Goal: Task Accomplishment & Management: Manage account settings

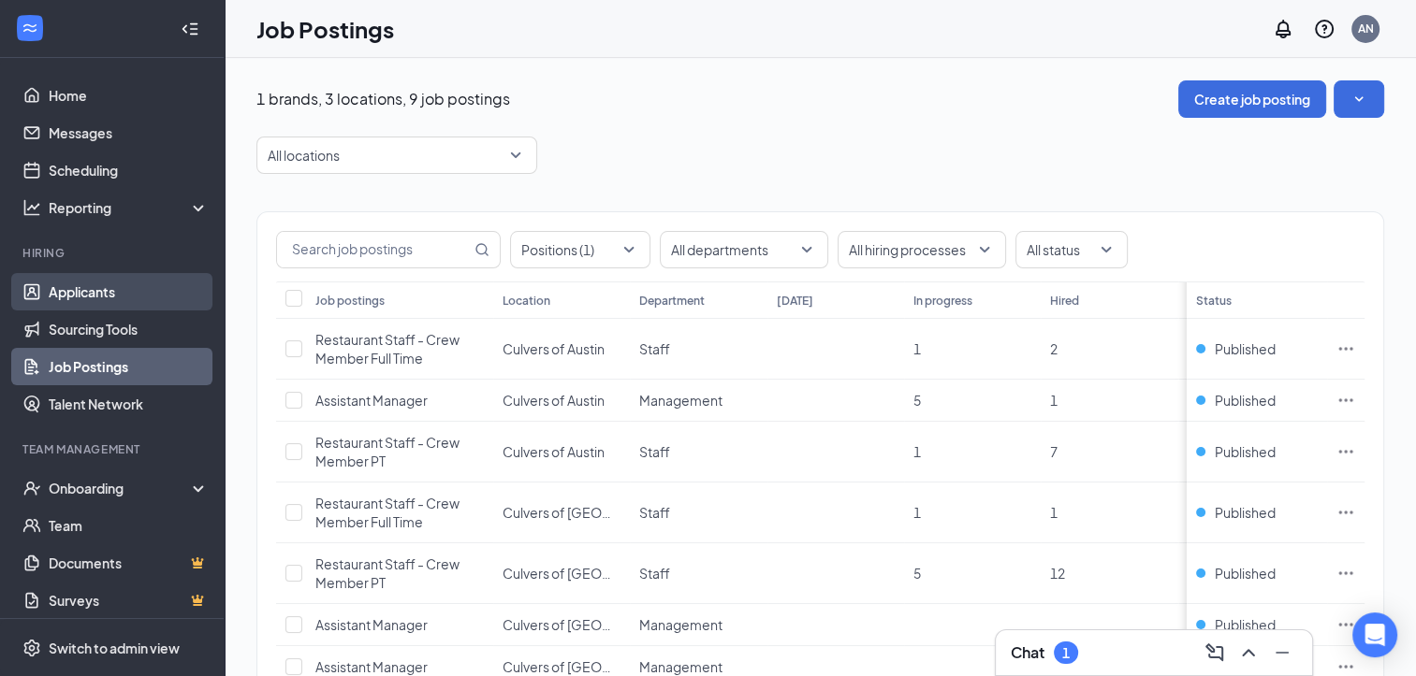
click at [60, 290] on link "Applicants" at bounding box center [129, 291] width 160 height 37
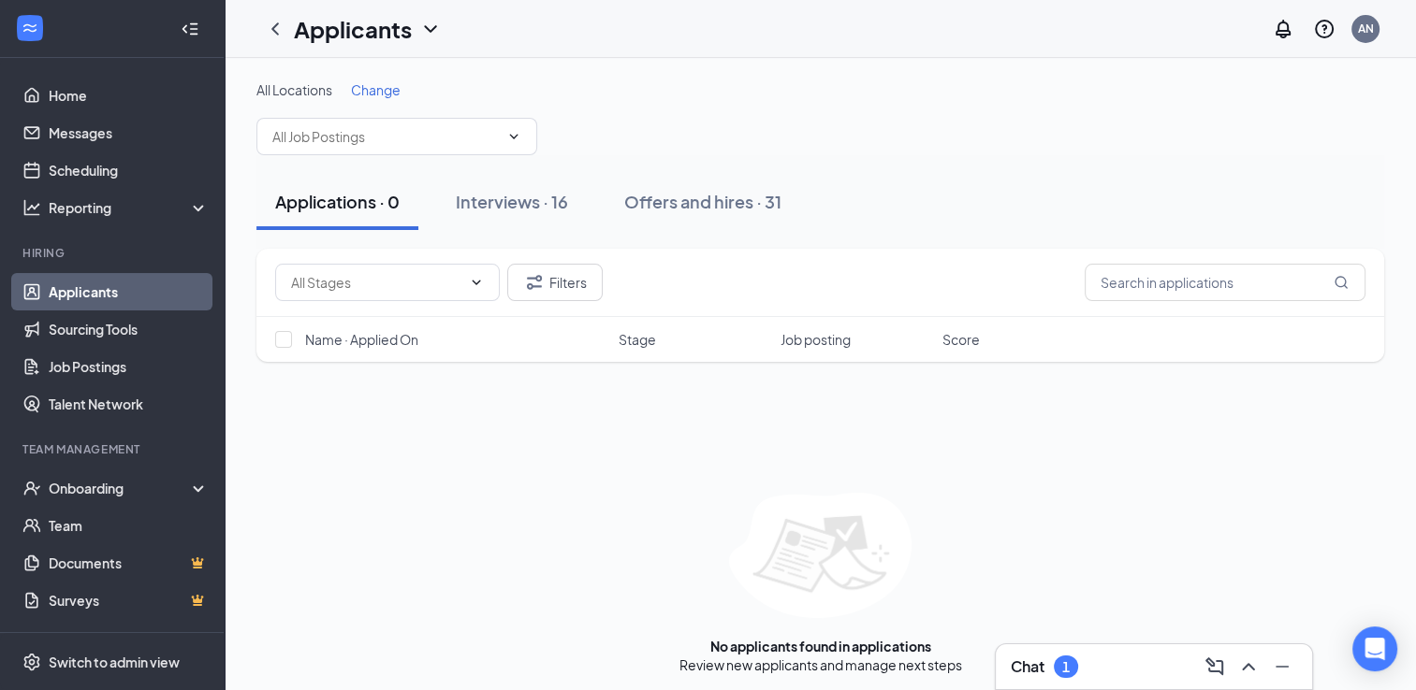
click at [1122, 673] on div "Chat 1" at bounding box center [1153, 667] width 286 height 30
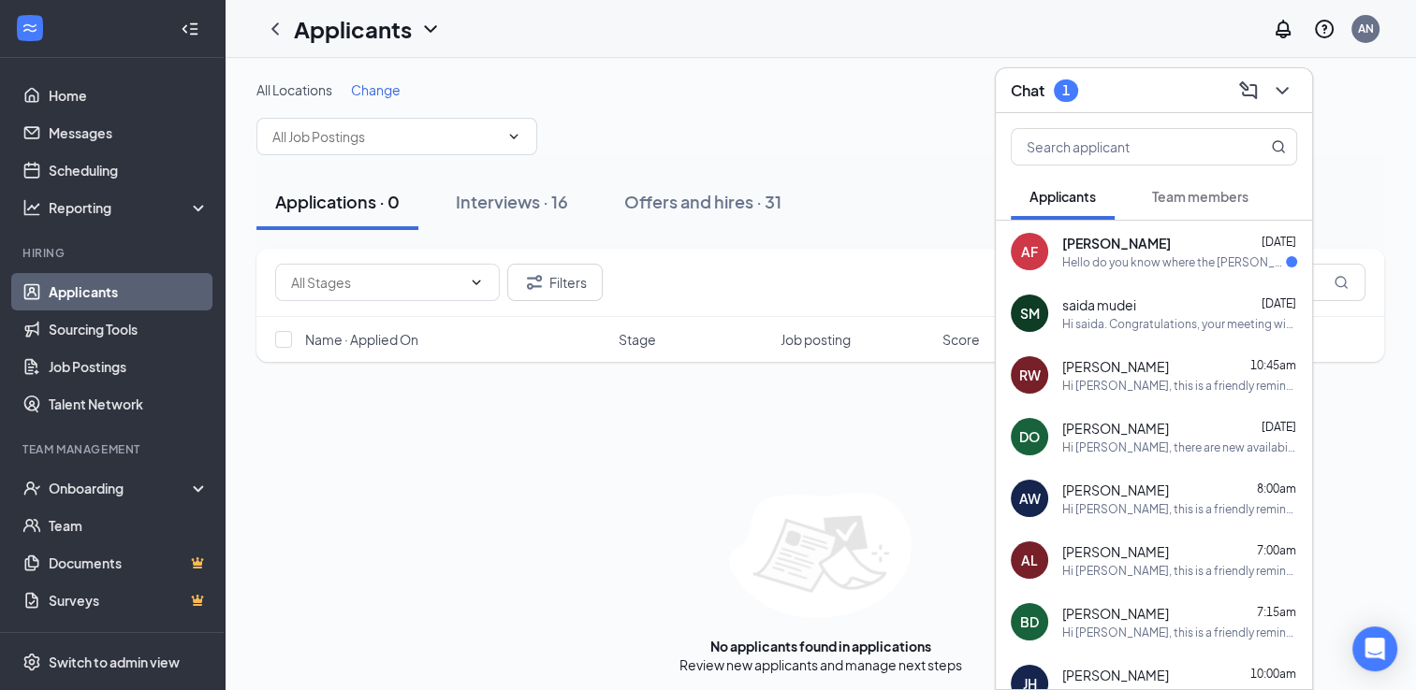
click at [1117, 271] on div "AF [PERSON_NAME] [DATE] Hello do you know where the [PERSON_NAME] I'm being int…" at bounding box center [1153, 252] width 316 height 62
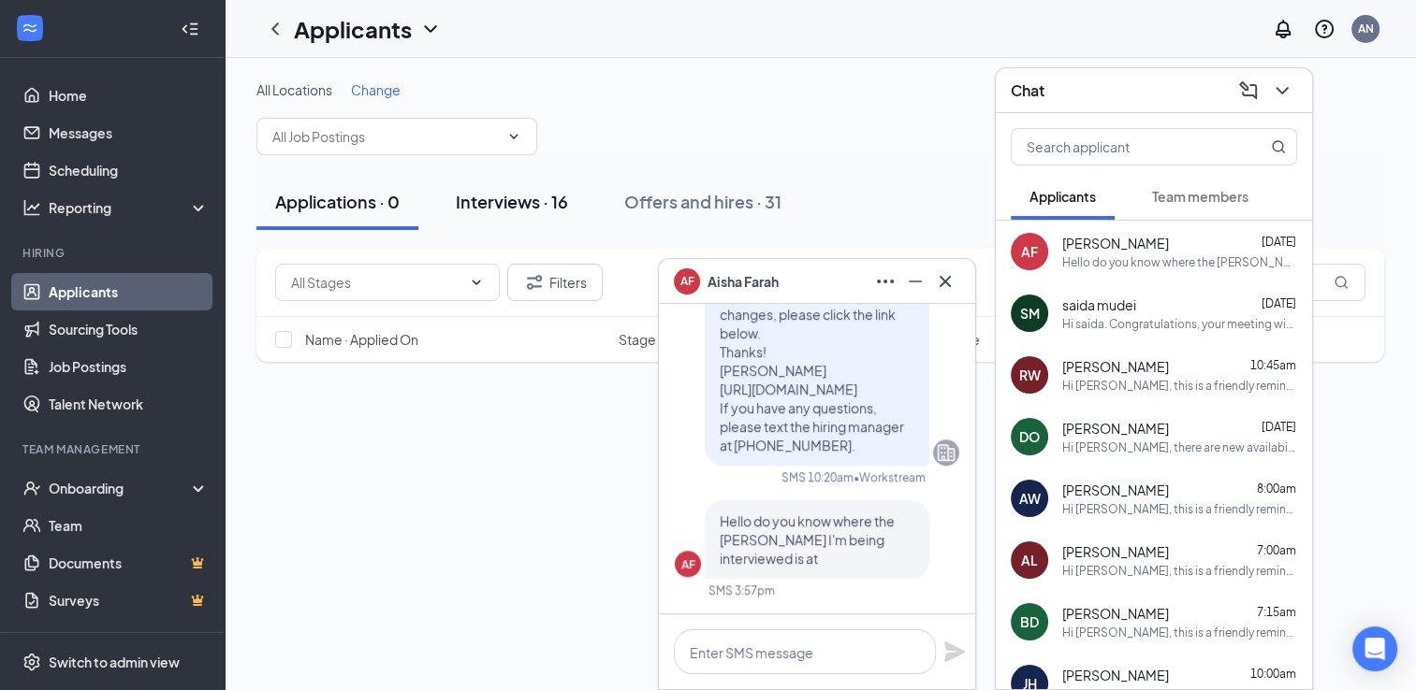
click at [513, 208] on div "Interviews · 16" at bounding box center [512, 201] width 112 height 23
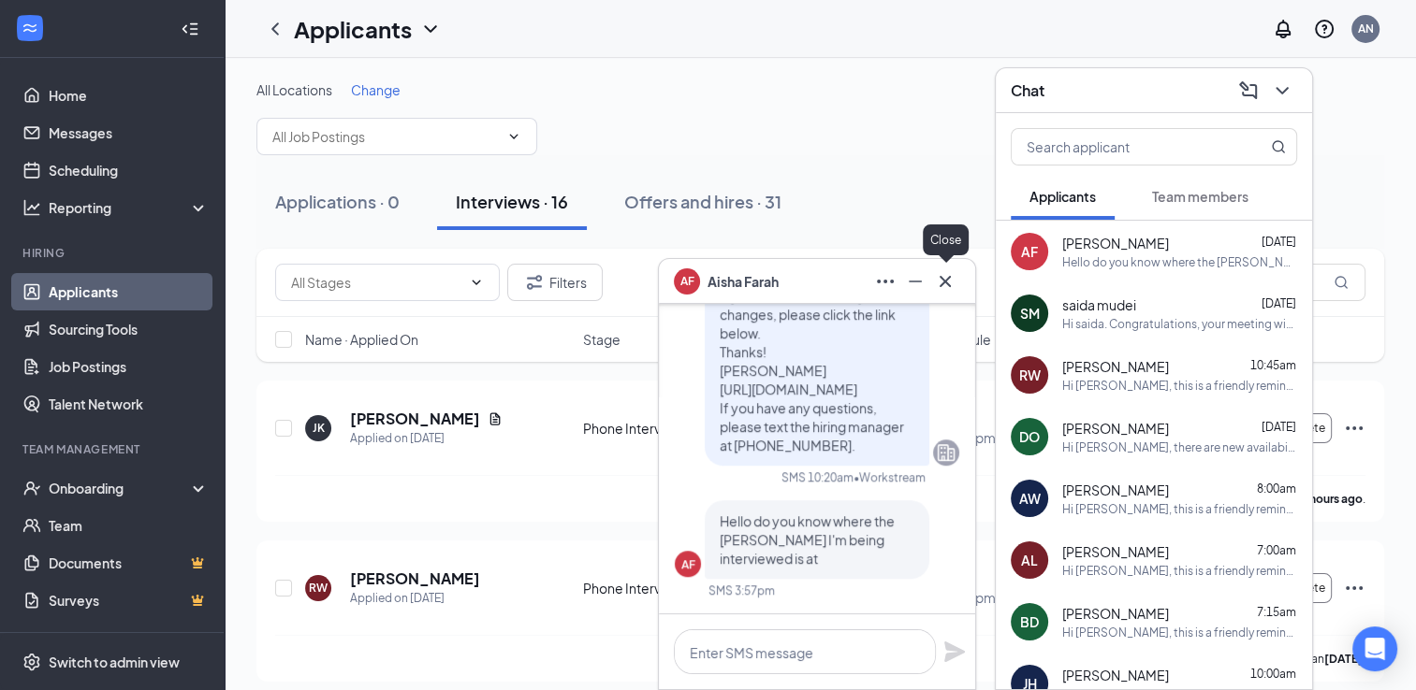
click at [936, 283] on icon "Cross" at bounding box center [945, 281] width 22 height 22
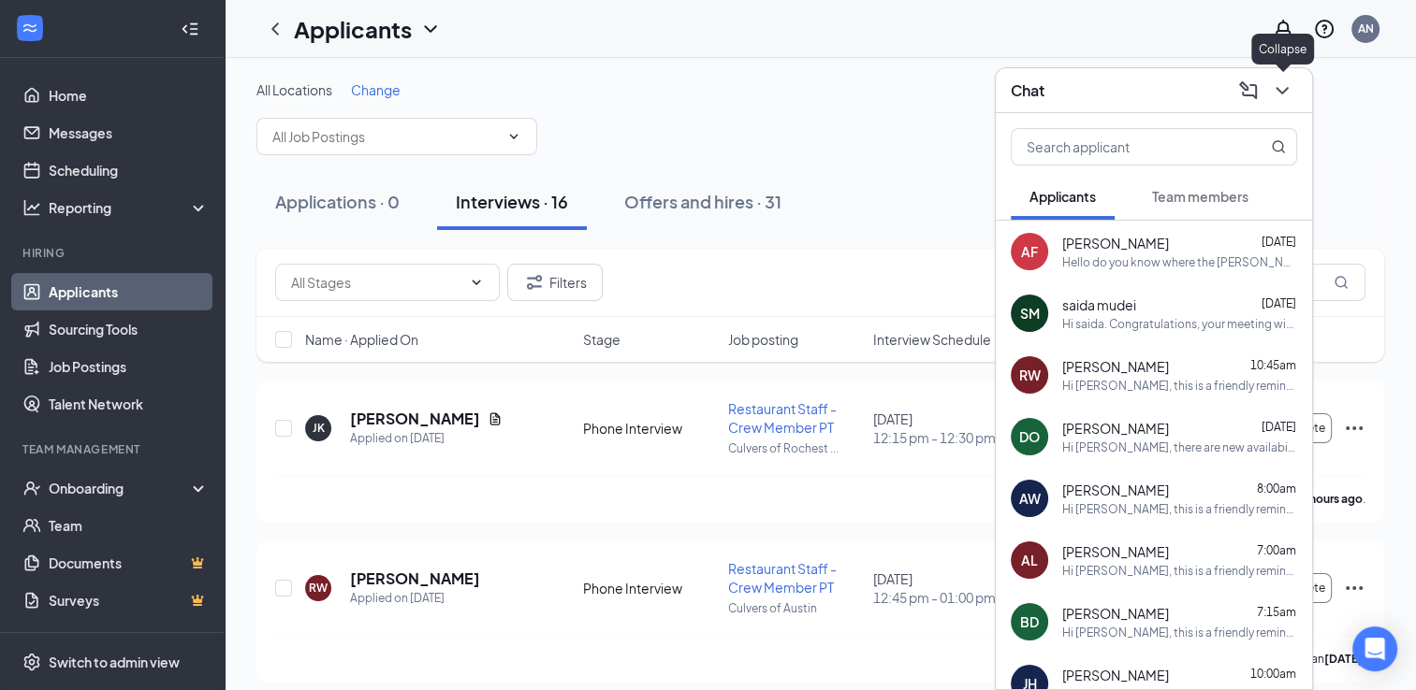
click at [1290, 98] on icon "ChevronDown" at bounding box center [1282, 91] width 22 height 22
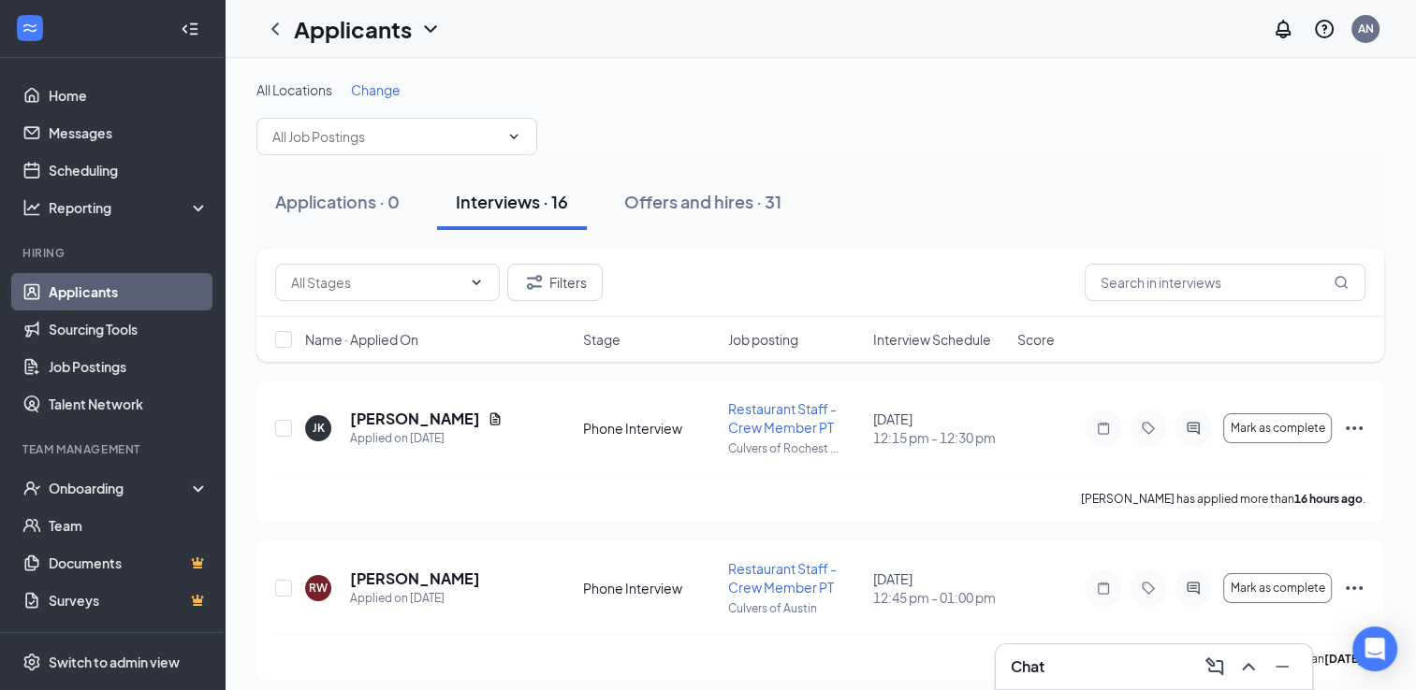
scroll to position [57, 0]
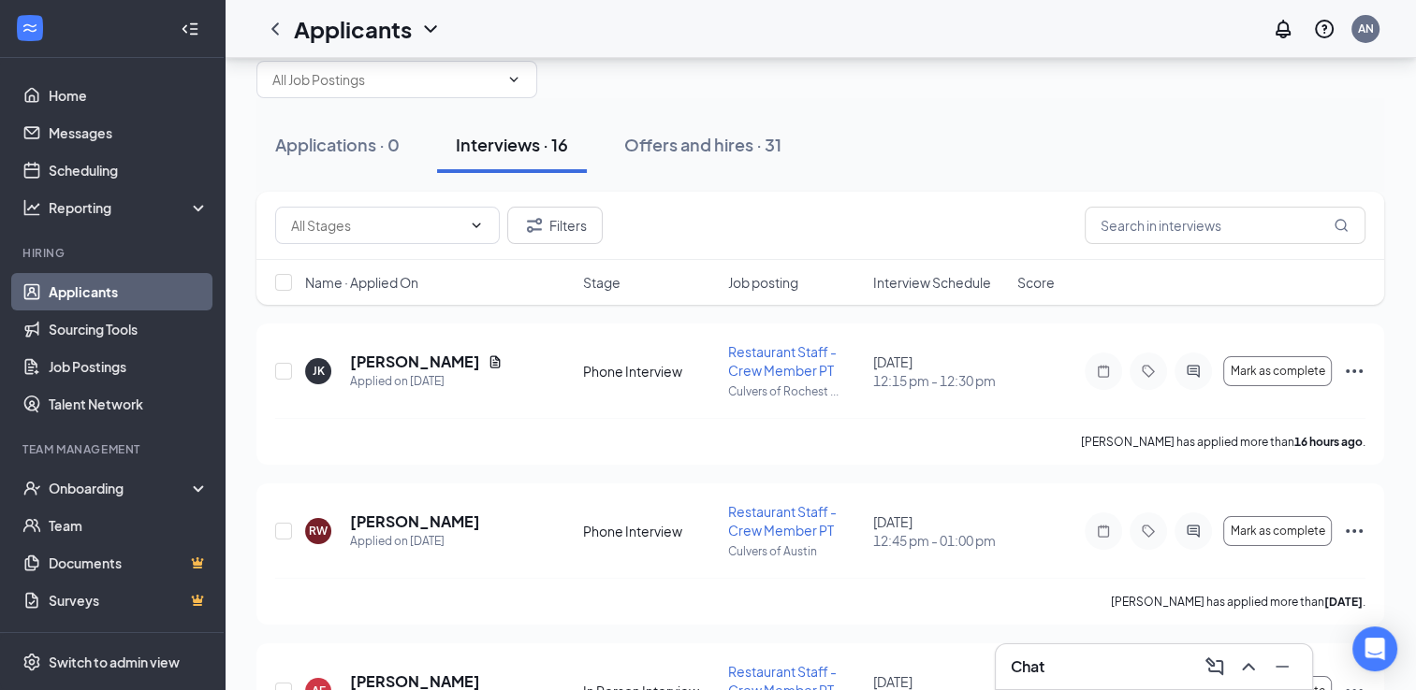
drag, startPoint x: 1406, startPoint y: 225, endPoint x: 1416, endPoint y: 252, distance: 29.0
click at [1416, 252] on html "Home Messages Scheduling Reporting Hiring Applicants Sourcing Tools Job Posting…" at bounding box center [708, 288] width 1416 height 690
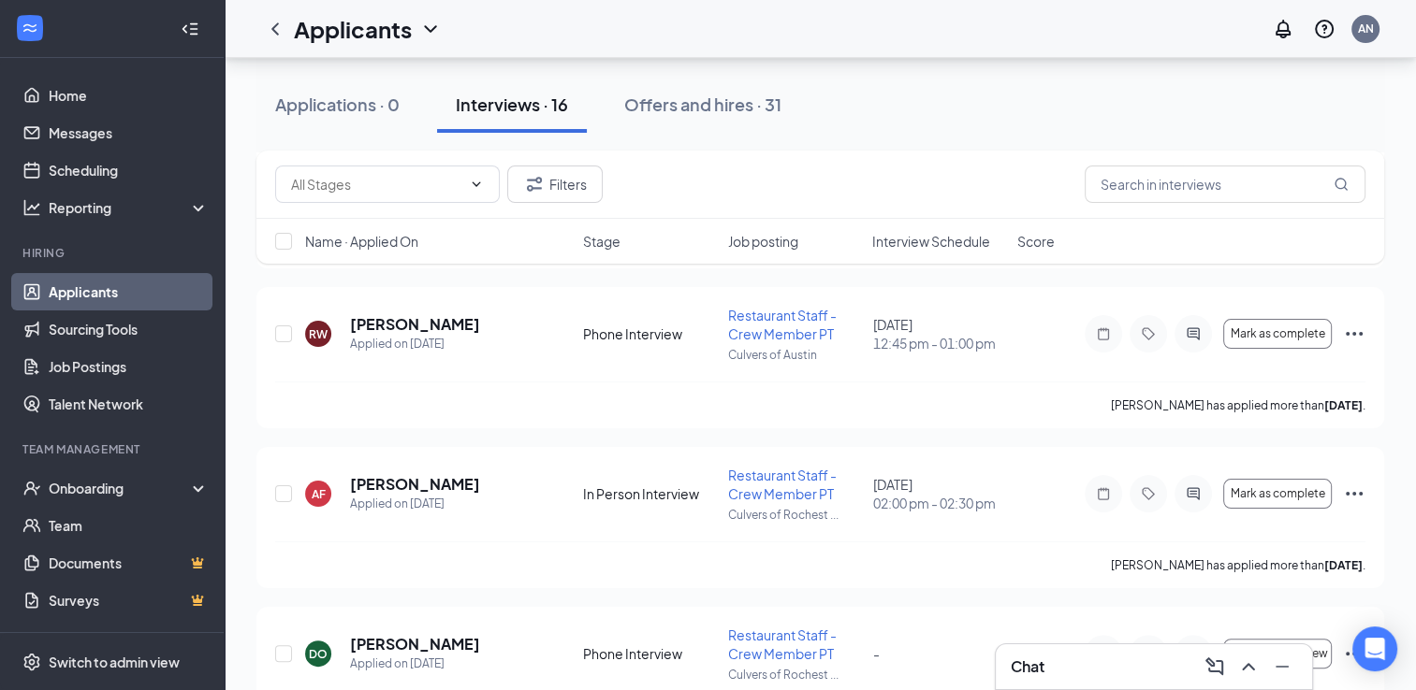
scroll to position [303, 0]
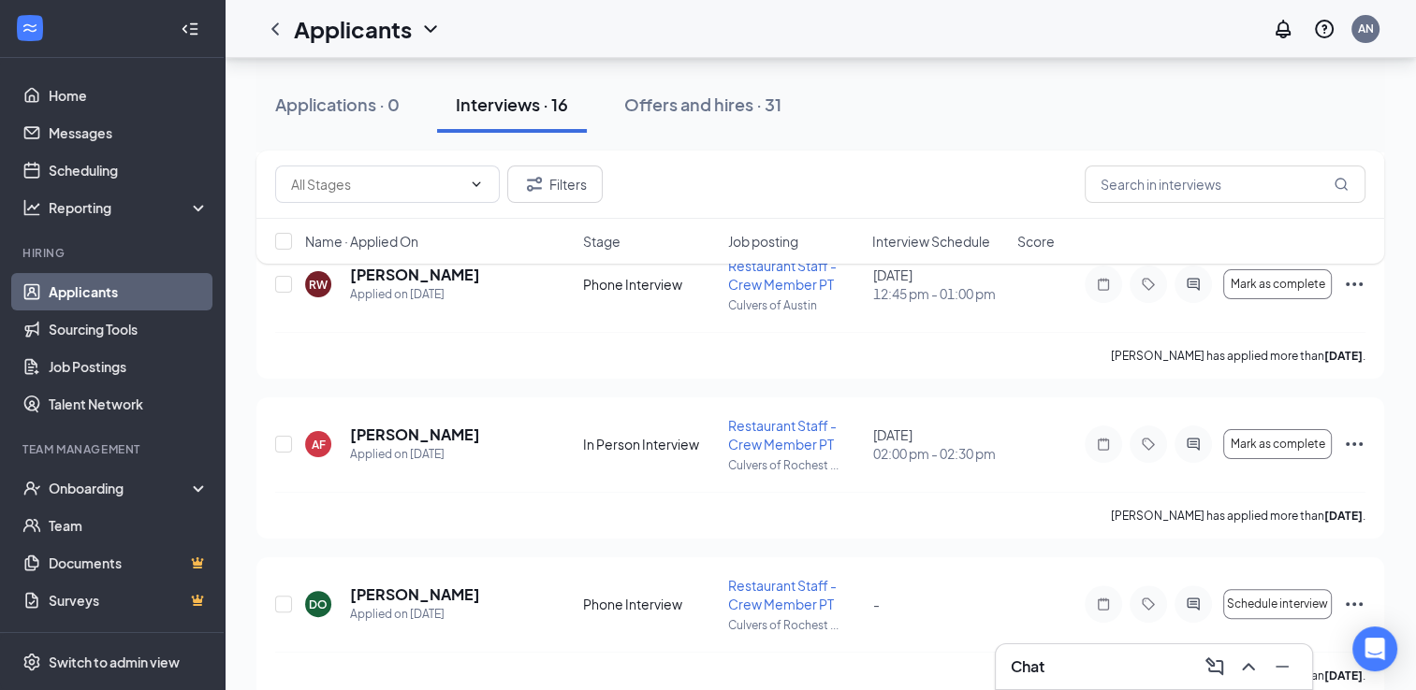
click at [1035, 682] on div "Chat" at bounding box center [1153, 667] width 286 height 30
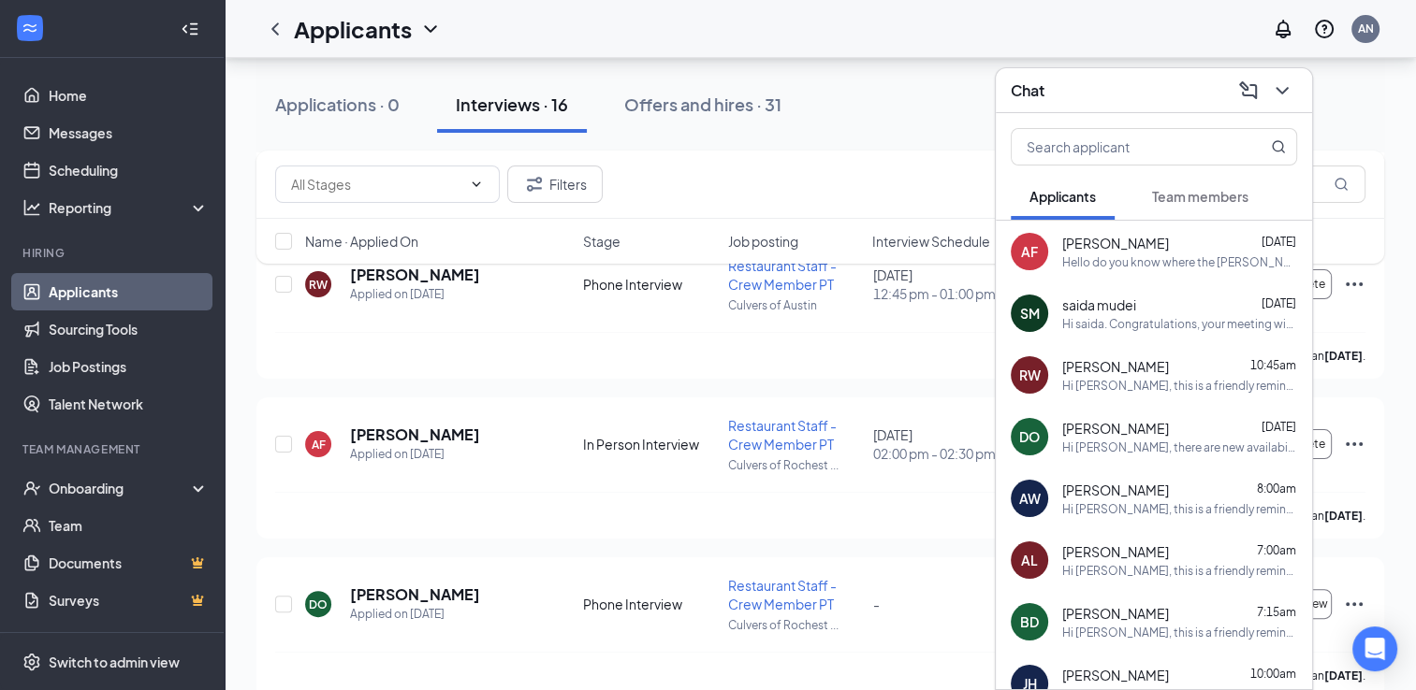
click at [1108, 271] on div "AF [PERSON_NAME] [DATE] Hello do you know where the [PERSON_NAME] I'm being int…" at bounding box center [1153, 252] width 316 height 62
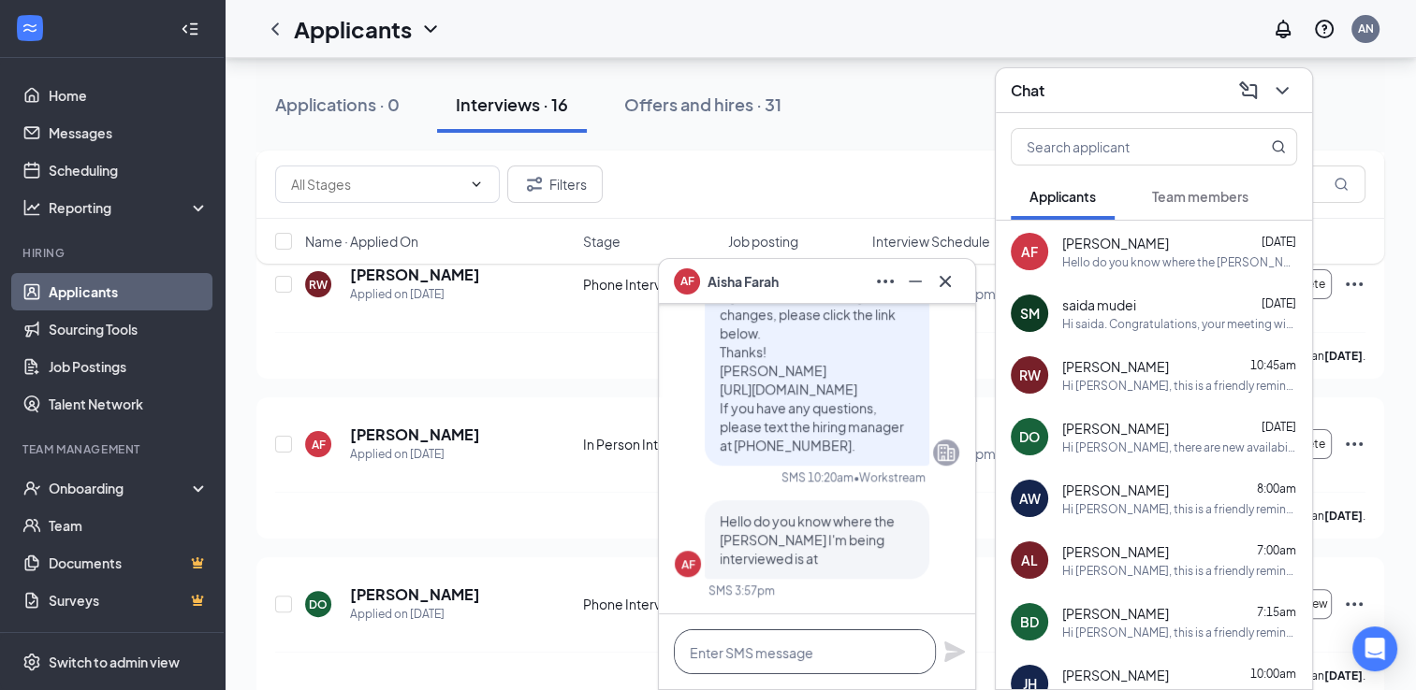
click at [686, 667] on textarea at bounding box center [805, 652] width 262 height 45
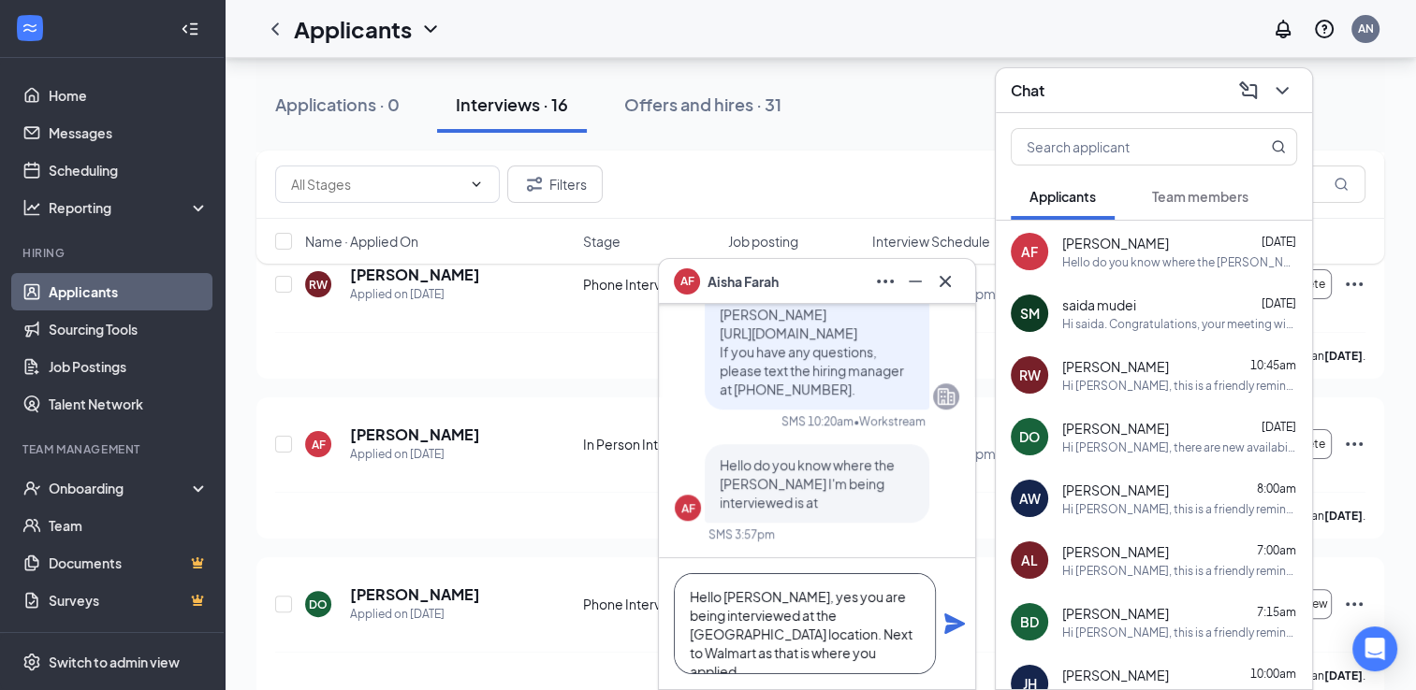
type textarea "Hello [PERSON_NAME], yes you are being interviewed at the [GEOGRAPHIC_DATA] loc…"
click at [950, 622] on icon "Plane" at bounding box center [954, 624] width 21 height 21
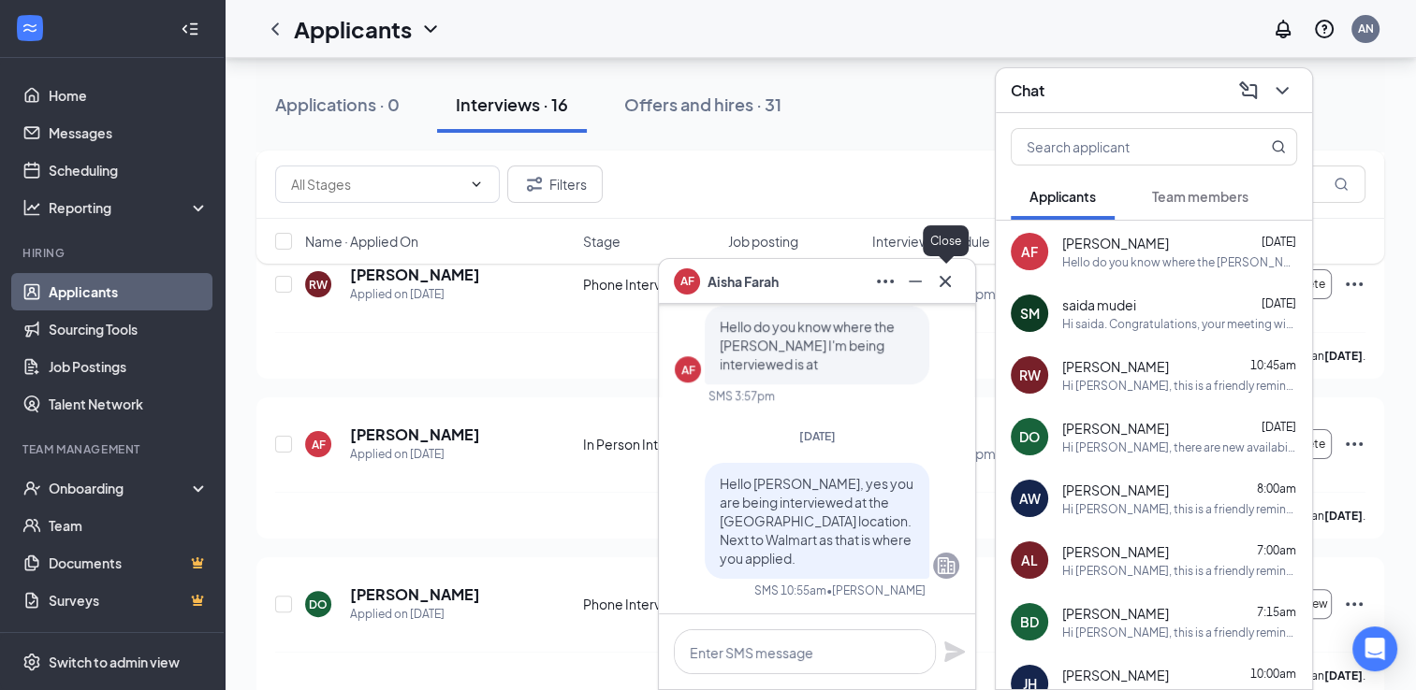
click at [944, 290] on icon "Cross" at bounding box center [945, 281] width 22 height 22
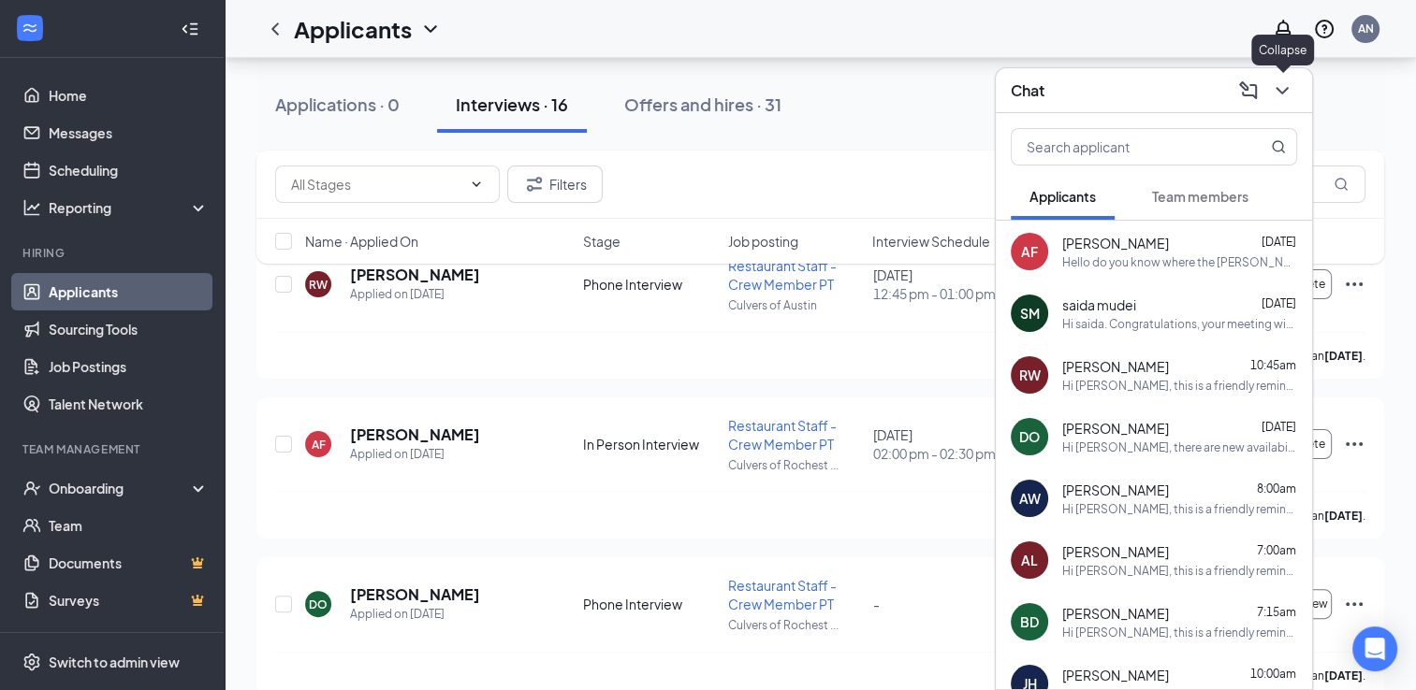
click at [1279, 93] on icon "ChevronDown" at bounding box center [1282, 91] width 22 height 22
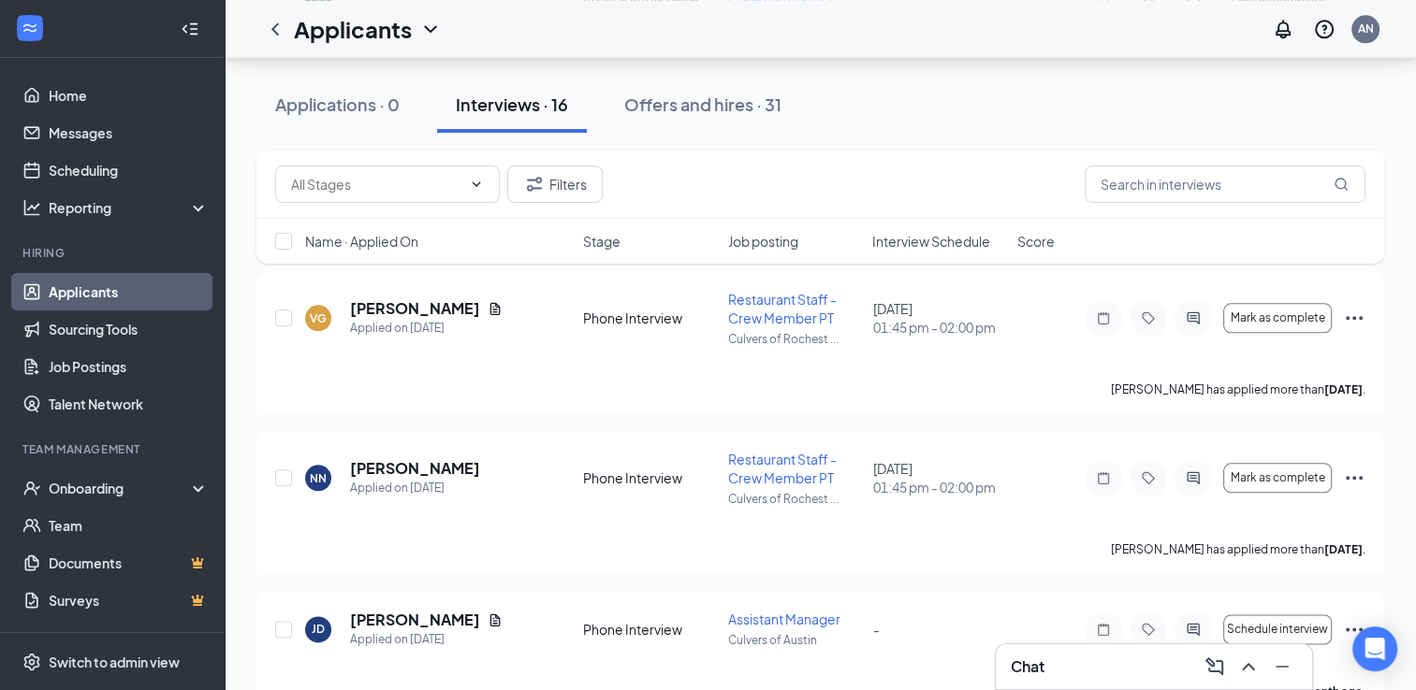
scroll to position [2198, 0]
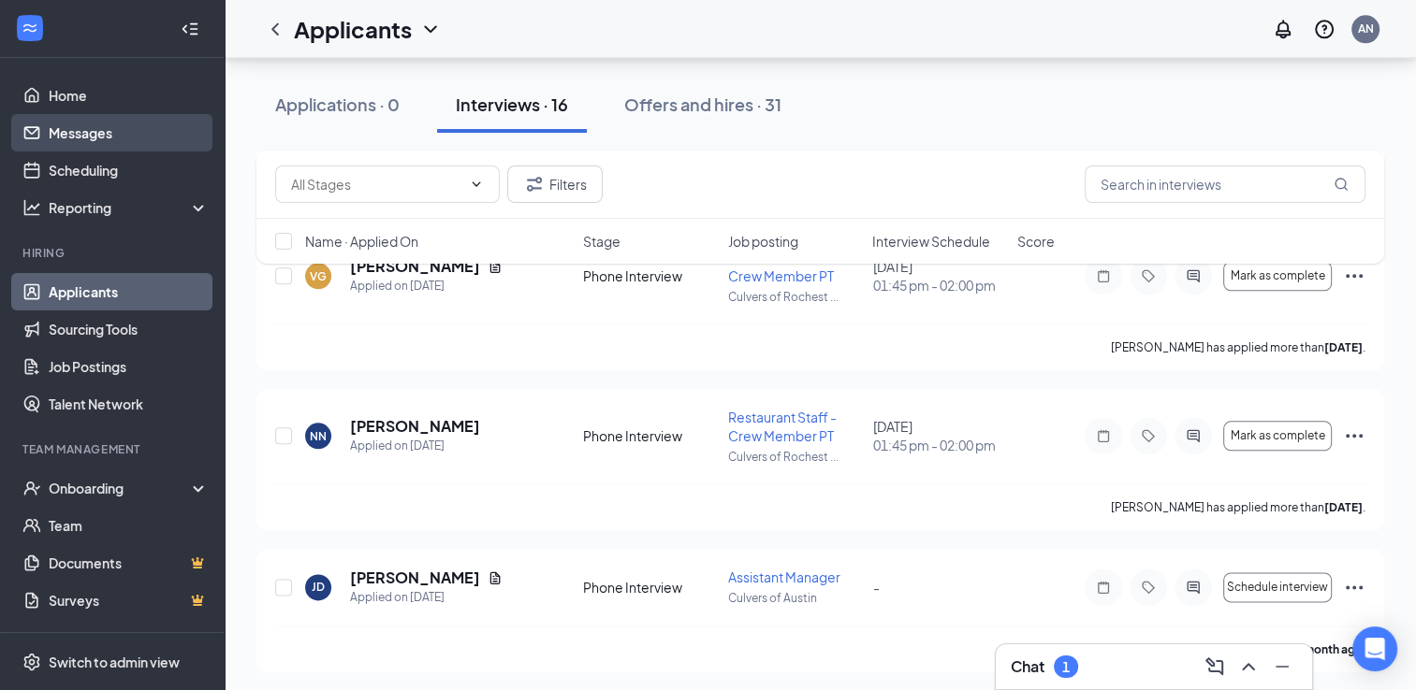
click at [49, 114] on link "Messages" at bounding box center [129, 132] width 160 height 37
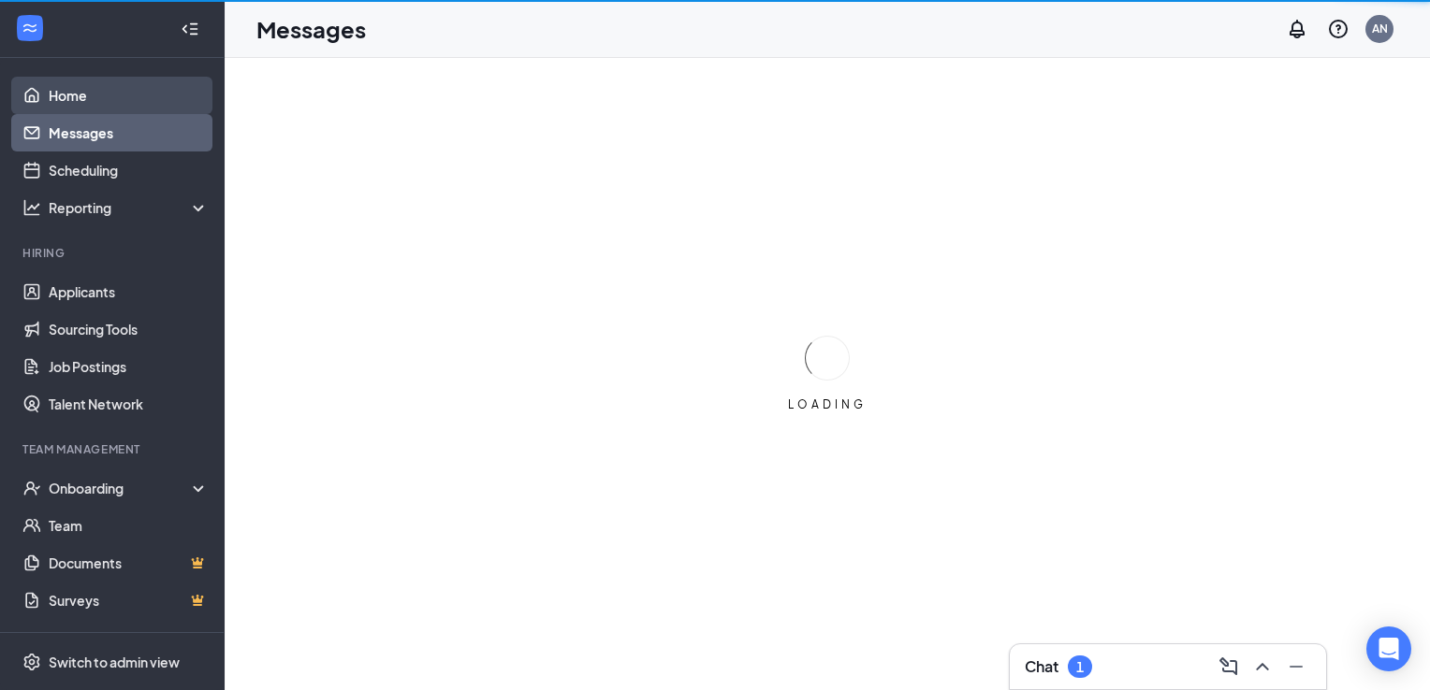
click at [49, 107] on link "Home" at bounding box center [129, 95] width 160 height 37
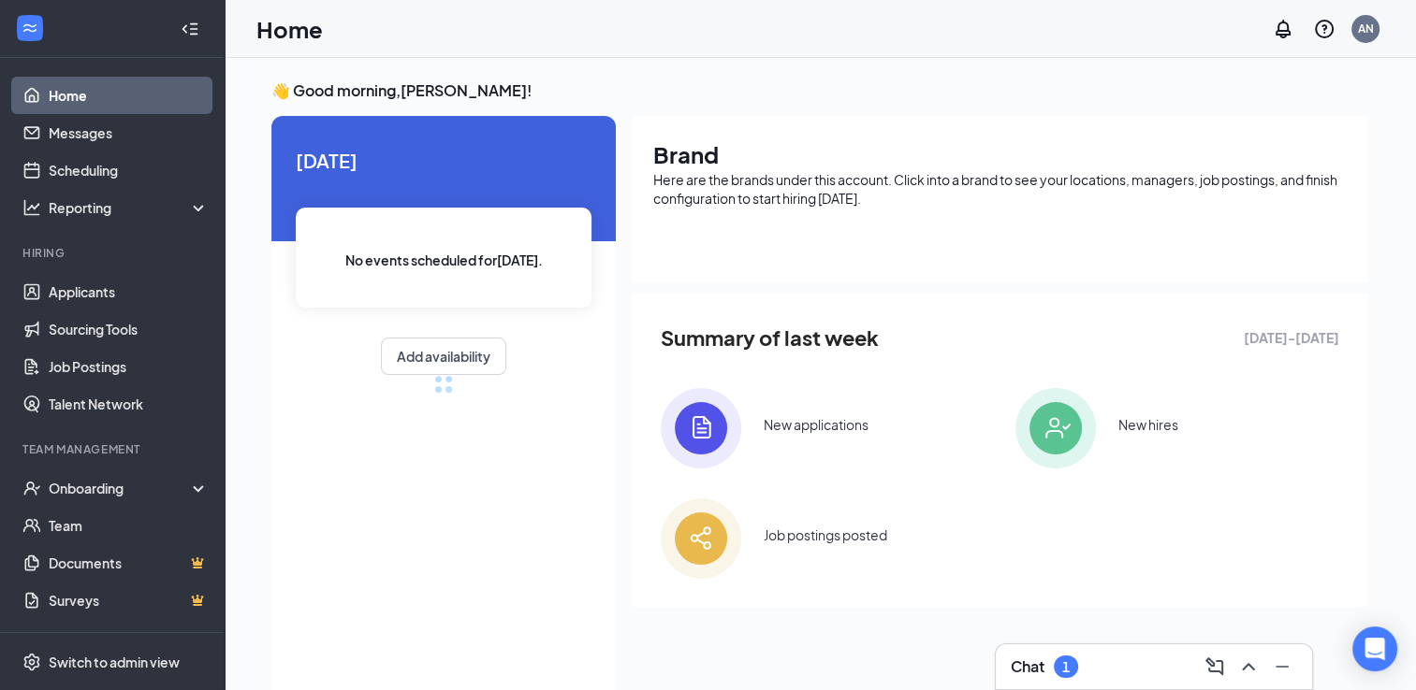
click at [1077, 646] on div "Chat 1" at bounding box center [1153, 667] width 316 height 45
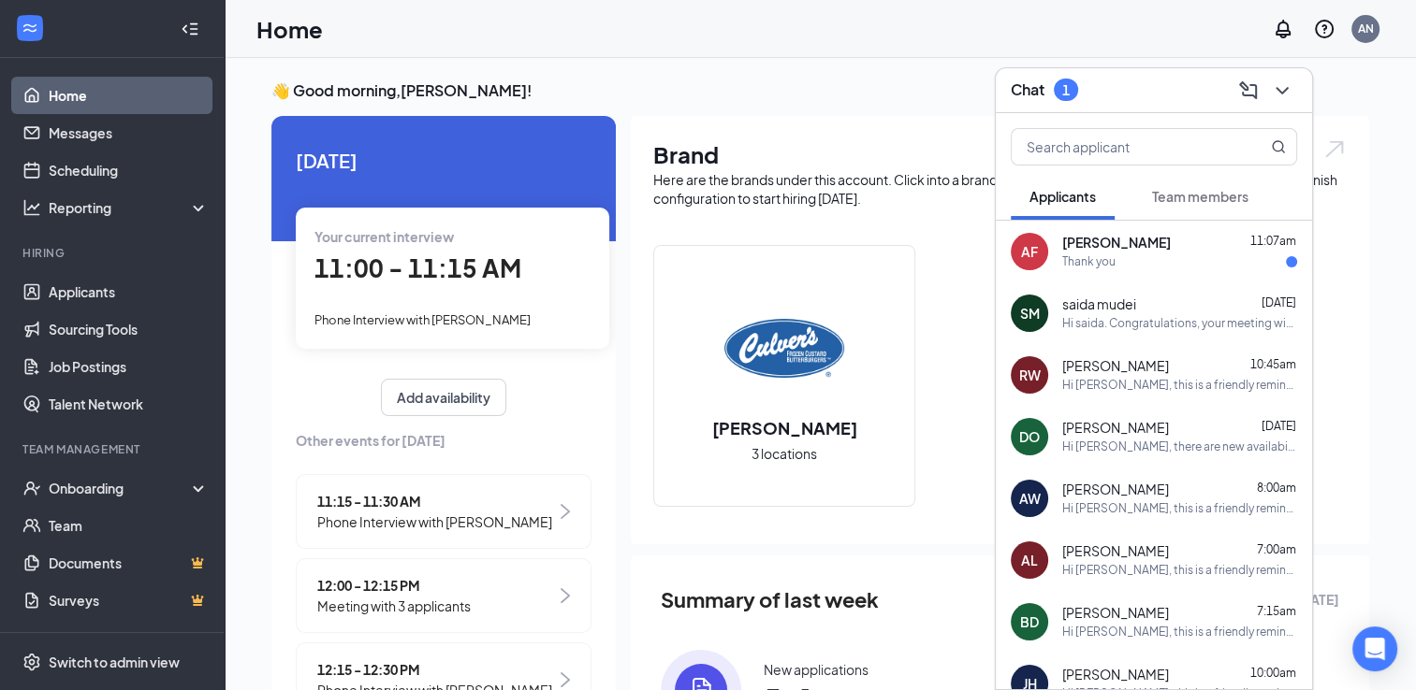
click at [1097, 249] on span "[PERSON_NAME]" at bounding box center [1116, 243] width 109 height 19
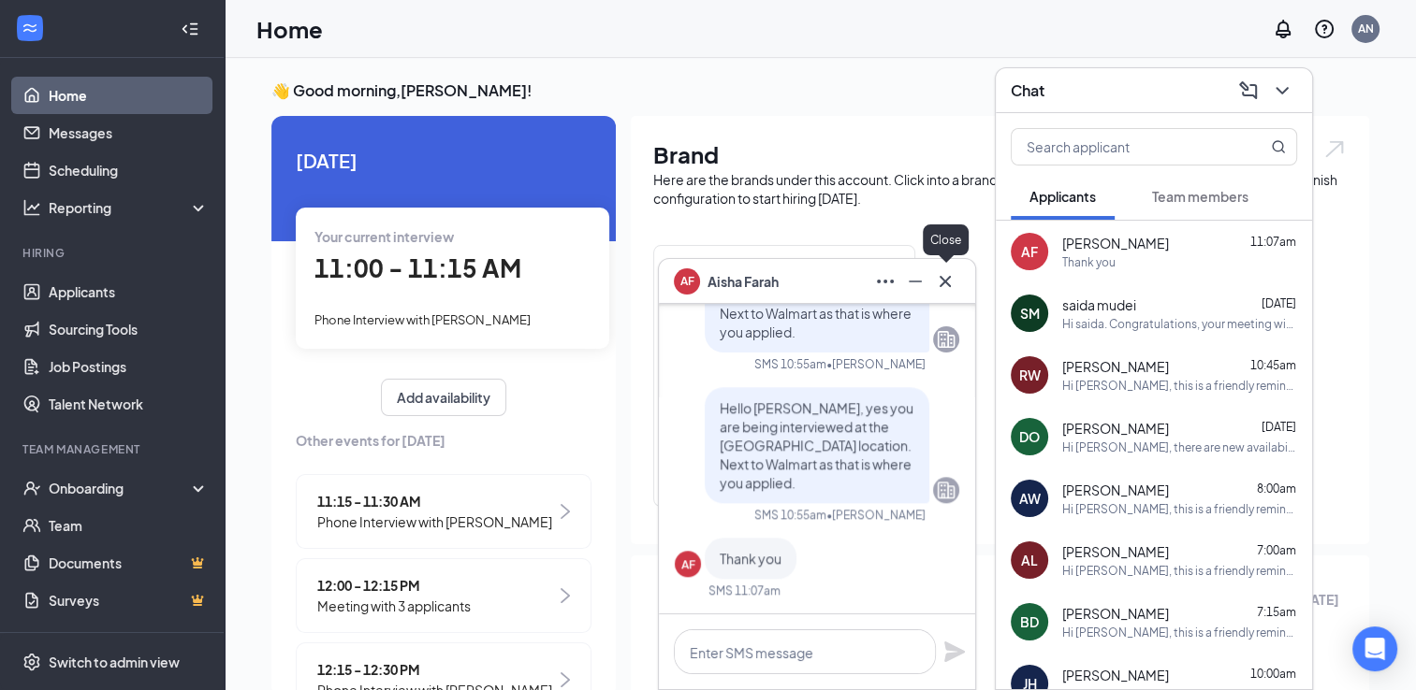
click at [946, 283] on icon "Cross" at bounding box center [944, 280] width 11 height 11
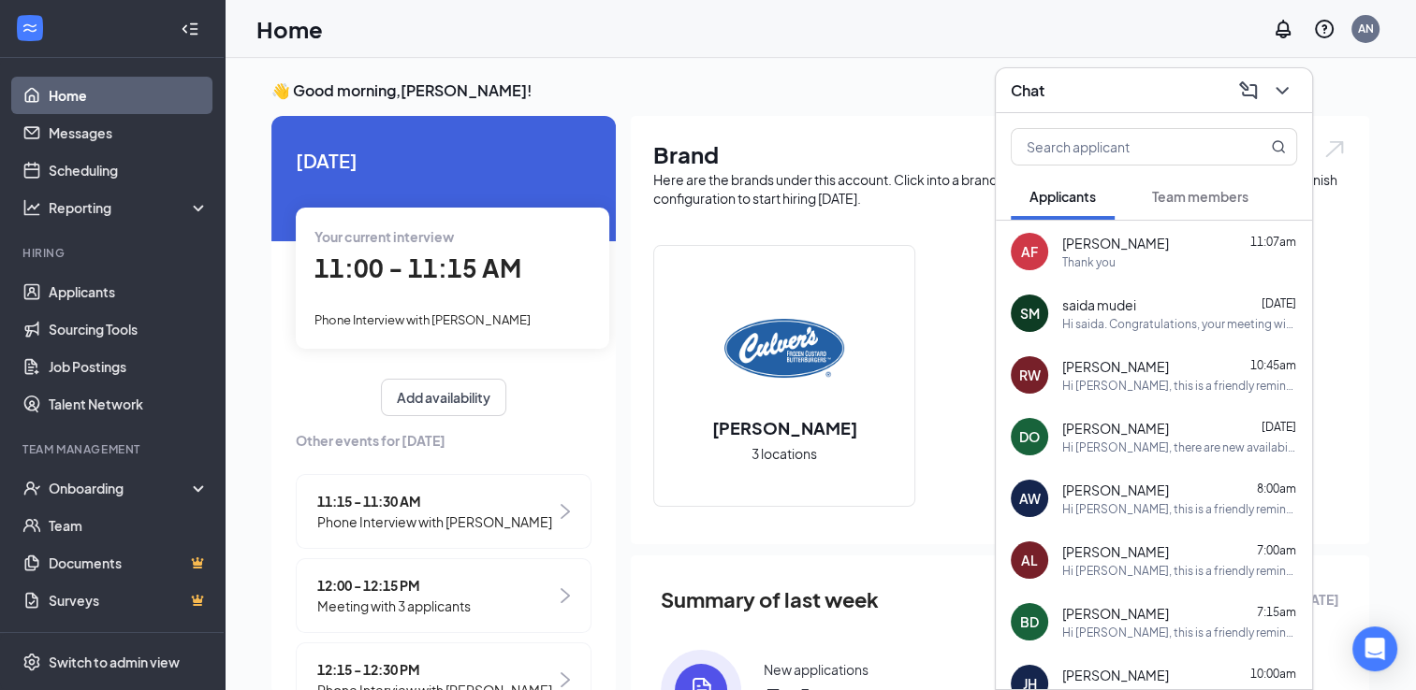
click at [486, 263] on span "11:00 - 11:15 AM" at bounding box center [417, 268] width 207 height 31
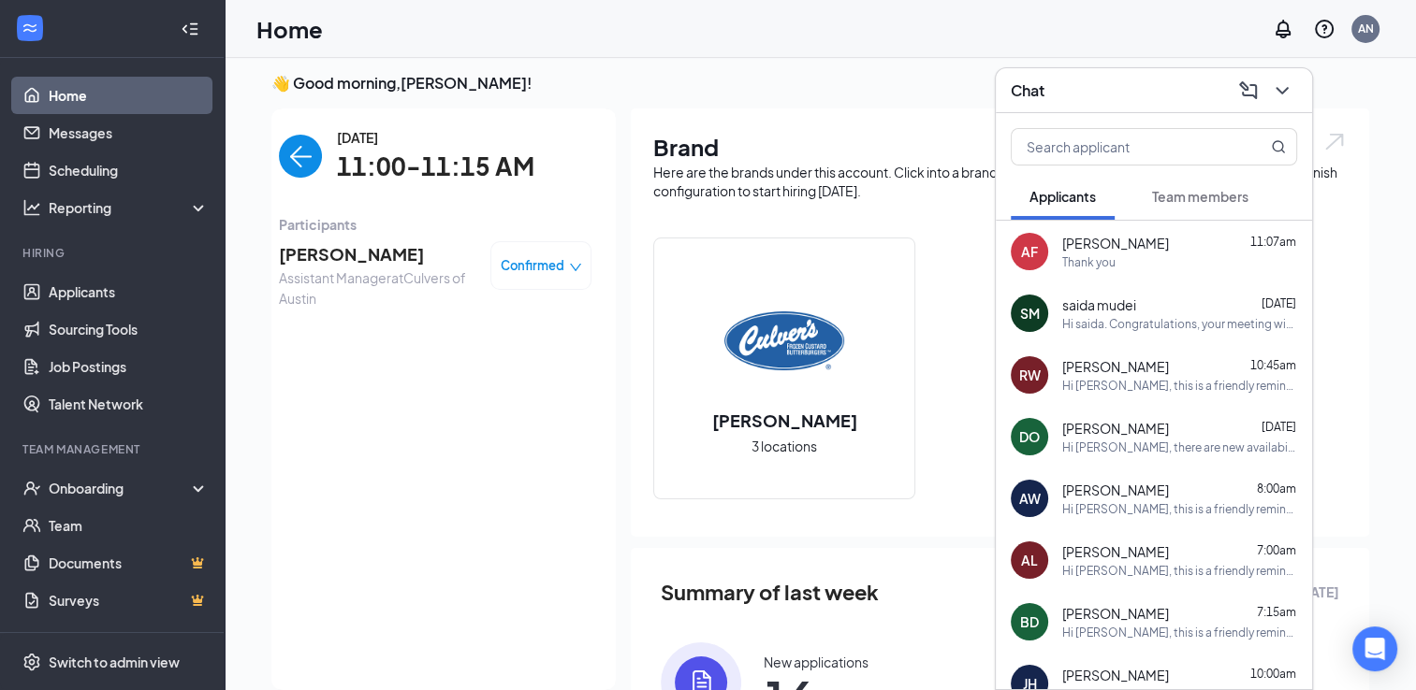
click at [343, 256] on span "[PERSON_NAME]" at bounding box center [377, 254] width 196 height 26
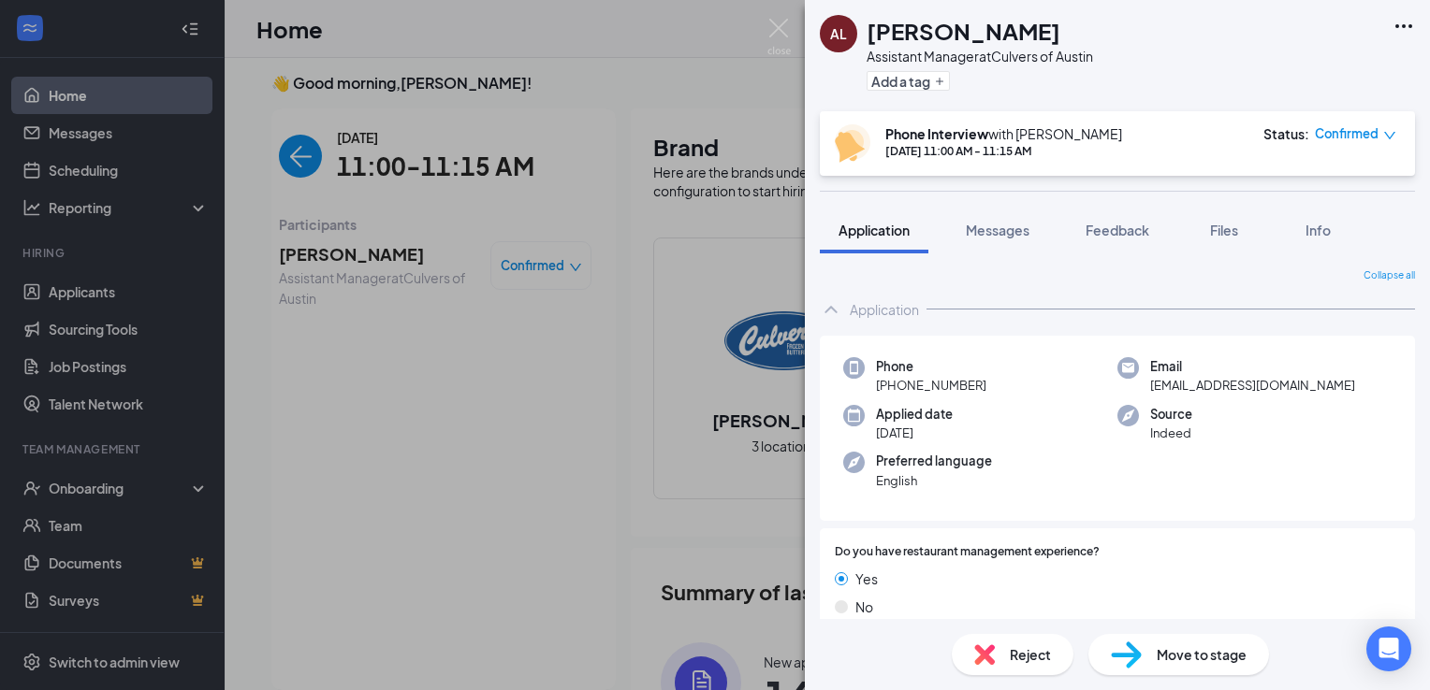
click at [1025, 683] on div "Reject Move to stage" at bounding box center [1117, 654] width 625 height 71
click at [1011, 665] on div "Reject" at bounding box center [1012, 654] width 122 height 41
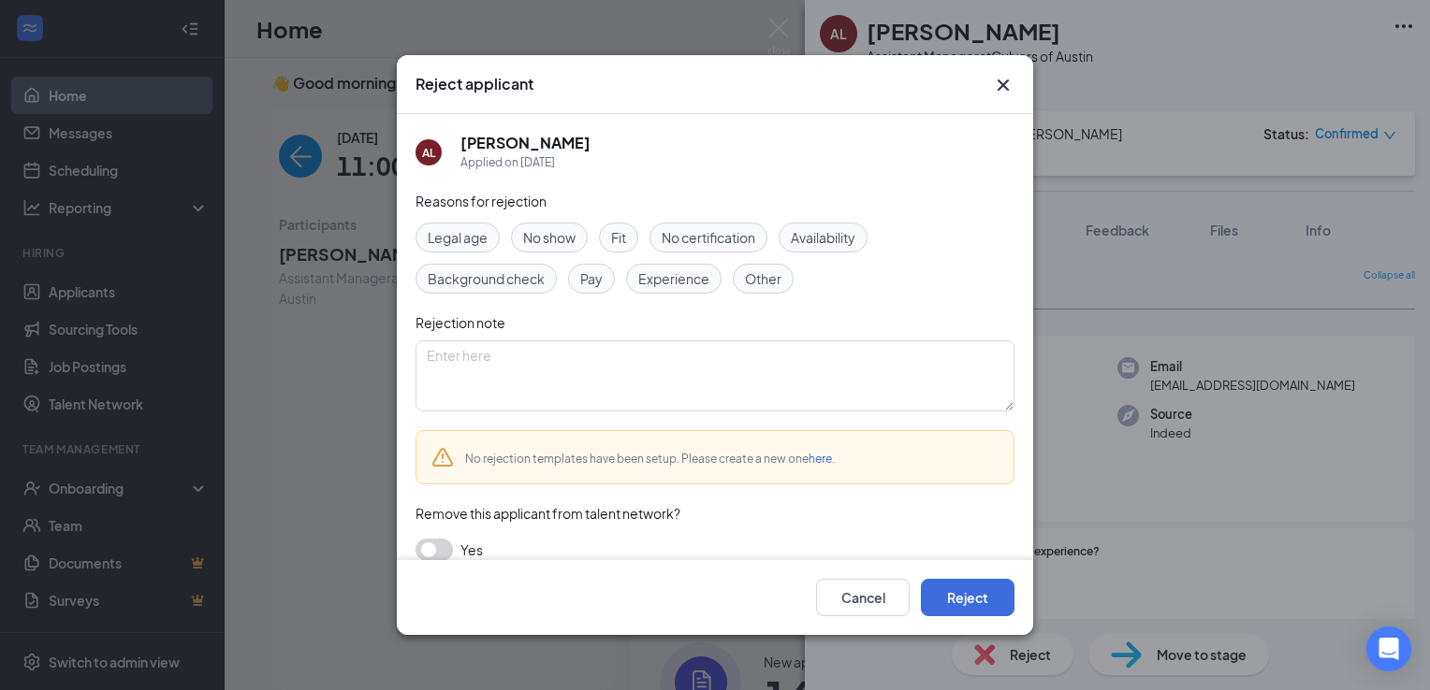
click at [555, 240] on span "No show" at bounding box center [549, 237] width 52 height 21
click at [980, 599] on button "Reject" at bounding box center [968, 597] width 94 height 37
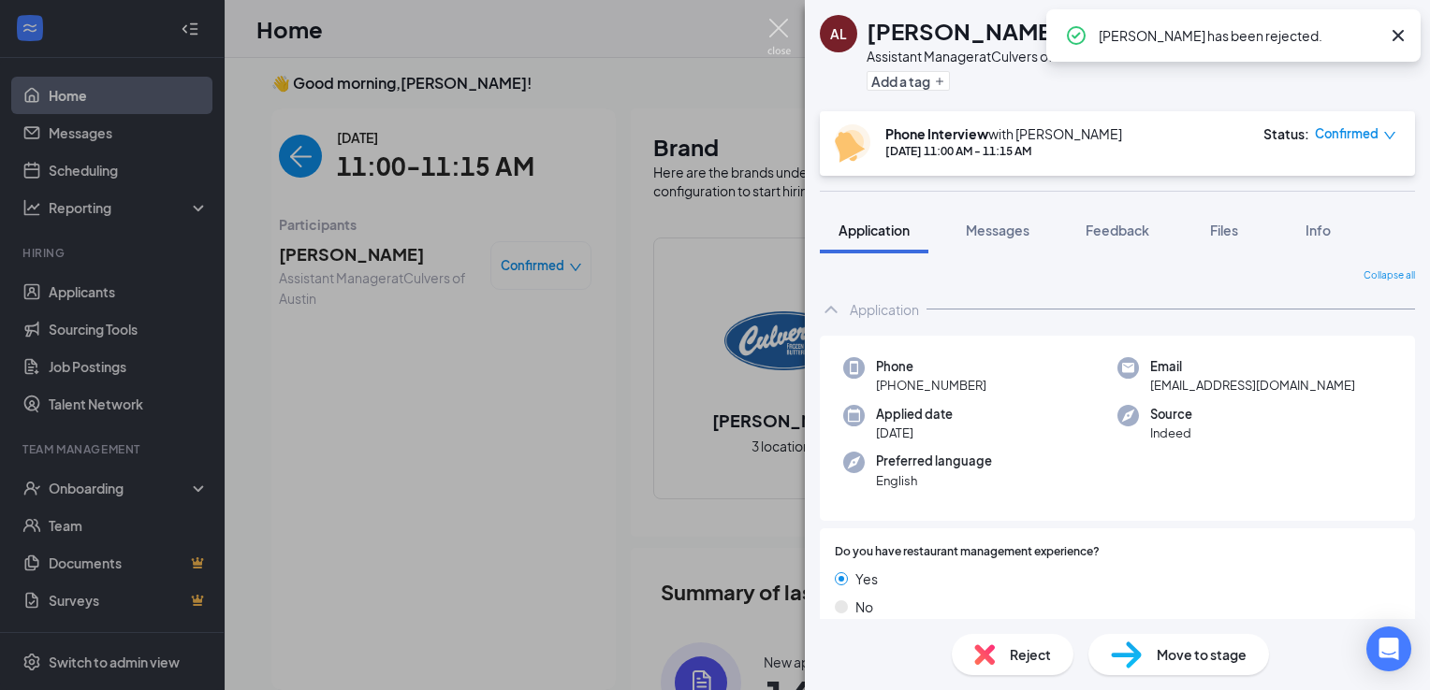
click at [778, 27] on img at bounding box center [778, 37] width 23 height 36
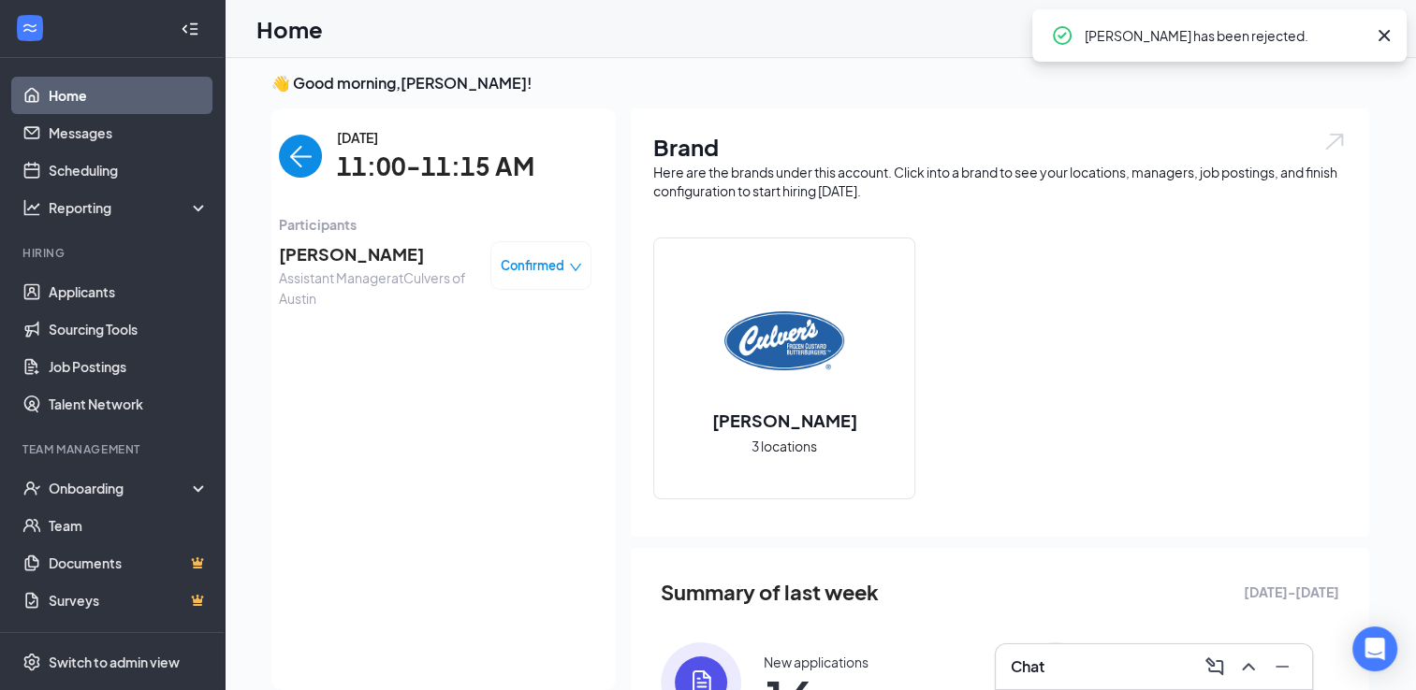
click at [287, 152] on img "back-button" at bounding box center [300, 156] width 43 height 43
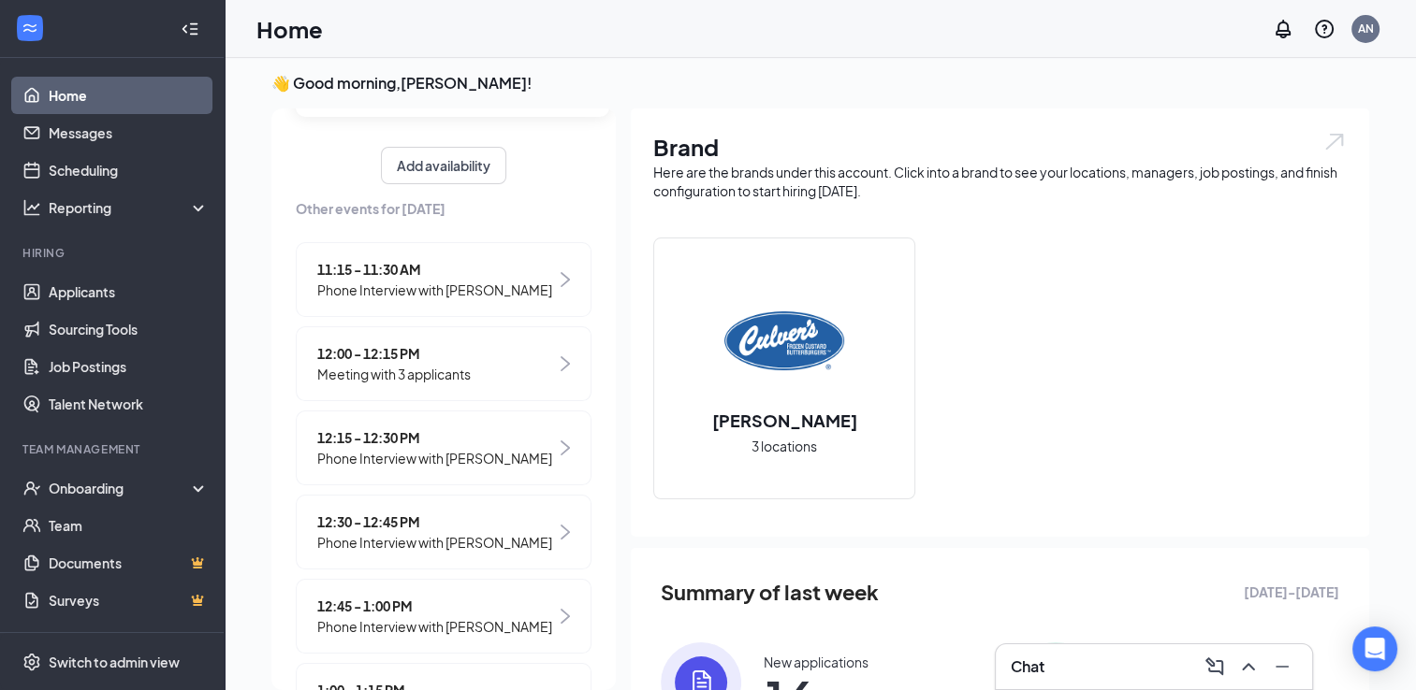
scroll to position [228, 0]
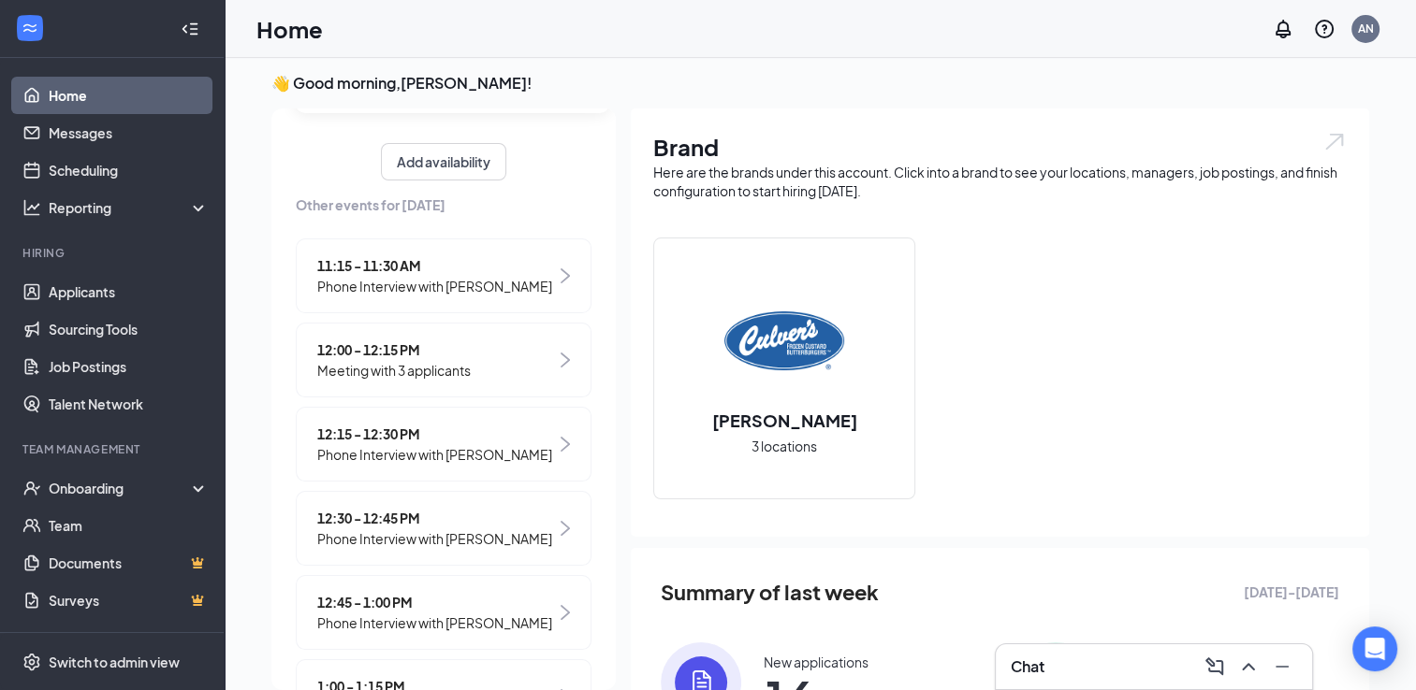
click at [436, 289] on span "Phone Interview with [PERSON_NAME]" at bounding box center [434, 286] width 235 height 21
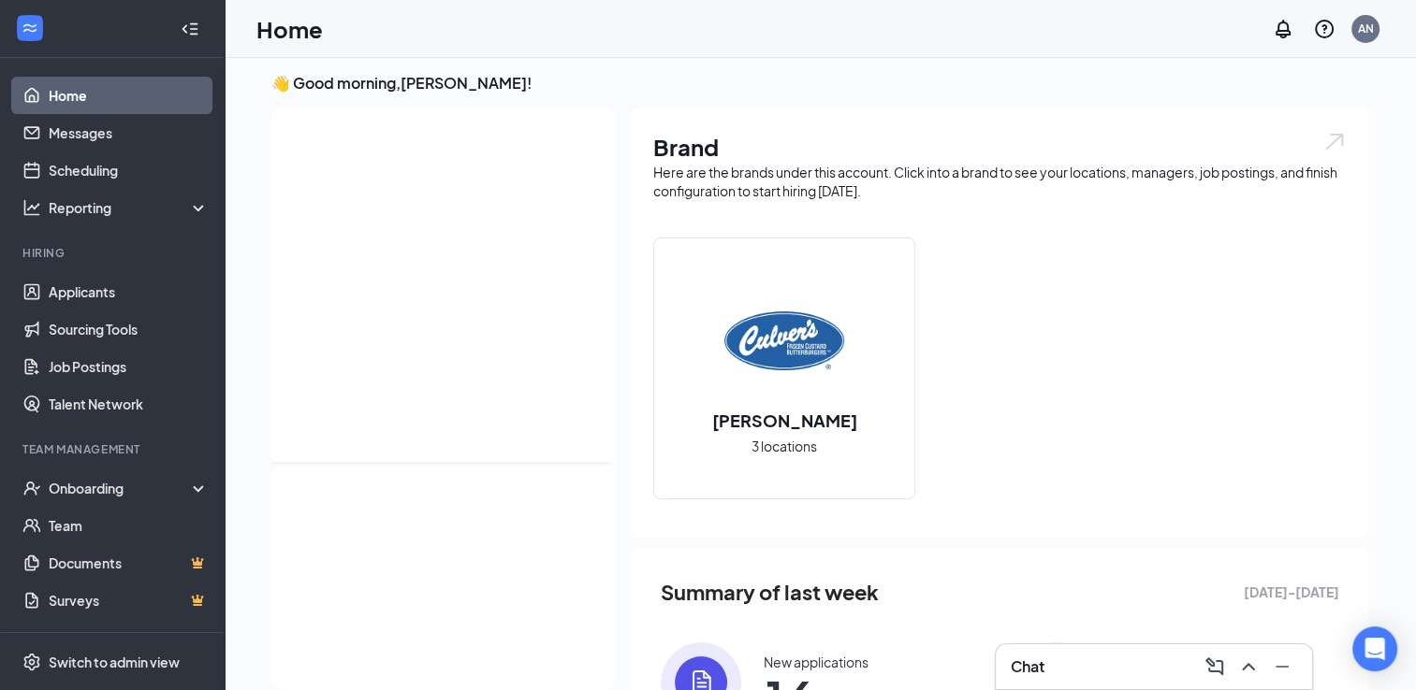
scroll to position [0, 0]
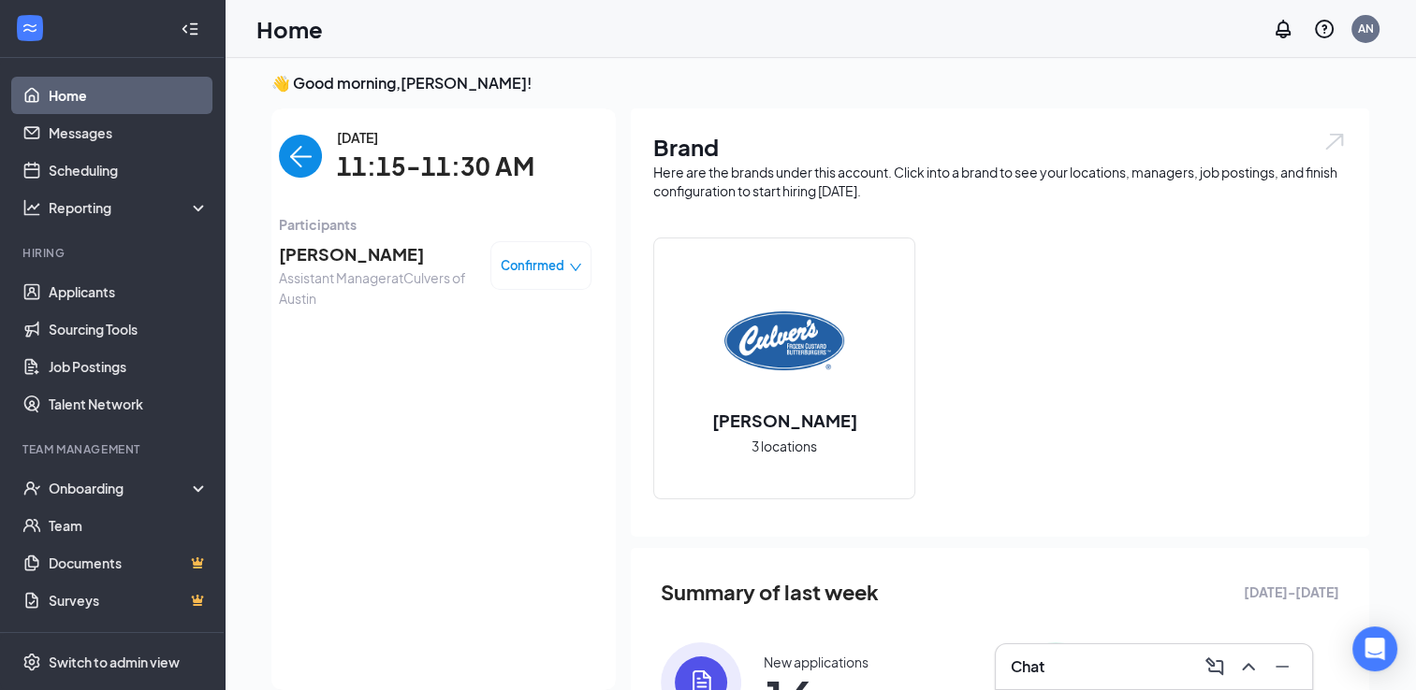
click at [334, 245] on span "[PERSON_NAME]" at bounding box center [377, 254] width 196 height 26
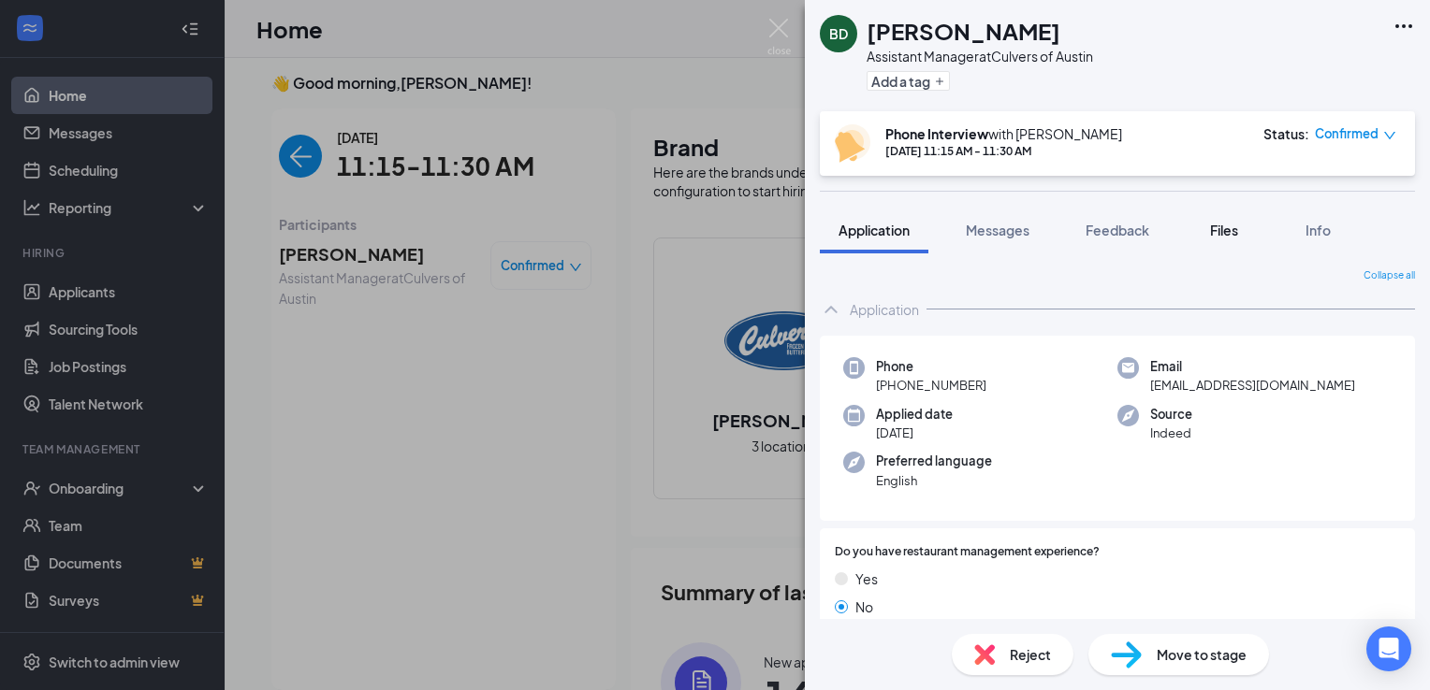
click at [1222, 225] on span "Files" at bounding box center [1224, 230] width 28 height 17
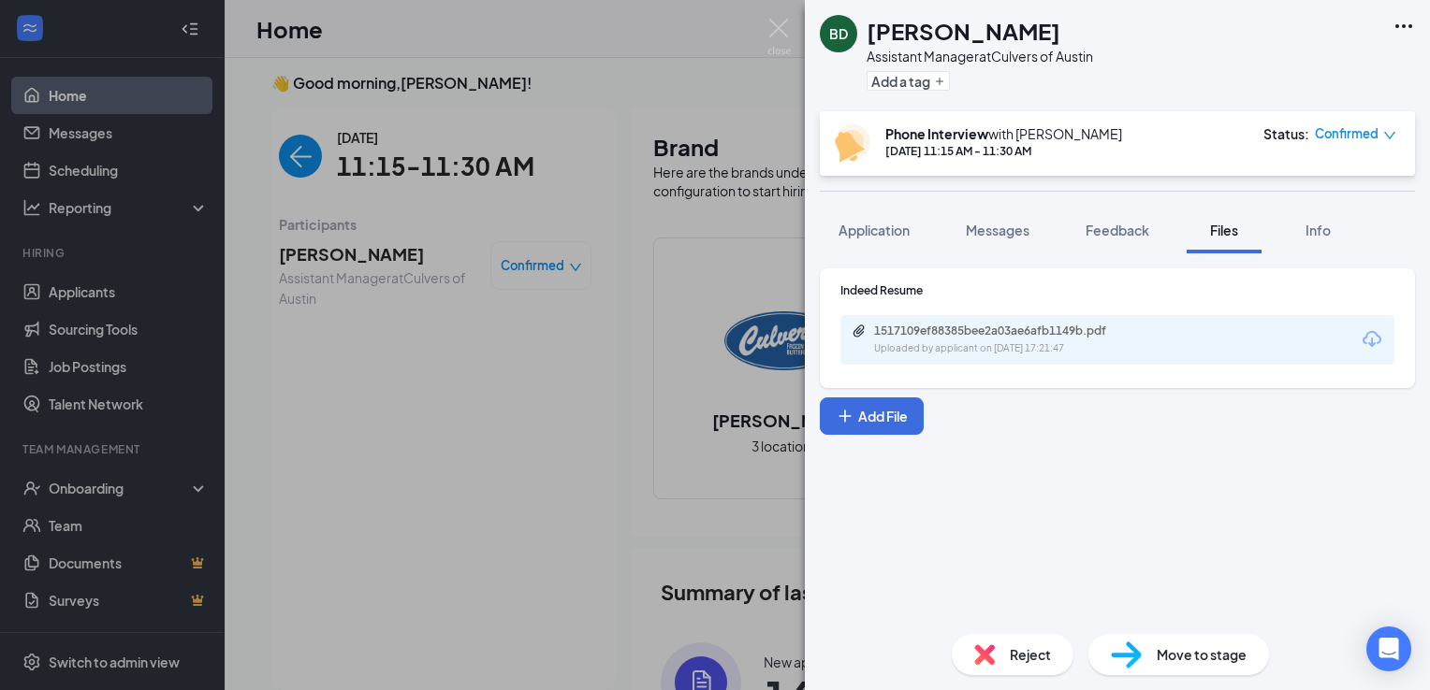
click at [966, 347] on div "Uploaded by applicant on [DATE] 17:21:47" at bounding box center [1014, 348] width 281 height 15
click at [887, 235] on span "Application" at bounding box center [873, 230] width 71 height 17
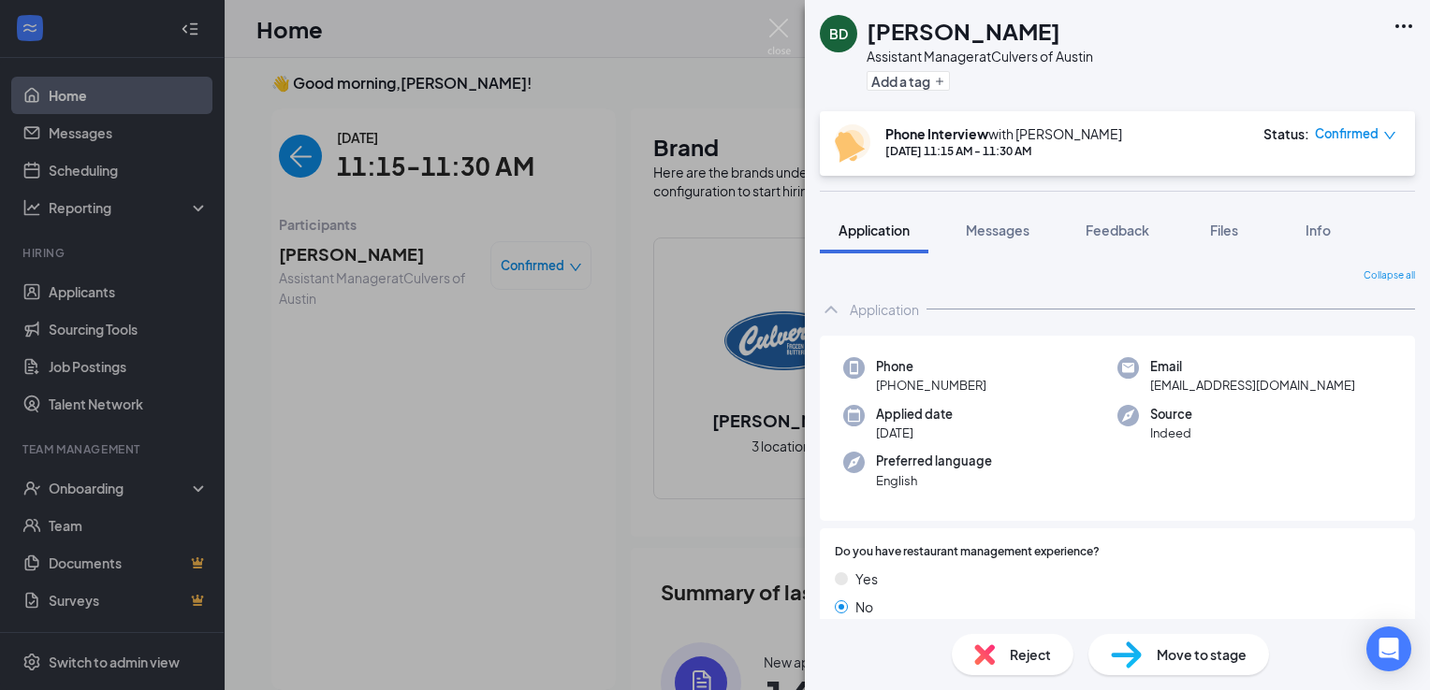
click at [274, 163] on div "BD [PERSON_NAME] Assistant Manager at Culvers of Austin Add a tag Phone Intervi…" at bounding box center [715, 345] width 1430 height 690
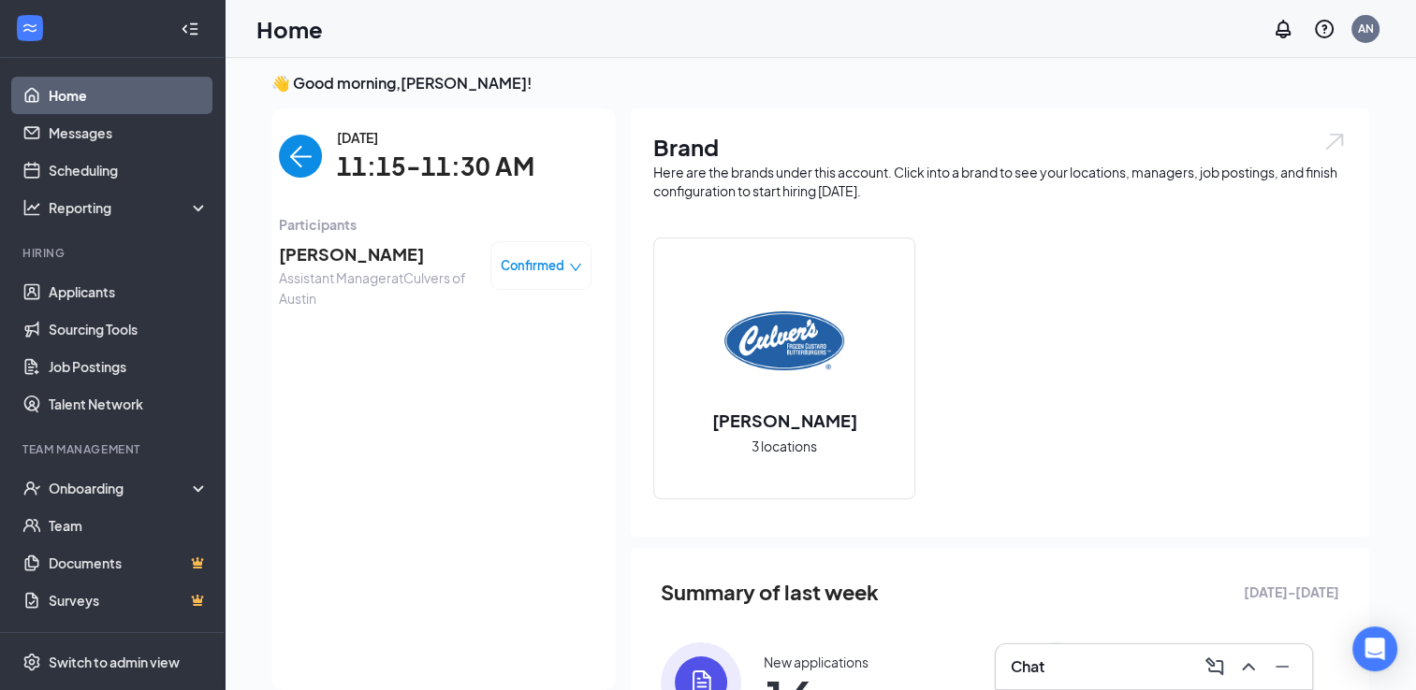
click at [287, 159] on img "back-button" at bounding box center [300, 156] width 43 height 43
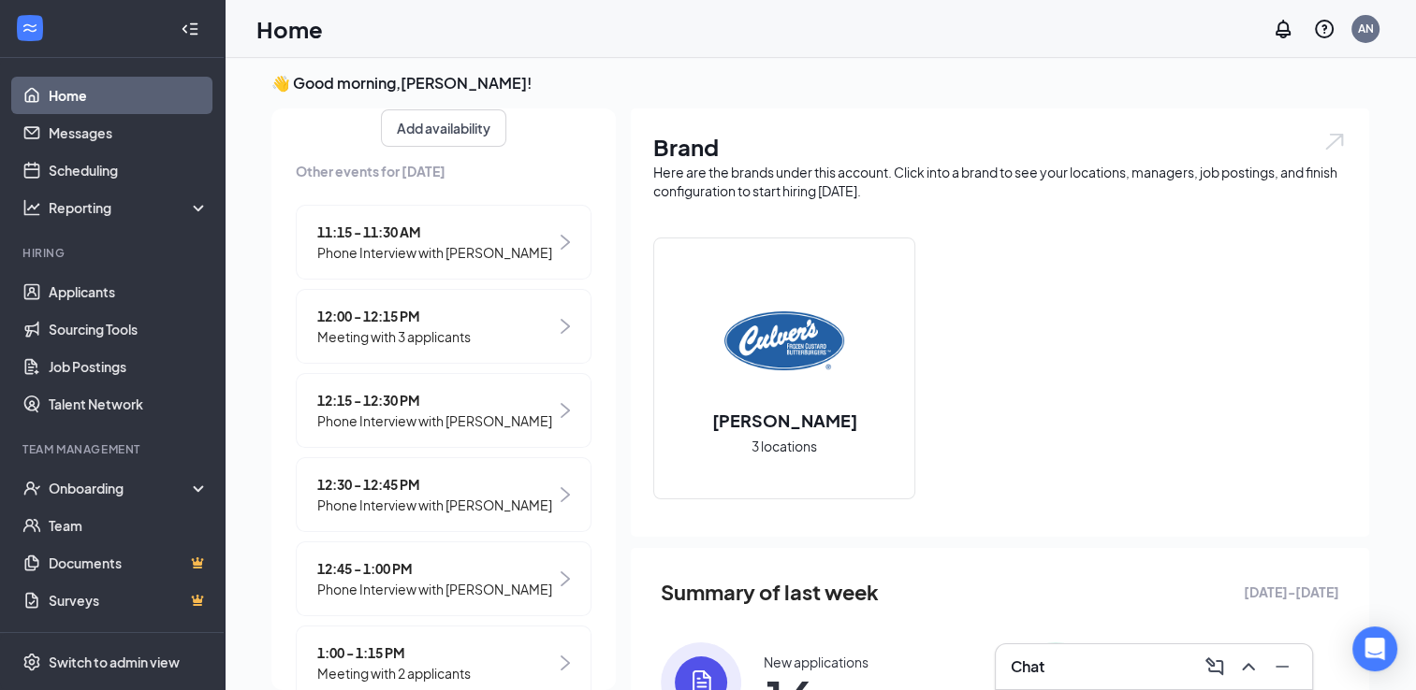
scroll to position [348, 0]
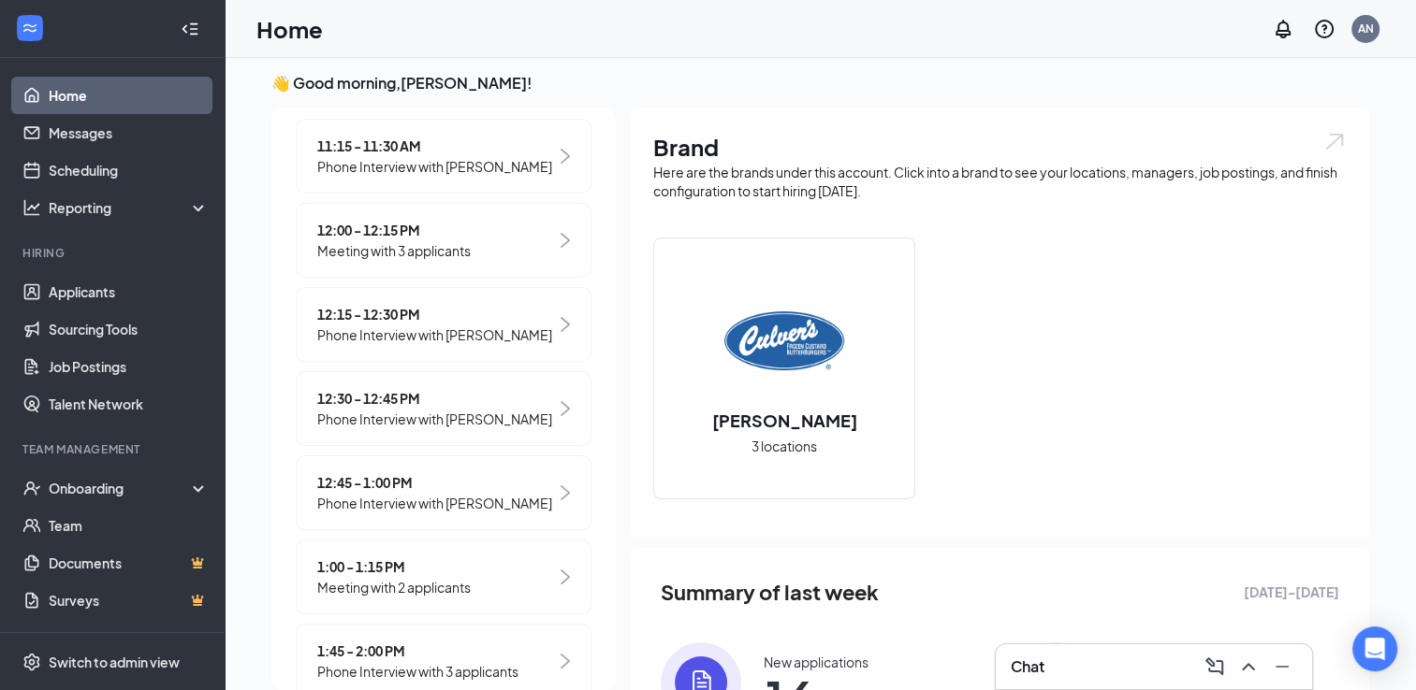
click at [366, 234] on span "12:00 - 12:15 PM" at bounding box center [393, 230] width 153 height 21
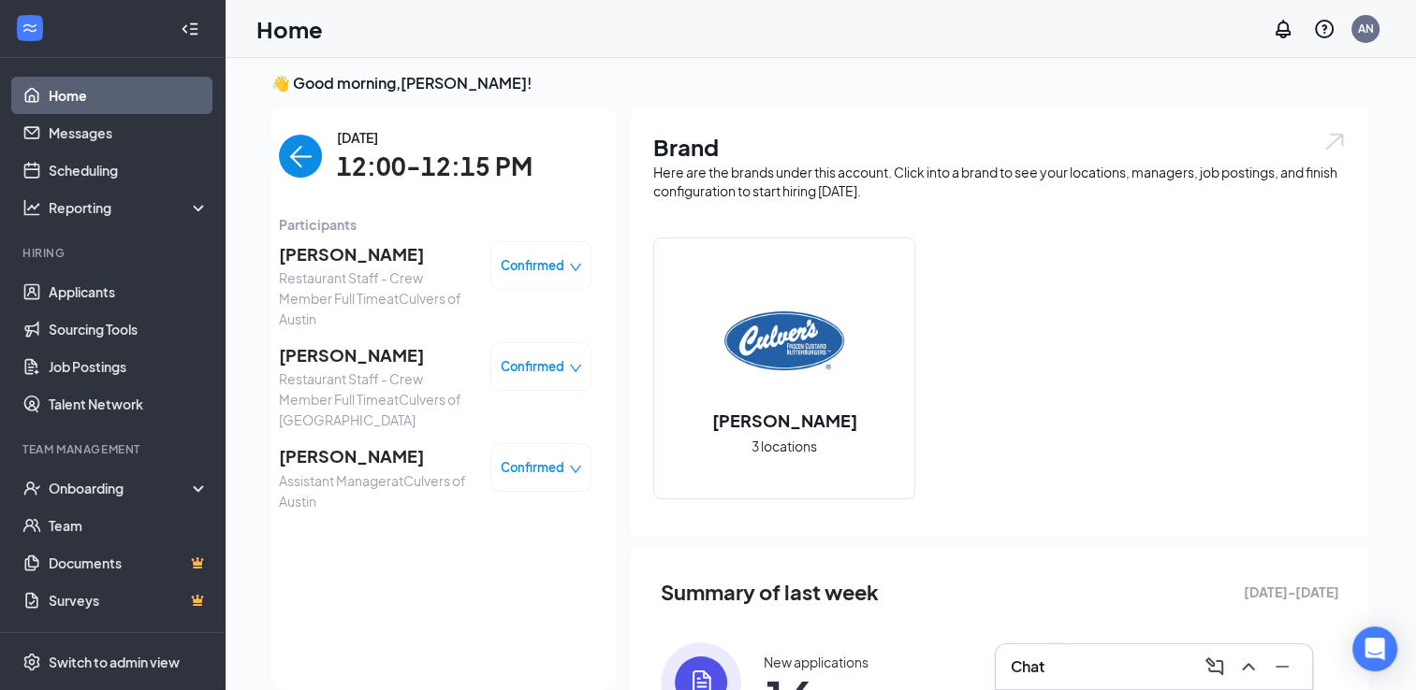
click at [269, 163] on div "👋 Good morning, [PERSON_NAME] ! [DATE] Your current interview 11:00 - 11:15 AM …" at bounding box center [819, 478] width 1127 height 811
click at [289, 156] on img "back-button" at bounding box center [300, 156] width 43 height 43
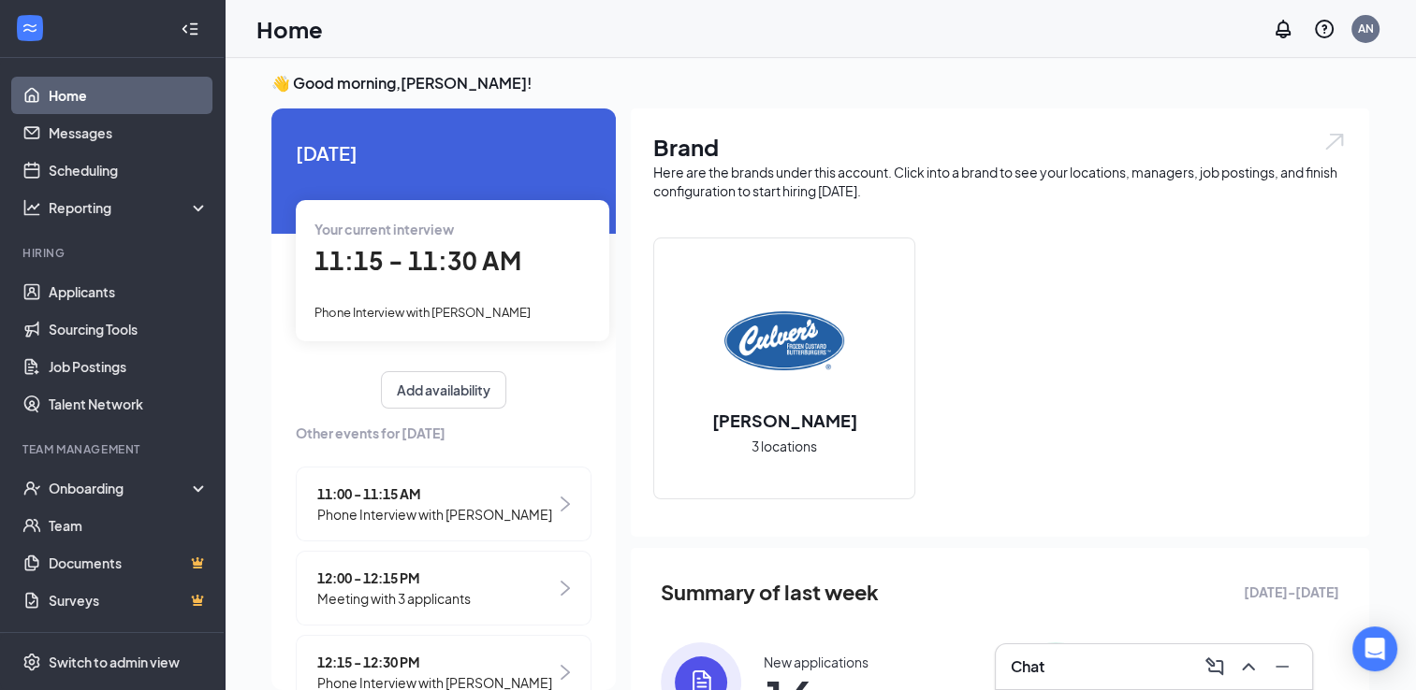
click at [383, 272] on span "11:15 - 11:30 AM" at bounding box center [417, 260] width 207 height 31
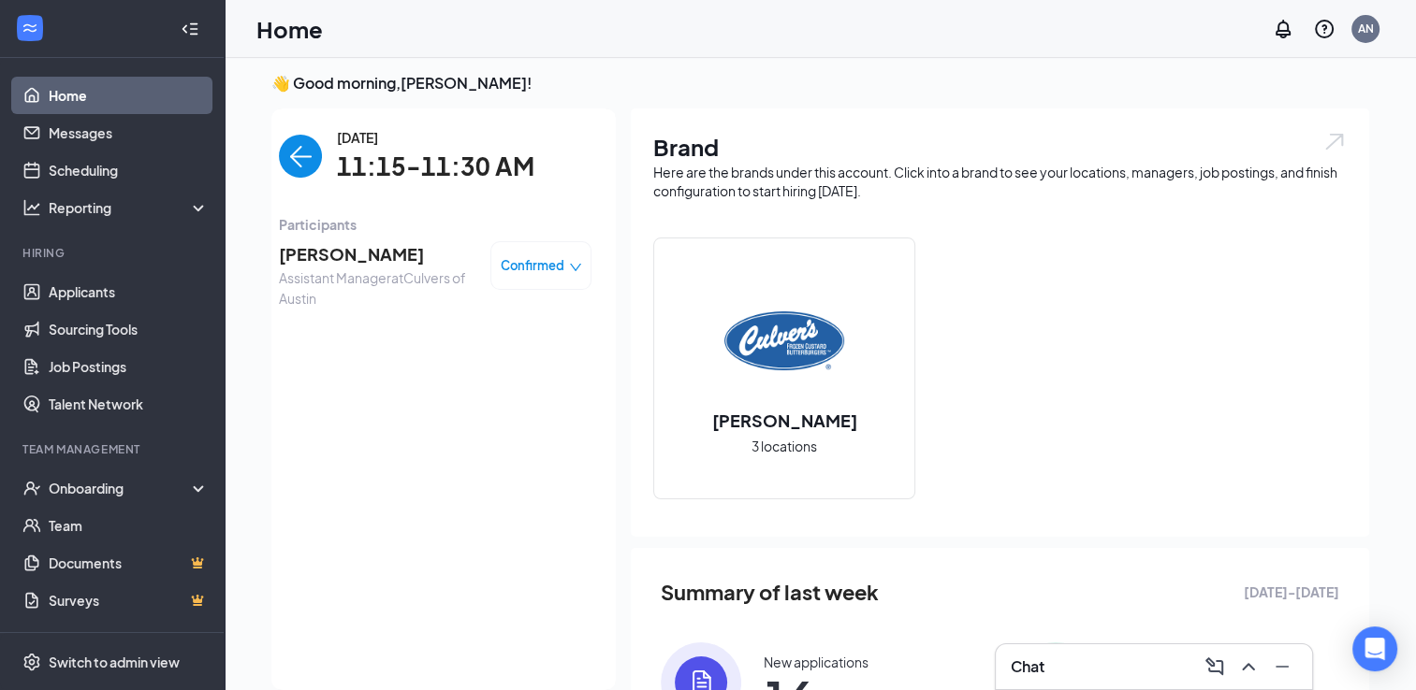
click at [292, 257] on span "[PERSON_NAME]" at bounding box center [377, 254] width 196 height 26
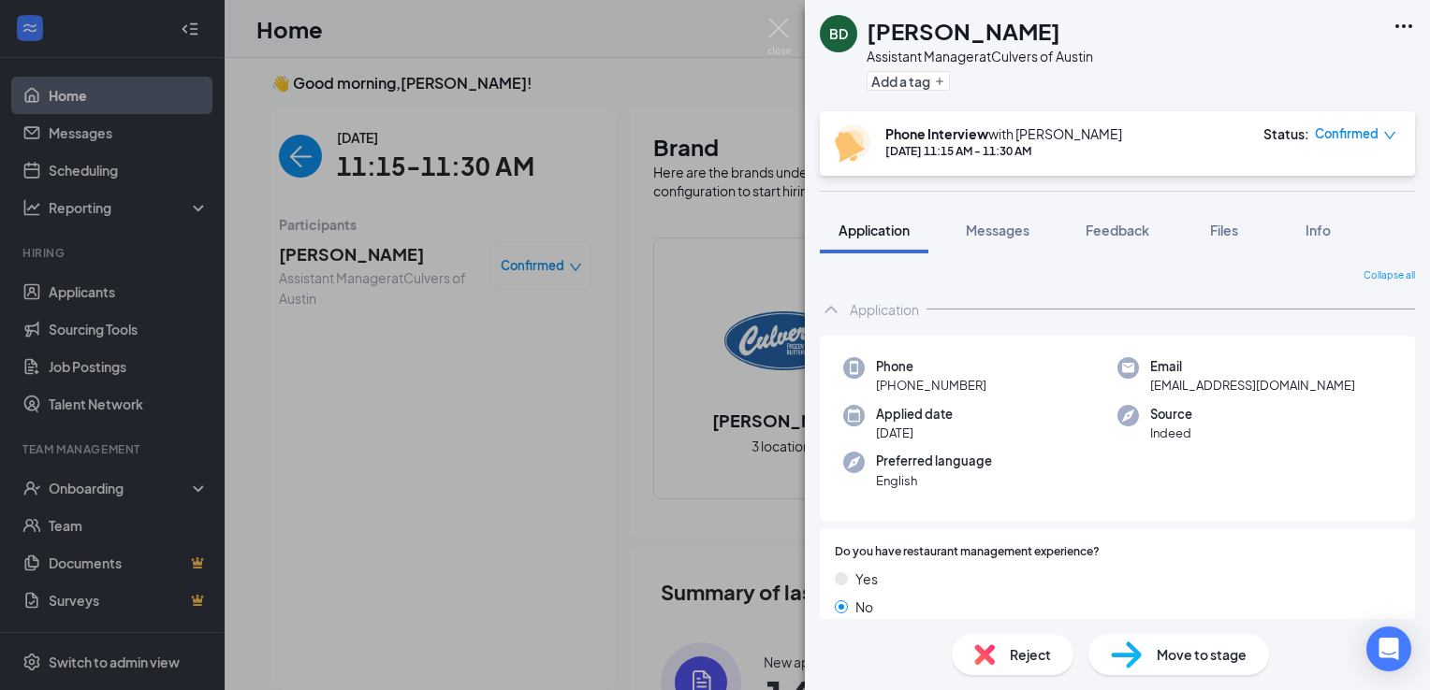
click at [1181, 649] on span "Move to stage" at bounding box center [1201, 655] width 90 height 21
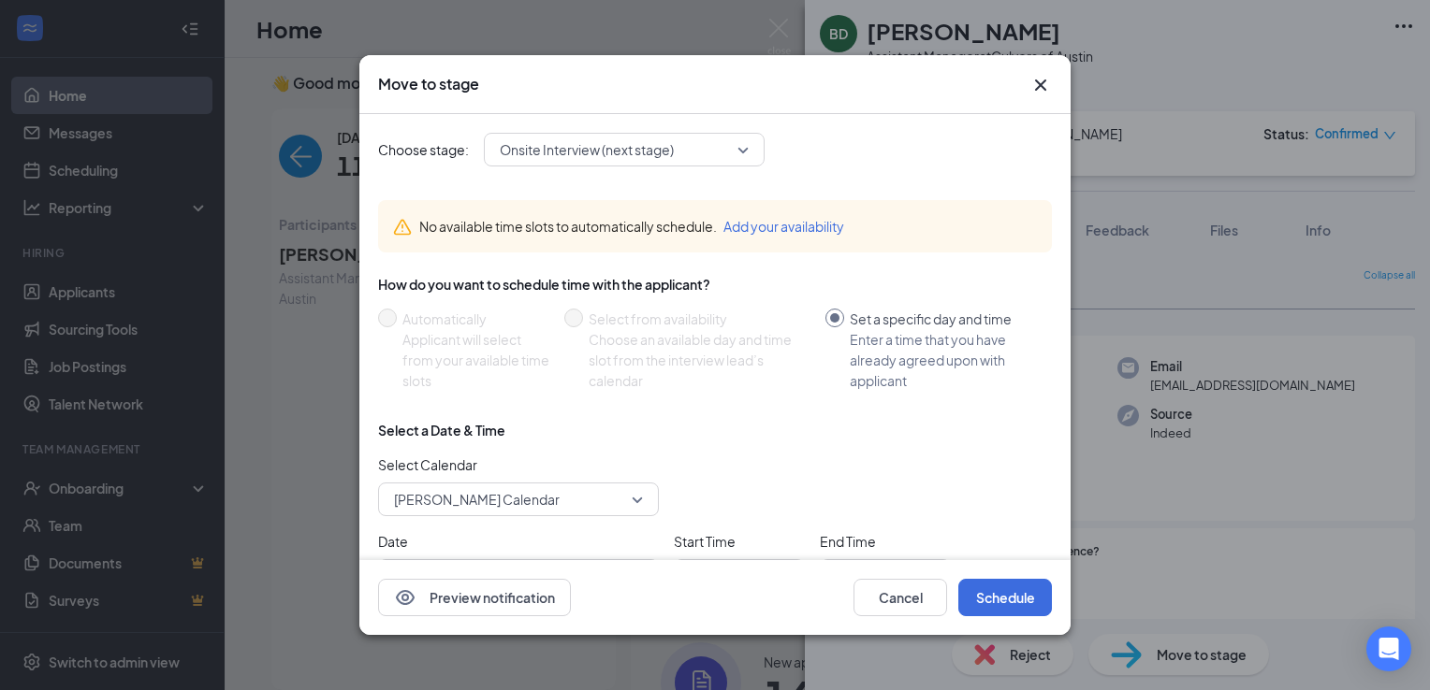
click at [475, 511] on span "[PERSON_NAME] Calendar" at bounding box center [477, 500] width 166 height 28
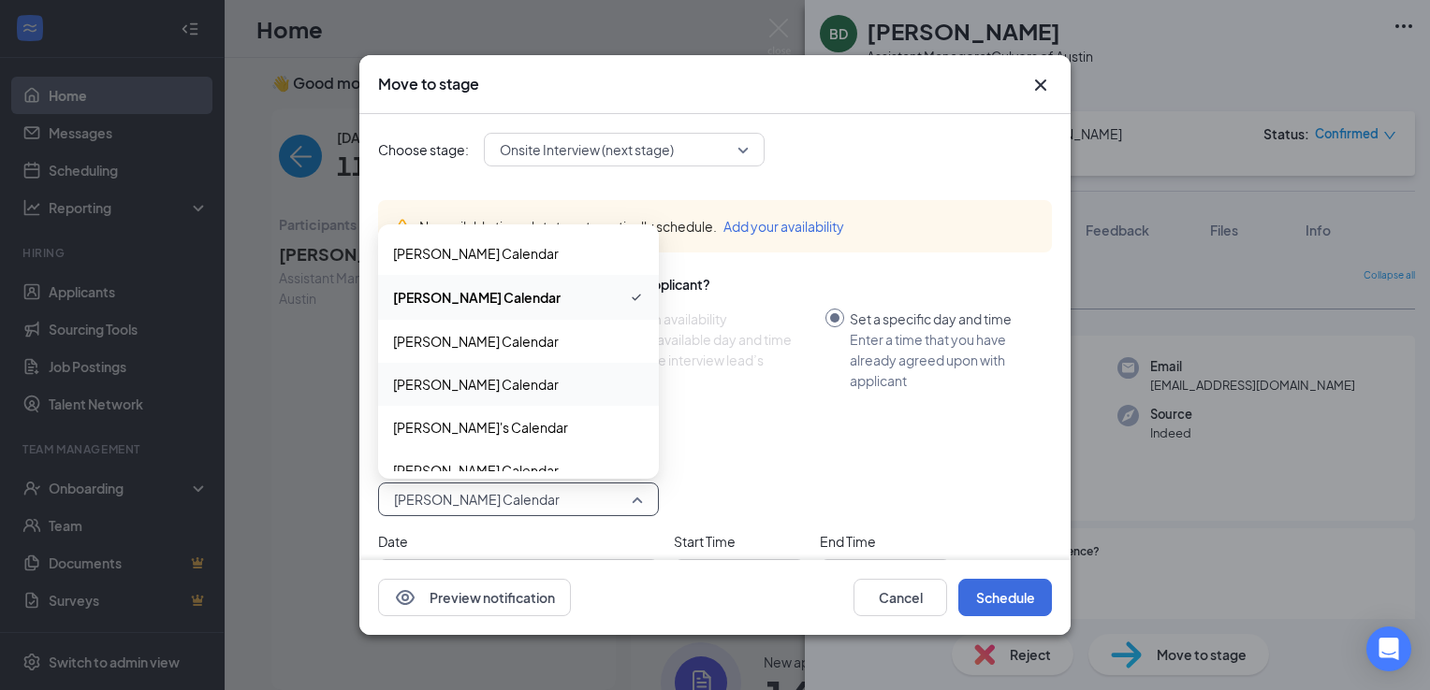
click at [565, 372] on div "[PERSON_NAME] Calendar" at bounding box center [518, 384] width 281 height 43
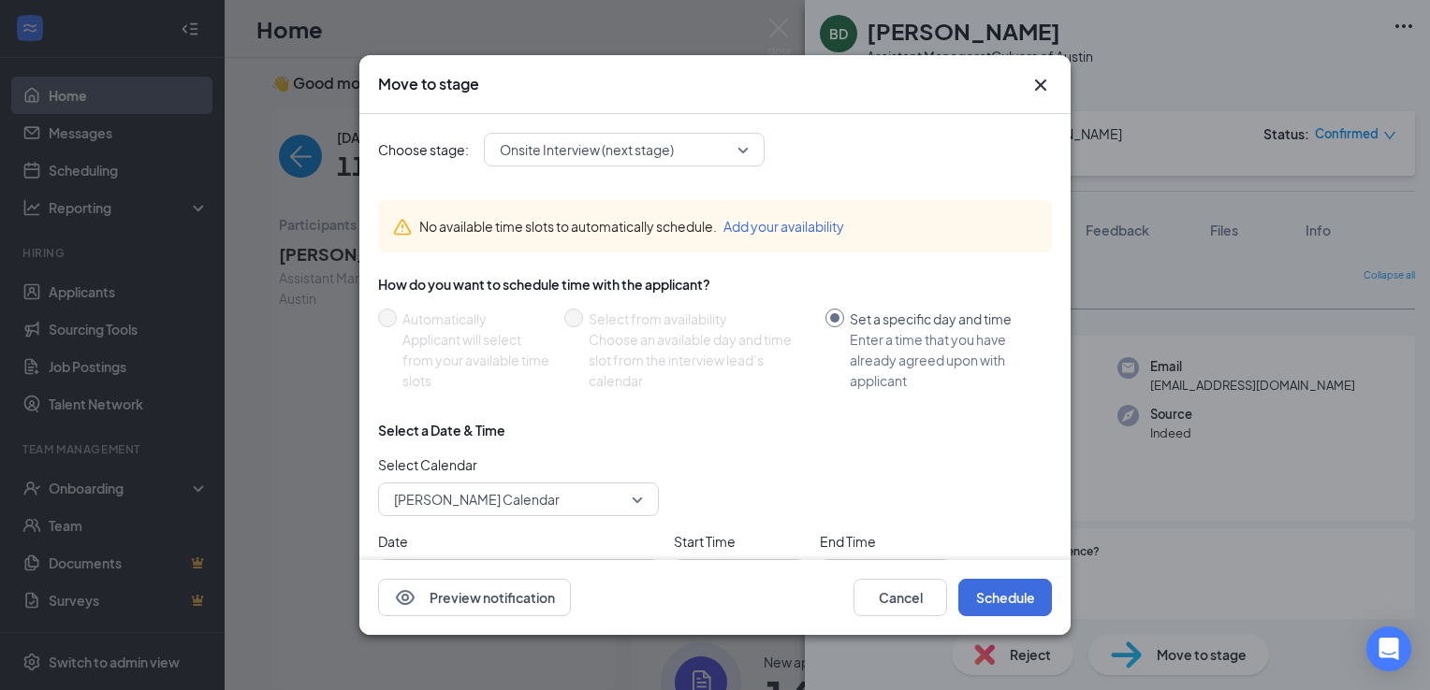
scroll to position [135, 0]
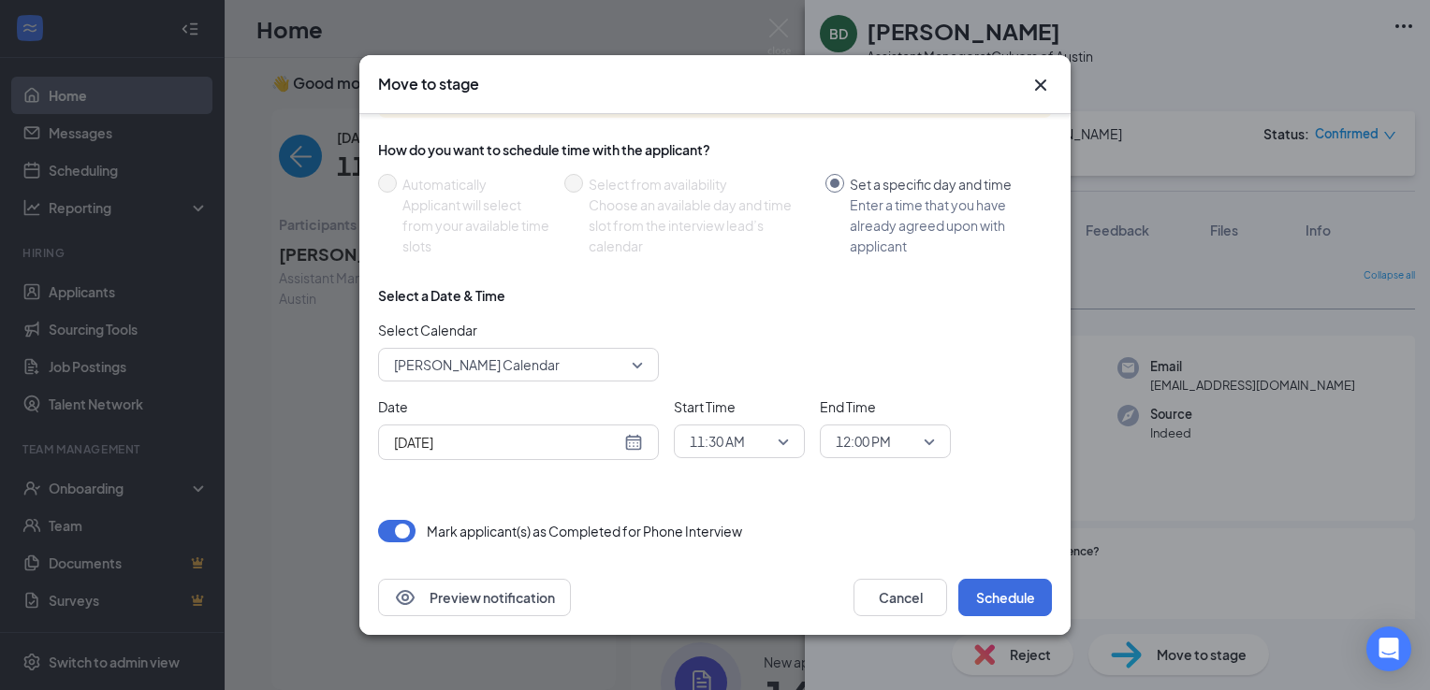
click at [636, 440] on div "[DATE]" at bounding box center [518, 442] width 249 height 21
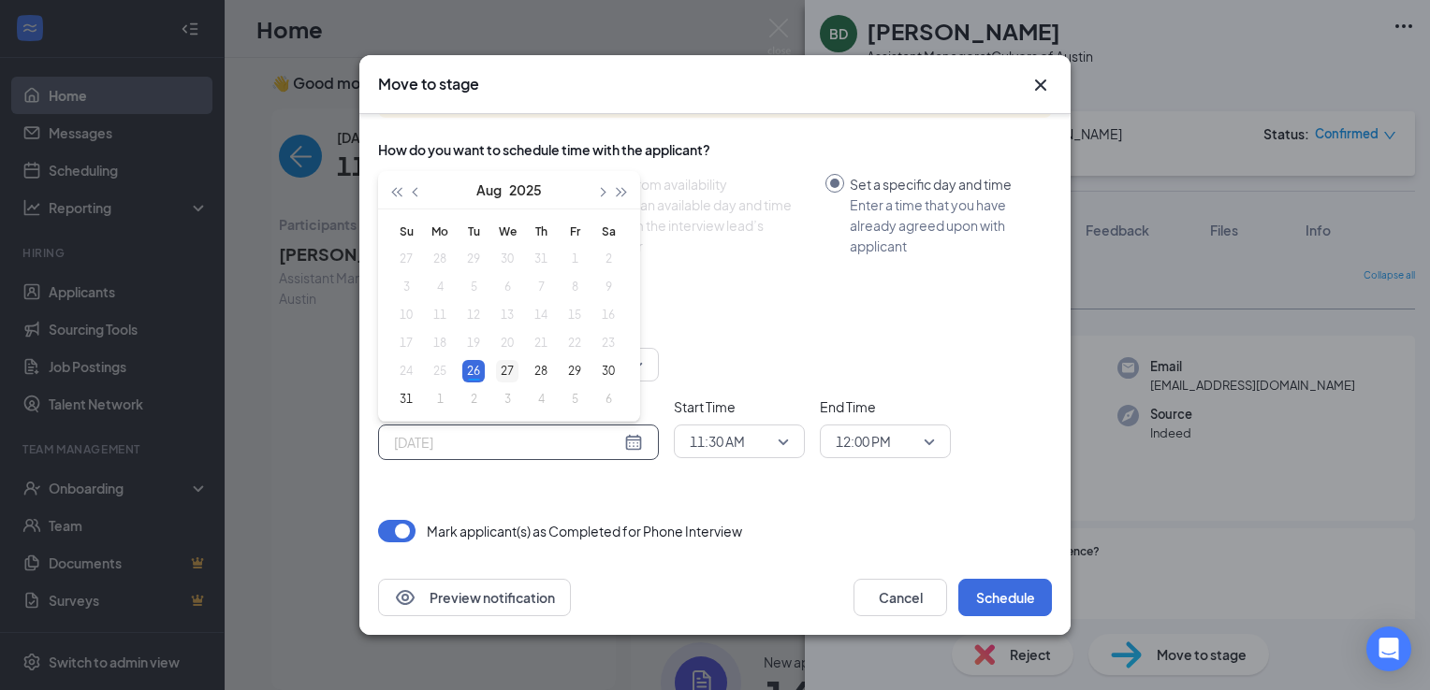
click at [511, 364] on div "27" at bounding box center [507, 371] width 22 height 22
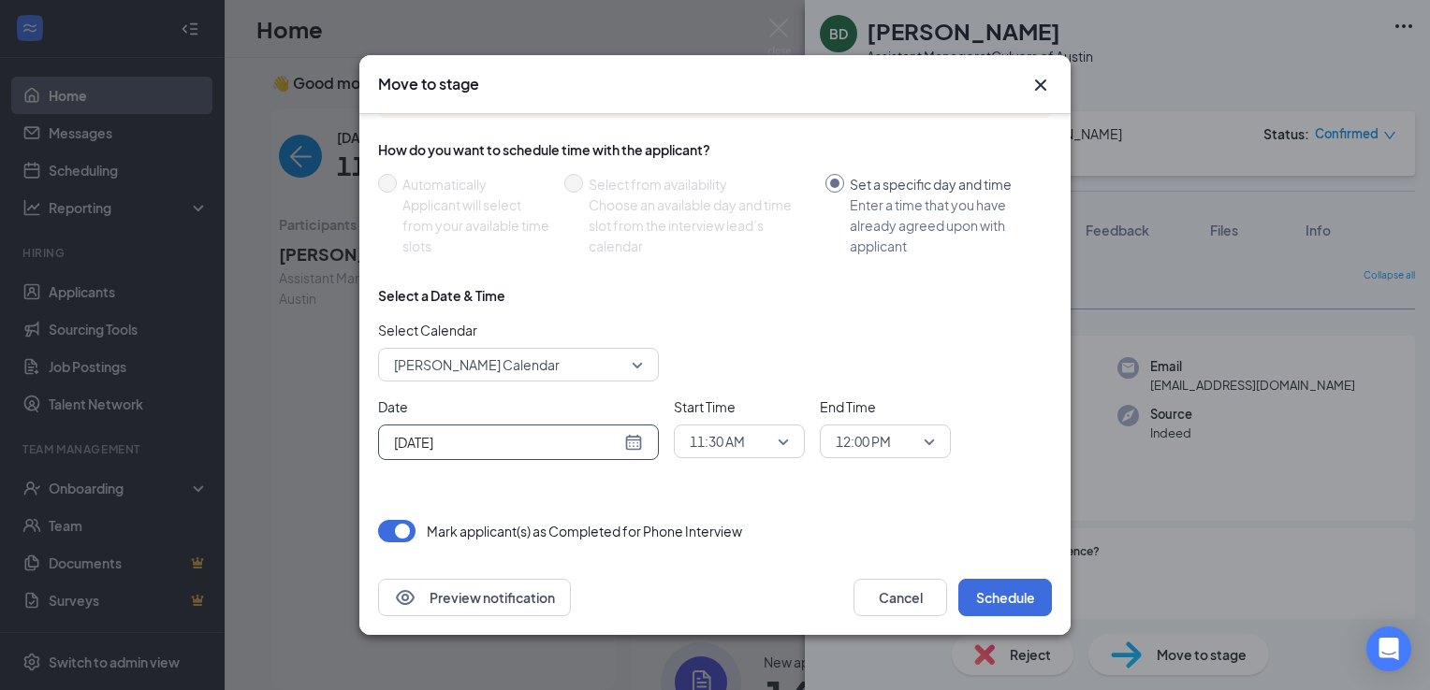
click at [629, 440] on div "[DATE]" at bounding box center [518, 442] width 249 height 21
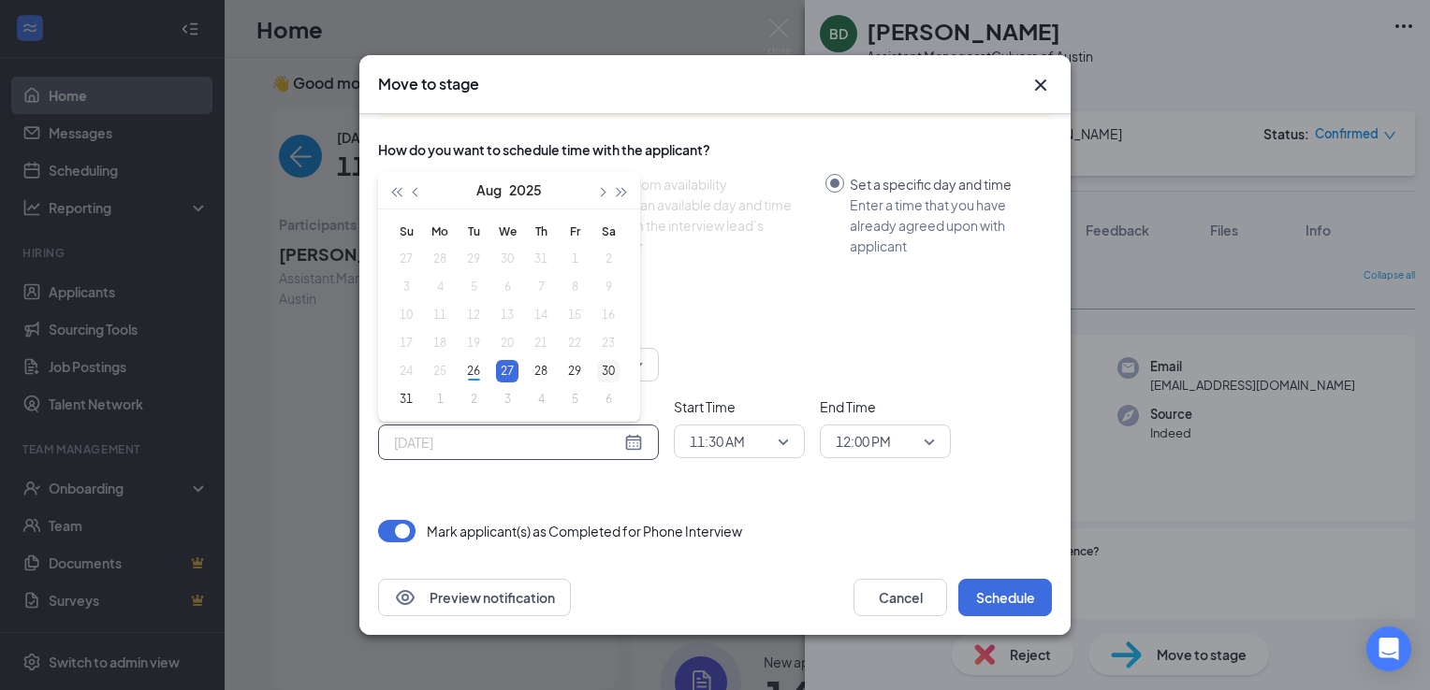
type input "[DATE]"
click at [602, 375] on div "30" at bounding box center [608, 371] width 22 height 22
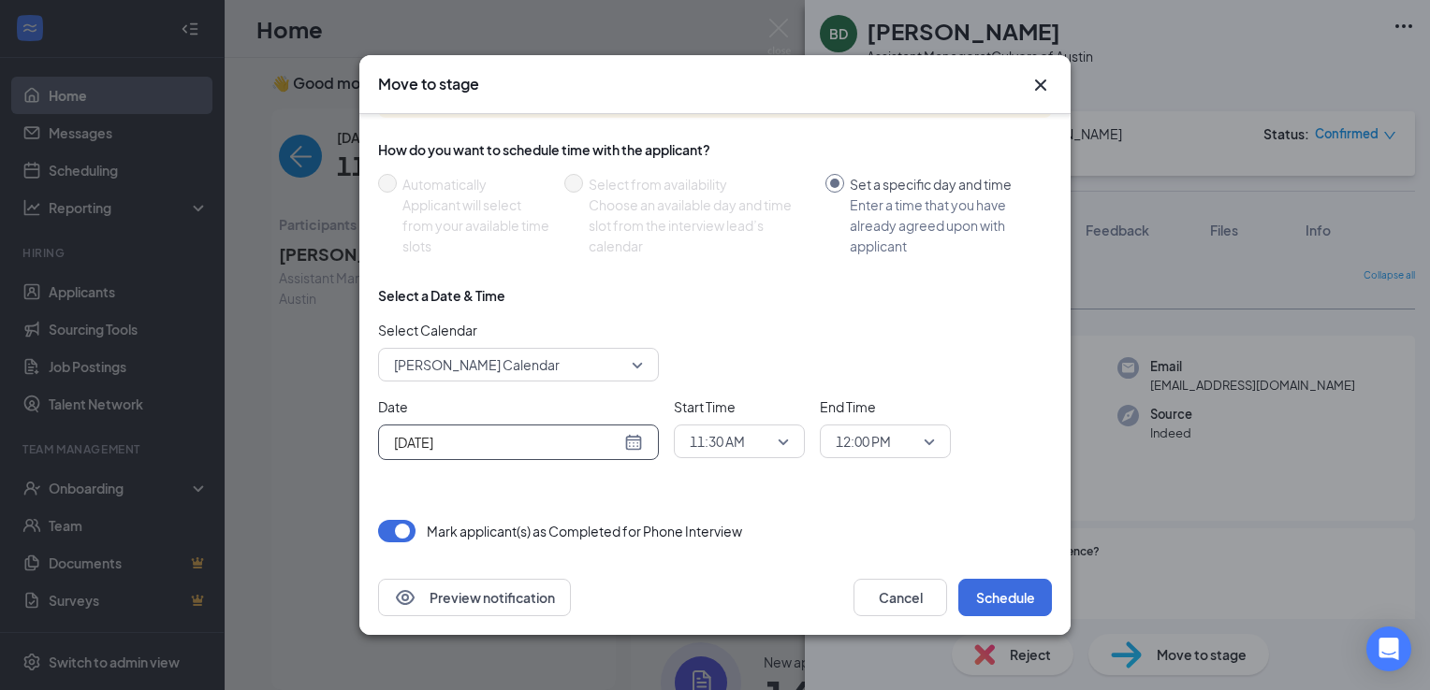
click at [715, 442] on span "11:30 AM" at bounding box center [717, 442] width 55 height 28
click at [705, 188] on div "02:00 PM" at bounding box center [739, 201] width 131 height 43
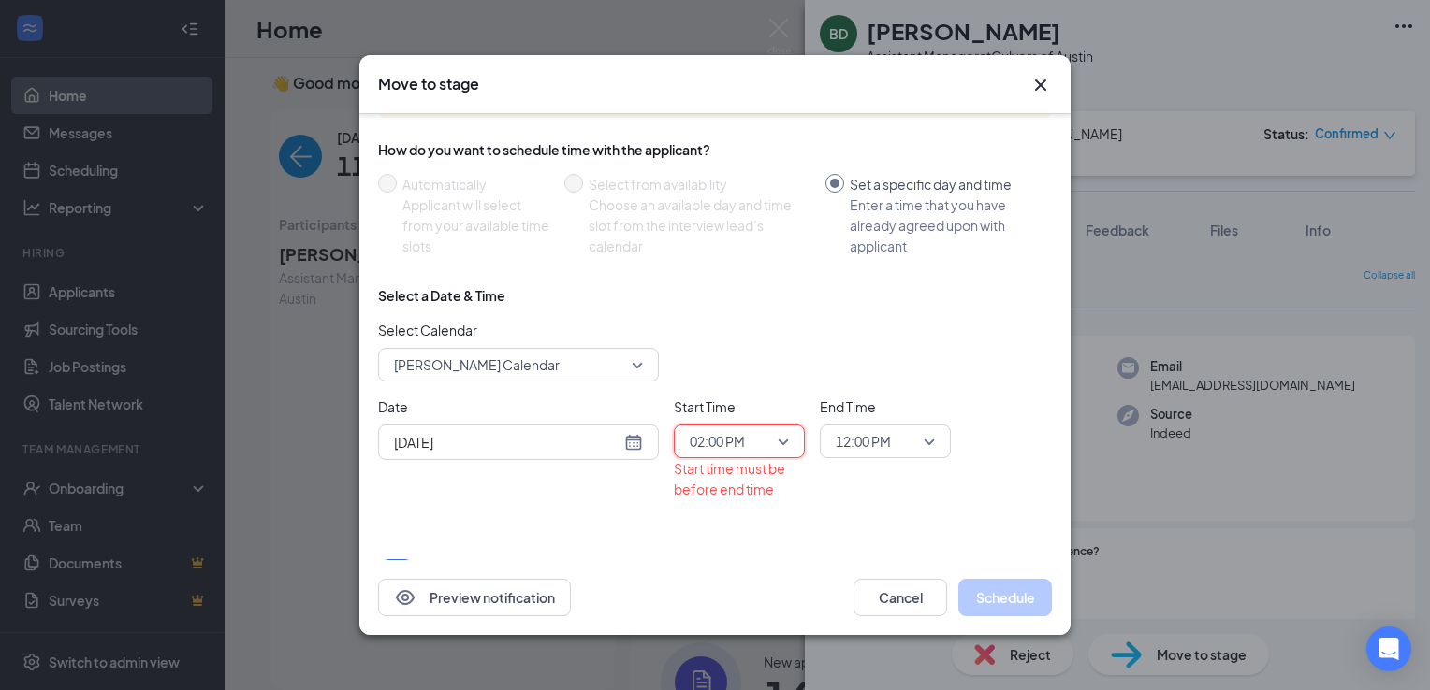
click at [870, 447] on span "12:00 PM" at bounding box center [862, 442] width 55 height 28
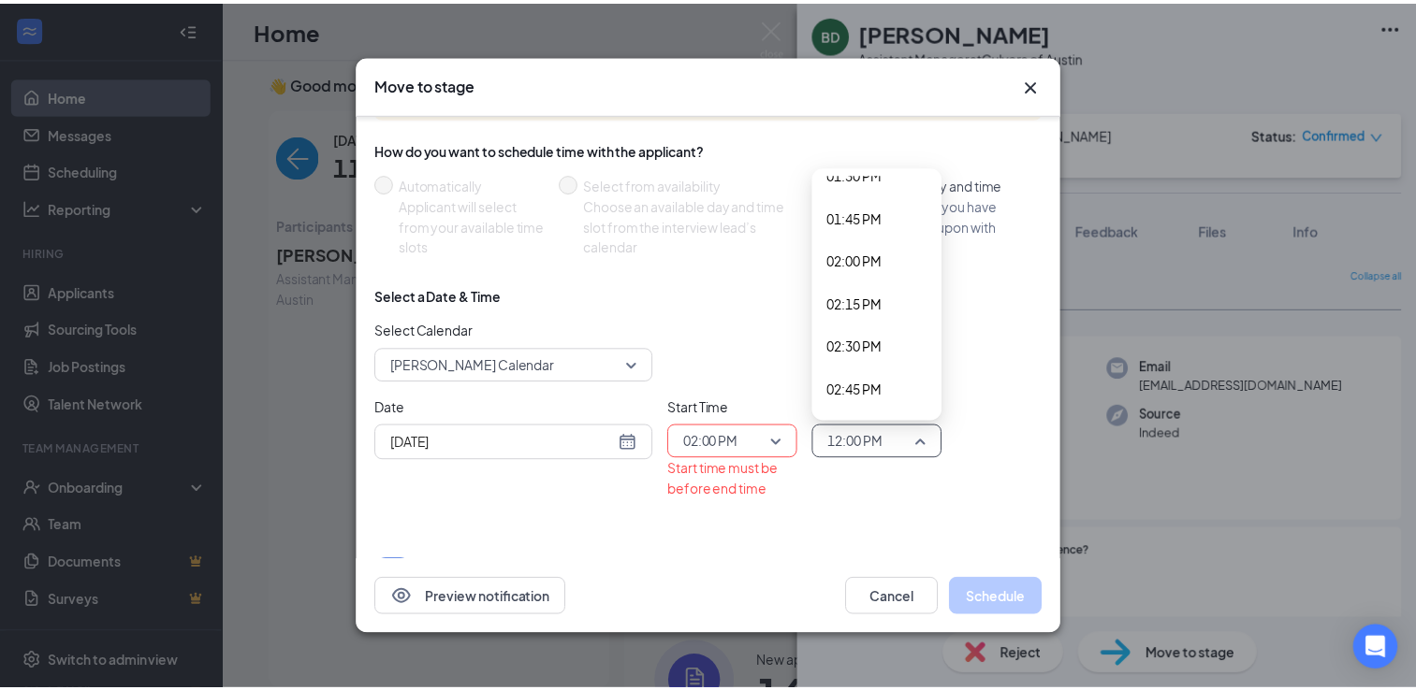
scroll to position [2332, 0]
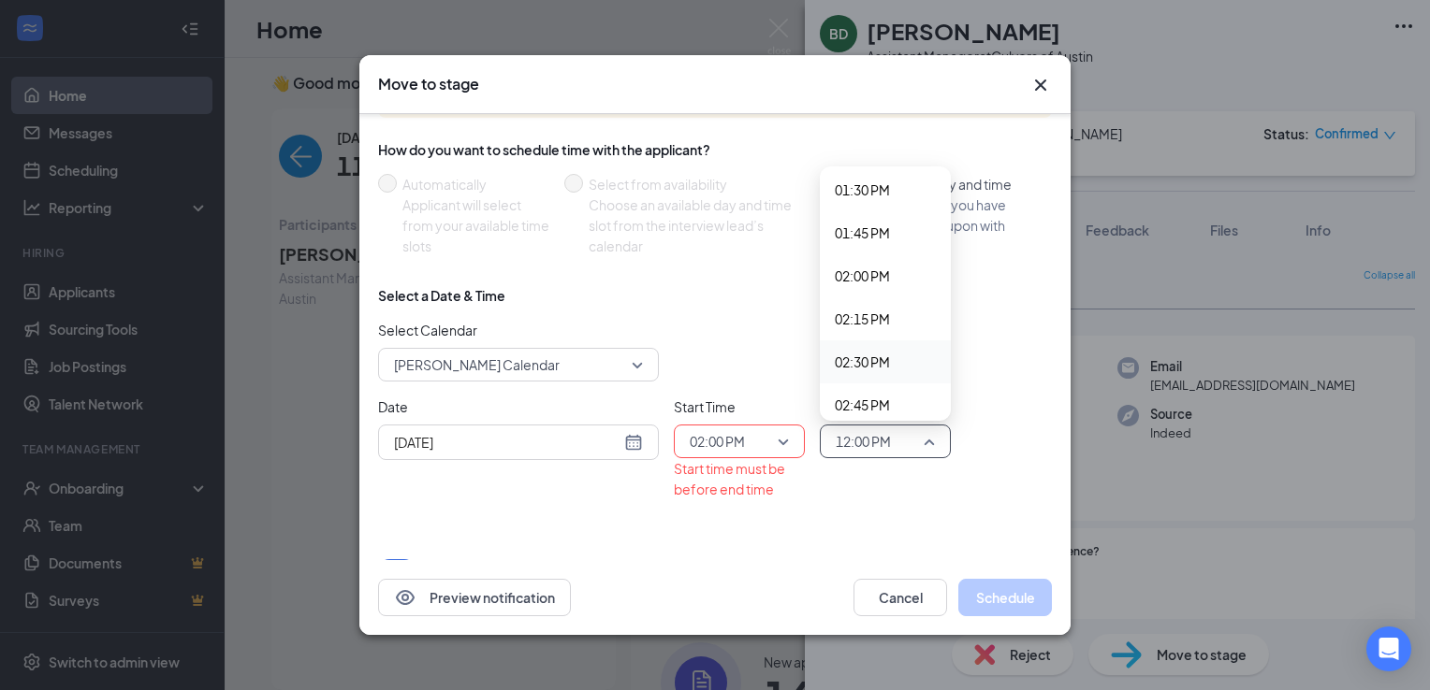
click at [866, 365] on span "02:30 PM" at bounding box center [862, 362] width 55 height 21
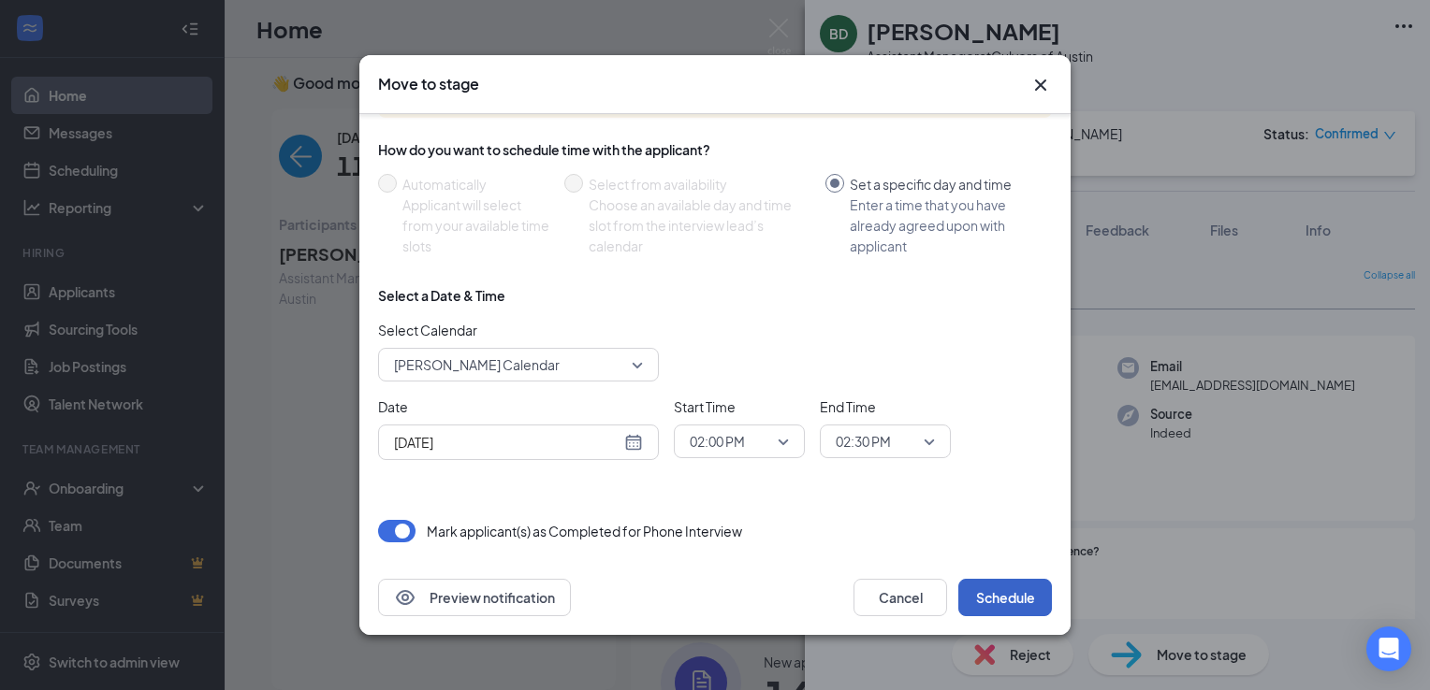
click at [1001, 592] on button "Schedule" at bounding box center [1005, 597] width 94 height 37
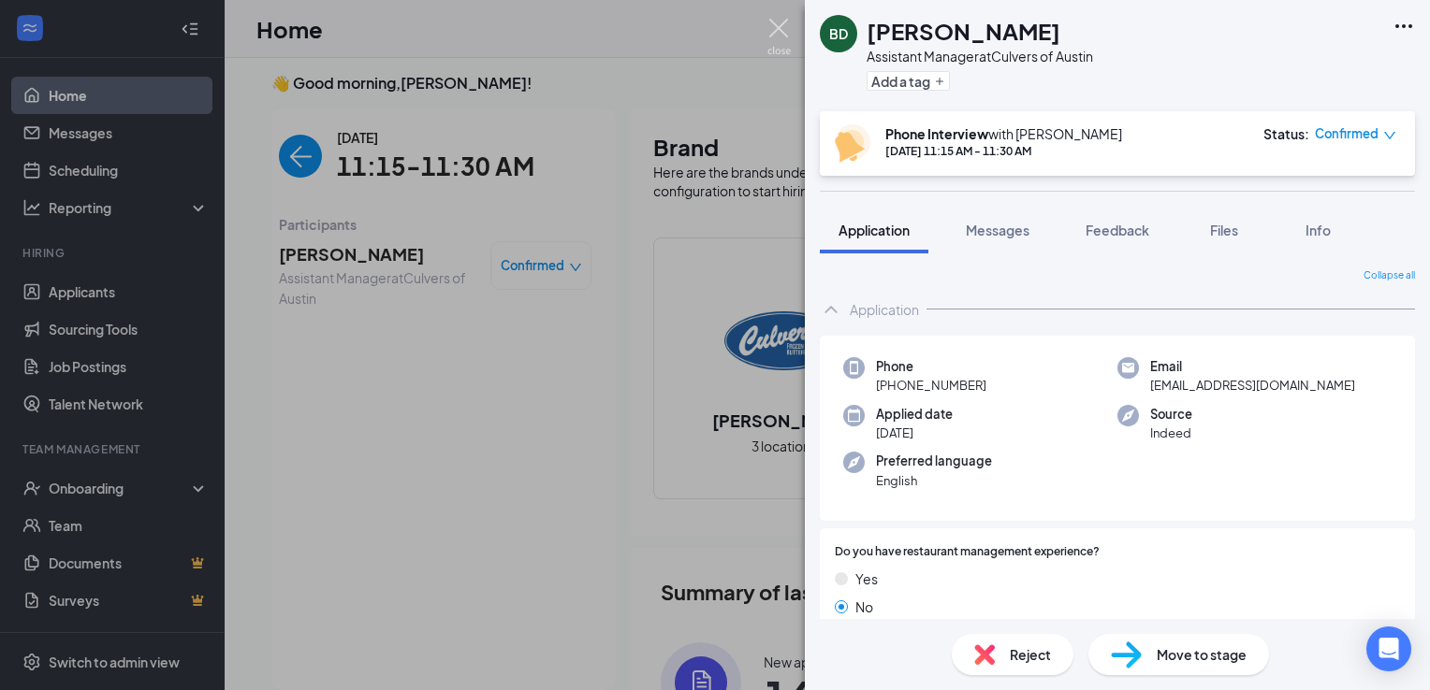
click at [788, 36] on img at bounding box center [778, 37] width 23 height 36
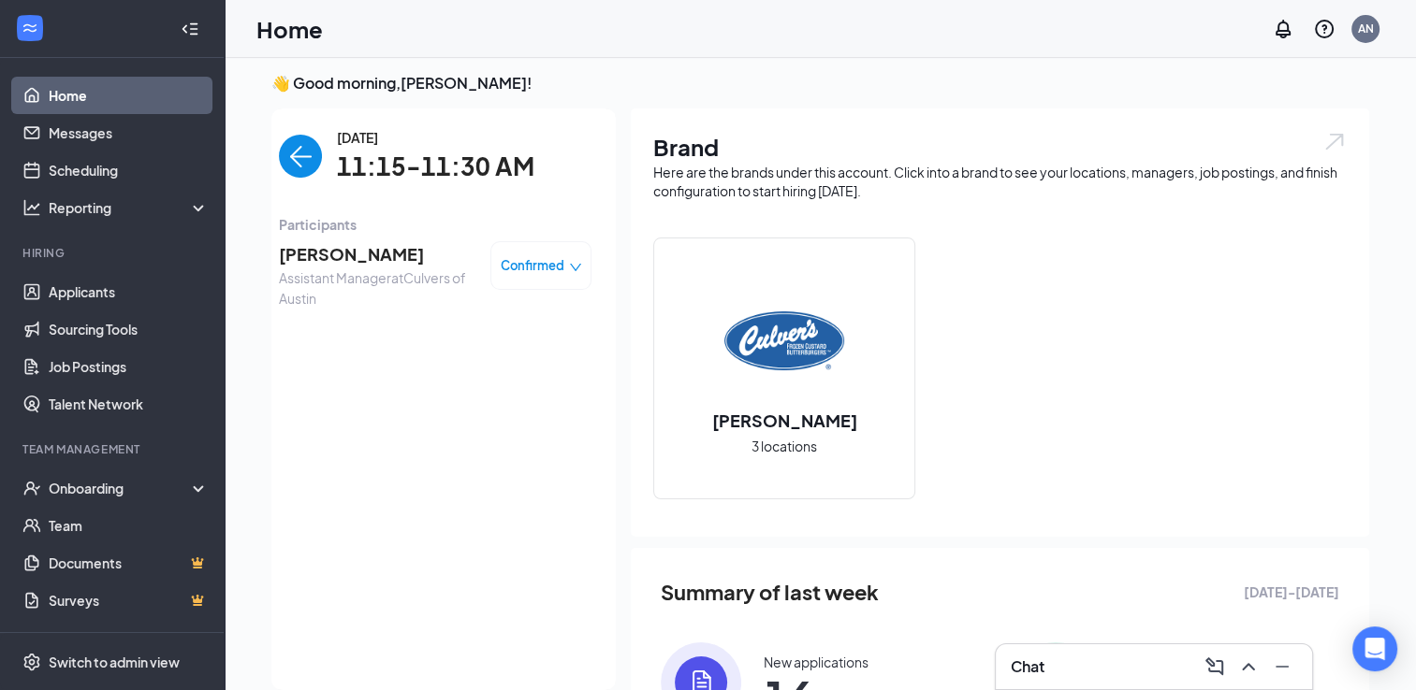
click at [303, 178] on div "[DATE] 11:15-11:30 AM" at bounding box center [435, 156] width 312 height 59
click at [287, 148] on img "back-button" at bounding box center [300, 156] width 43 height 43
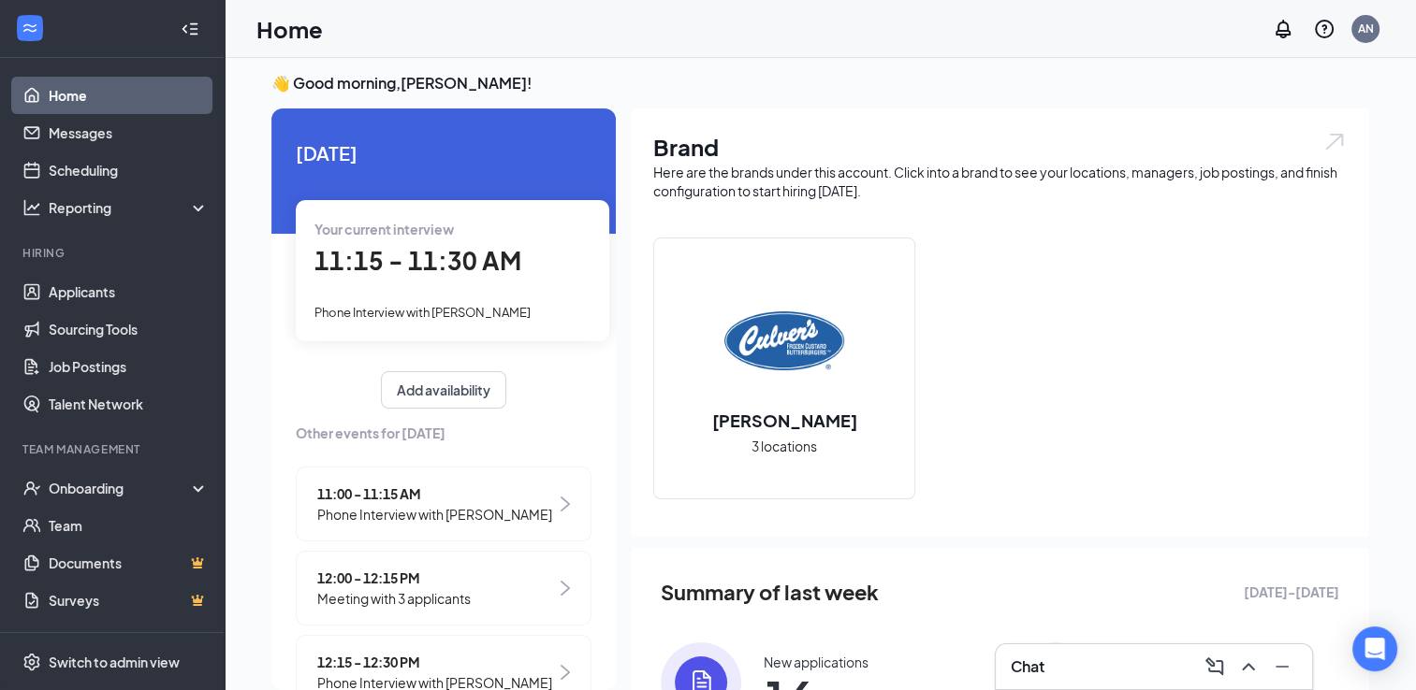
scroll to position [354, 0]
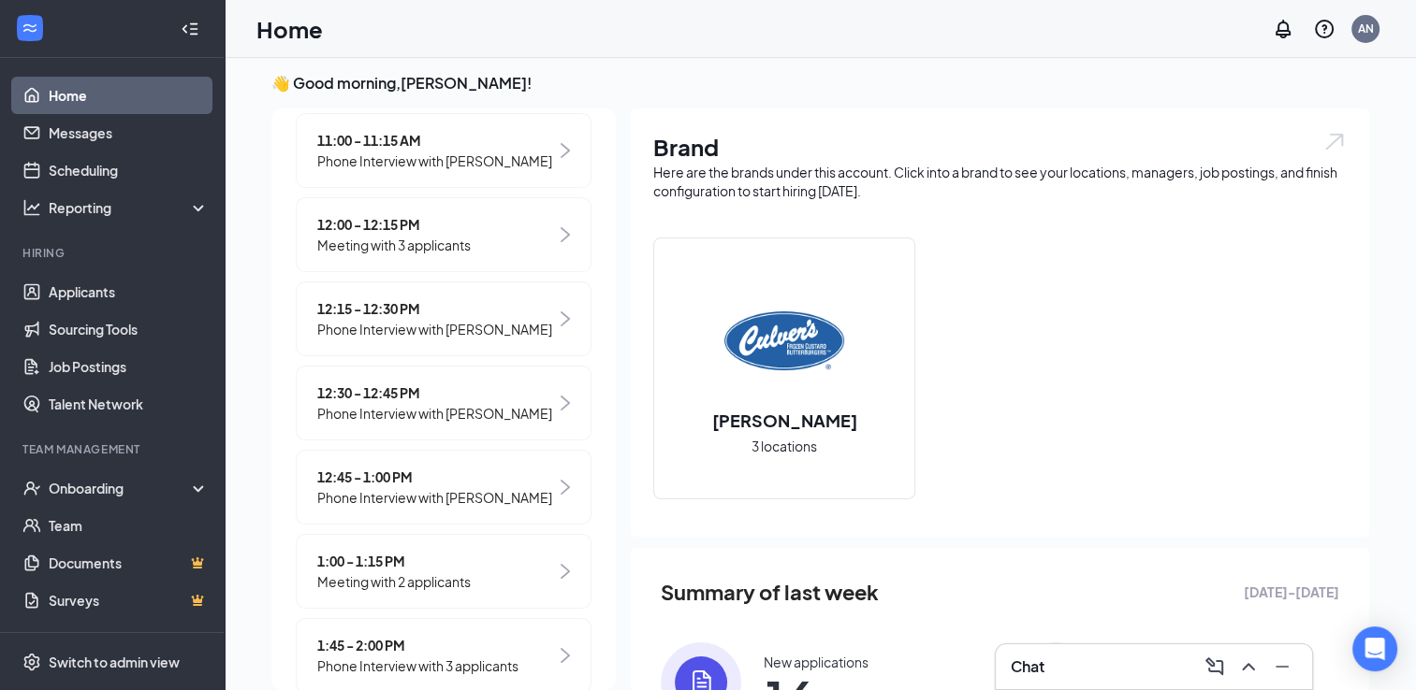
click at [396, 235] on span "12:00 - 12:15 PM" at bounding box center [393, 224] width 153 height 21
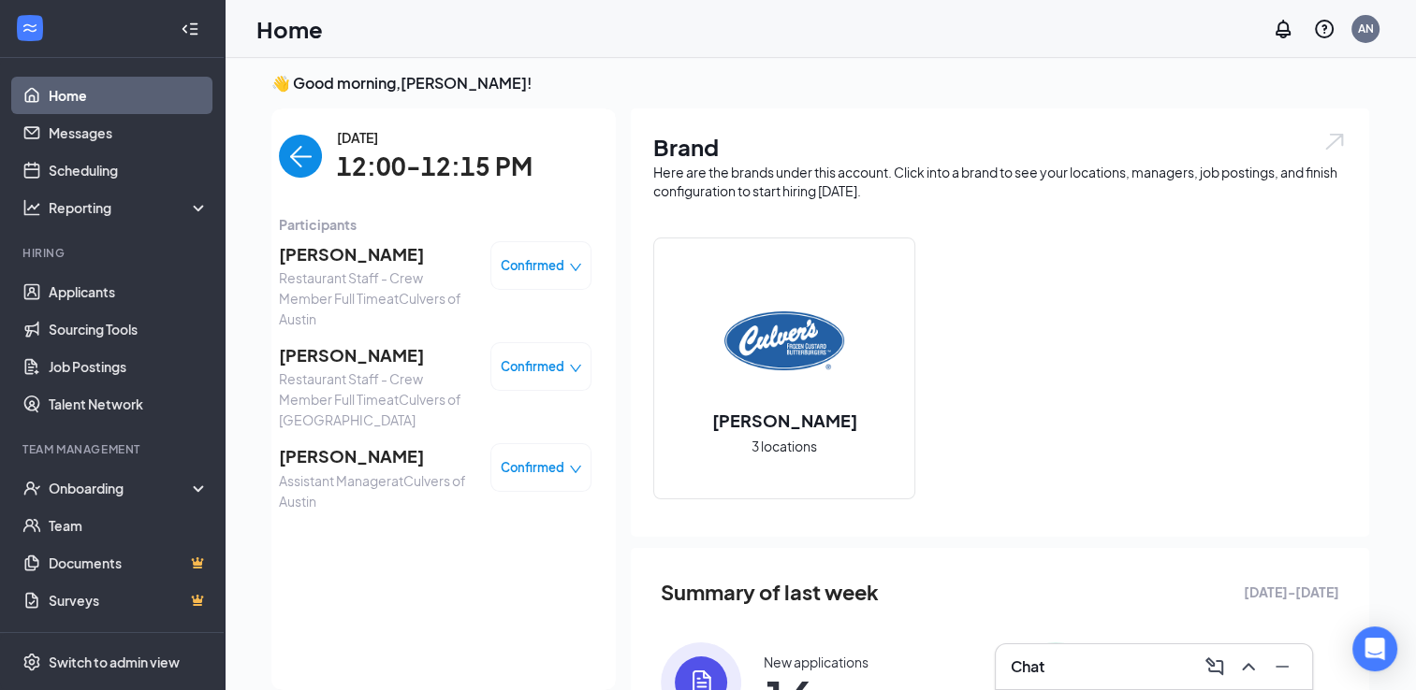
click at [281, 160] on img "back-button" at bounding box center [300, 156] width 43 height 43
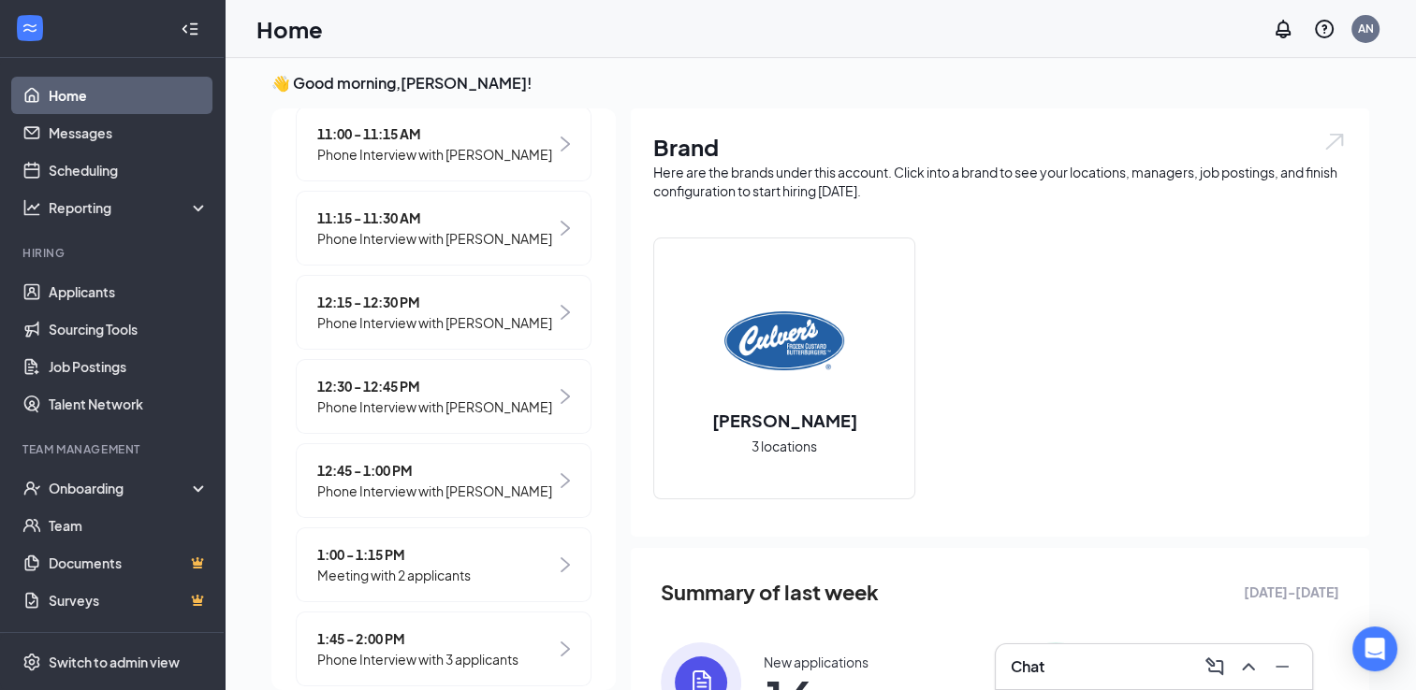
scroll to position [412, 0]
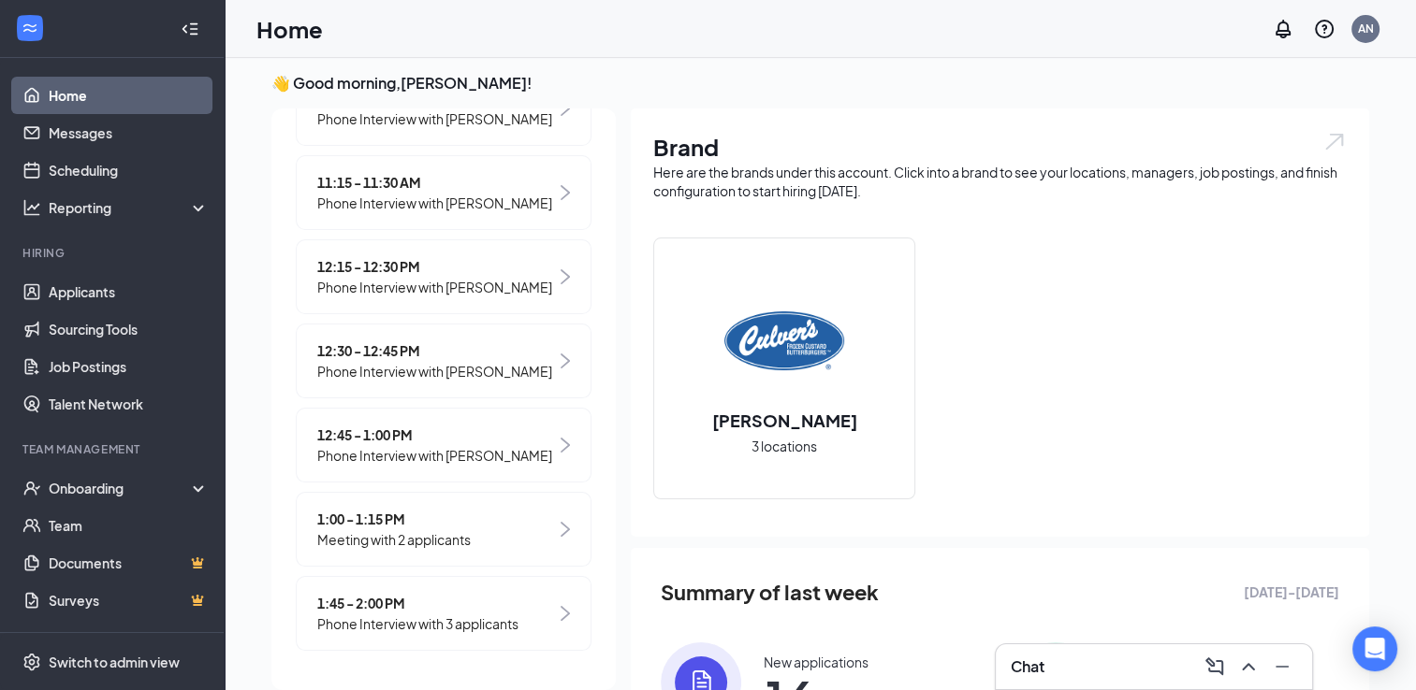
click at [49, 102] on link "Home" at bounding box center [129, 95] width 160 height 37
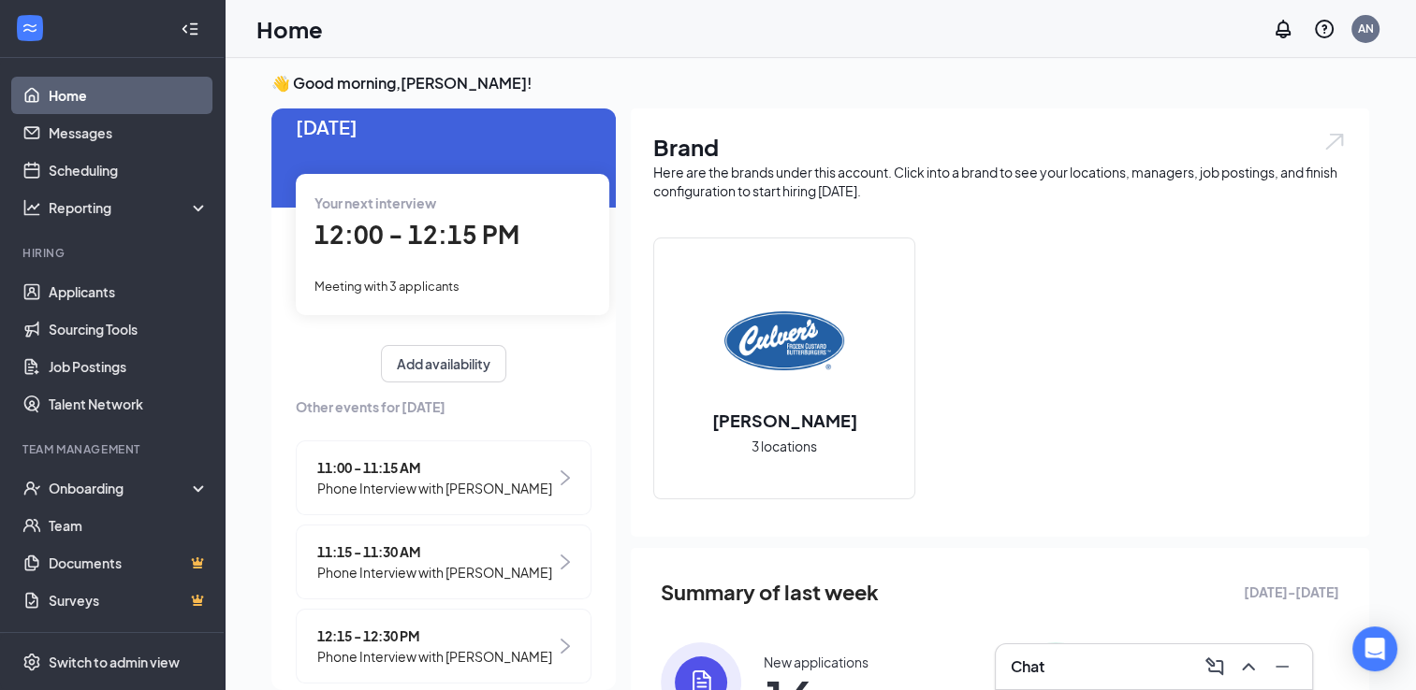
scroll to position [0, 0]
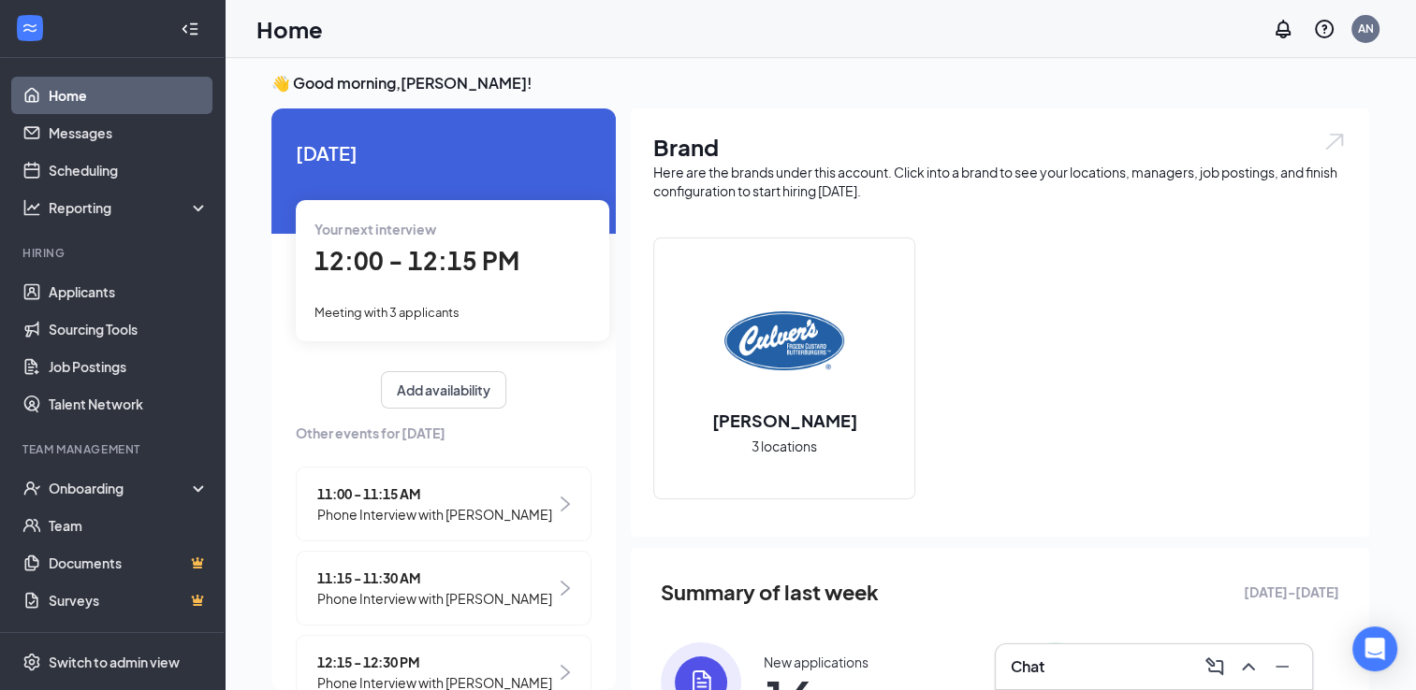
drag, startPoint x: 621, startPoint y: 164, endPoint x: 621, endPoint y: 190, distance: 26.2
click at [621, 190] on div "[DATE] Your next interview 12:00 - 12:15 PM Meeting with 3 applicants Add avail…" at bounding box center [819, 497] width 1097 height 776
click at [393, 296] on div "Your next interview 12:00 - 12:15 PM Meeting with 3 applicants" at bounding box center [452, 270] width 313 height 140
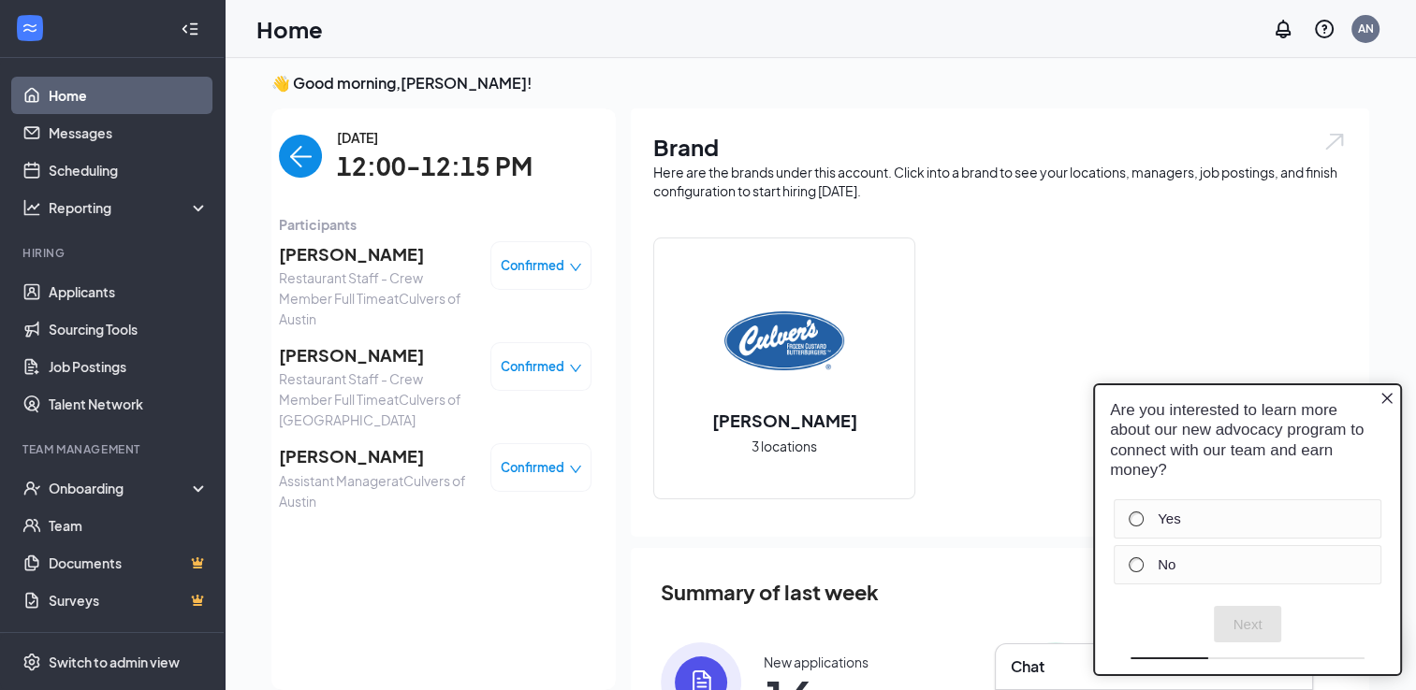
click at [327, 256] on span "[PERSON_NAME]" at bounding box center [377, 254] width 196 height 26
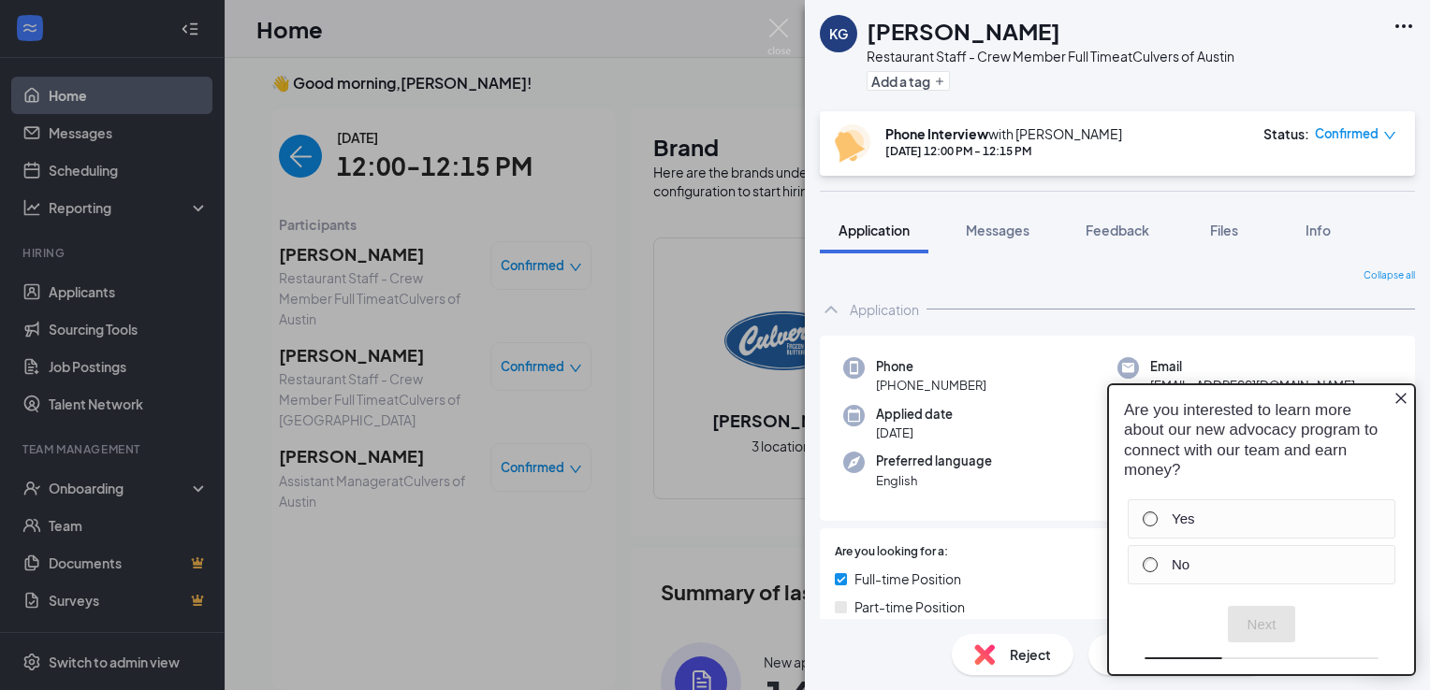
click at [1398, 399] on icon "Close button" at bounding box center [1400, 397] width 15 height 15
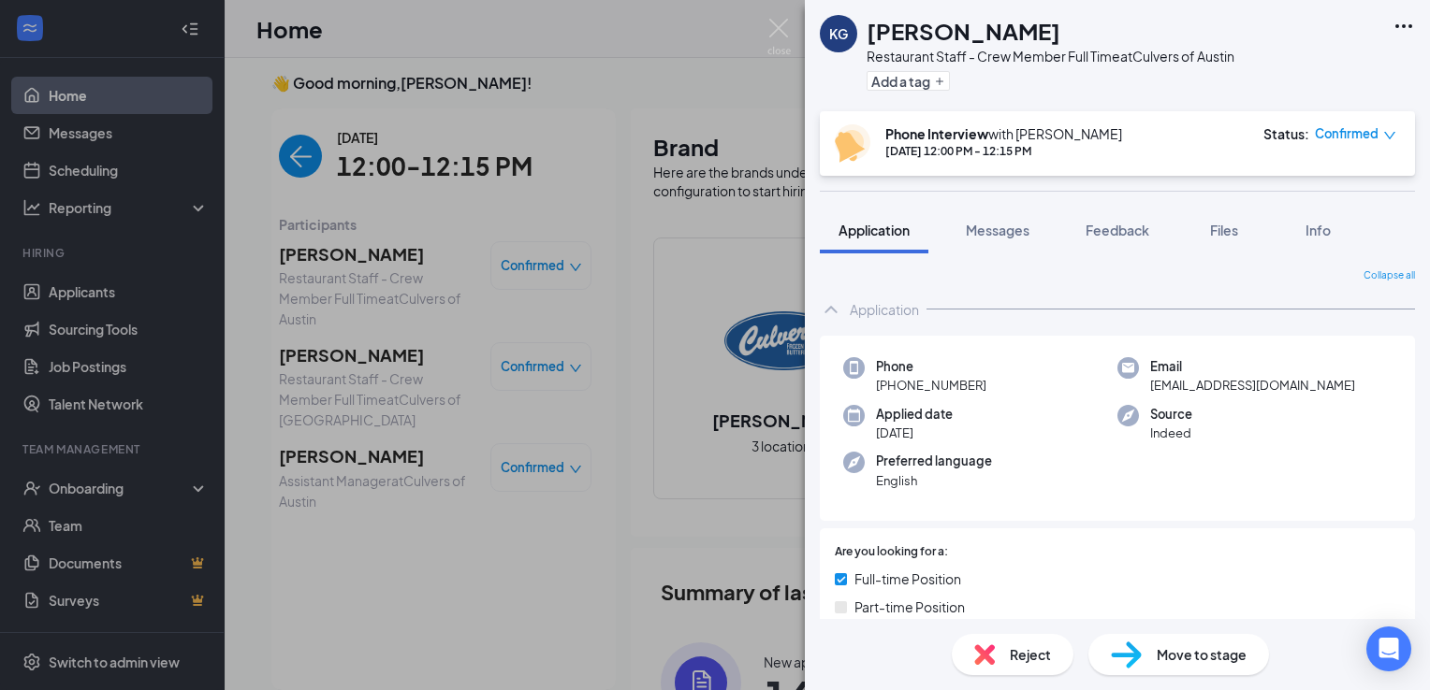
click at [344, 357] on div "KG [PERSON_NAME] Restaurant Staff - Crew Member Full Time at Culvers of Austin …" at bounding box center [715, 345] width 1430 height 690
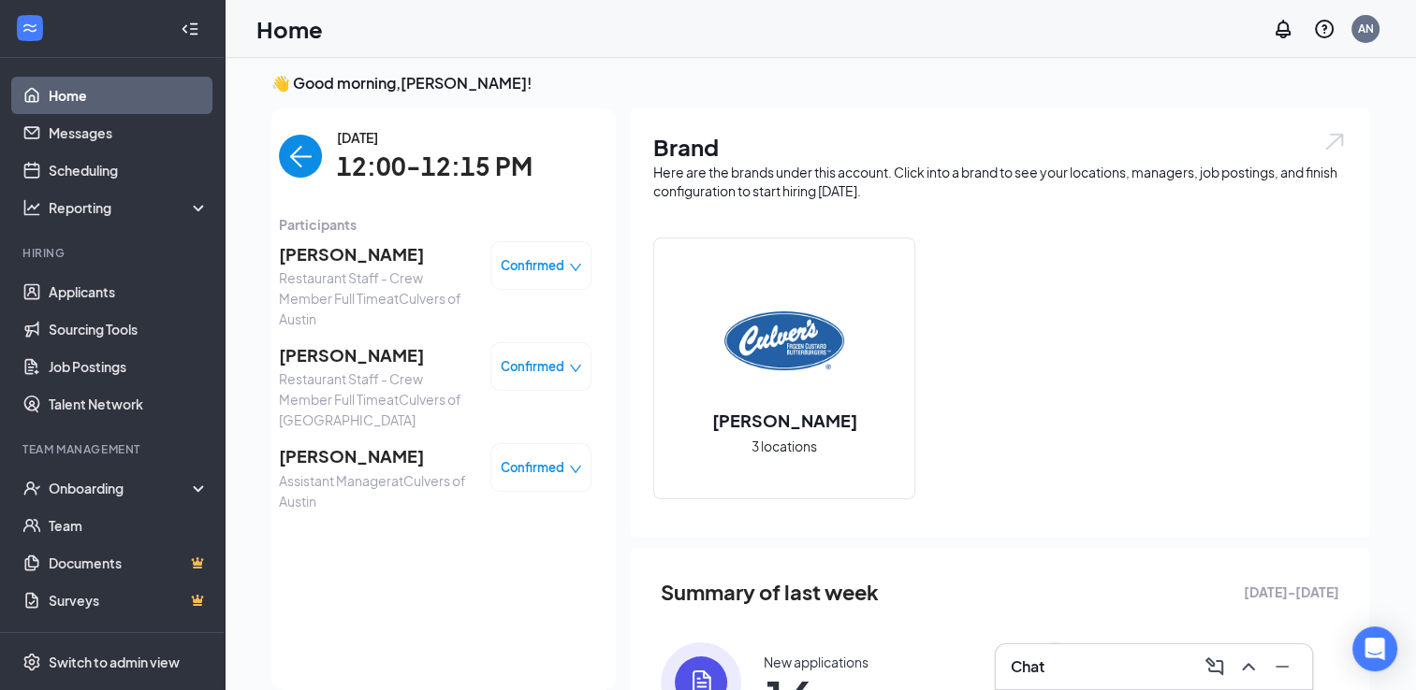
click at [345, 352] on span "[PERSON_NAME]" at bounding box center [377, 355] width 196 height 26
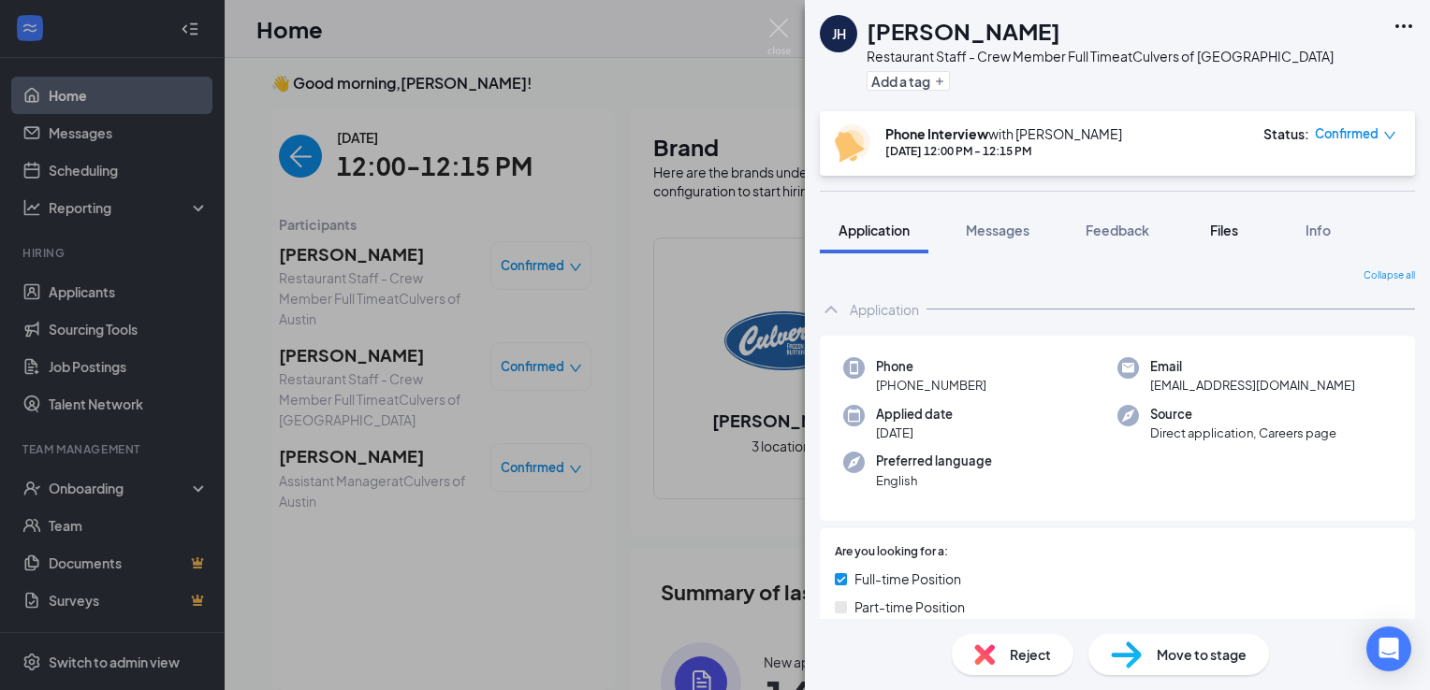
click at [1210, 229] on div "Files" at bounding box center [1223, 230] width 37 height 19
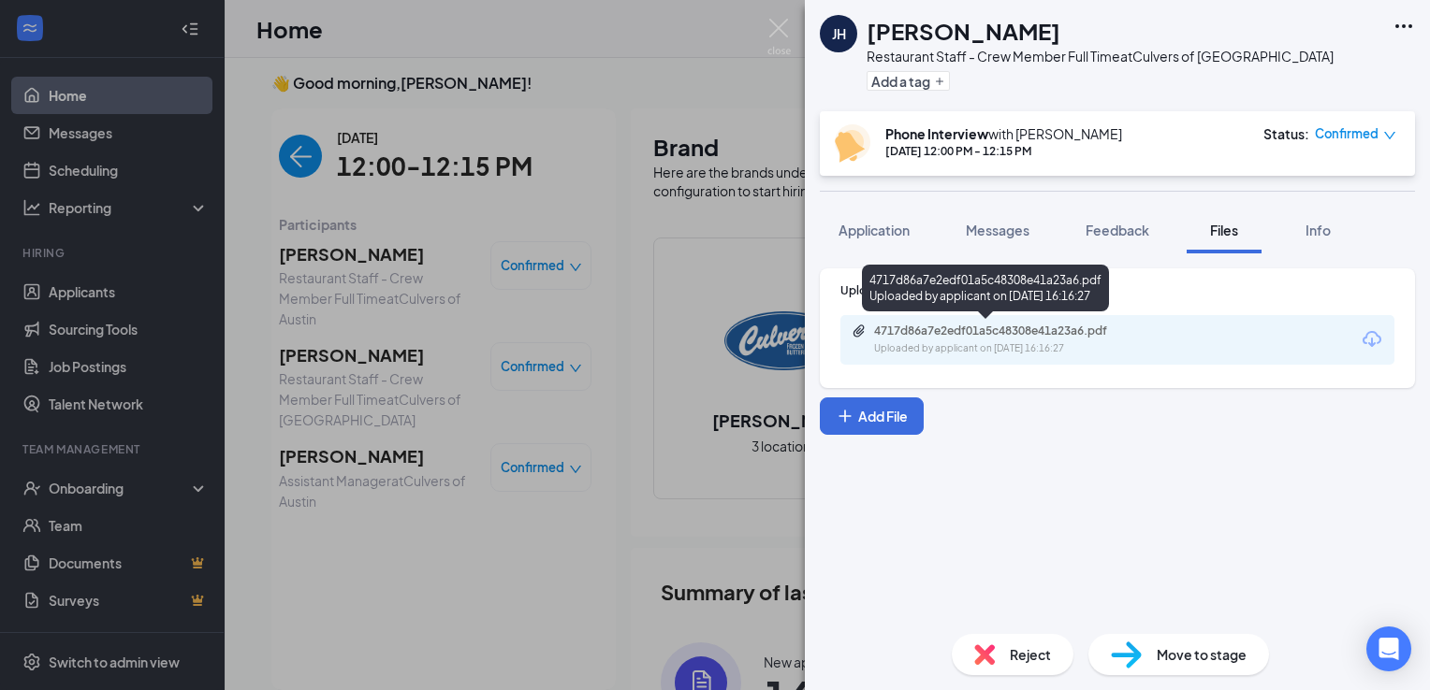
click at [1048, 346] on div "Uploaded by applicant on [DATE] 16:16:27" at bounding box center [1014, 348] width 281 height 15
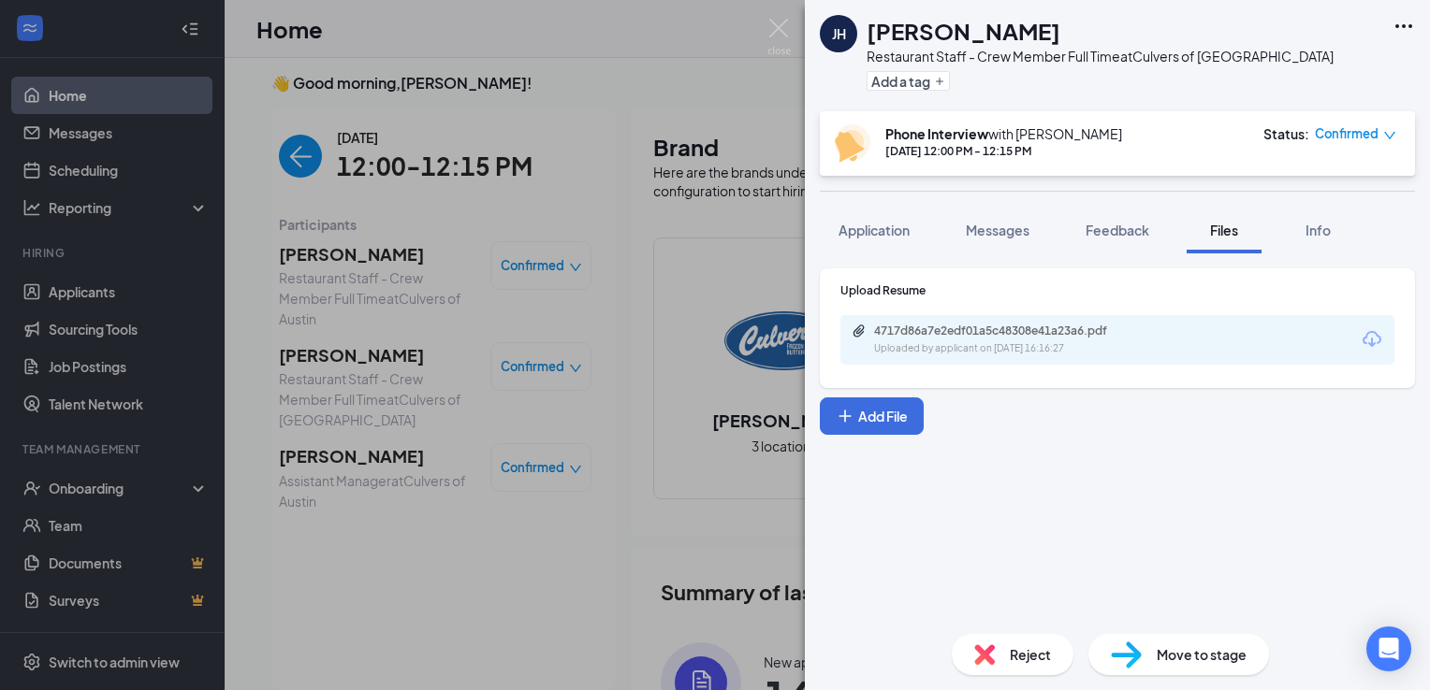
click at [767, 32] on img at bounding box center [778, 37] width 23 height 36
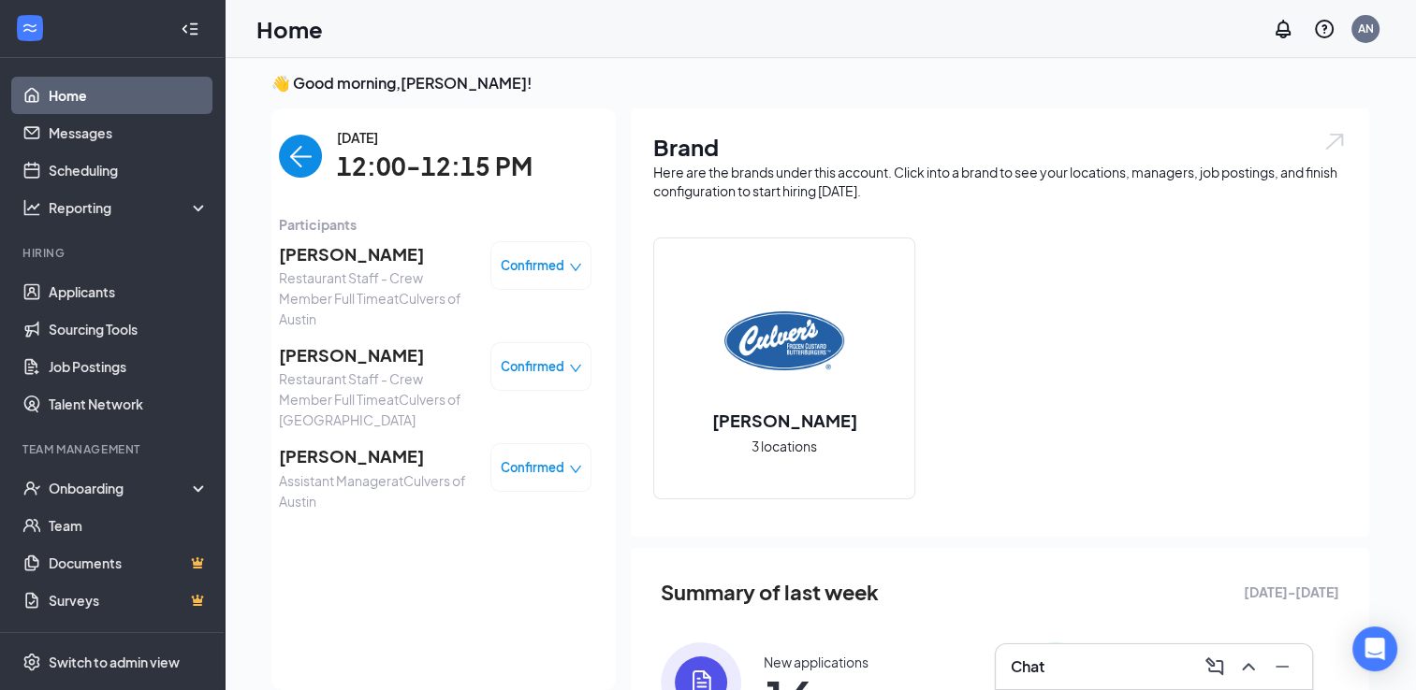
click at [337, 269] on span "Restaurant Staff - Crew Member Full Time at [GEOGRAPHIC_DATA] of [GEOGRAPHIC_DA…" at bounding box center [377, 299] width 196 height 62
click at [342, 253] on span "[PERSON_NAME]" at bounding box center [377, 254] width 196 height 26
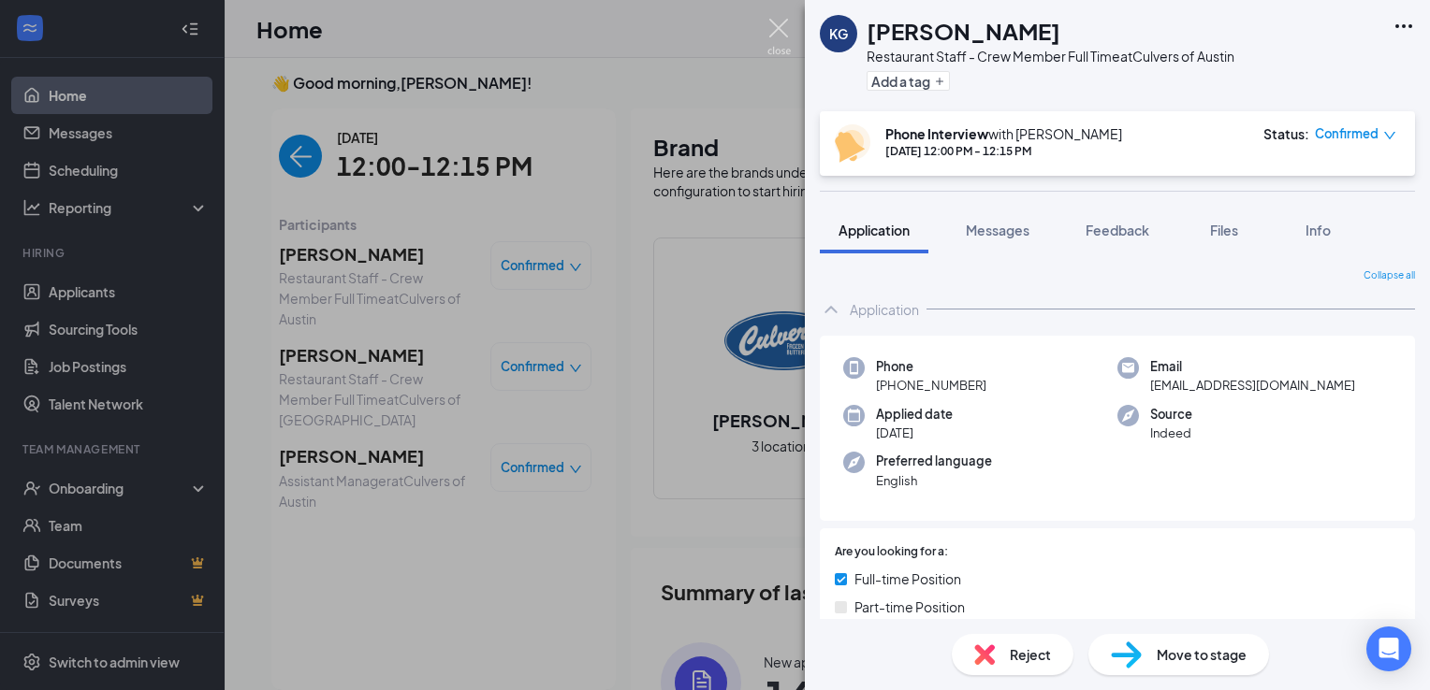
click at [782, 47] on img at bounding box center [778, 37] width 23 height 36
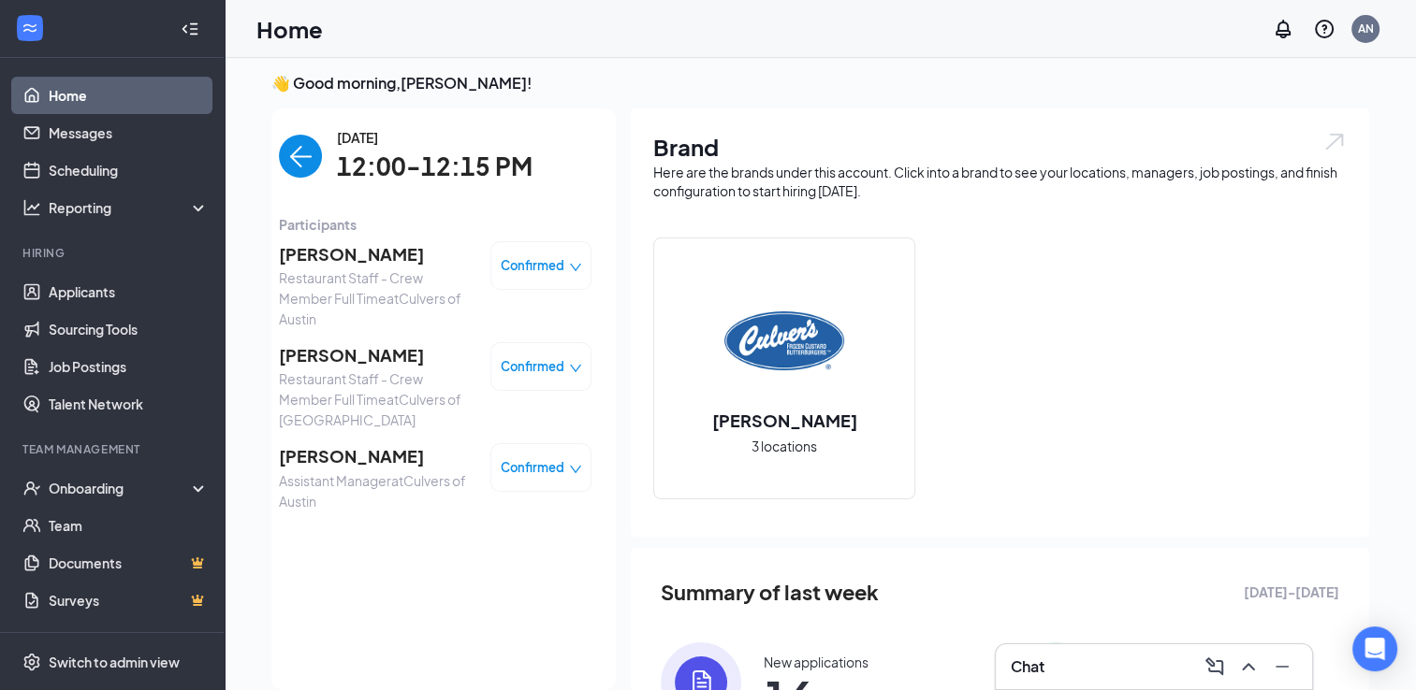
click at [299, 270] on span "Restaurant Staff - Crew Member Full Time at [GEOGRAPHIC_DATA] of [GEOGRAPHIC_DA…" at bounding box center [377, 299] width 196 height 62
click at [309, 253] on span "[PERSON_NAME]" at bounding box center [377, 254] width 196 height 26
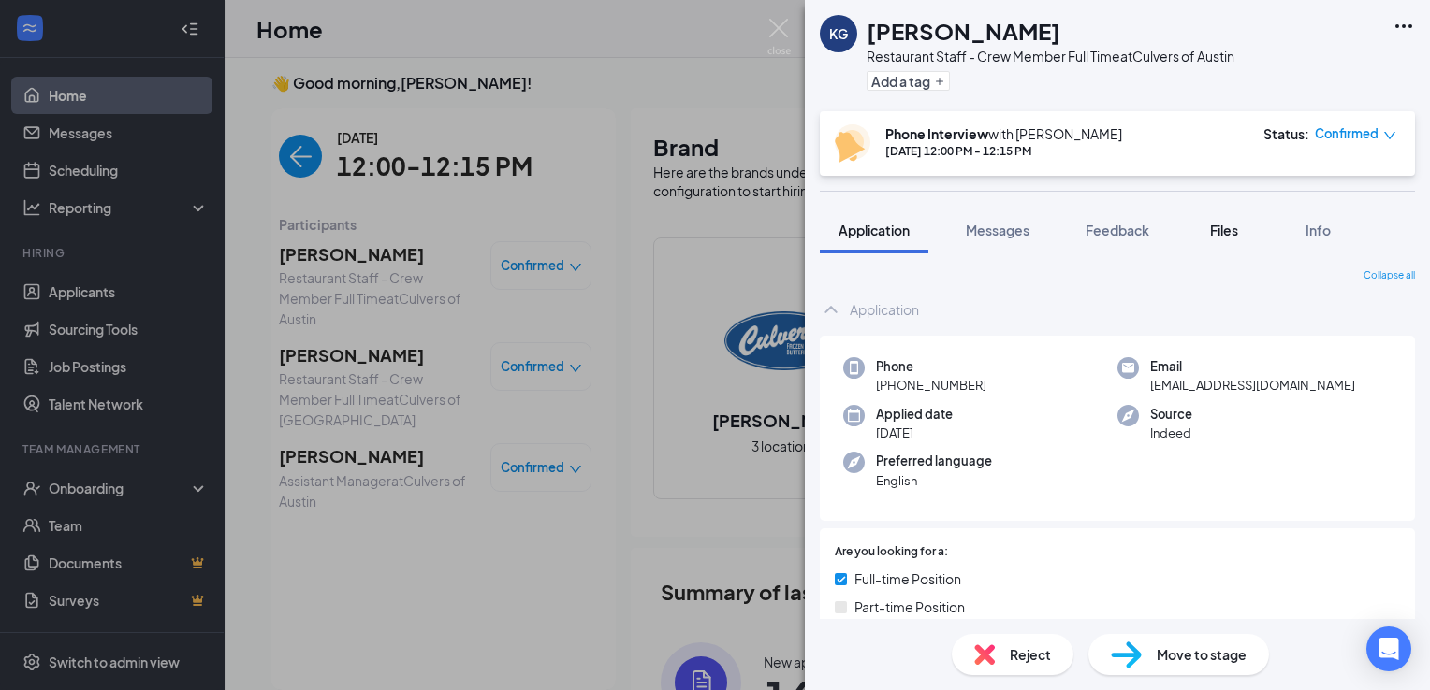
click at [1213, 230] on span "Files" at bounding box center [1224, 230] width 28 height 17
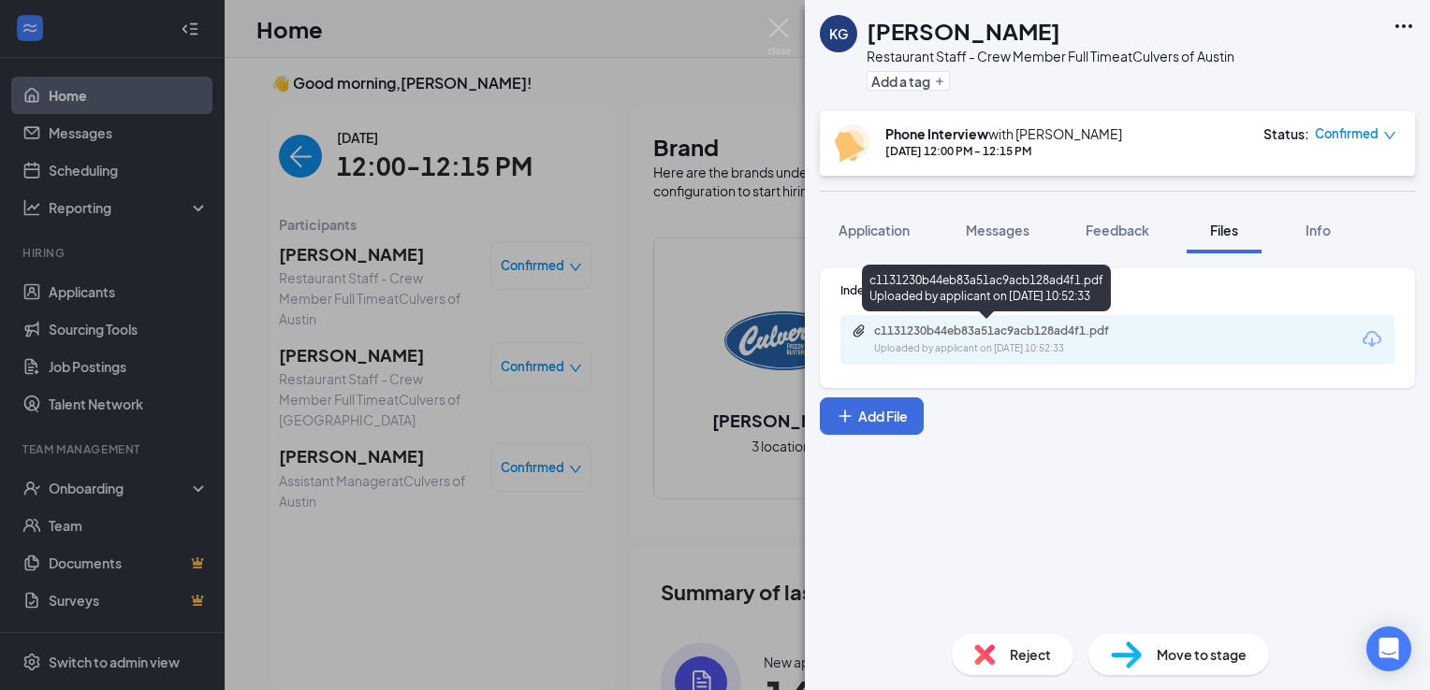
click at [906, 341] on div "Uploaded by applicant on [DATE] 10:52:33" at bounding box center [1014, 348] width 281 height 15
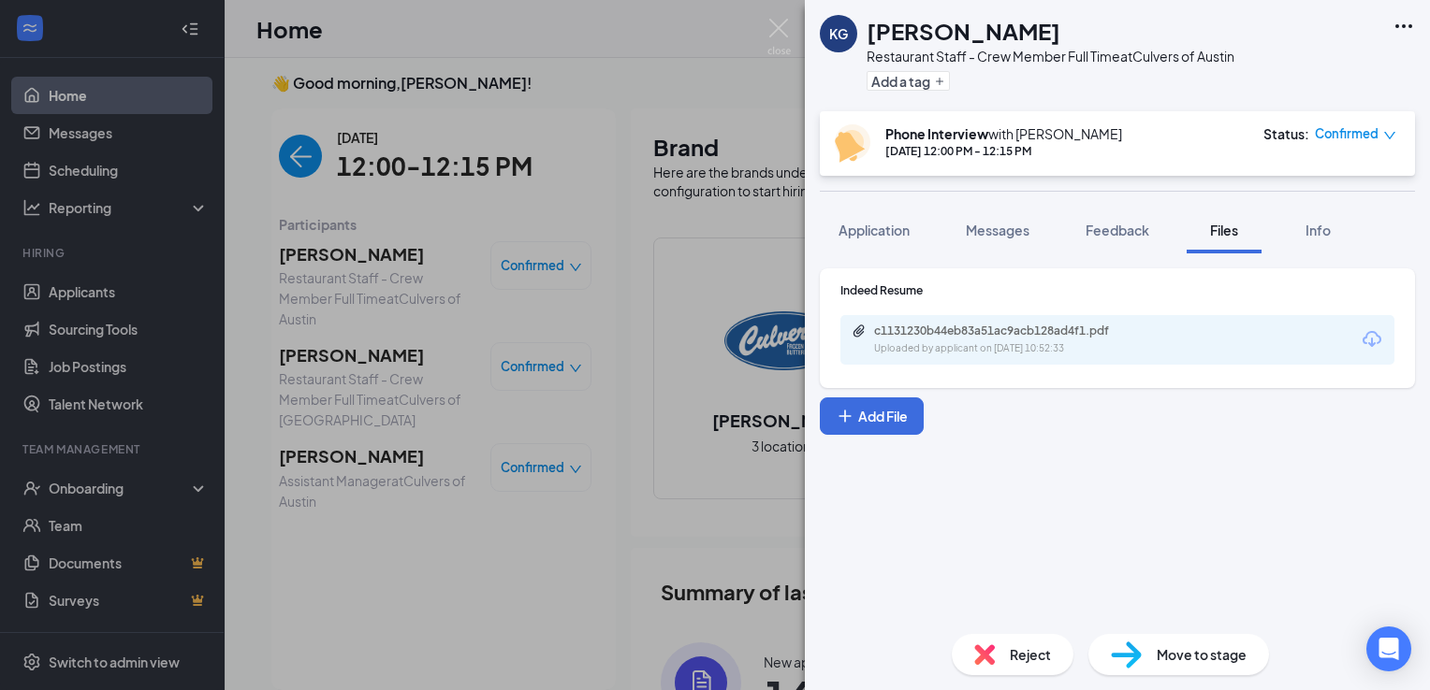
click at [791, 49] on div "KG [PERSON_NAME] Restaurant Staff - Crew Member Full Time at Culvers of Austin …" at bounding box center [715, 345] width 1430 height 690
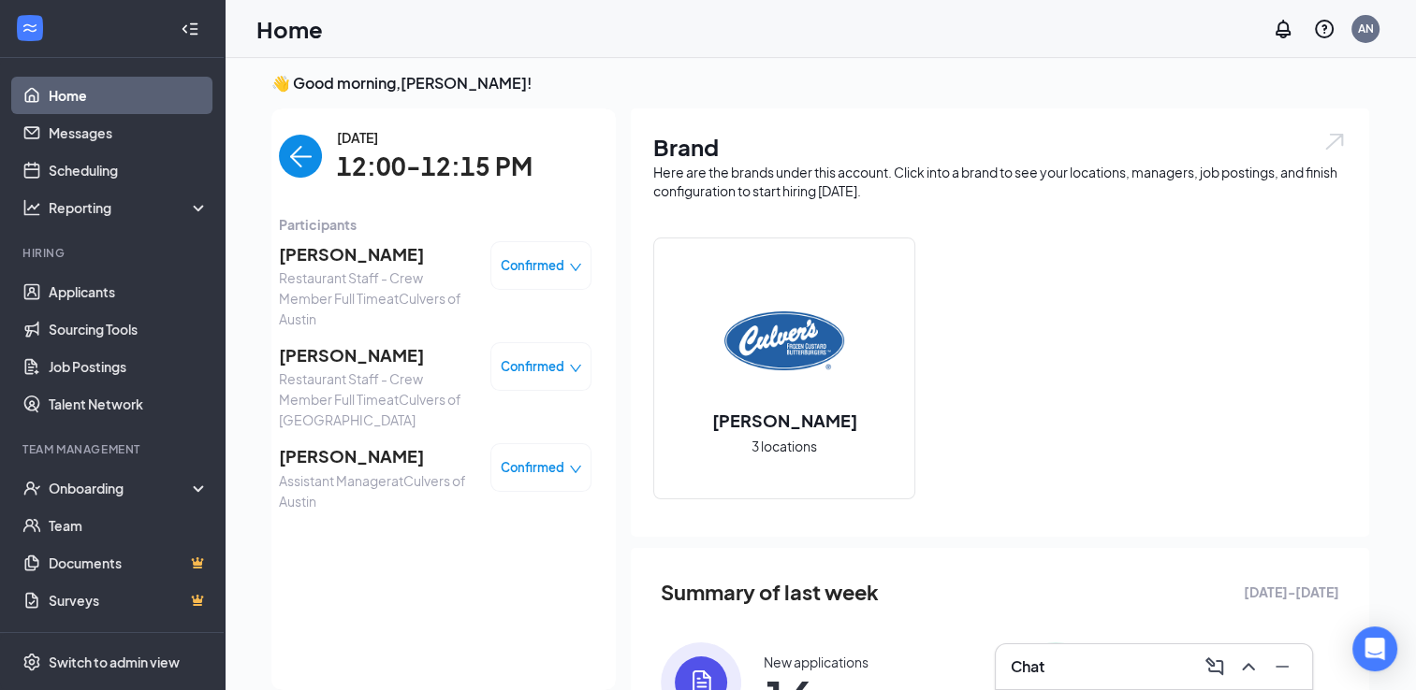
click at [355, 456] on span "[PERSON_NAME]" at bounding box center [377, 456] width 196 height 26
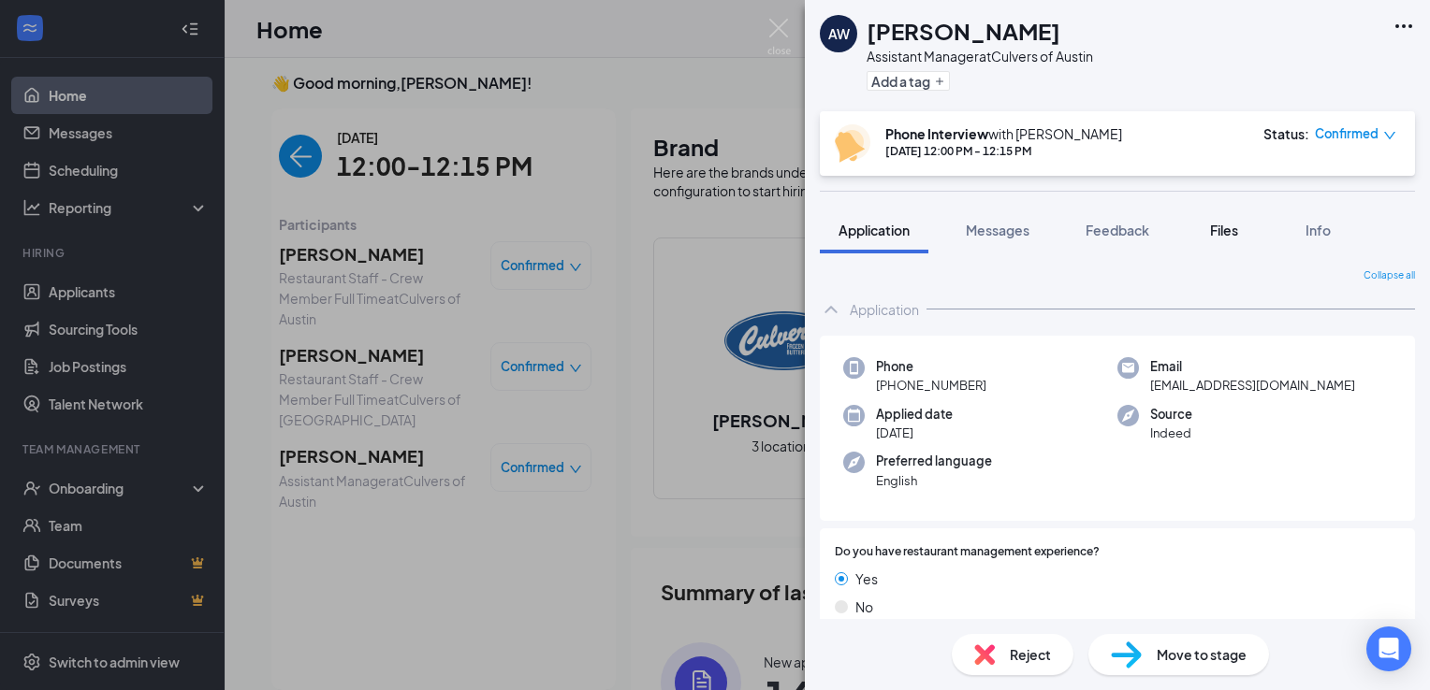
click at [1225, 241] on button "Files" at bounding box center [1223, 230] width 75 height 47
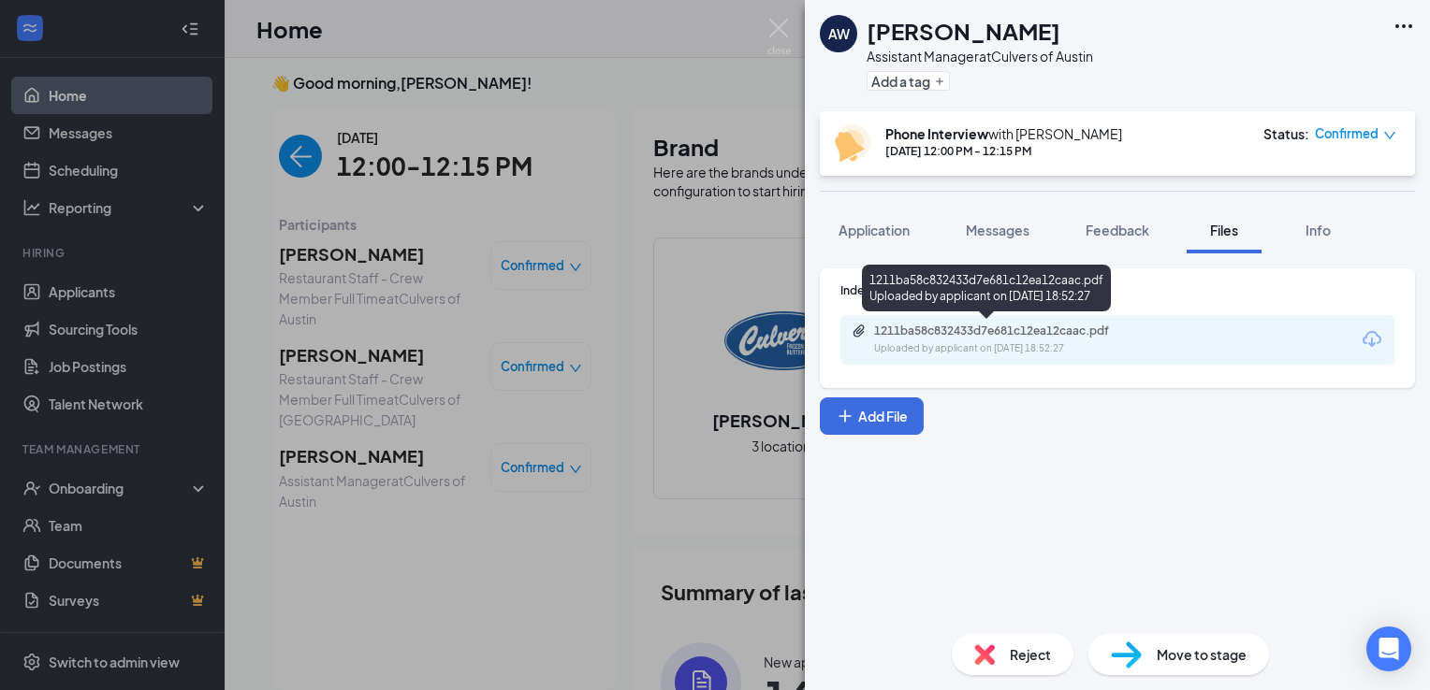
click at [966, 315] on div "1211ba58c832433d7e681c12ea12caac.pdf Uploaded by applicant on [DATE] 18:52:27" at bounding box center [986, 292] width 249 height 54
click at [964, 327] on div "1211ba58c832433d7e681c12ea12caac.pdf" at bounding box center [1005, 331] width 262 height 15
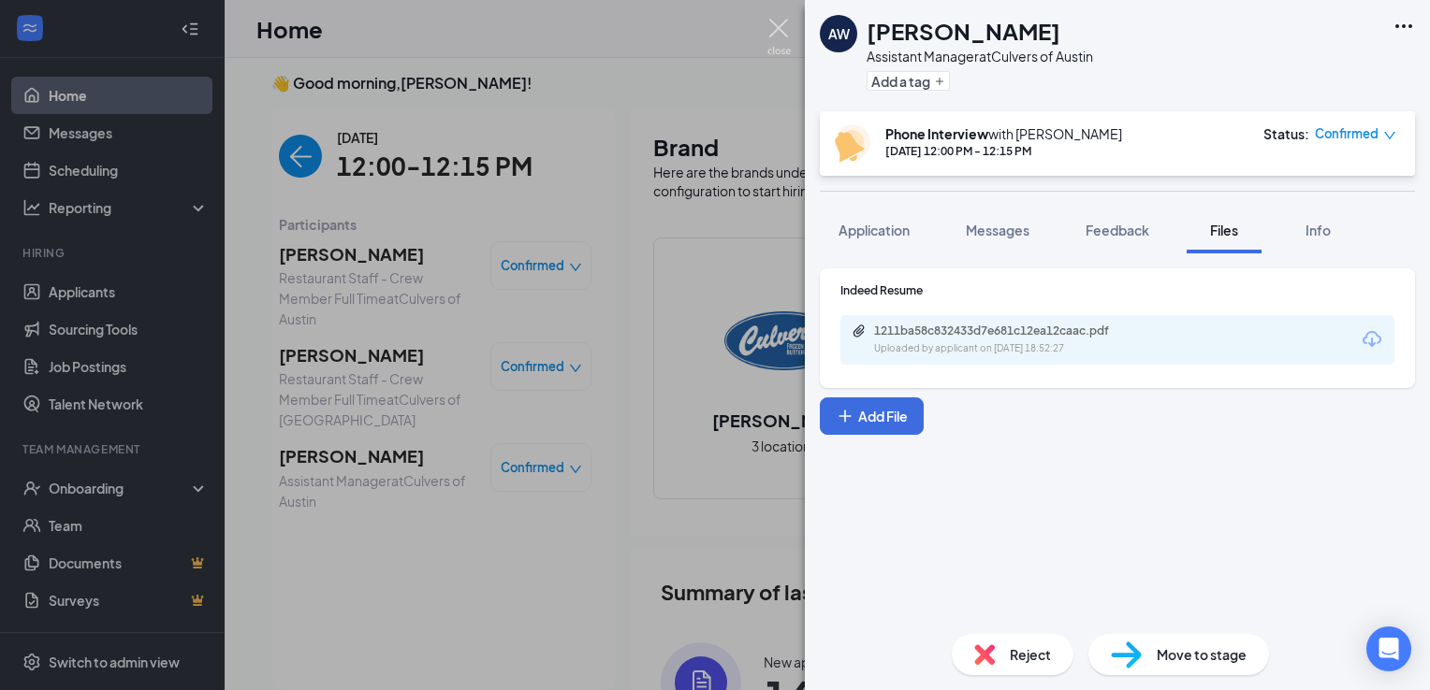
click at [778, 43] on img at bounding box center [778, 37] width 23 height 36
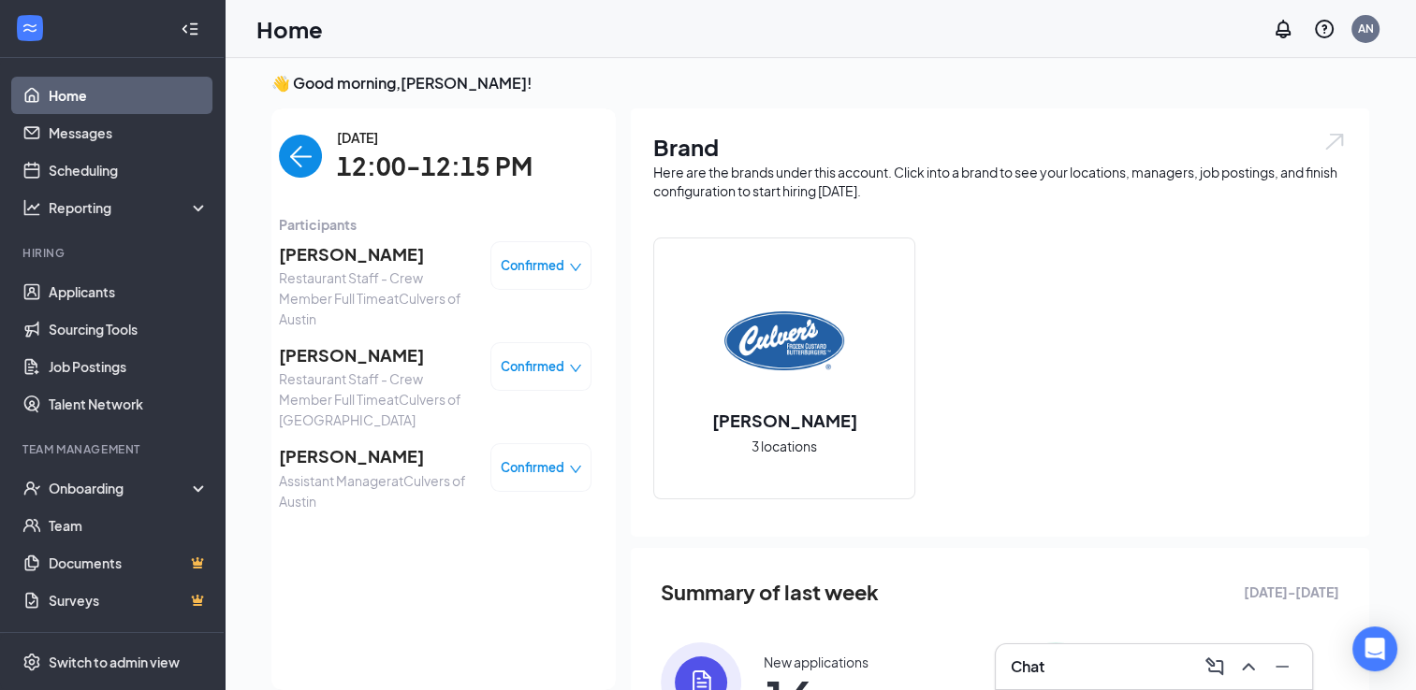
click at [538, 268] on span "Confirmed" at bounding box center [533, 265] width 64 height 19
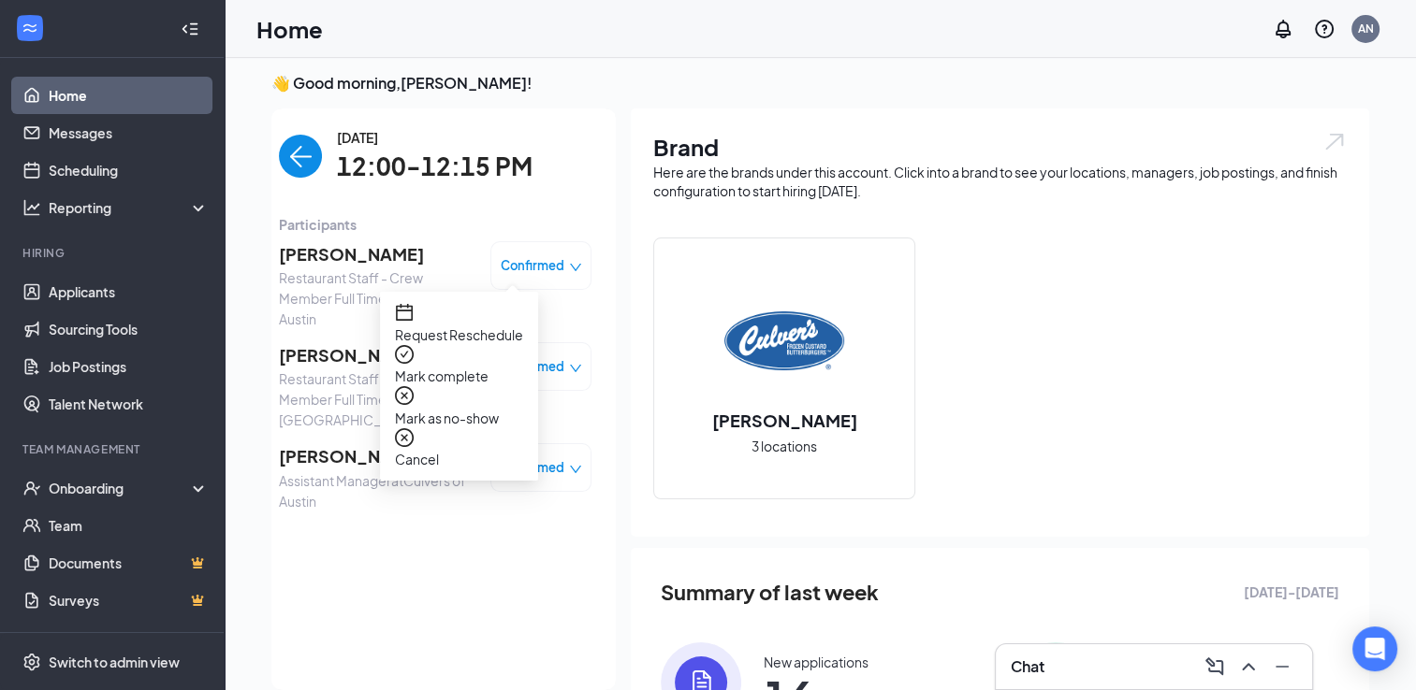
click at [442, 366] on span "Mark complete" at bounding box center [459, 376] width 128 height 21
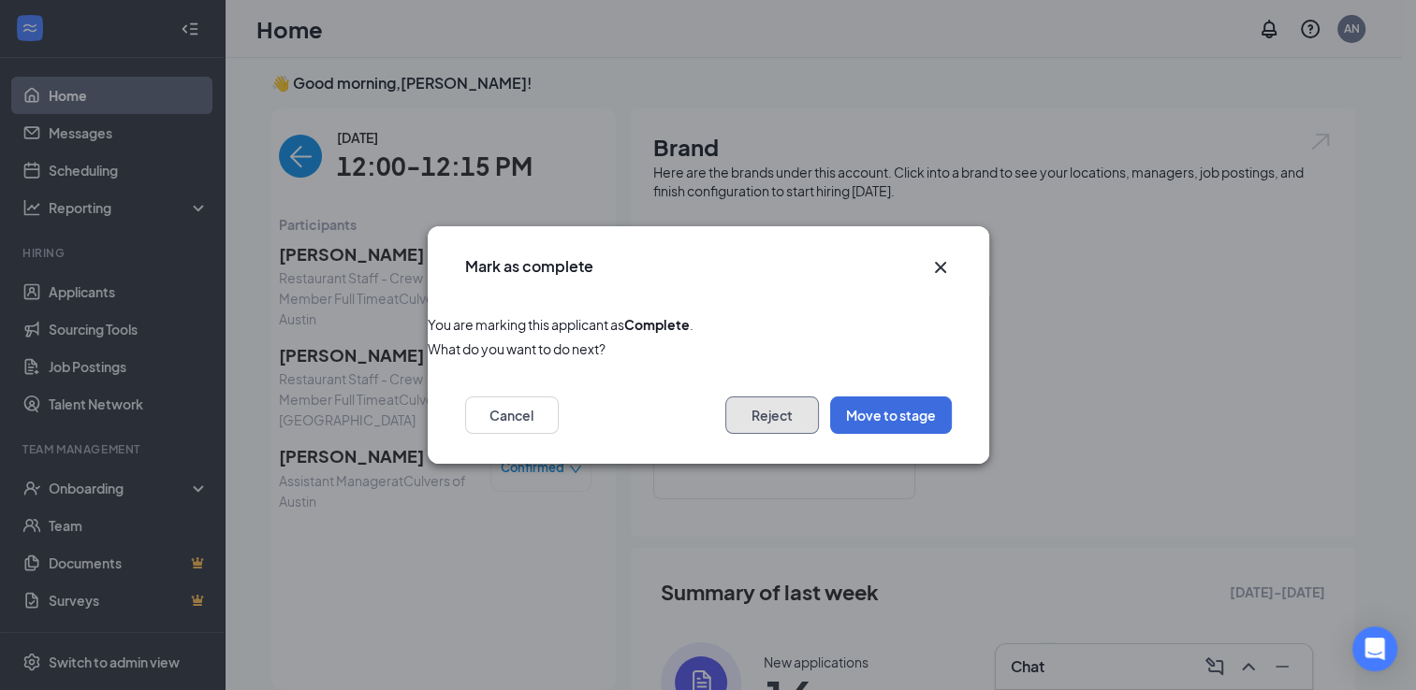
click at [746, 417] on button "Reject" at bounding box center [772, 415] width 94 height 37
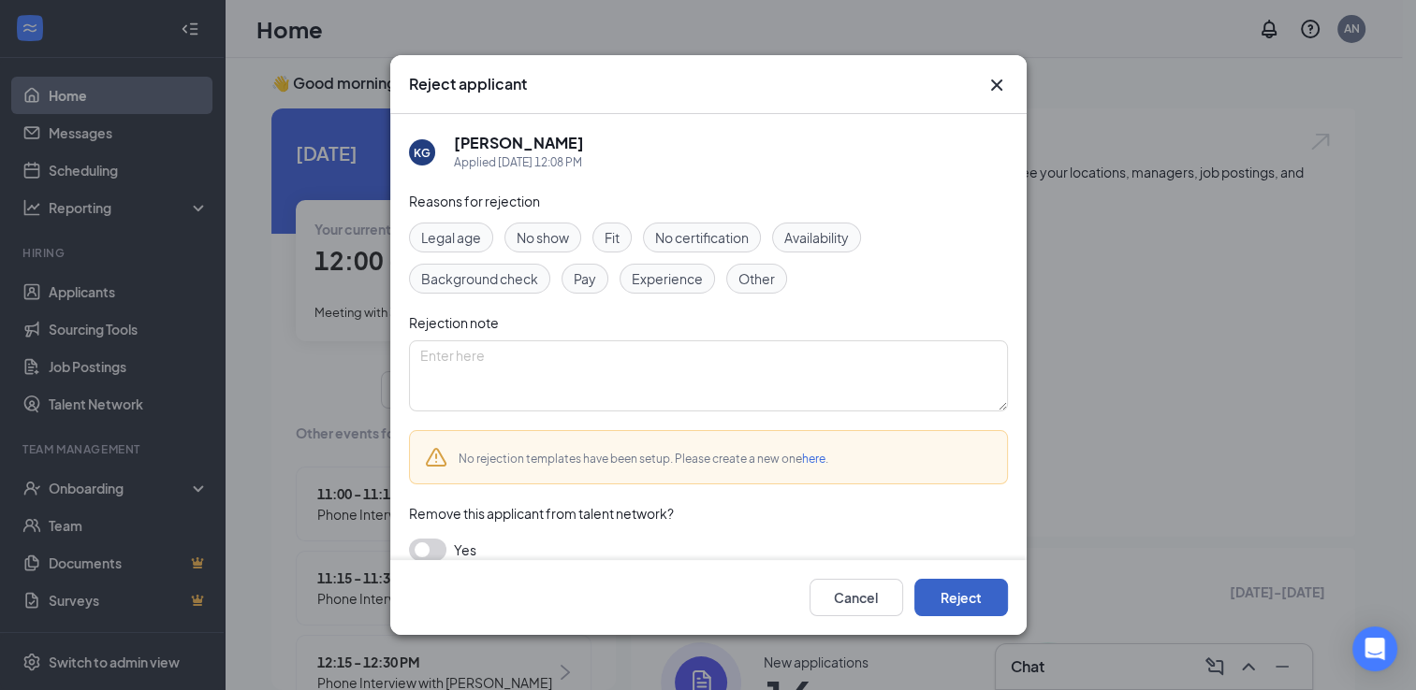
click at [959, 594] on button "Reject" at bounding box center [961, 597] width 94 height 37
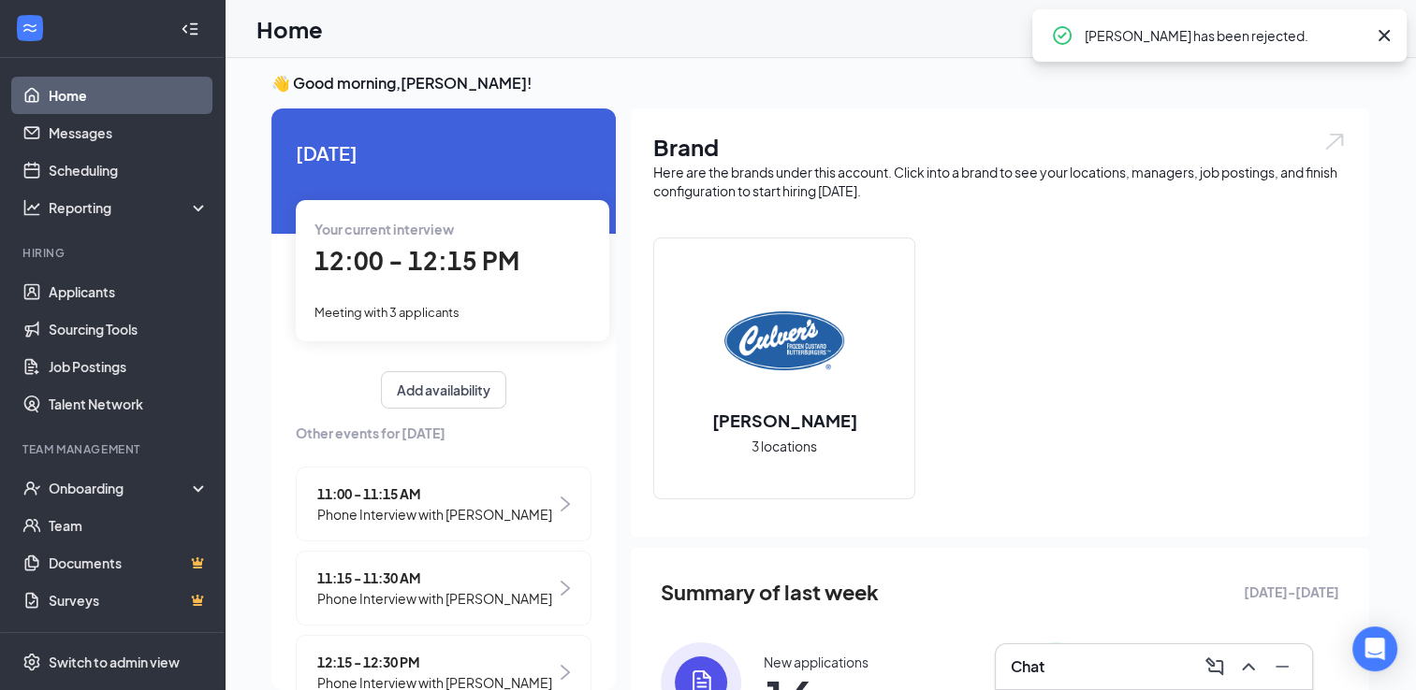
click at [449, 263] on span "12:00 - 12:15 PM" at bounding box center [416, 260] width 205 height 31
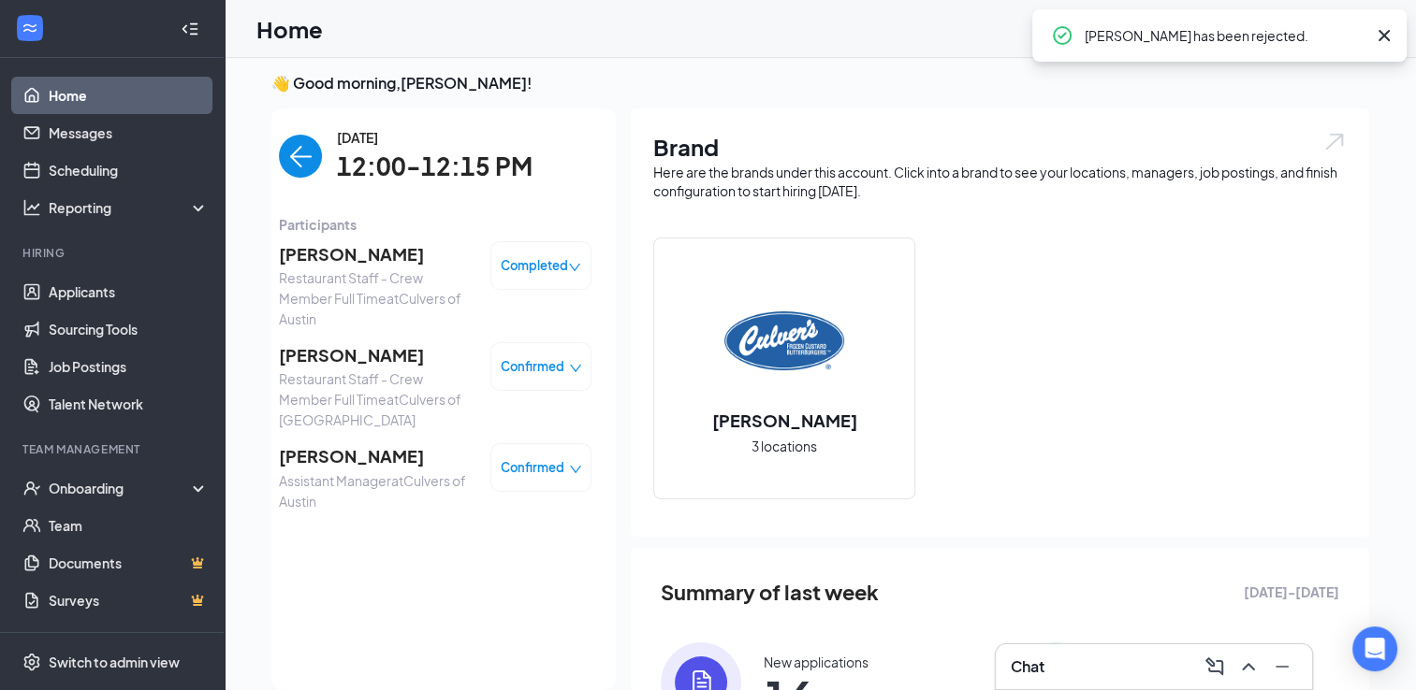
click at [493, 384] on div "Confirmed" at bounding box center [540, 366] width 101 height 49
click at [553, 357] on div "Confirmed" at bounding box center [541, 366] width 81 height 19
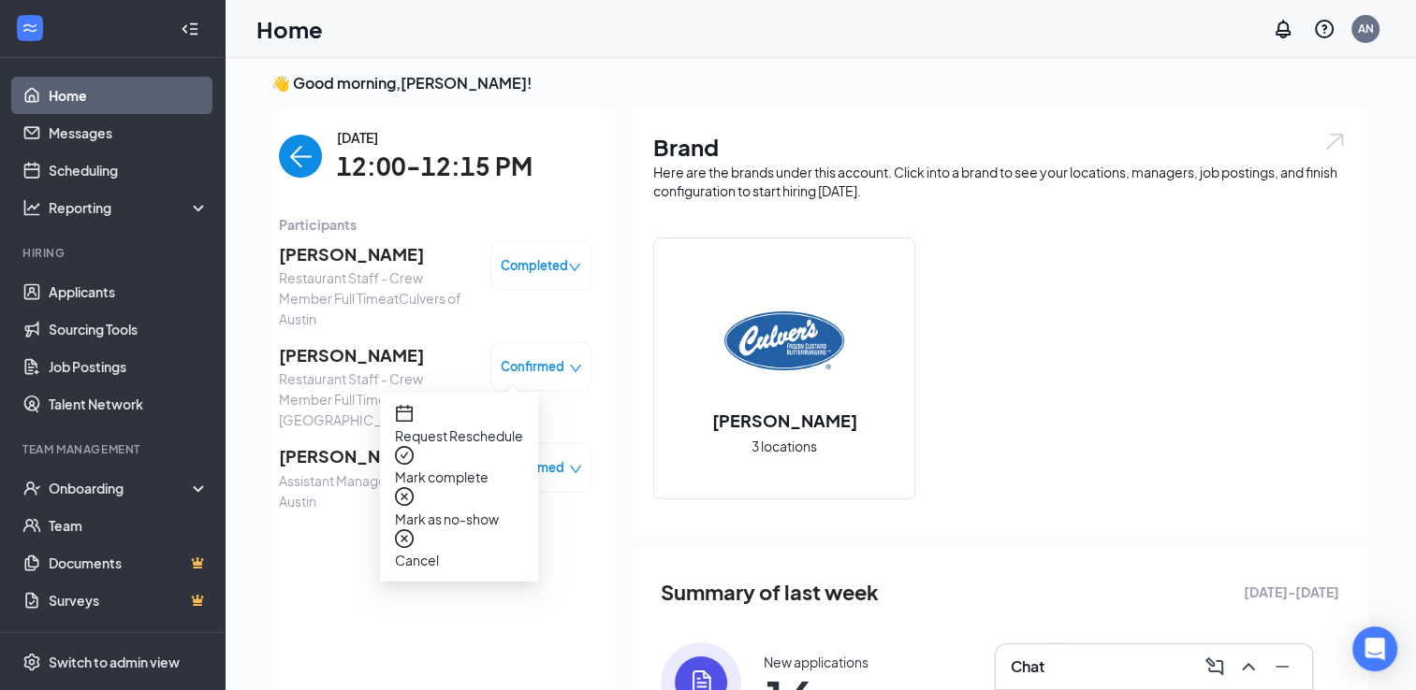
click at [426, 467] on span "Mark complete" at bounding box center [459, 477] width 128 height 21
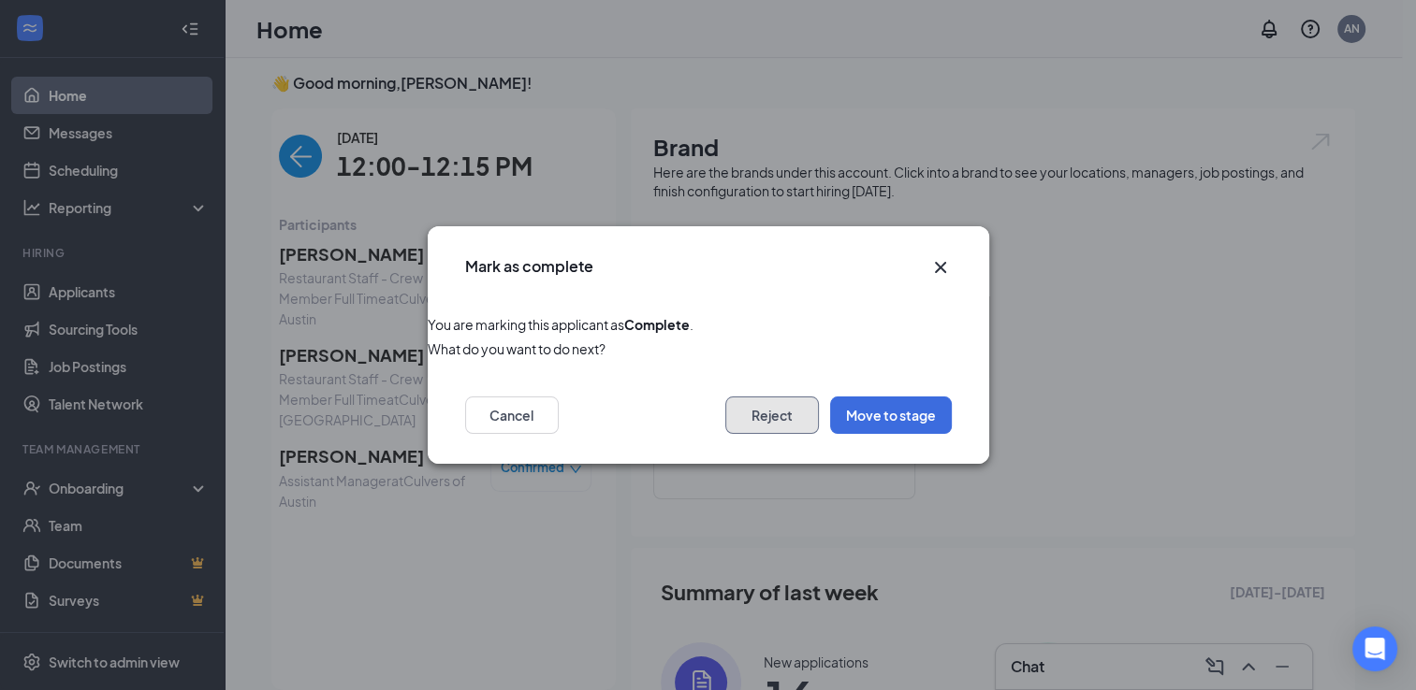
click at [763, 414] on button "Reject" at bounding box center [772, 415] width 94 height 37
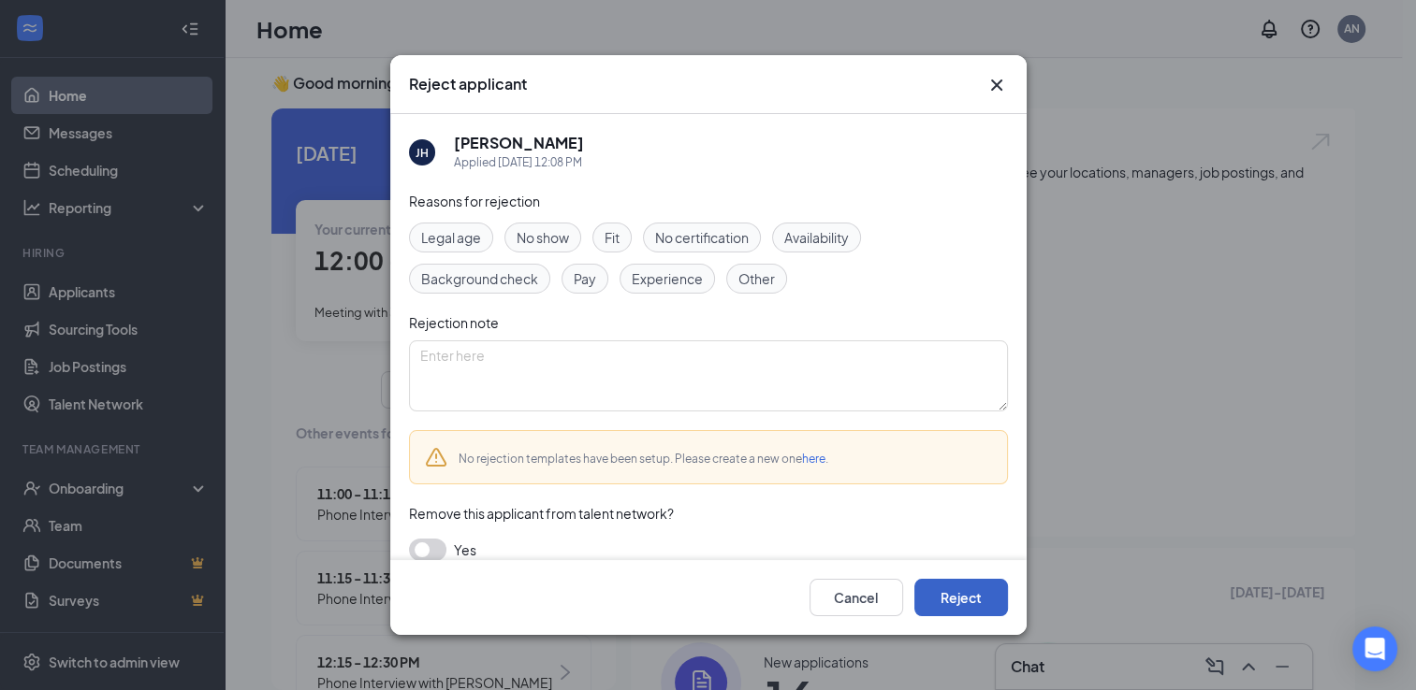
click at [1000, 583] on button "Reject" at bounding box center [961, 597] width 94 height 37
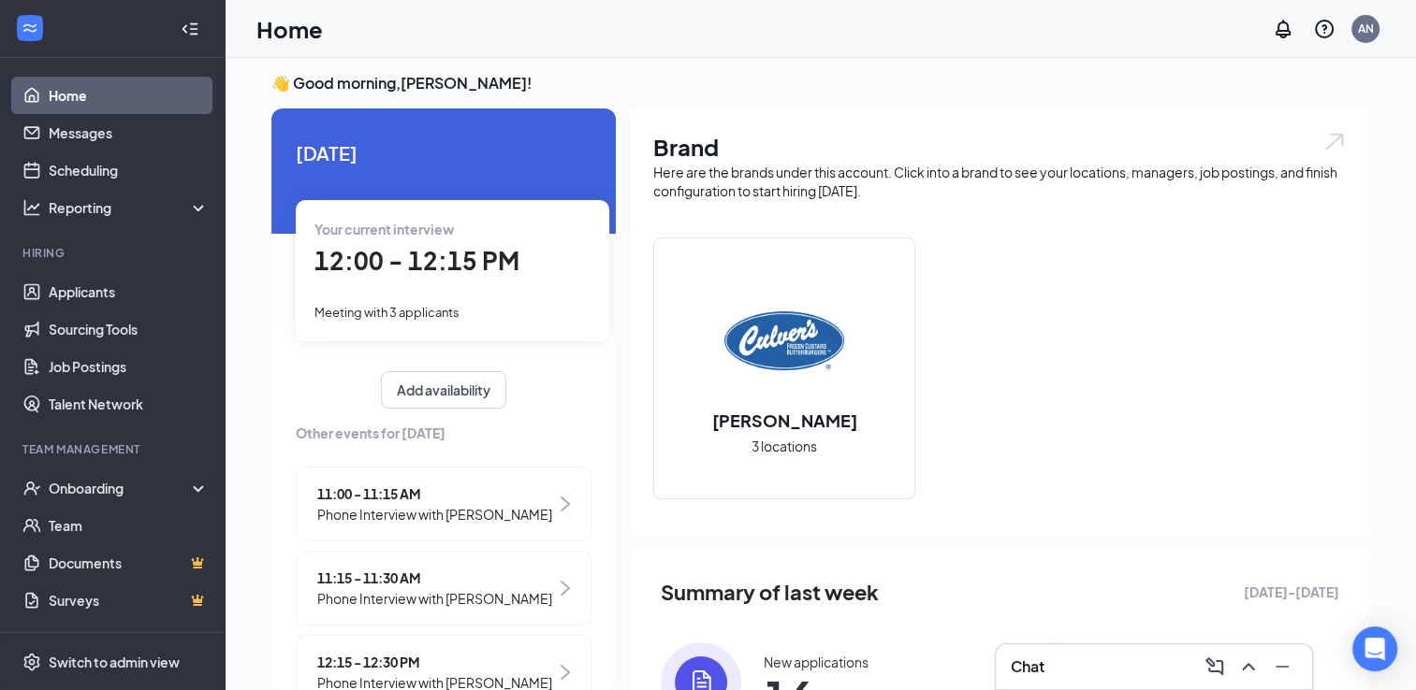
click at [499, 262] on span "12:00 - 12:15 PM" at bounding box center [416, 260] width 205 height 31
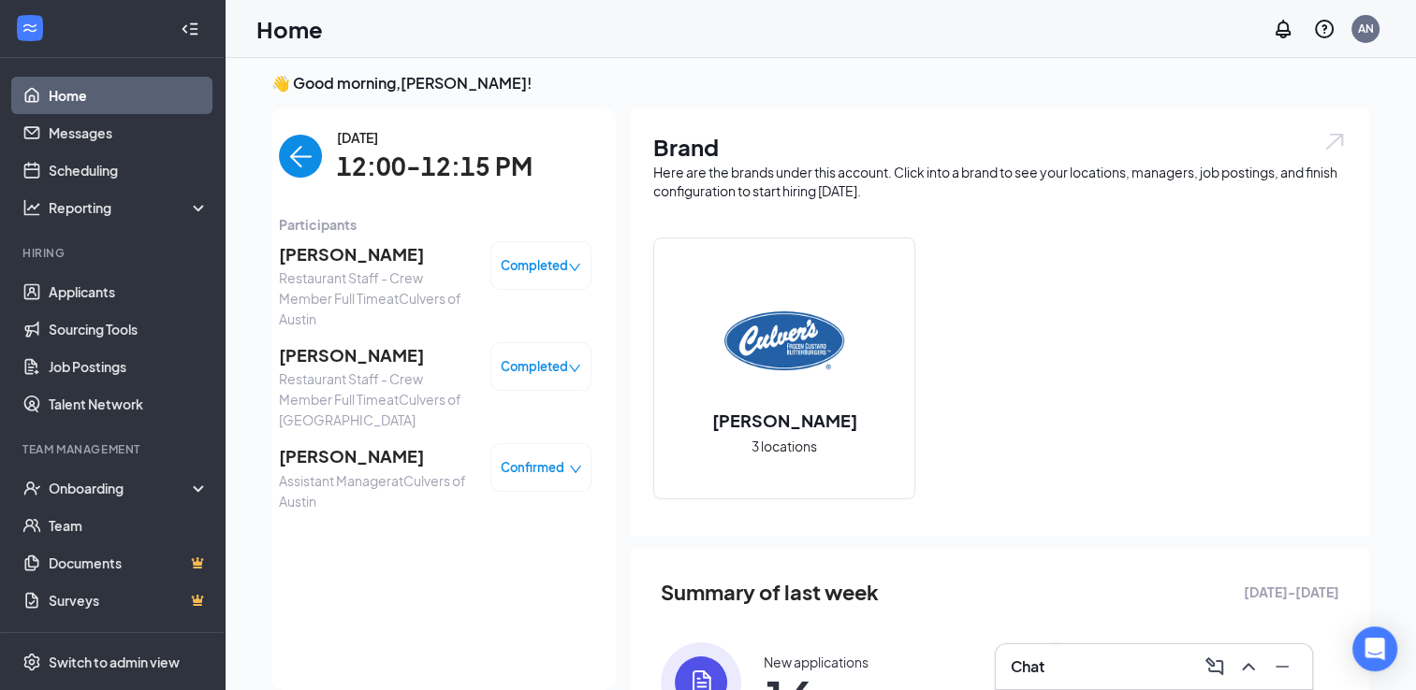
click at [304, 92] on div "👋 Good morning, [PERSON_NAME] ! [DATE] Your current interview 12:00 - 12:15 PM …" at bounding box center [819, 478] width 1127 height 811
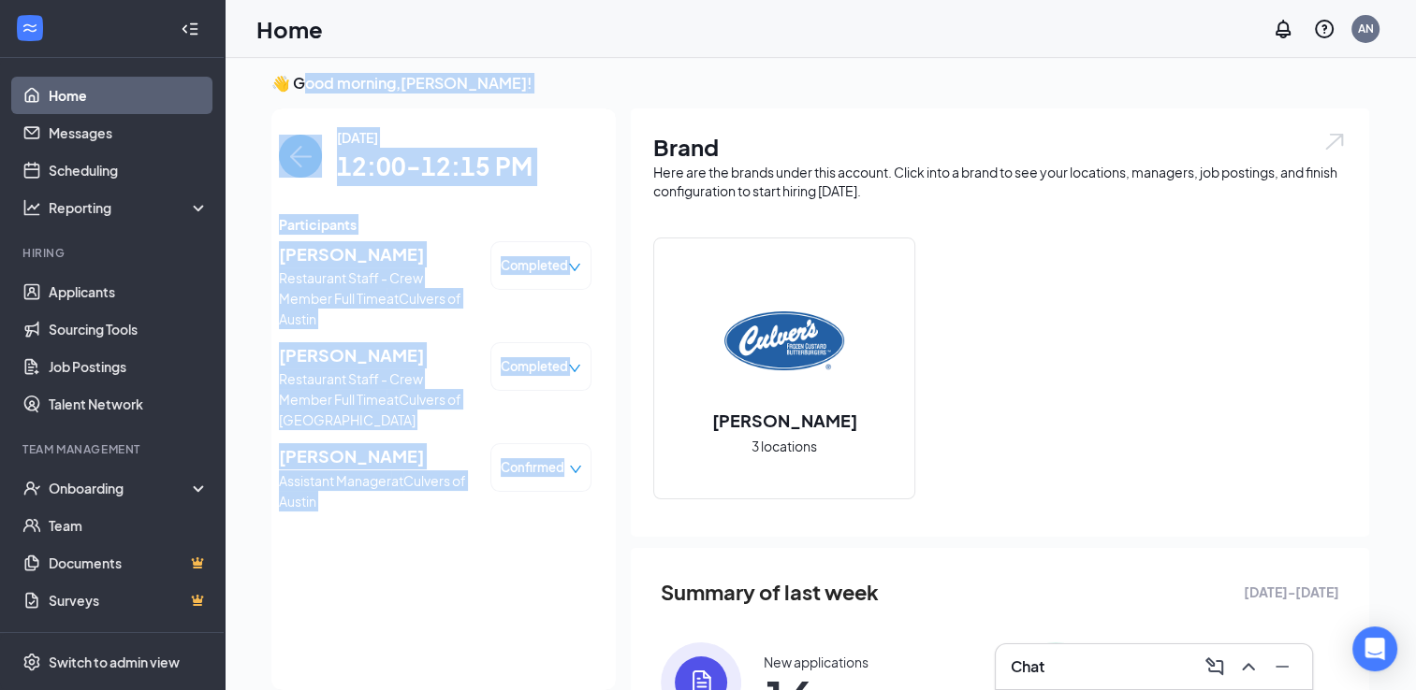
drag, startPoint x: 304, startPoint y: 92, endPoint x: 558, endPoint y: 550, distance: 523.9
click at [558, 550] on div "👋 Good morning, [PERSON_NAME] ! [DATE] Your current interview 12:00 - 12:15 PM …" at bounding box center [819, 478] width 1127 height 811
click at [558, 550] on div "[DATE] 12:00-12:15 PM Participants [PERSON_NAME] Restaurant Staff - Crew Member…" at bounding box center [435, 399] width 312 height 545
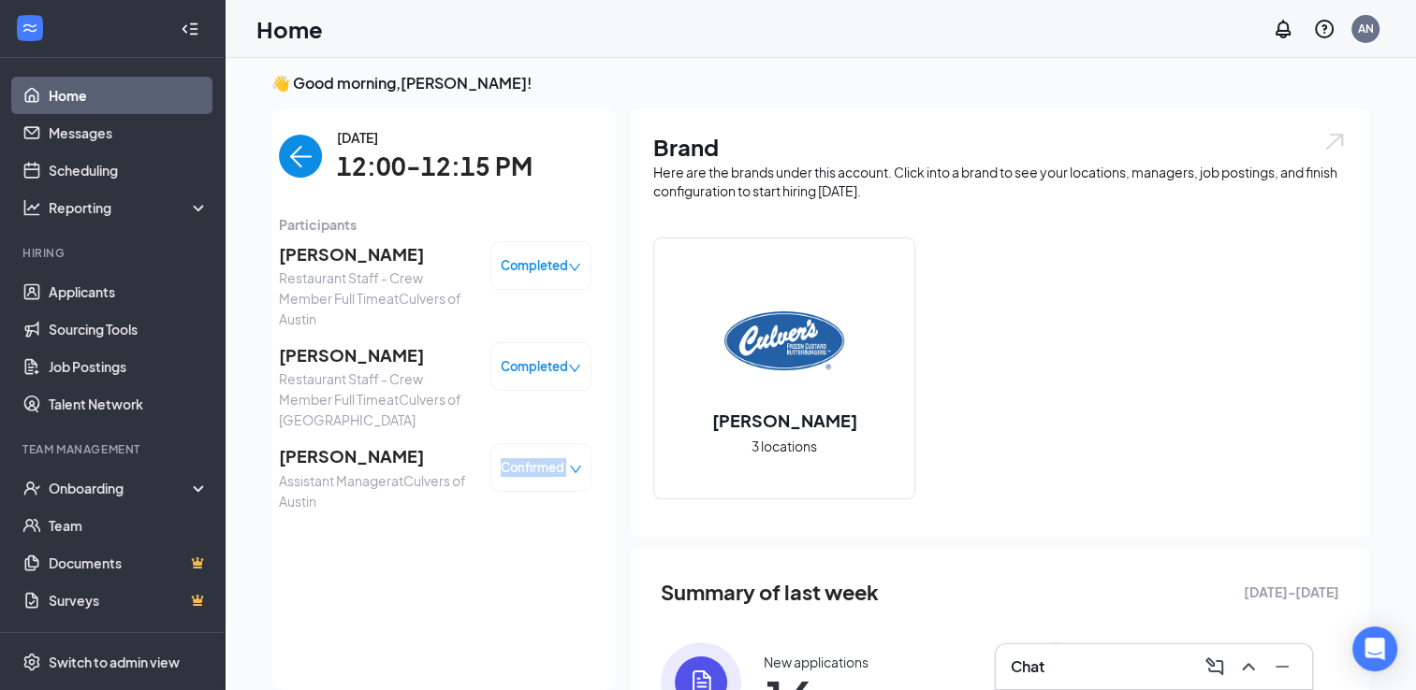
click at [558, 550] on div "[DATE] 12:00-12:15 PM Participants [PERSON_NAME] Restaurant Staff - Crew Member…" at bounding box center [435, 399] width 312 height 545
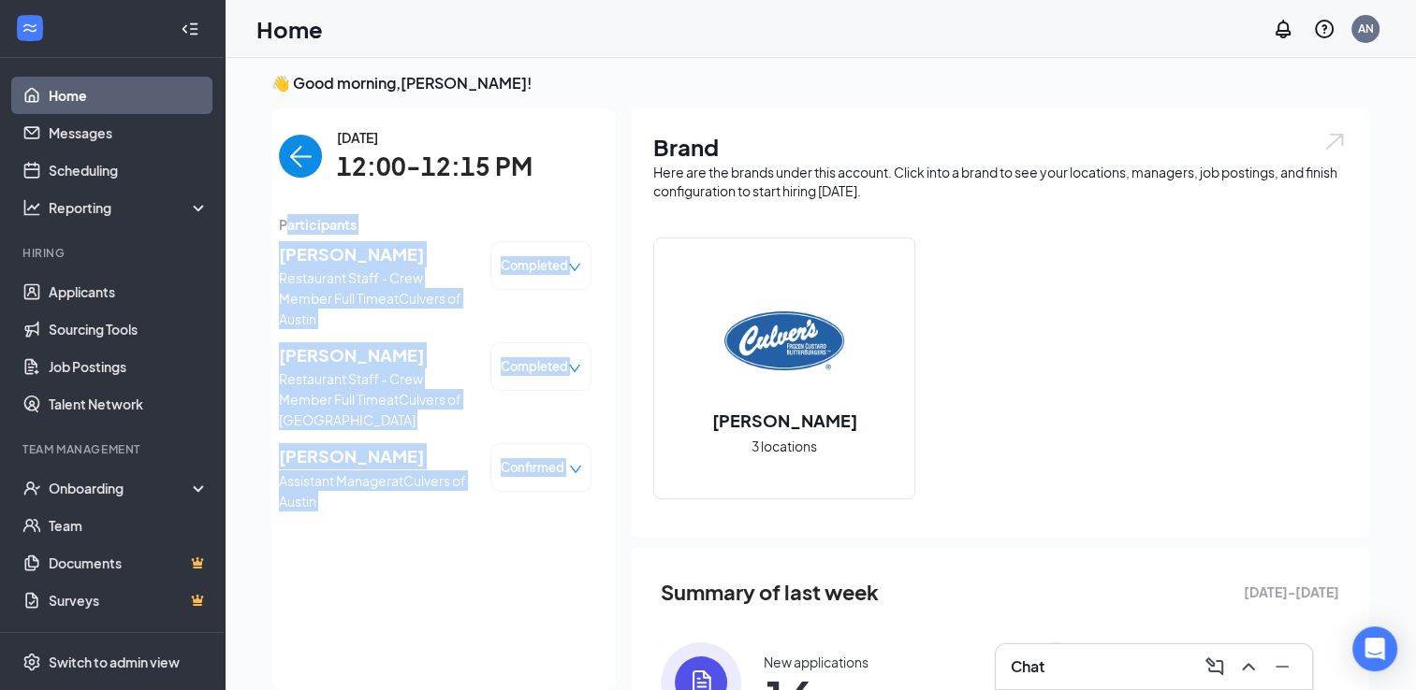
drag, startPoint x: 273, startPoint y: 215, endPoint x: 569, endPoint y: 509, distance: 416.8
click at [569, 509] on div "Participants [PERSON_NAME] Restaurant Staff - Crew Member Full Time at [GEOGRAP…" at bounding box center [435, 366] width 312 height 304
click at [569, 509] on div "[PERSON_NAME] Assistant Manager at [GEOGRAPHIC_DATA] of Austin Confirmed" at bounding box center [435, 476] width 312 height 67
click at [563, 510] on div "[PERSON_NAME] Assistant Manager at [GEOGRAPHIC_DATA] of Austin Confirmed" at bounding box center [435, 476] width 312 height 67
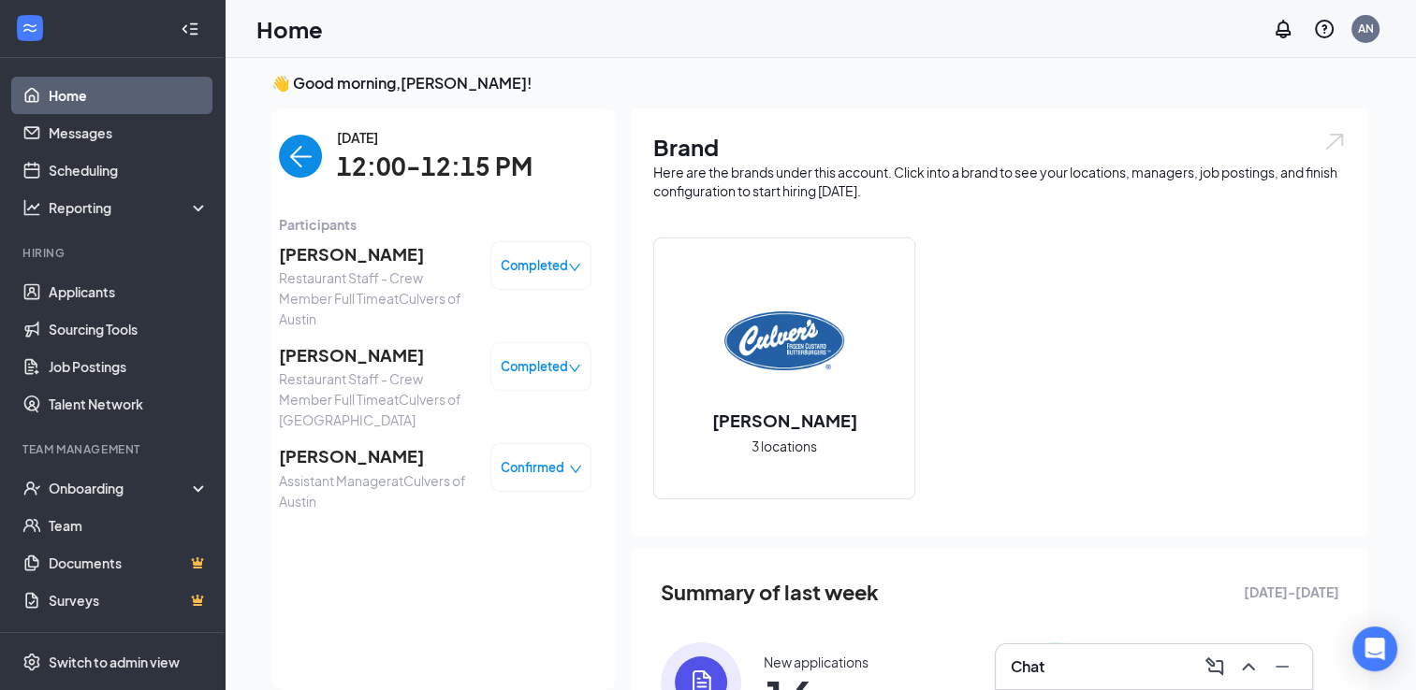
click at [540, 488] on div "Confirmed" at bounding box center [540, 467] width 101 height 49
click at [525, 469] on span "Confirmed" at bounding box center [533, 467] width 64 height 19
click at [461, 569] on span "Mark complete" at bounding box center [459, 579] width 128 height 21
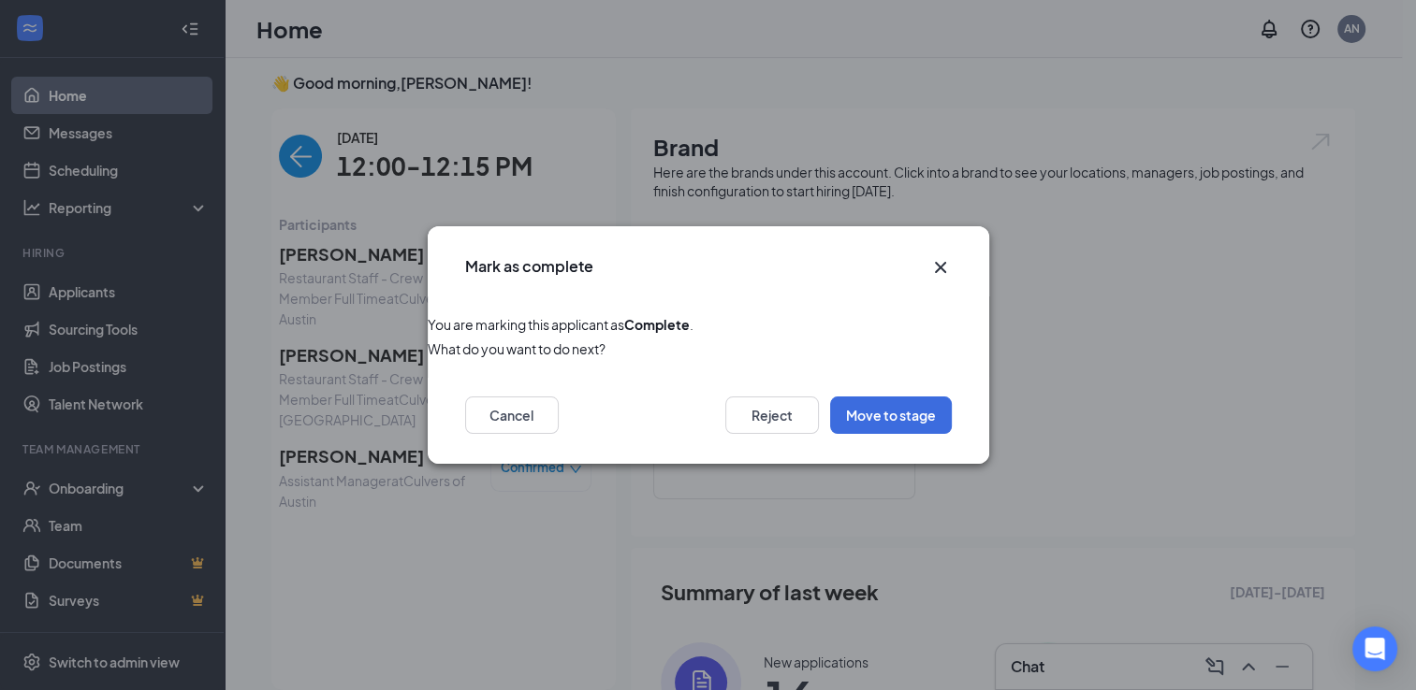
click at [943, 257] on icon "Cross" at bounding box center [940, 267] width 22 height 22
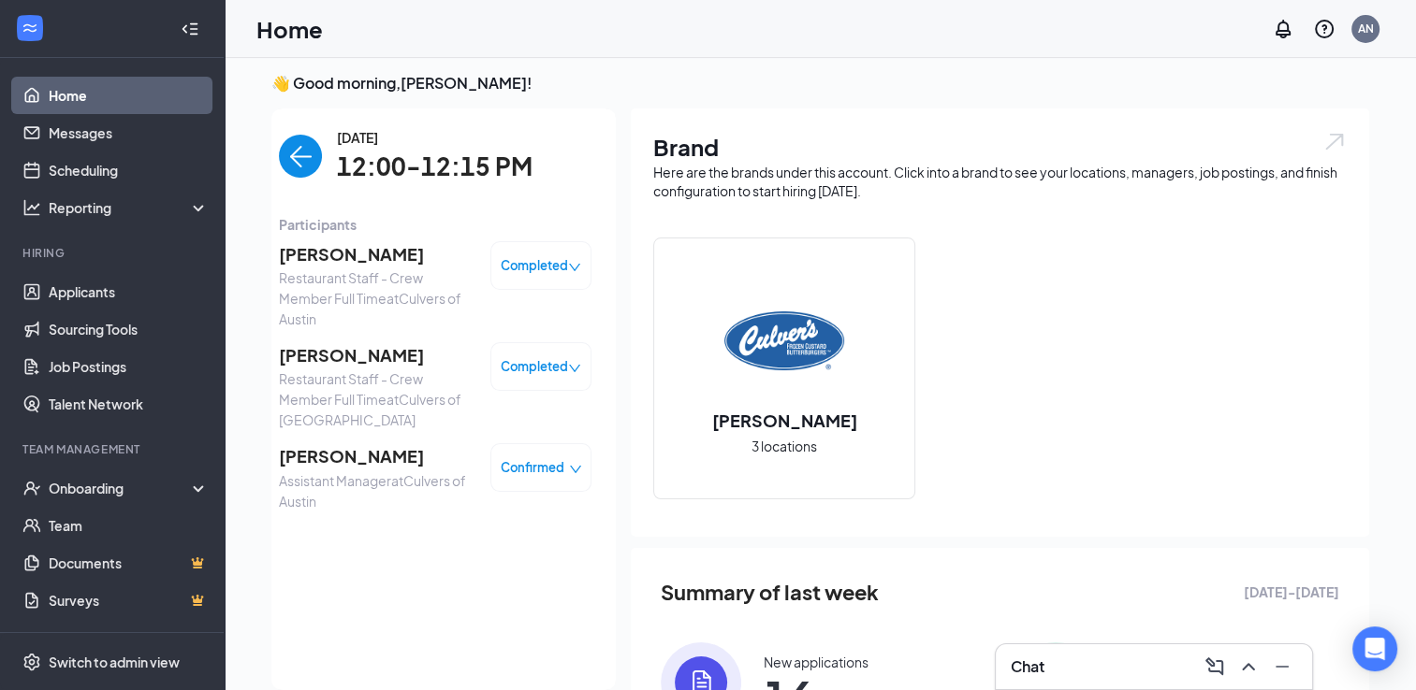
click at [319, 166] on div "[DATE] 12:00-12:15 PM" at bounding box center [435, 156] width 312 height 59
click at [314, 166] on div "[DATE] 12:00-12:15 PM" at bounding box center [435, 156] width 312 height 59
click at [279, 166] on img "back-button" at bounding box center [300, 156] width 43 height 43
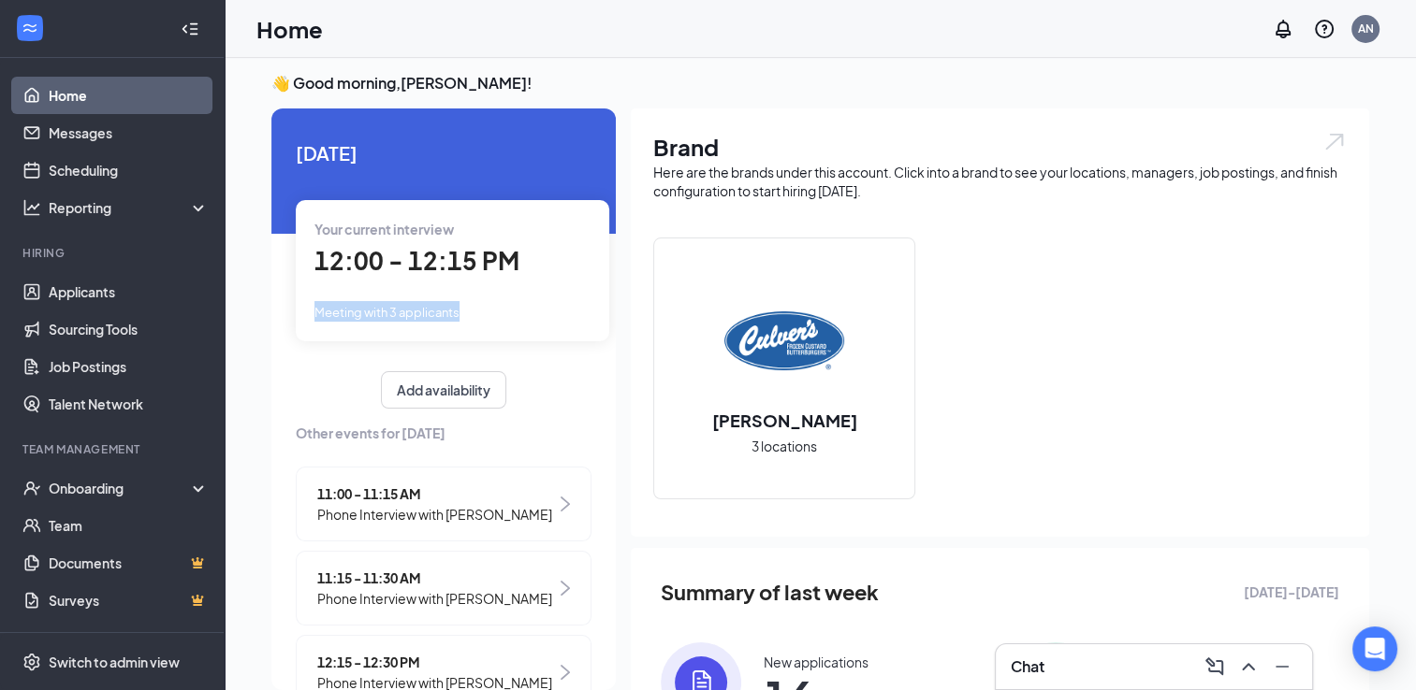
drag, startPoint x: 596, startPoint y: 279, endPoint x: 613, endPoint y: 335, distance: 58.6
click at [613, 335] on div "[DATE] Your current interview 12:00 - 12:15 PM Meeting with 3 applicants Add av…" at bounding box center [443, 400] width 344 height 582
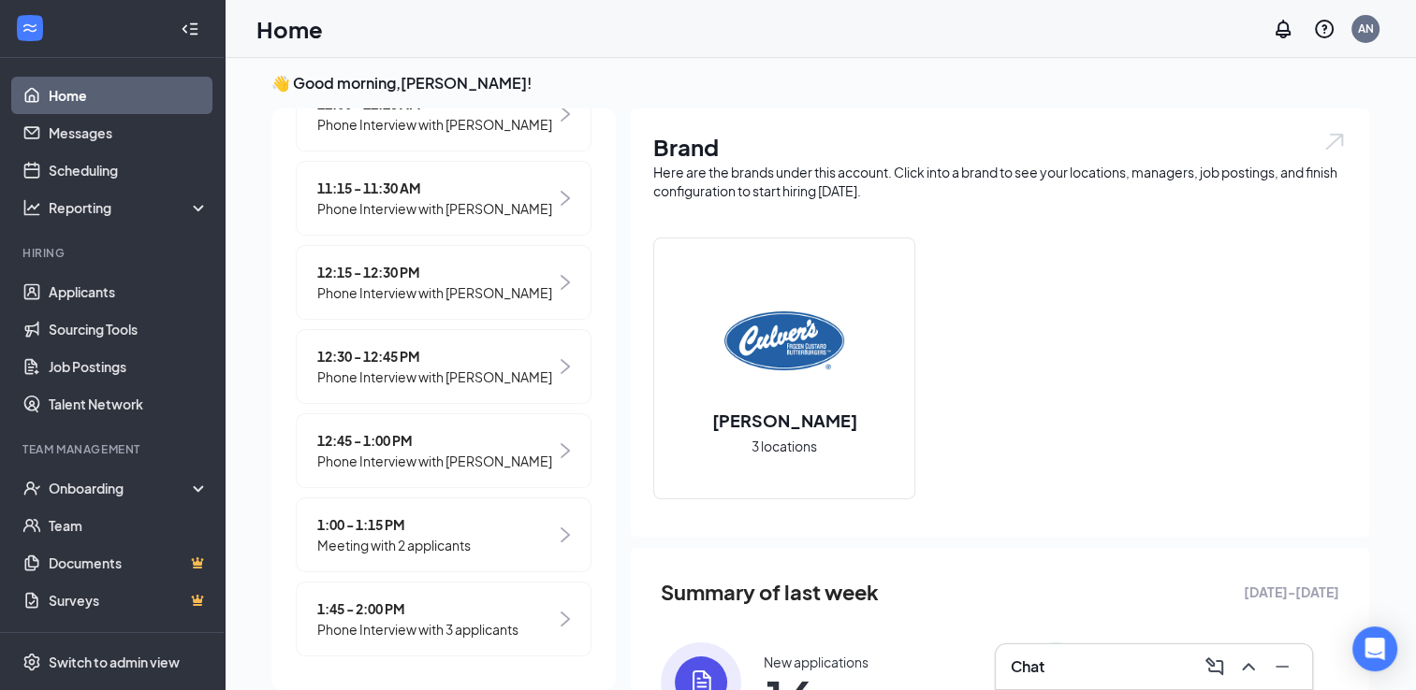
scroll to position [412, 0]
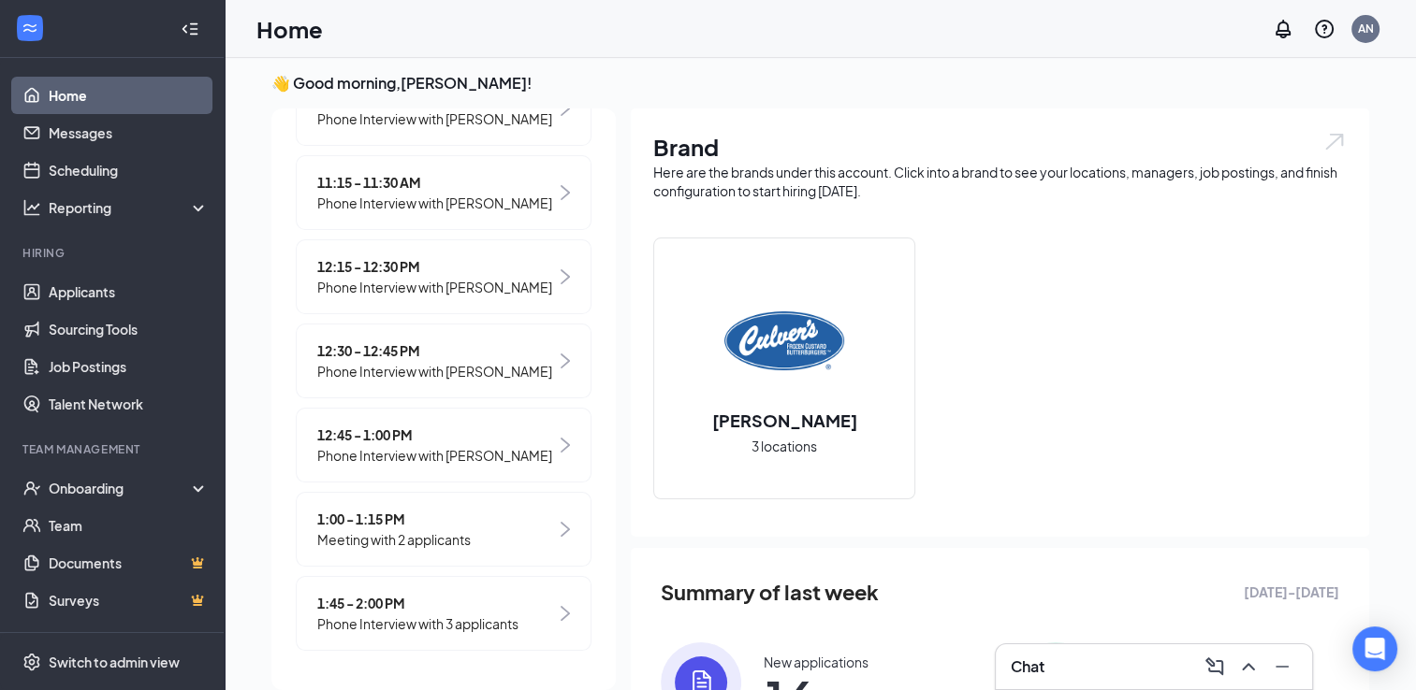
click at [374, 283] on span "Phone Interview with [PERSON_NAME]" at bounding box center [434, 287] width 235 height 21
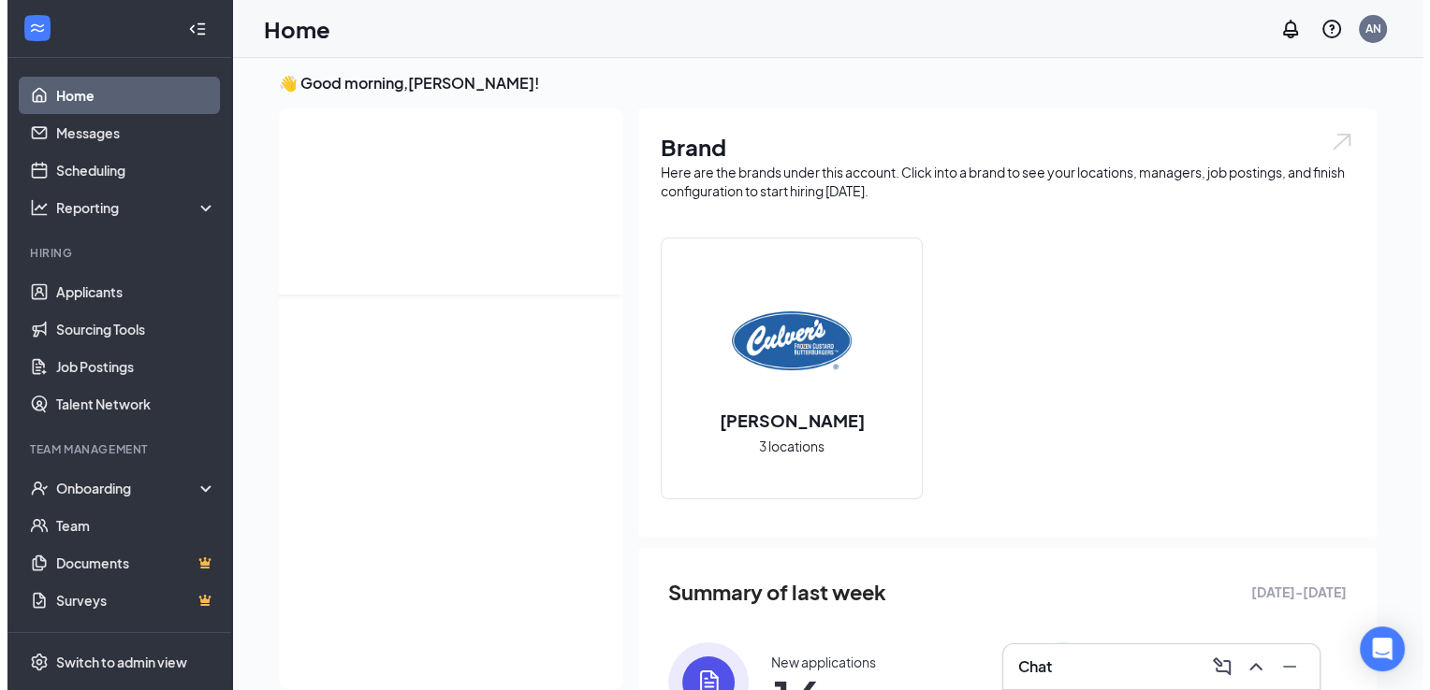
scroll to position [0, 0]
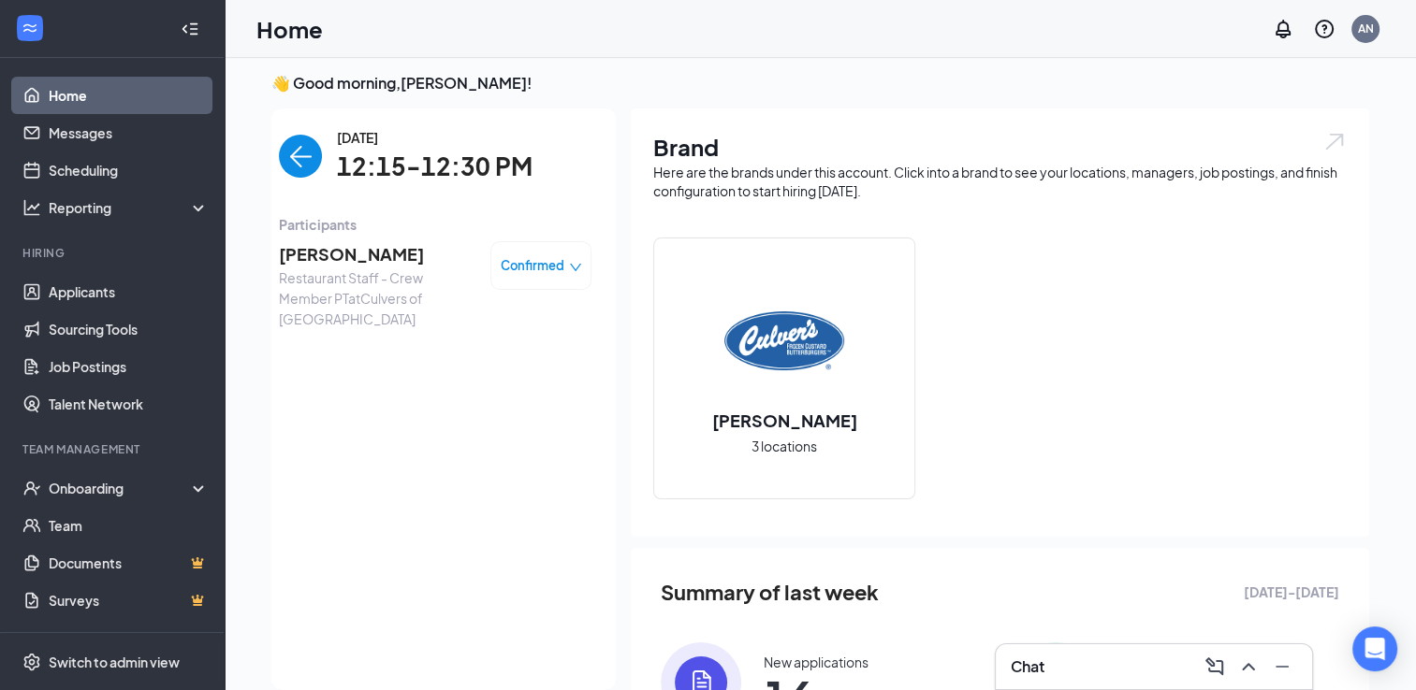
click at [332, 260] on span "[PERSON_NAME]" at bounding box center [377, 254] width 196 height 26
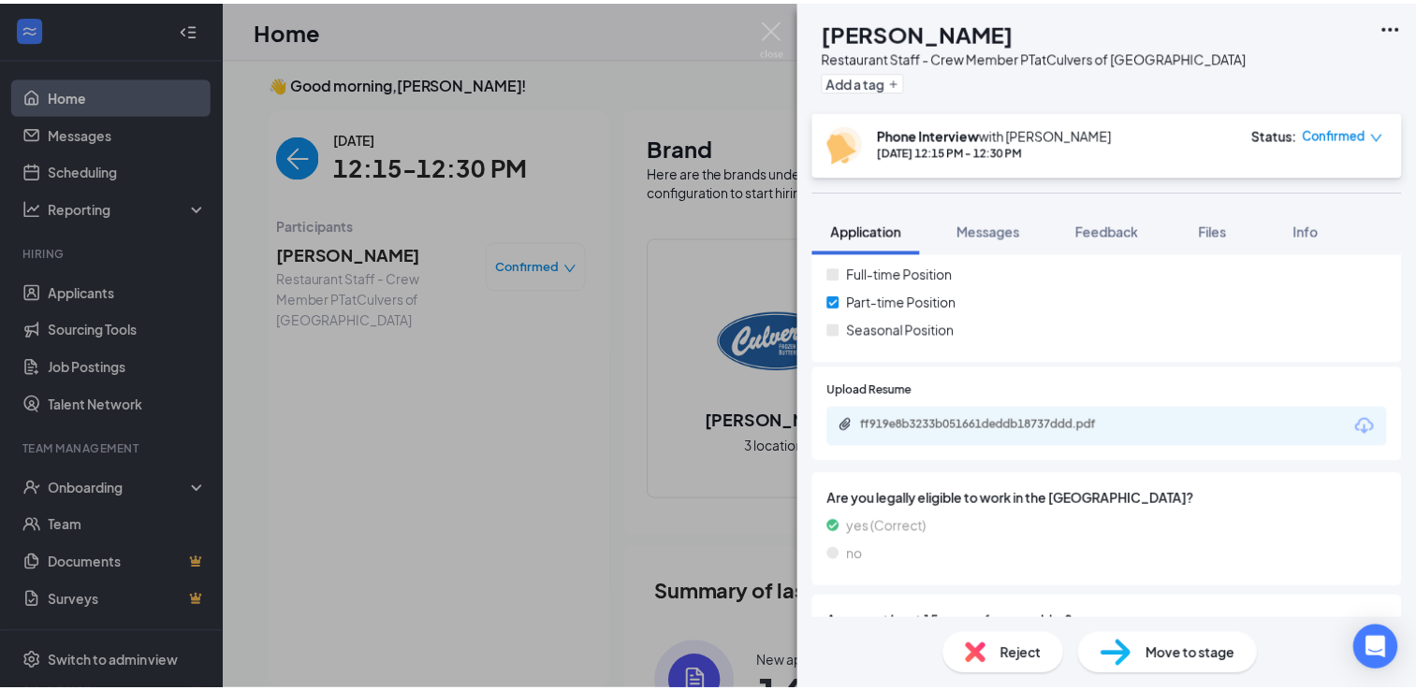
scroll to position [328, 0]
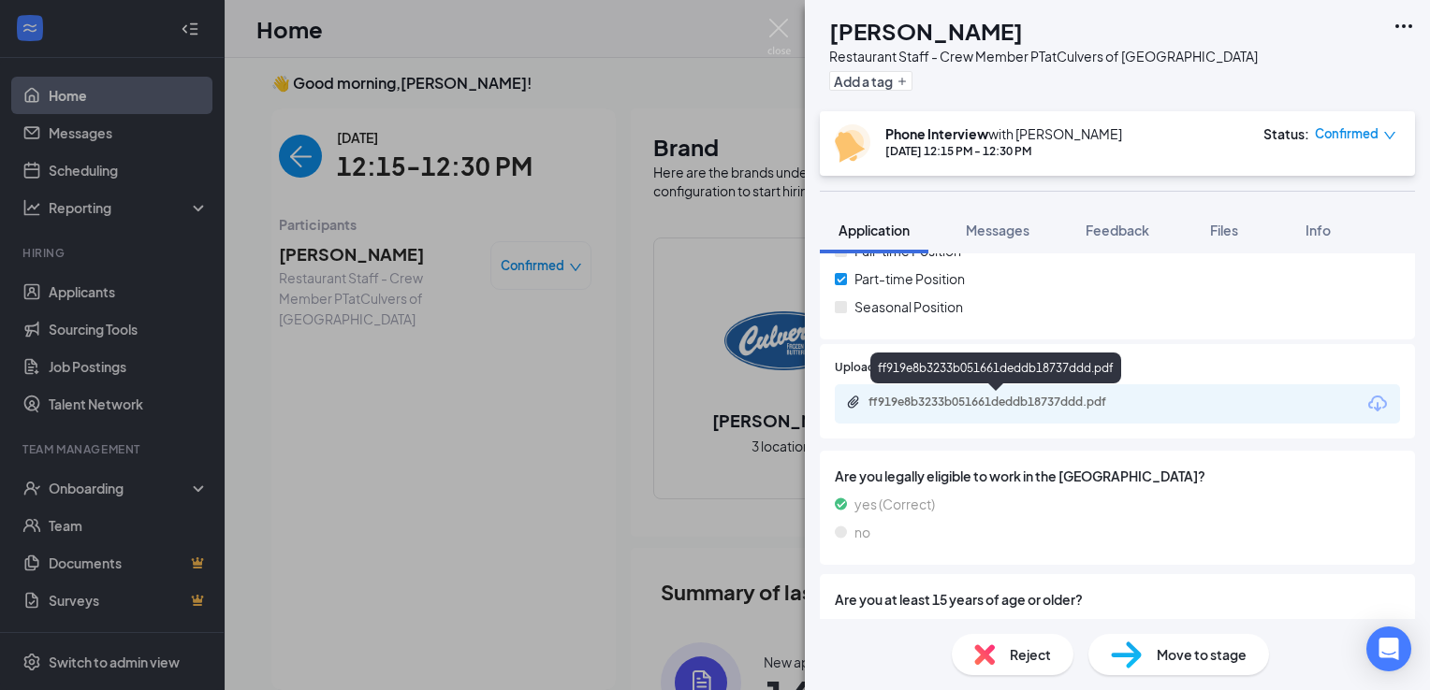
click at [1119, 410] on div "ff919e8b3233b051661deddb18737ddd.pdf" at bounding box center [999, 402] width 262 height 15
click at [778, 28] on img at bounding box center [778, 37] width 23 height 36
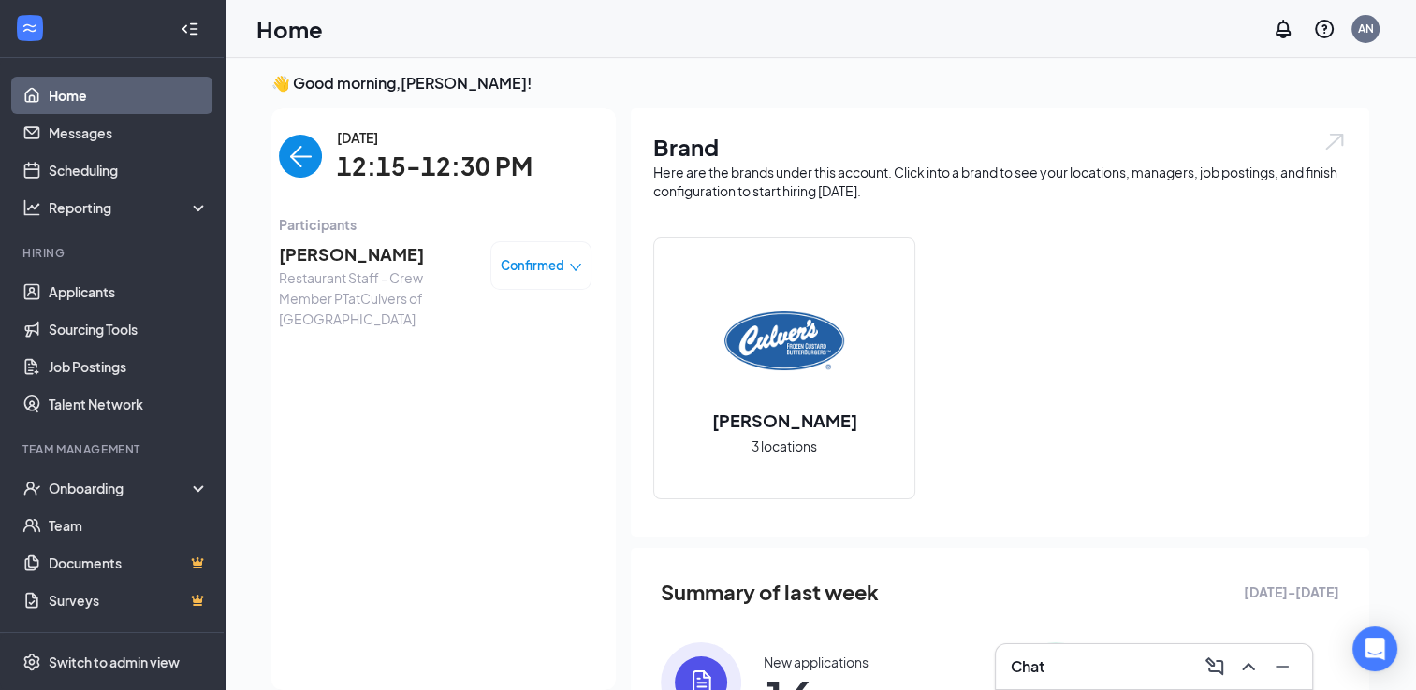
click at [298, 167] on img "back-button" at bounding box center [300, 156] width 43 height 43
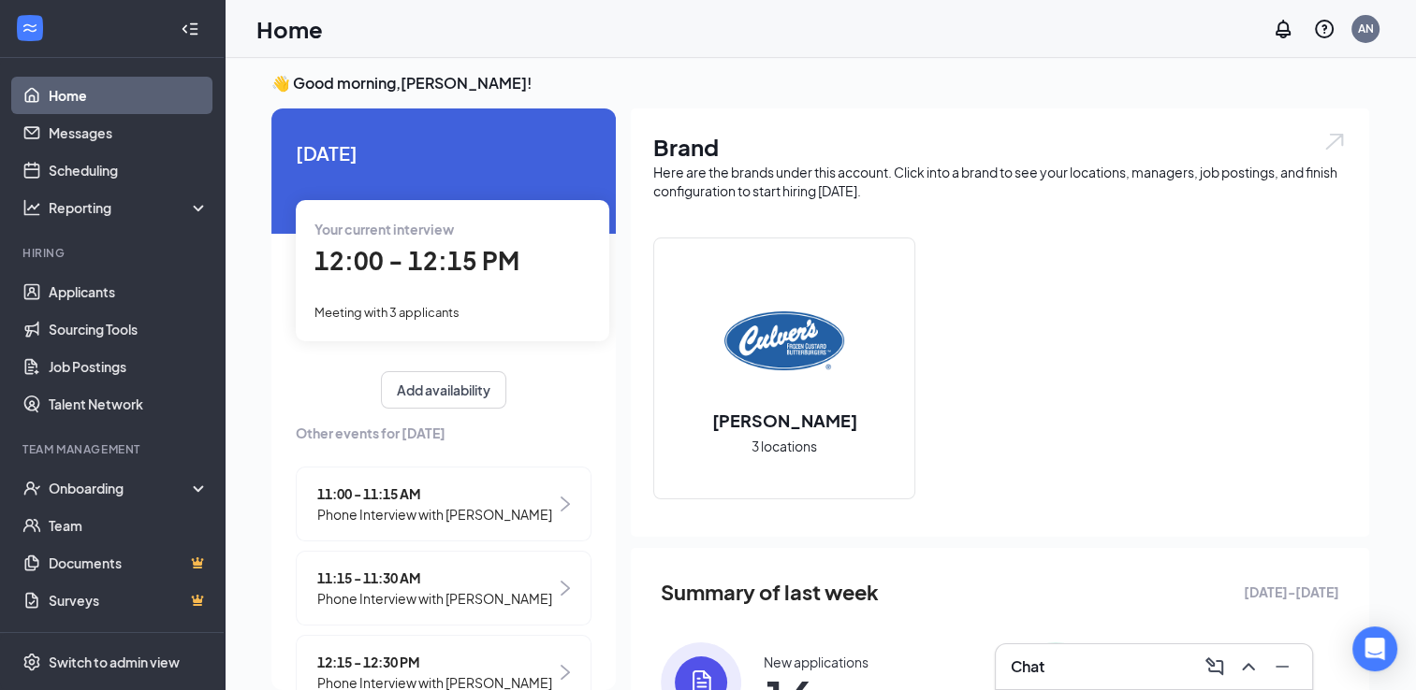
click at [516, 302] on div "Meeting with 3 applicants" at bounding box center [452, 311] width 276 height 21
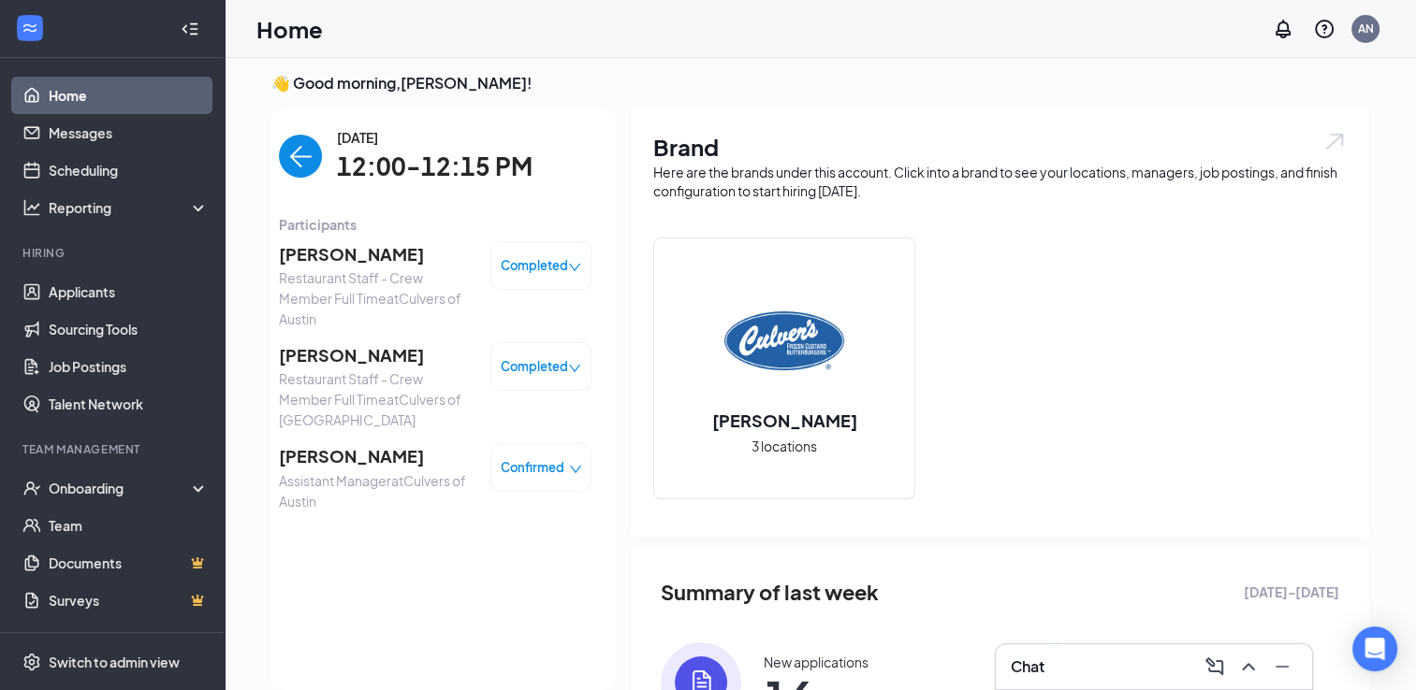
click at [513, 471] on span "Confirmed" at bounding box center [533, 467] width 64 height 19
click at [475, 564] on div "Request Reschedule Mark complete Mark as no-show Cancel" at bounding box center [459, 589] width 128 height 167
click at [467, 569] on span "Mark complete" at bounding box center [459, 579] width 128 height 21
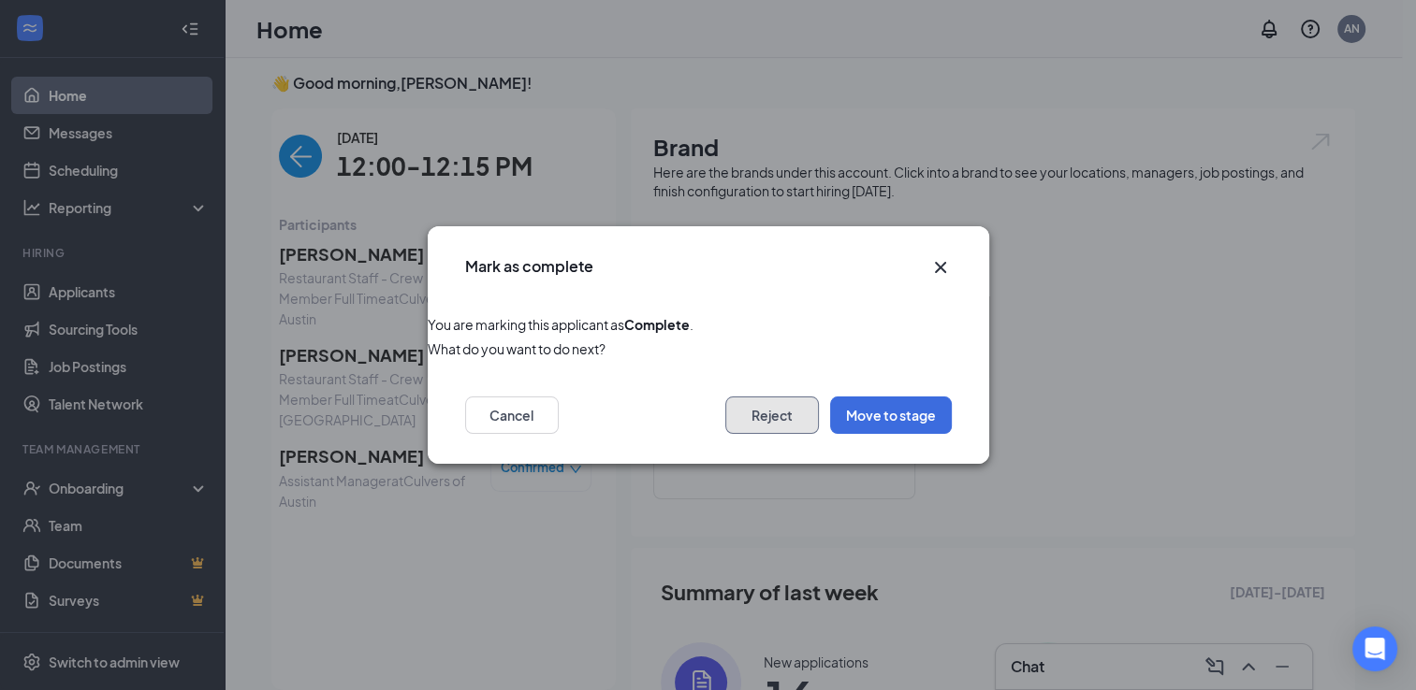
click at [768, 402] on button "Reject" at bounding box center [772, 415] width 94 height 37
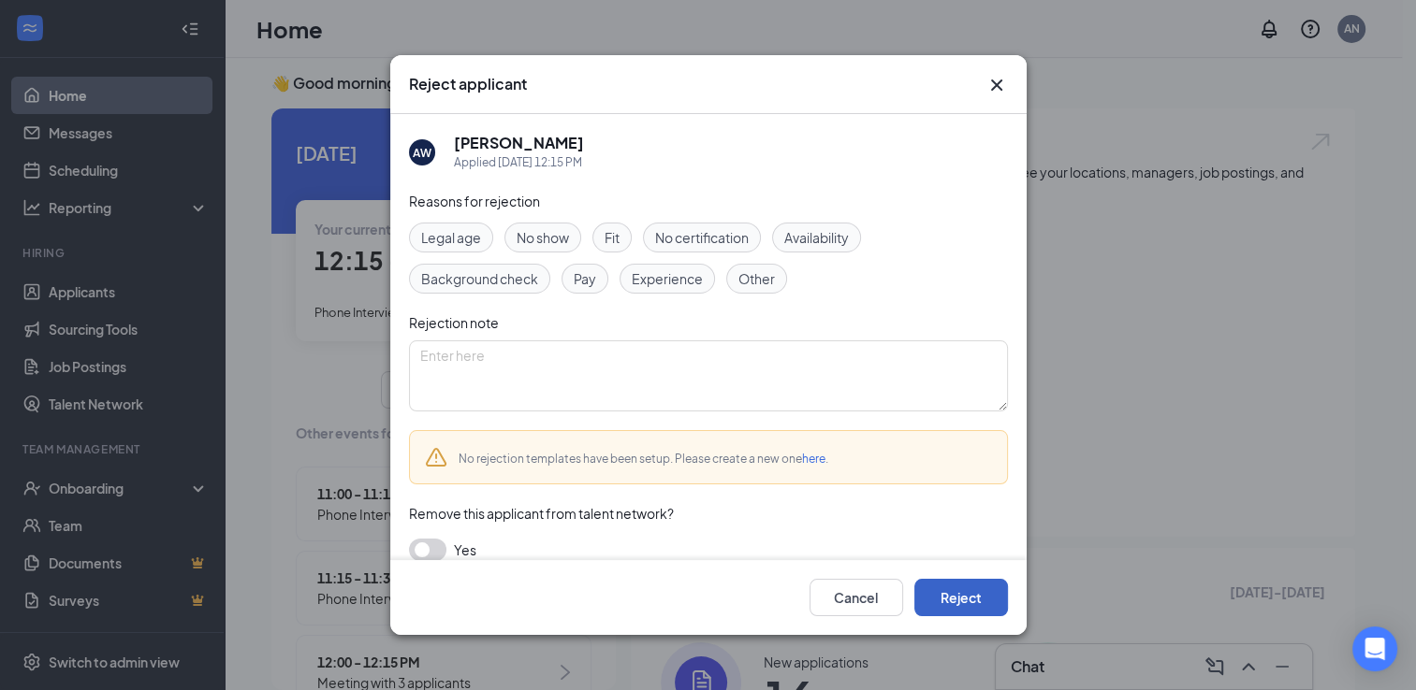
click at [938, 591] on button "Reject" at bounding box center [961, 597] width 94 height 37
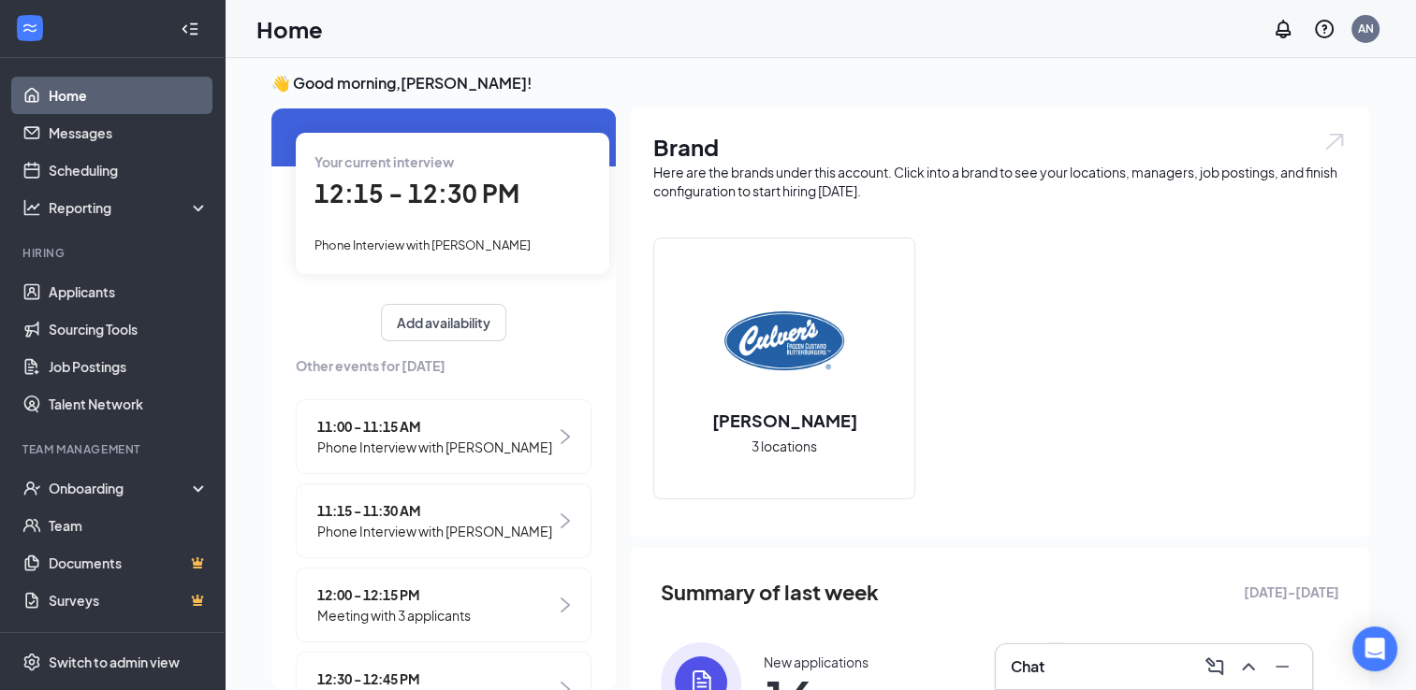
scroll to position [20, 0]
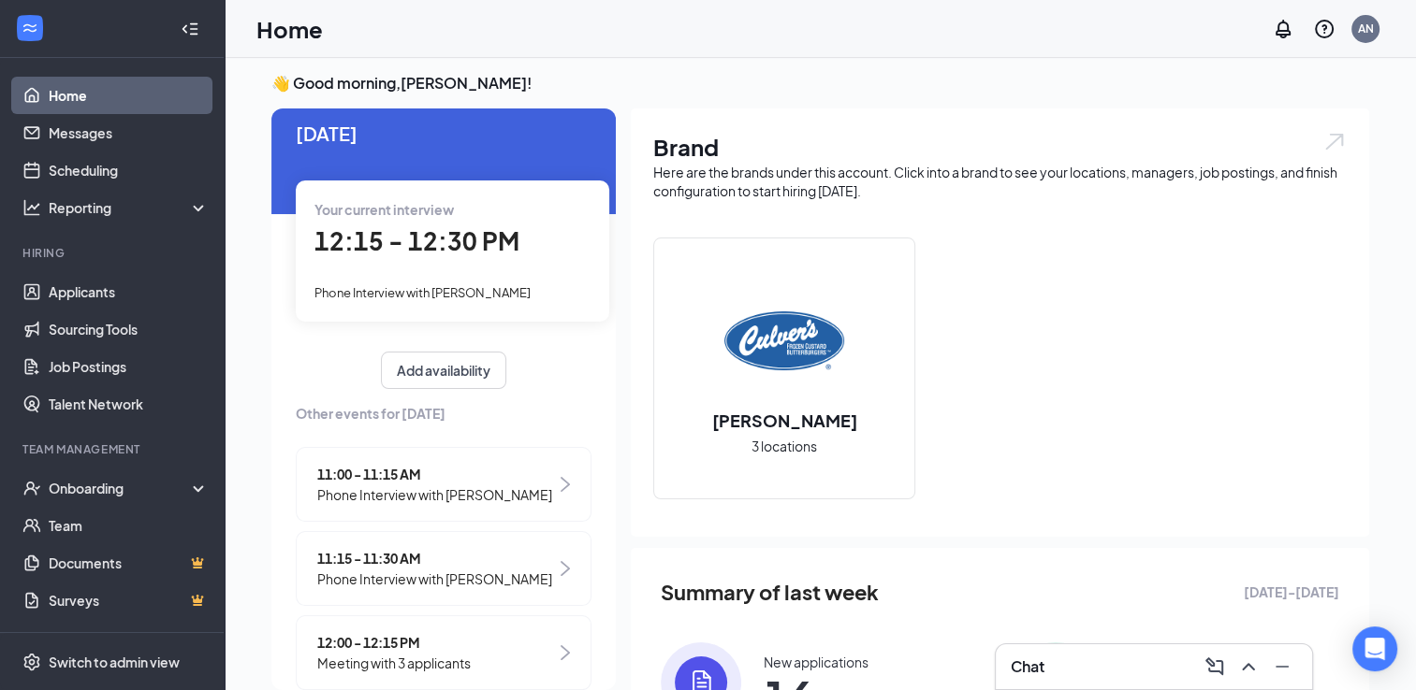
click at [475, 327] on div "[DATE] Your current interview 12:15 - 12:30 PM Phone Interview with [PERSON_NAM…" at bounding box center [443, 578] width 344 height 978
click at [472, 302] on div "Your current interview 12:15 - 12:30 PM Phone Interview with [PERSON_NAME]" at bounding box center [452, 251] width 313 height 140
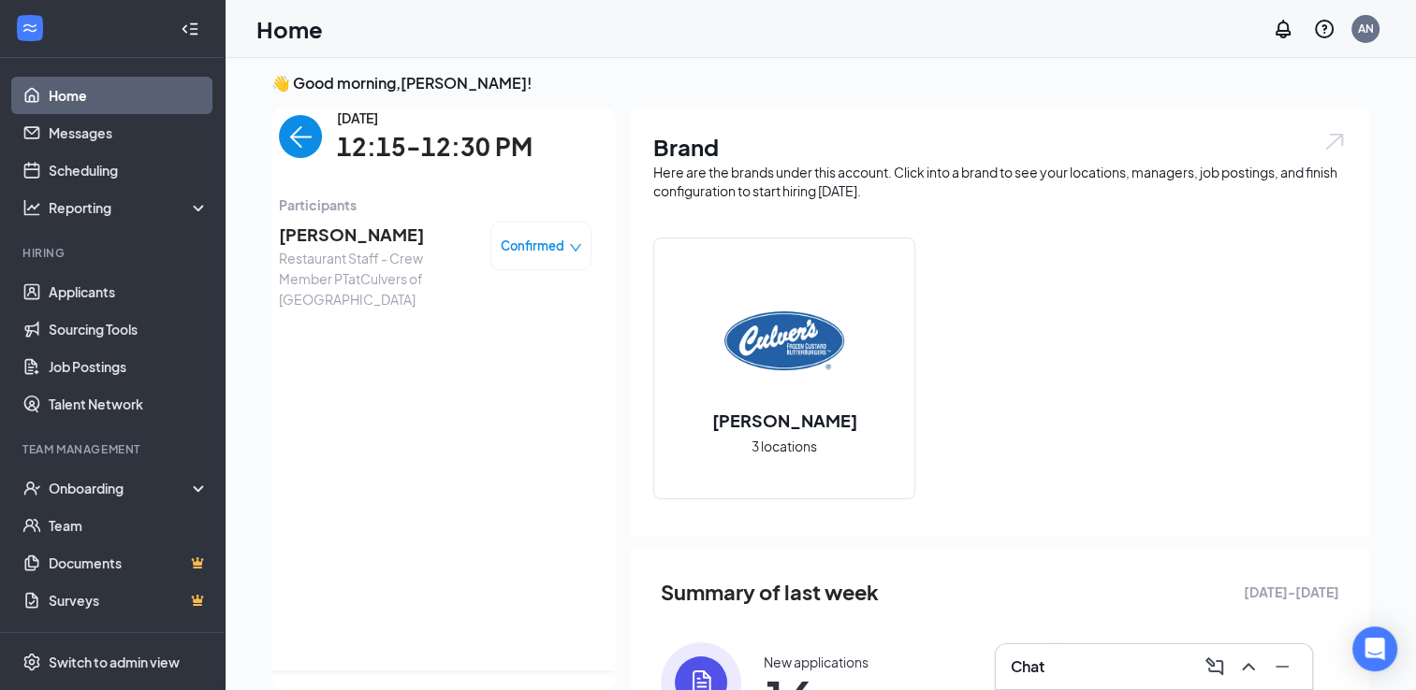
scroll to position [0, 0]
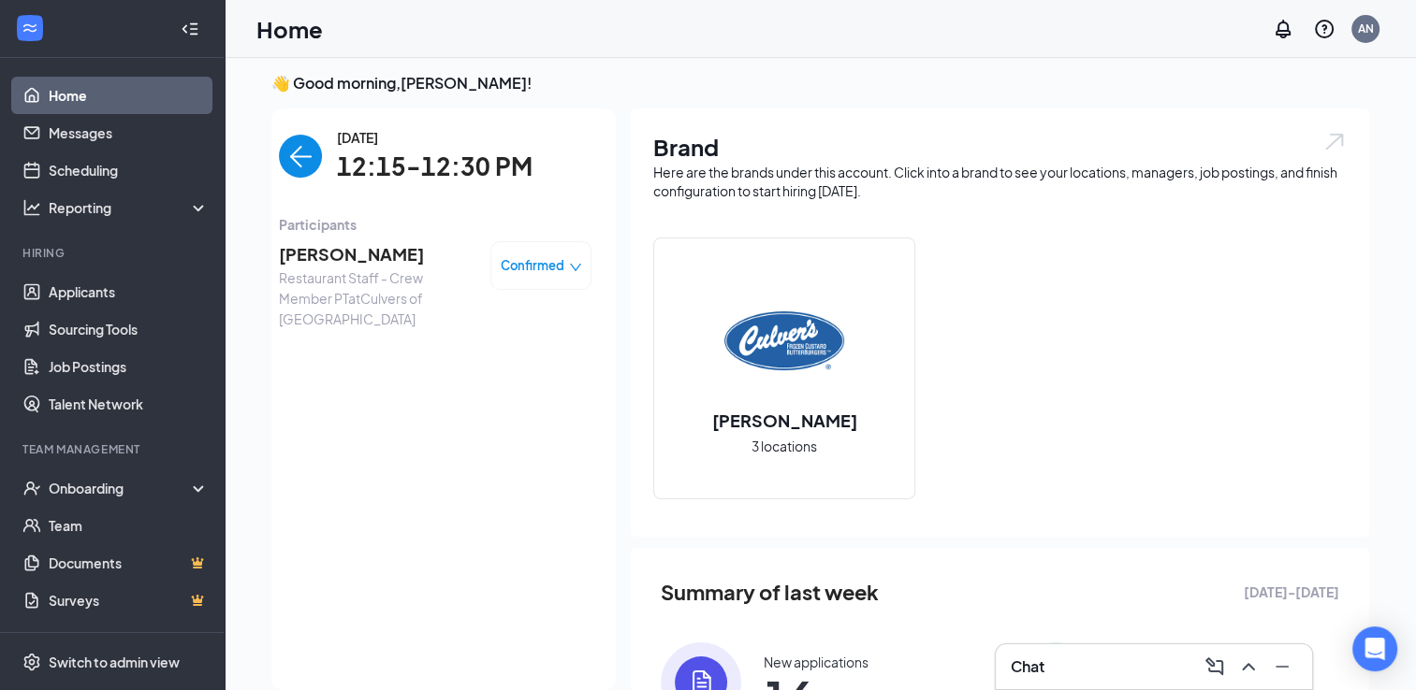
click at [257, 166] on div "👋 Good morning, [PERSON_NAME] ! [DATE] Your current interview 12:15 - 12:30 PM …" at bounding box center [819, 478] width 1127 height 811
click at [280, 155] on img "back-button" at bounding box center [300, 156] width 43 height 43
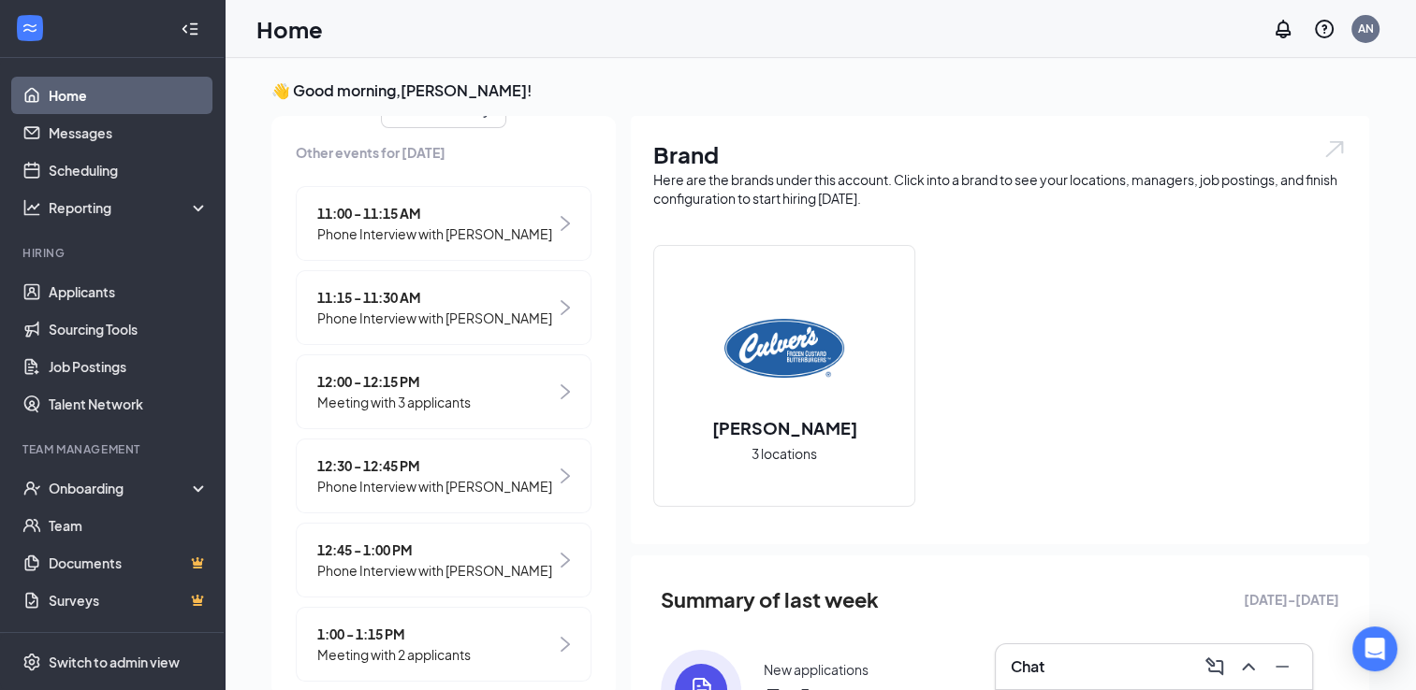
scroll to position [412, 0]
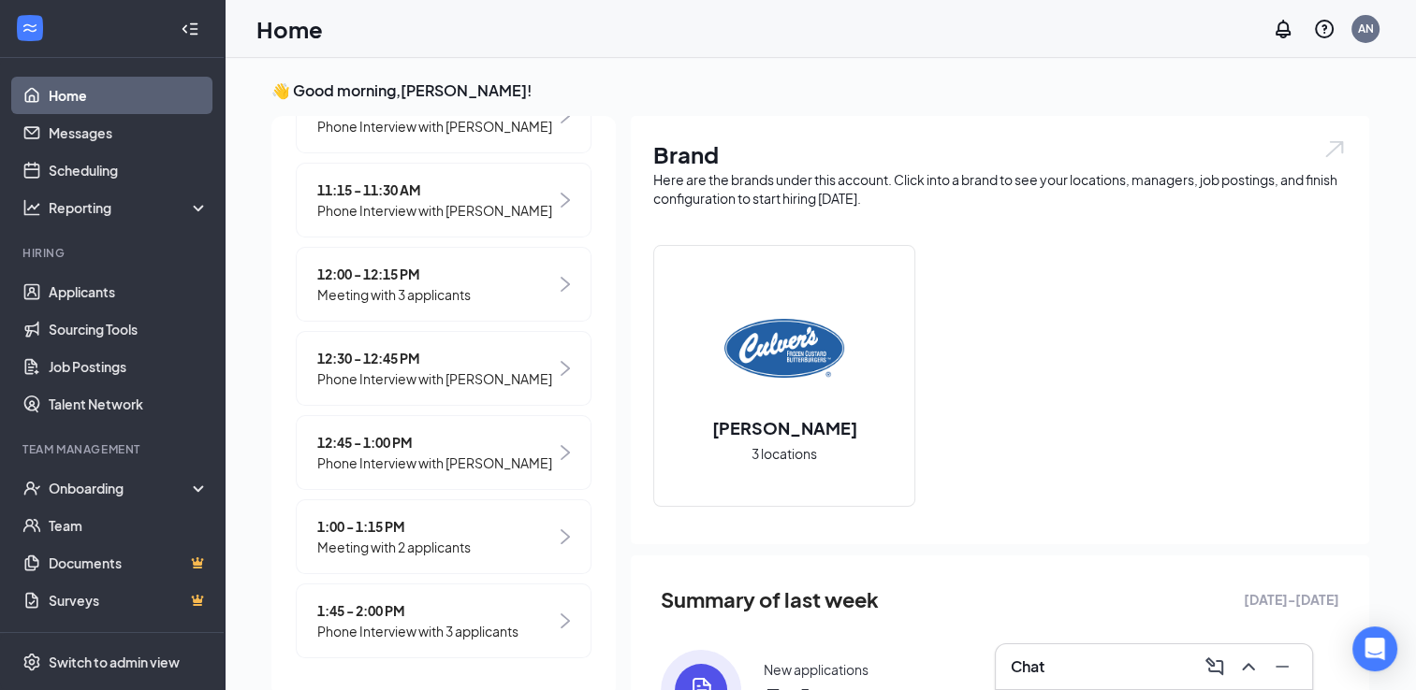
click at [457, 376] on span "Phone Interview with [PERSON_NAME]" at bounding box center [434, 379] width 235 height 21
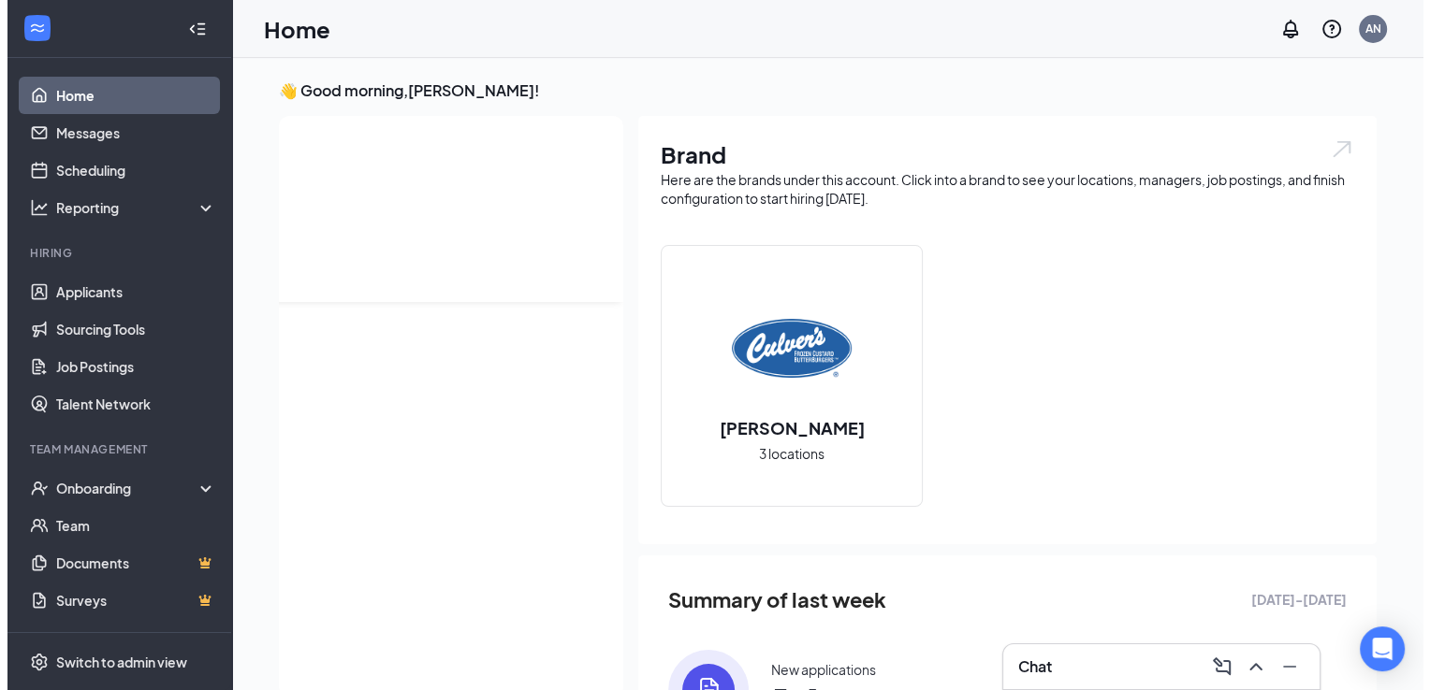
scroll to position [0, 0]
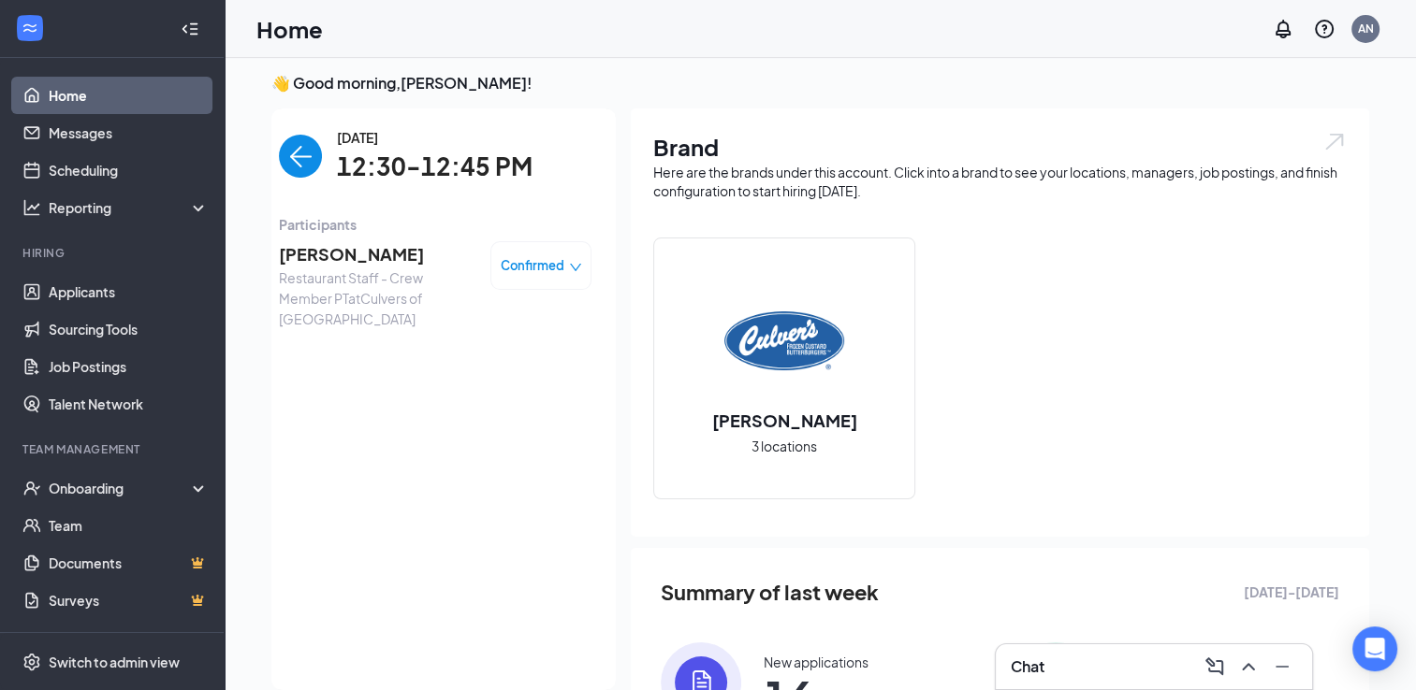
click at [285, 257] on span "[PERSON_NAME]" at bounding box center [377, 254] width 196 height 26
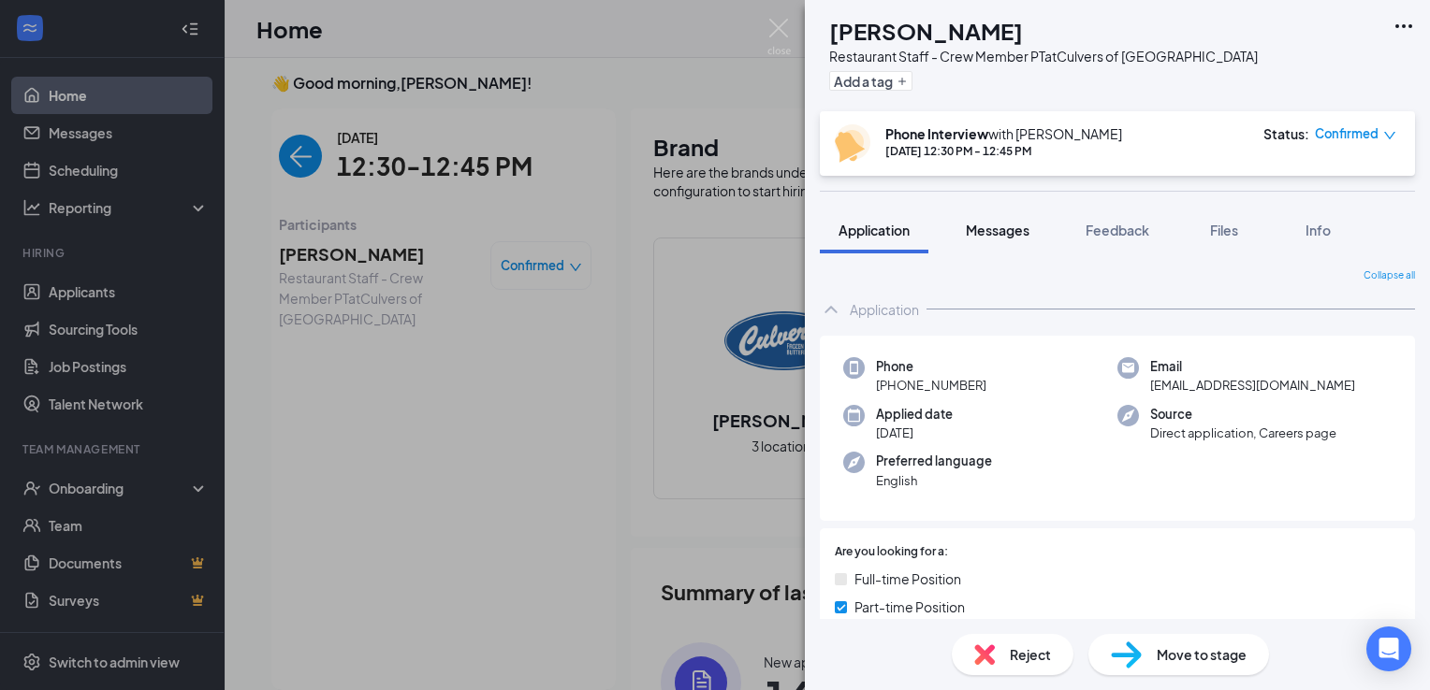
click at [1003, 211] on button "Messages" at bounding box center [997, 230] width 101 height 47
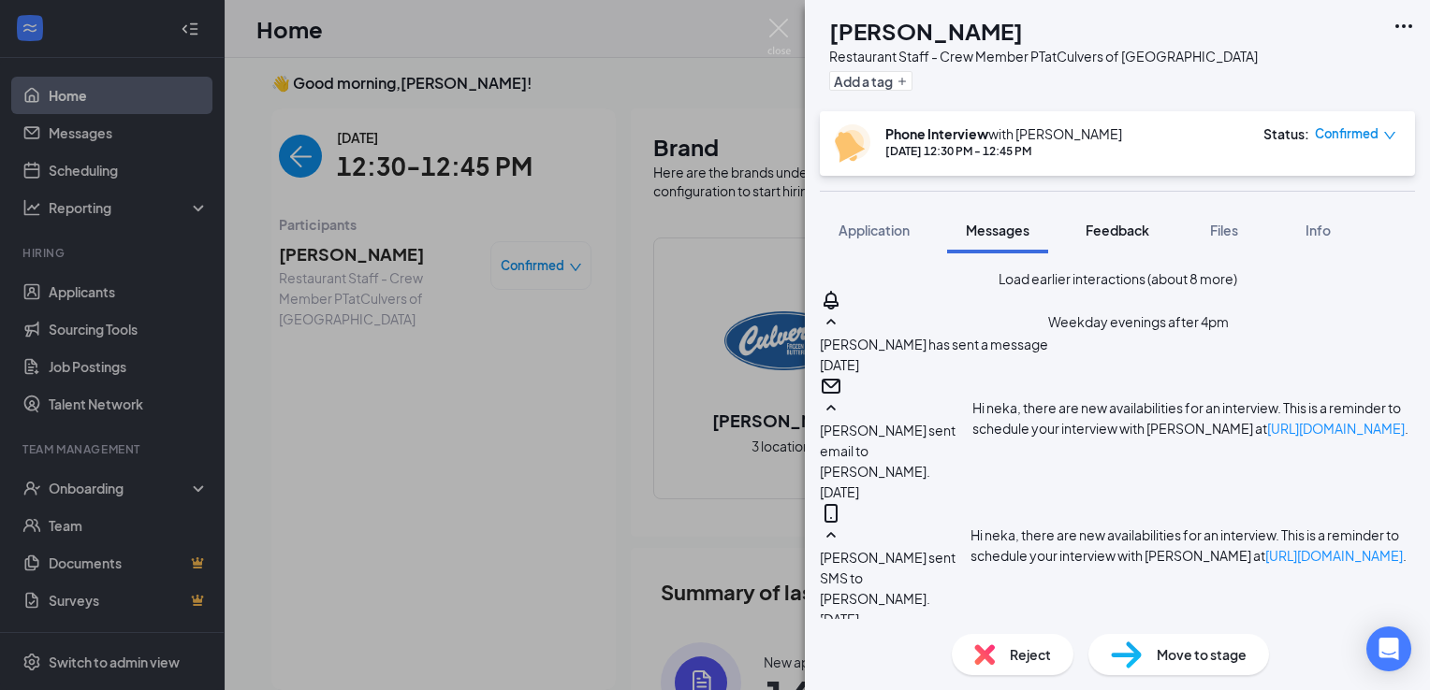
click at [1108, 235] on span "Feedback" at bounding box center [1117, 230] width 64 height 17
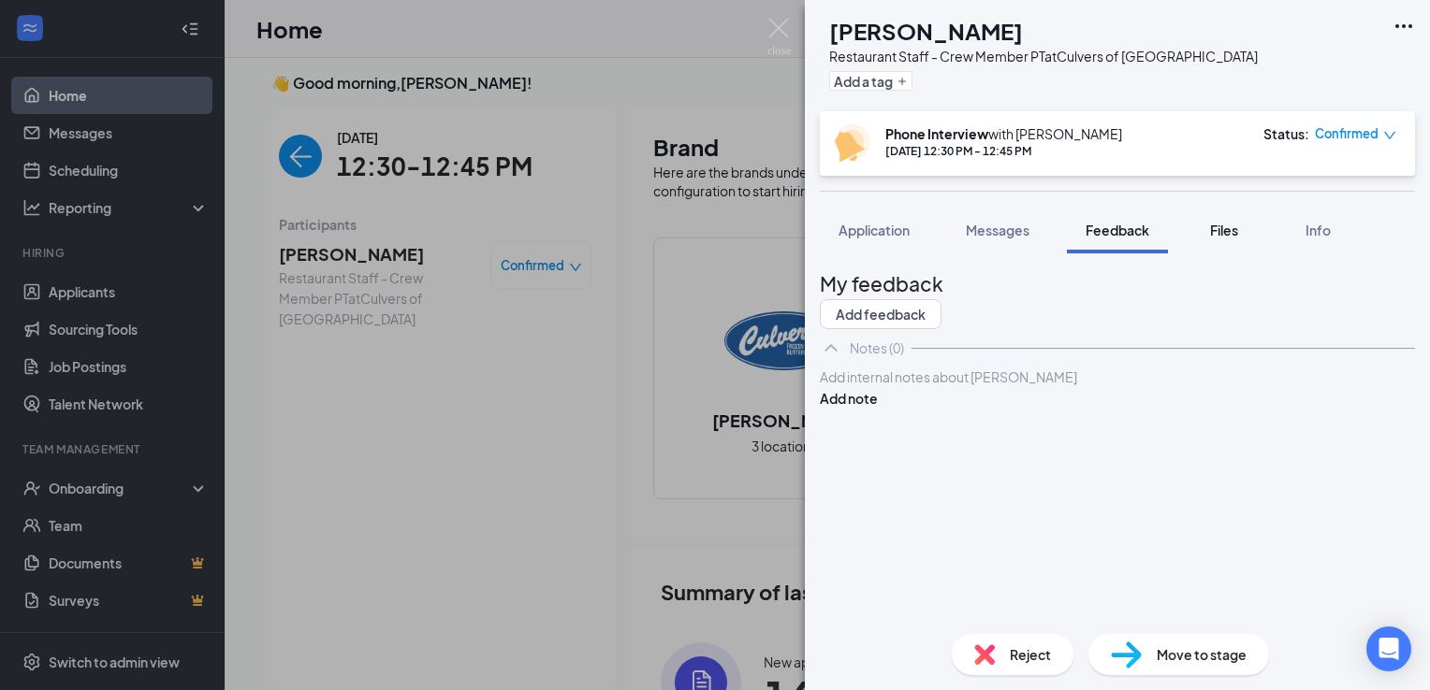
click at [1210, 234] on div "Files" at bounding box center [1223, 230] width 37 height 19
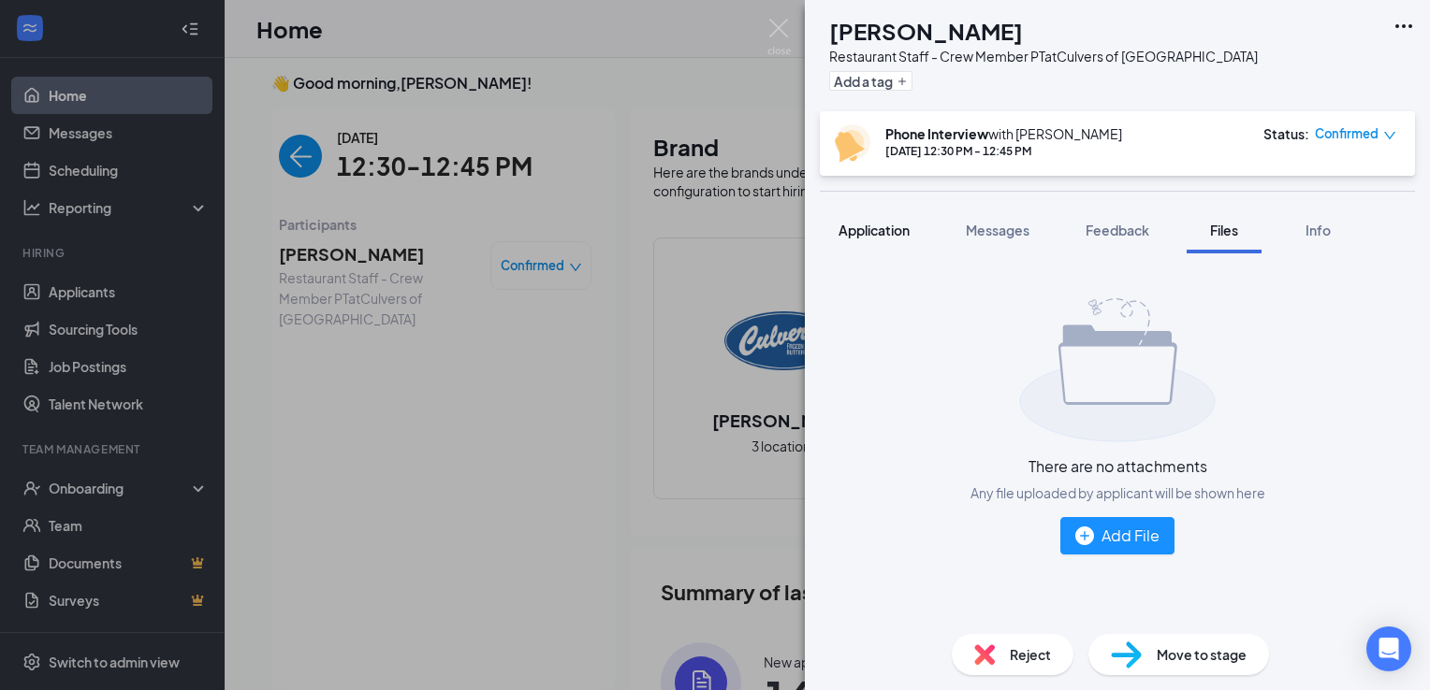
click at [853, 228] on span "Application" at bounding box center [873, 230] width 71 height 17
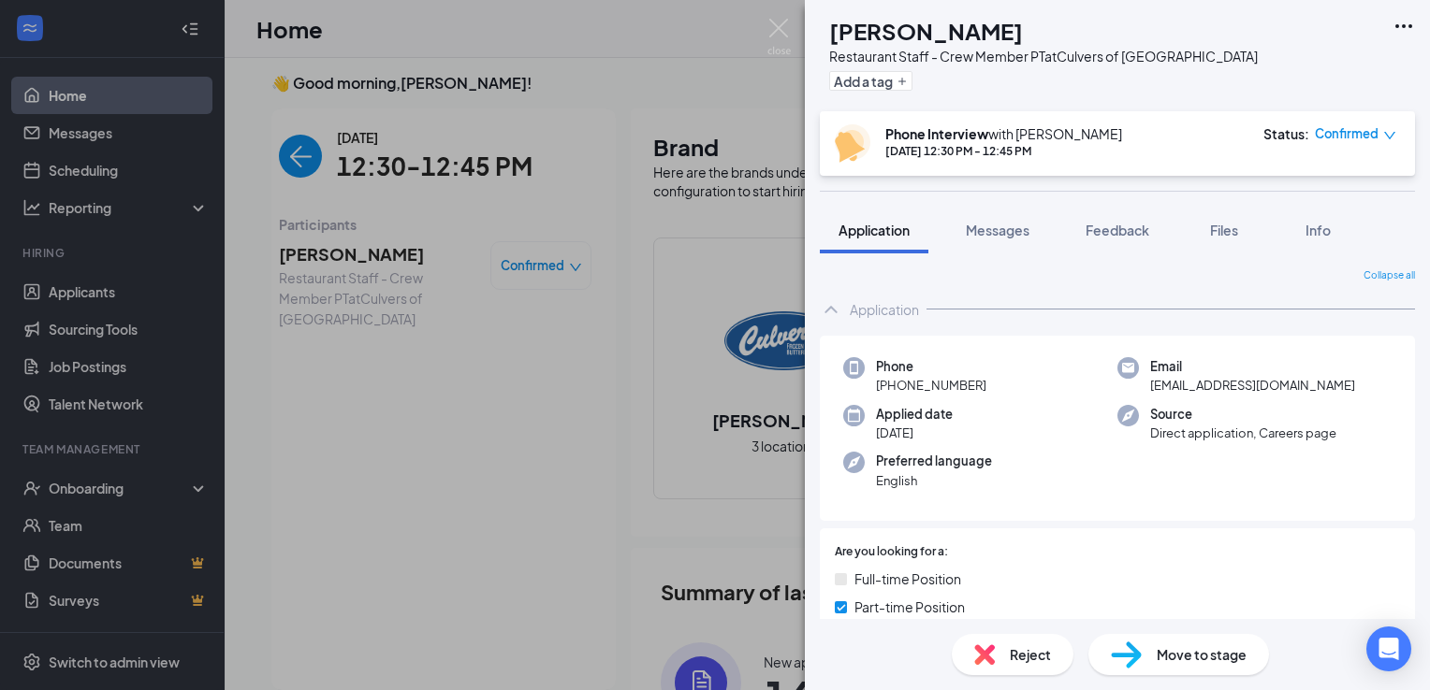
click at [333, 190] on div "NV [PERSON_NAME] Restaurant Staff - Crew Member PT at Culvers of [GEOGRAPHIC_DA…" at bounding box center [715, 345] width 1430 height 690
click at [293, 165] on div "NV [PERSON_NAME] Restaurant Staff - Crew Member PT at Culvers of [GEOGRAPHIC_DA…" at bounding box center [715, 345] width 1430 height 690
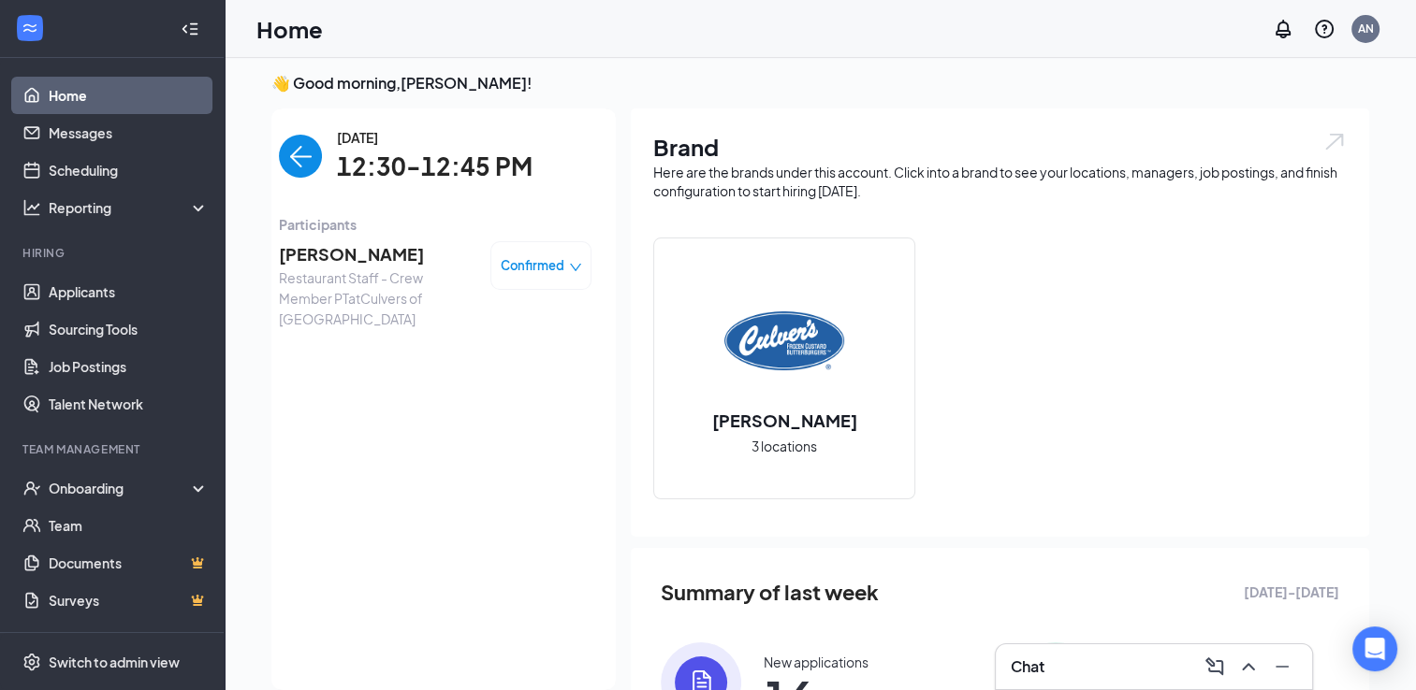
click at [337, 152] on span "12:30-12:45 PM" at bounding box center [435, 167] width 196 height 38
click at [296, 159] on img "back-button" at bounding box center [300, 156] width 43 height 43
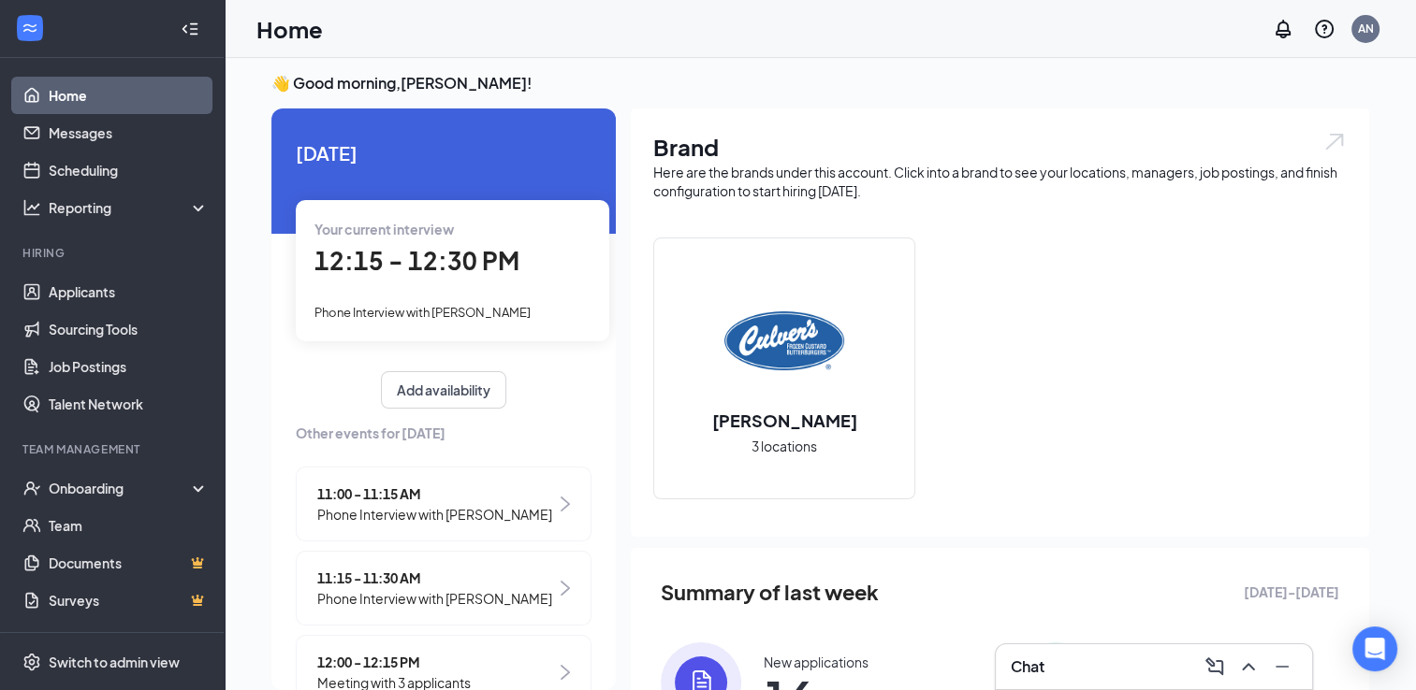
click at [615, 206] on div "[DATE] Your current interview 12:15 - 12:30 PM Phone Interview with [PERSON_NAM…" at bounding box center [443, 400] width 344 height 582
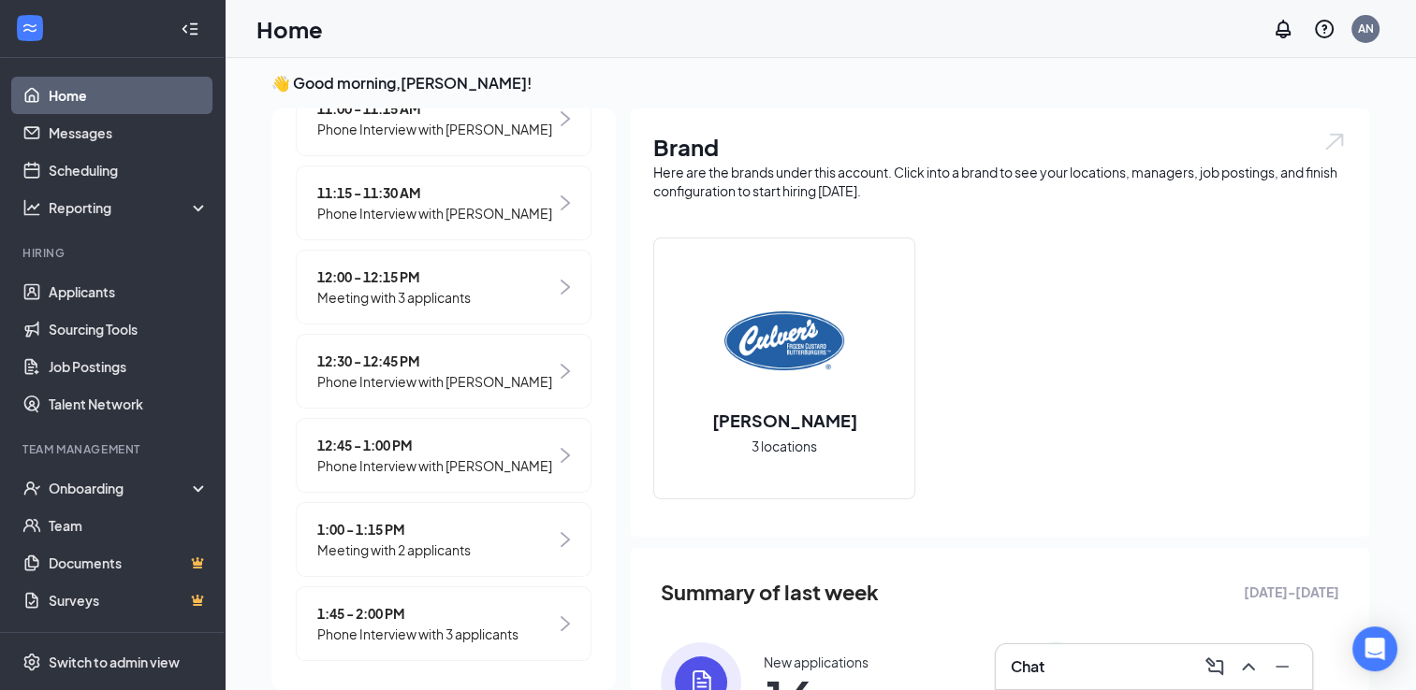
scroll to position [412, 0]
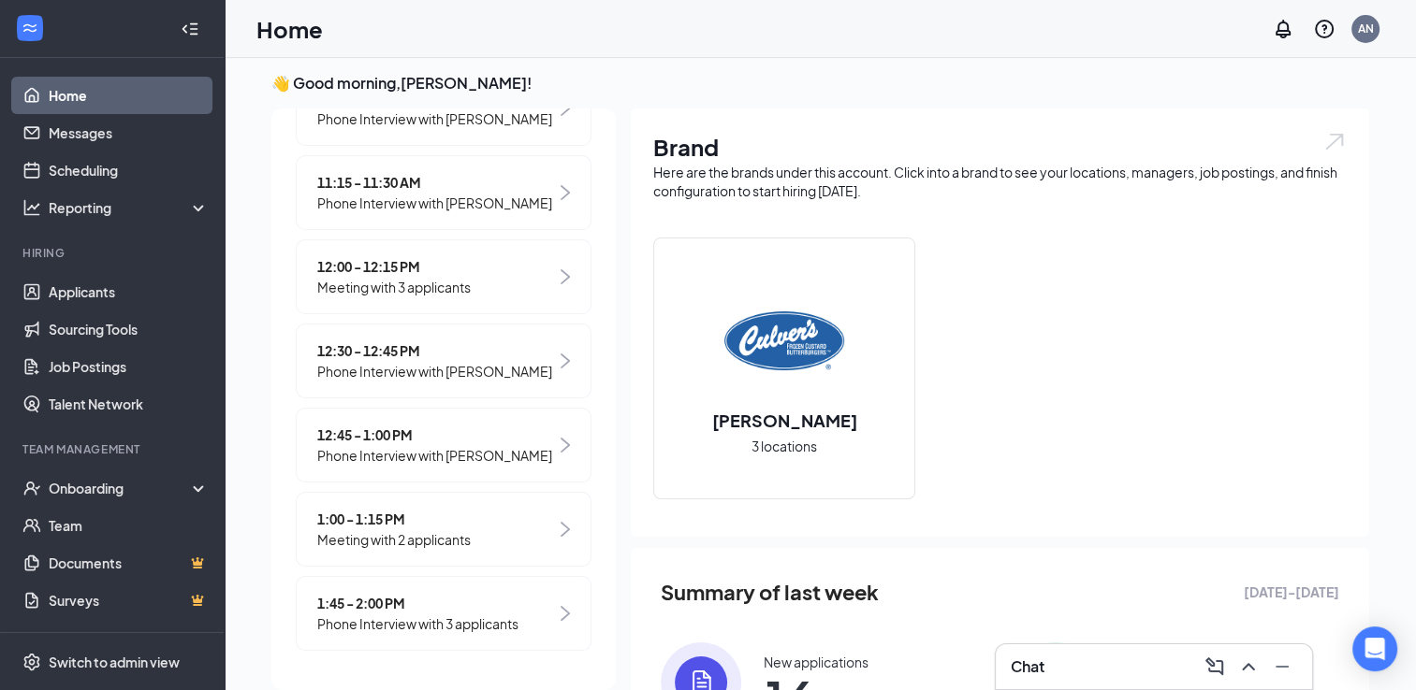
click at [372, 533] on span "Meeting with 2 applicants" at bounding box center [393, 540] width 153 height 21
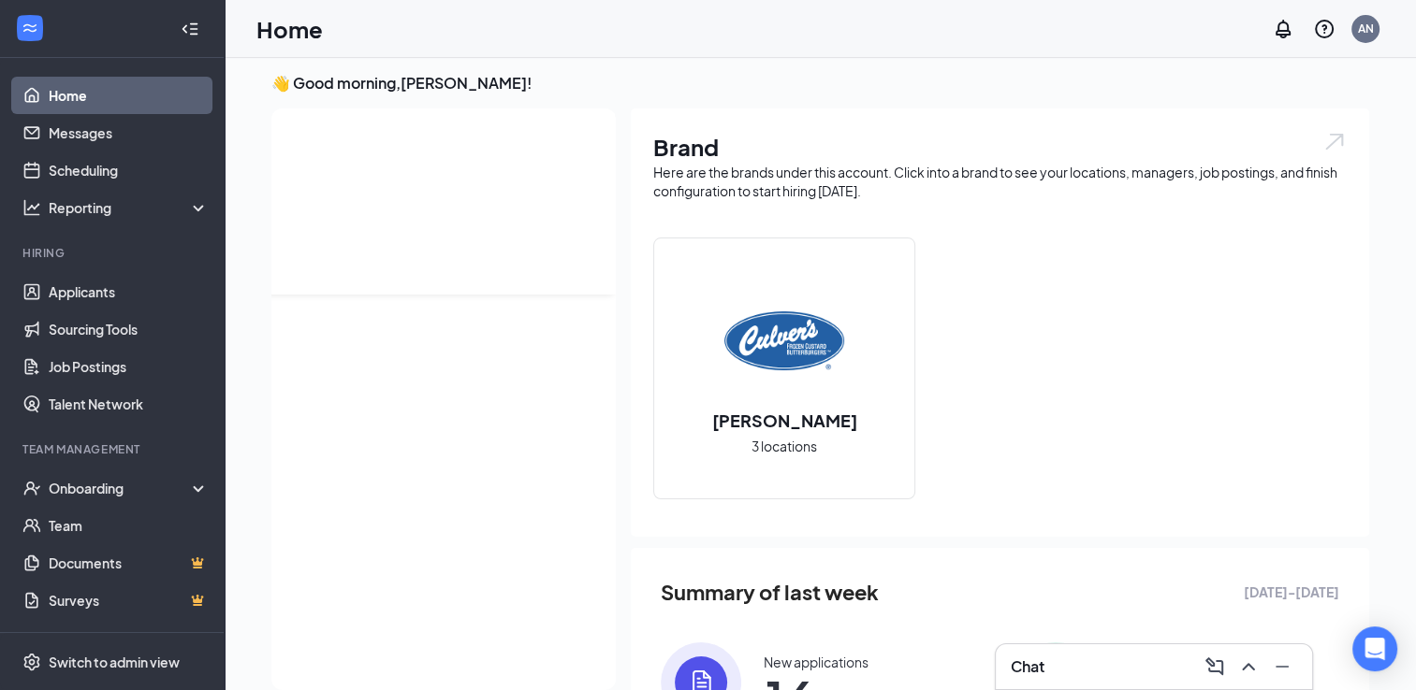
scroll to position [0, 0]
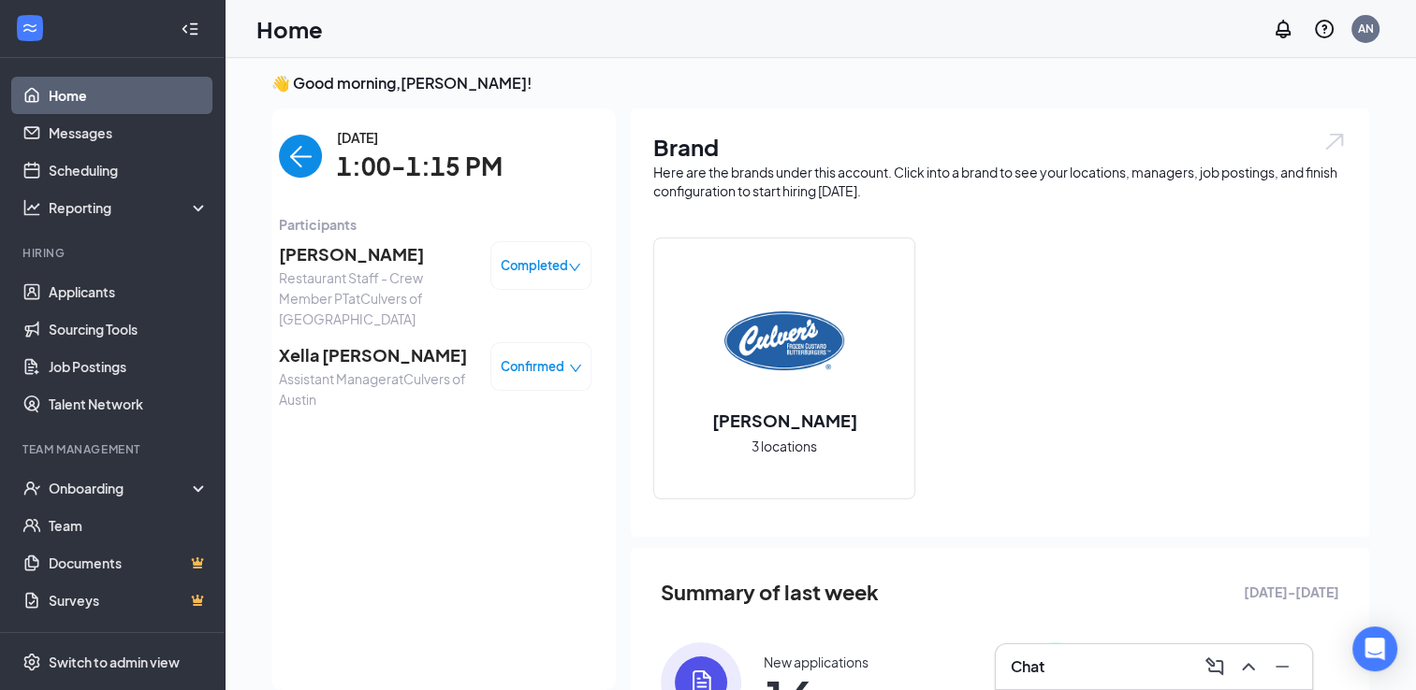
click at [282, 154] on img "back-button" at bounding box center [300, 156] width 43 height 43
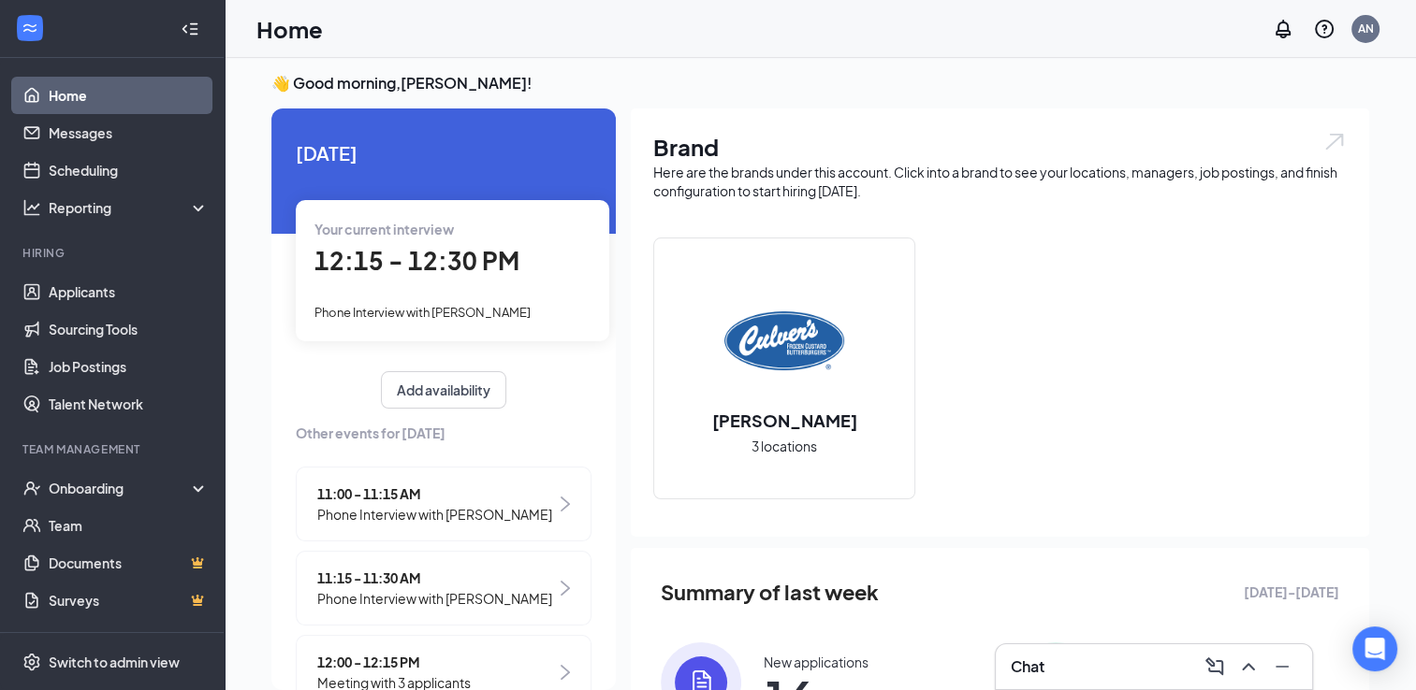
scroll to position [412, 0]
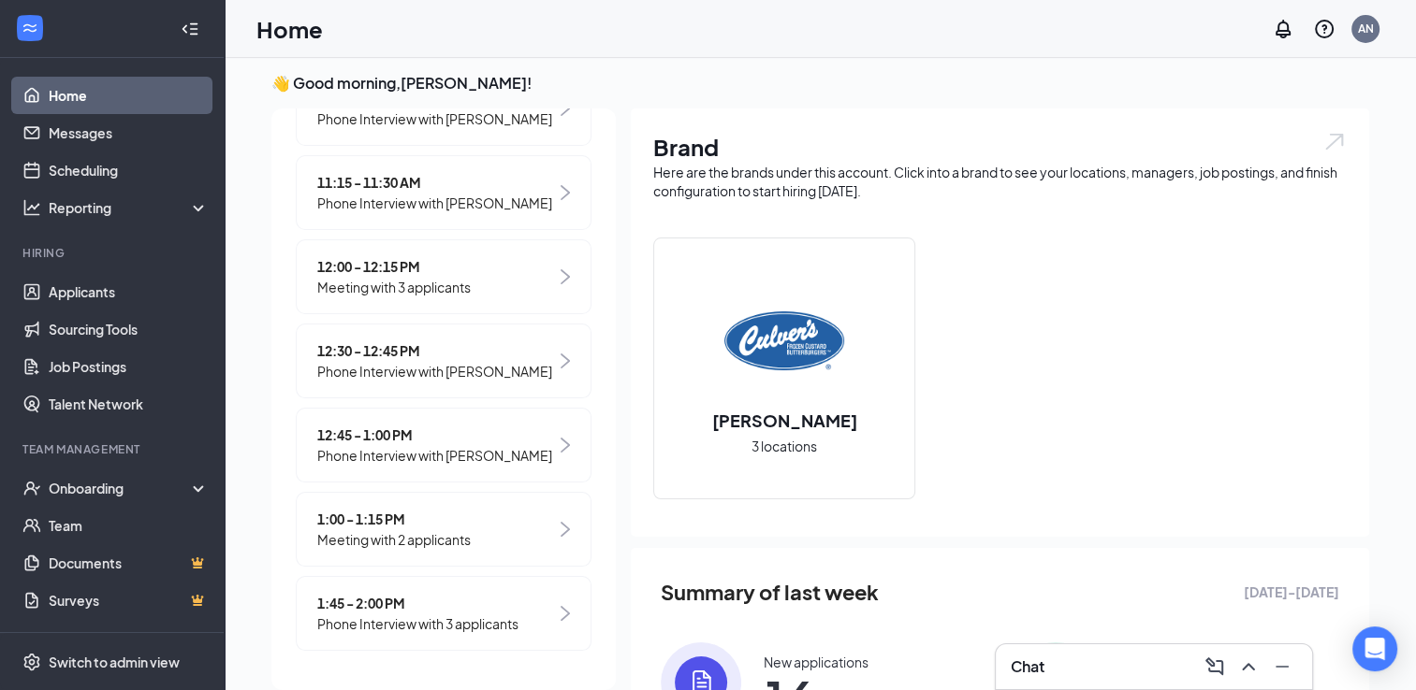
click at [475, 538] on div "1:00 - 1:15 PM Meeting with 2 applicants" at bounding box center [444, 529] width 296 height 75
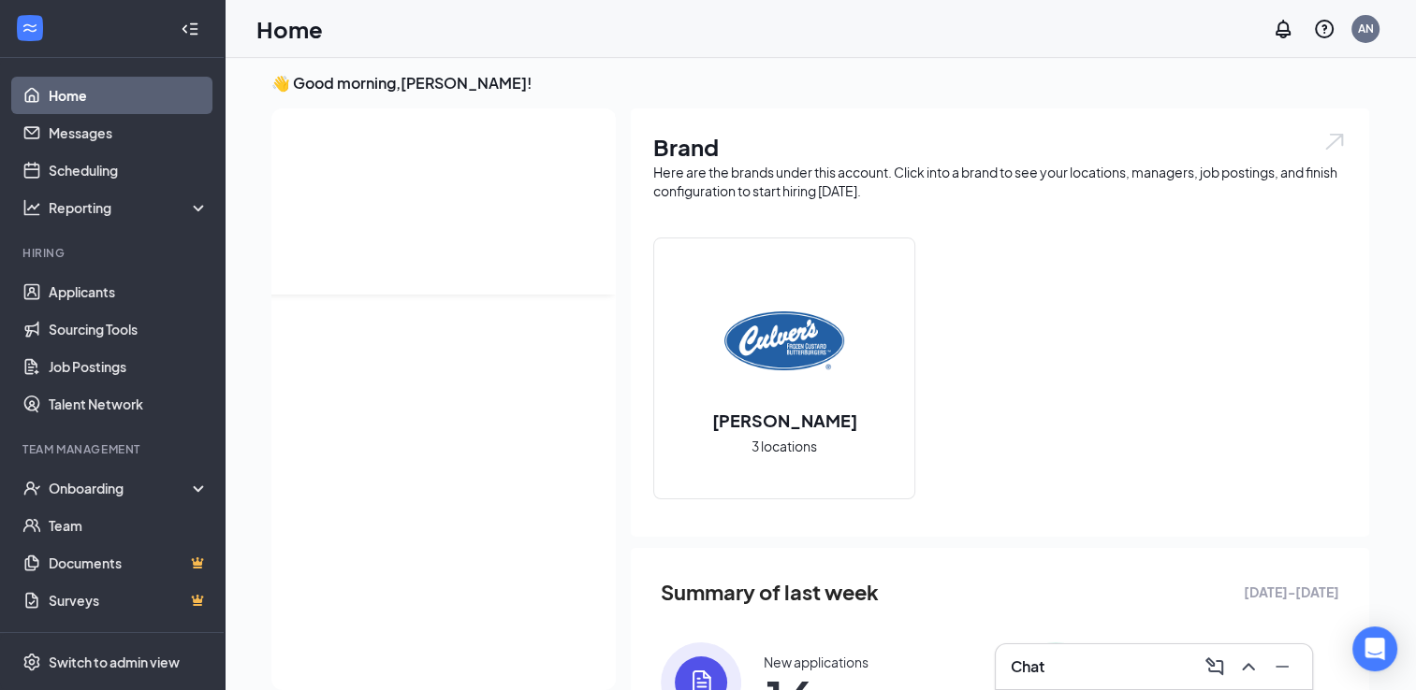
scroll to position [0, 0]
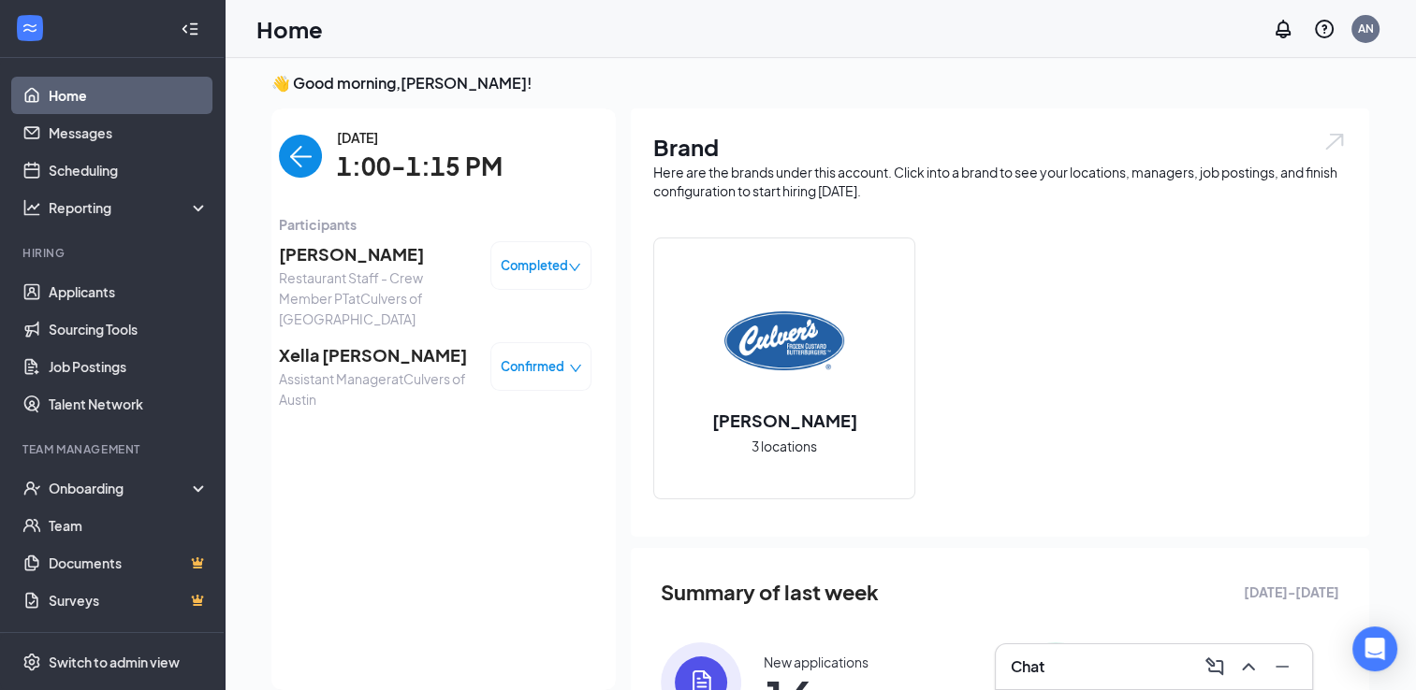
click at [294, 153] on img "back-button" at bounding box center [300, 156] width 43 height 43
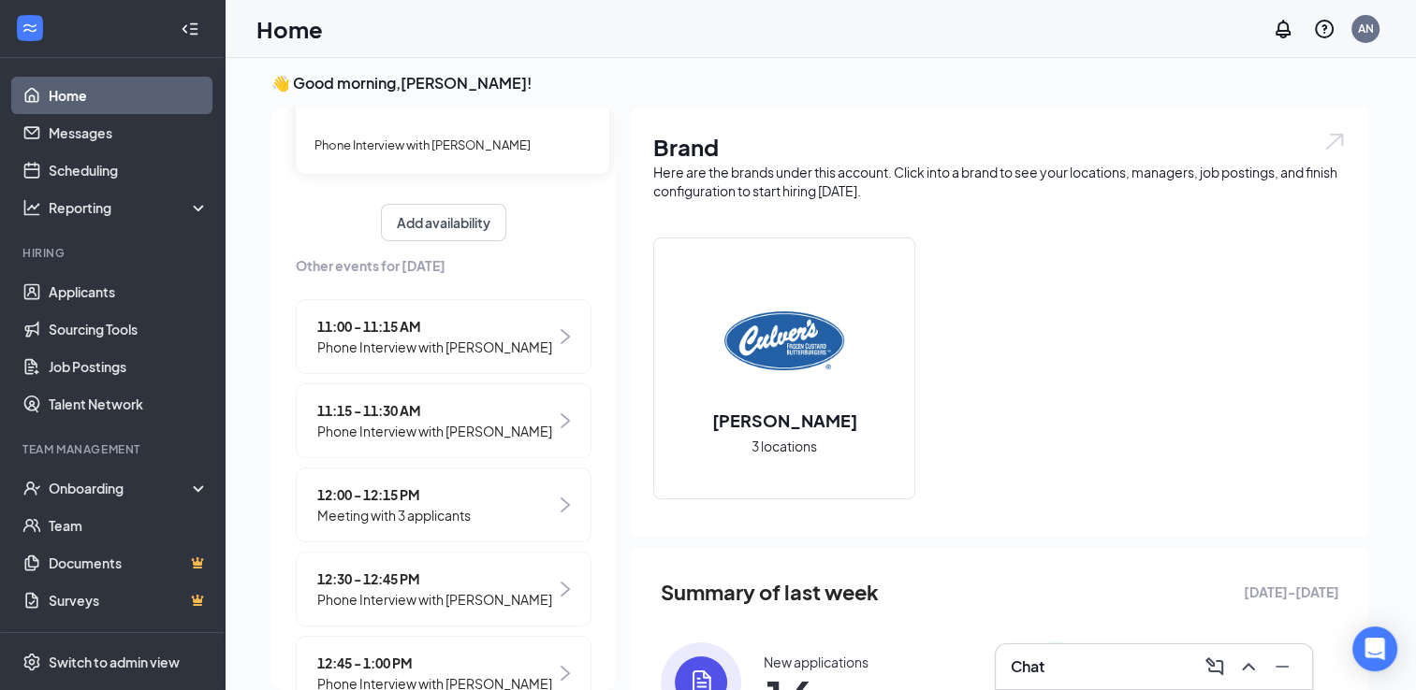
scroll to position [412, 0]
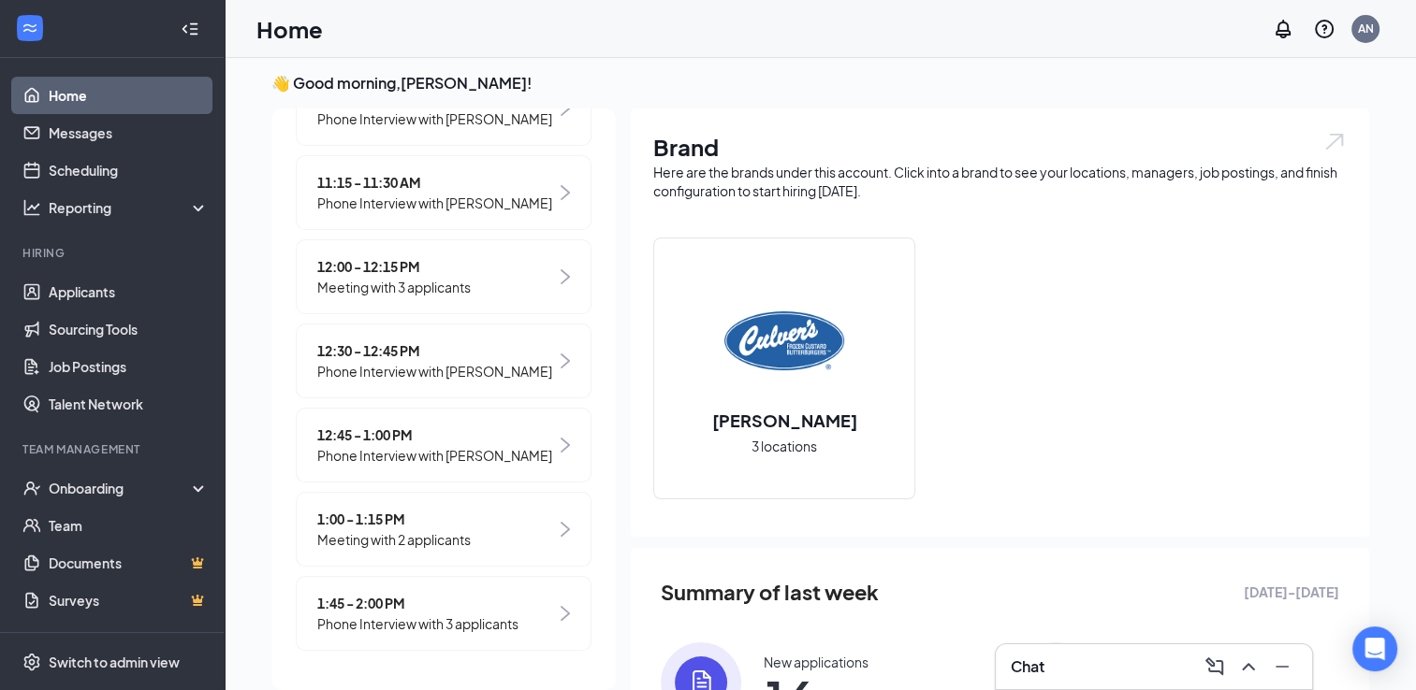
click at [485, 612] on span "1:45 - 2:00 PM" at bounding box center [417, 603] width 201 height 21
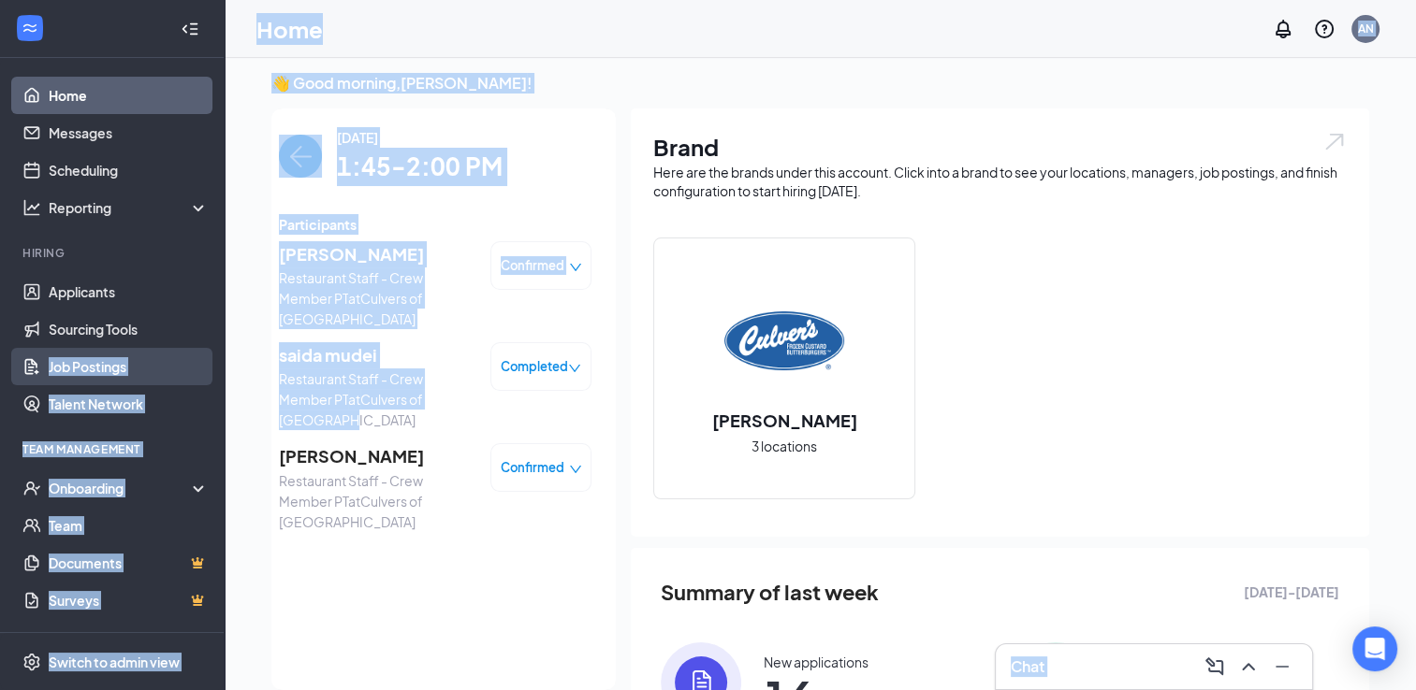
drag, startPoint x: 329, startPoint y: 417, endPoint x: 195, endPoint y: 381, distance: 139.6
click at [195, 381] on div "Home Messages Scheduling Reporting Hiring Applicants Sourcing Tools Job Posting…" at bounding box center [708, 450] width 1416 height 914
drag, startPoint x: 195, startPoint y: 381, endPoint x: 296, endPoint y: 388, distance: 101.3
click at [296, 388] on span "Restaurant Staff - Crew Member PT at [GEOGRAPHIC_DATA] of [GEOGRAPHIC_DATA]" at bounding box center [377, 400] width 196 height 62
click at [275, 123] on div "[DATE] 1:45-2:00 PM Participants [PERSON_NAME] Restaurant Staff - Crew Member P…" at bounding box center [434, 400] width 361 height 582
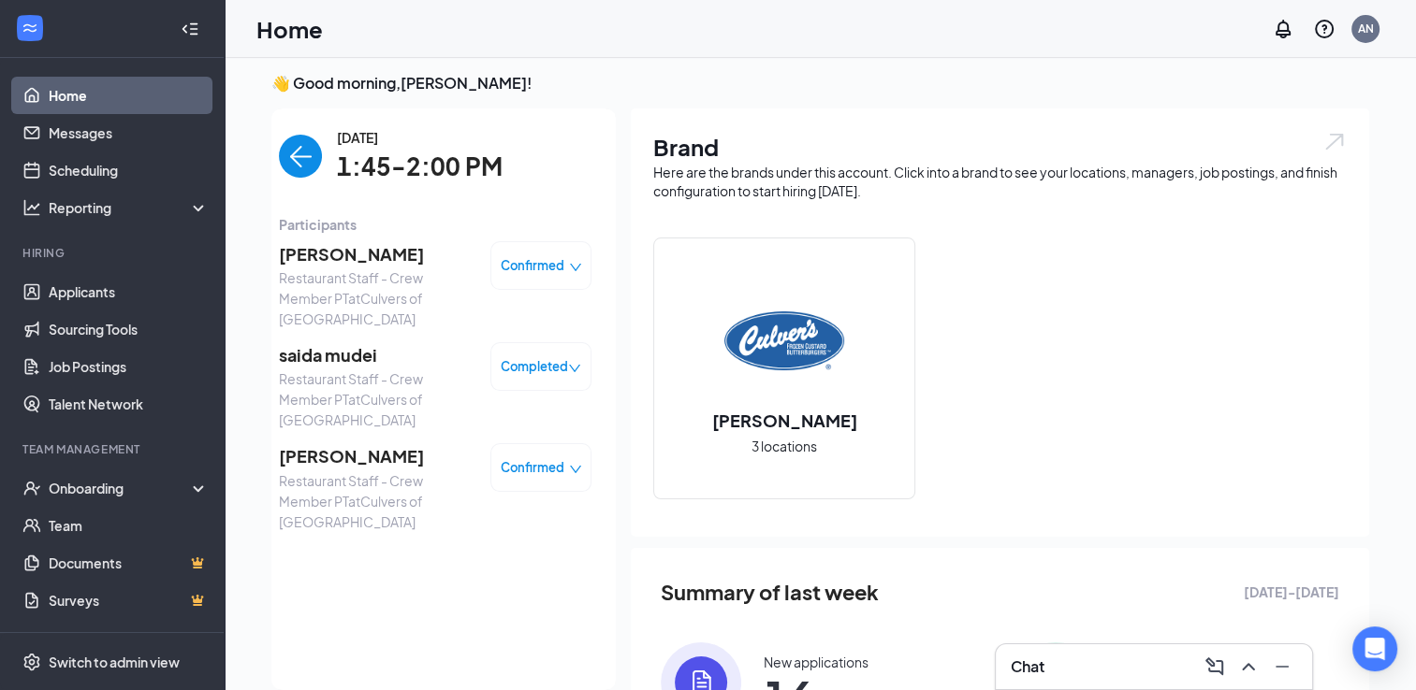
click at [284, 148] on img "back-button" at bounding box center [300, 156] width 43 height 43
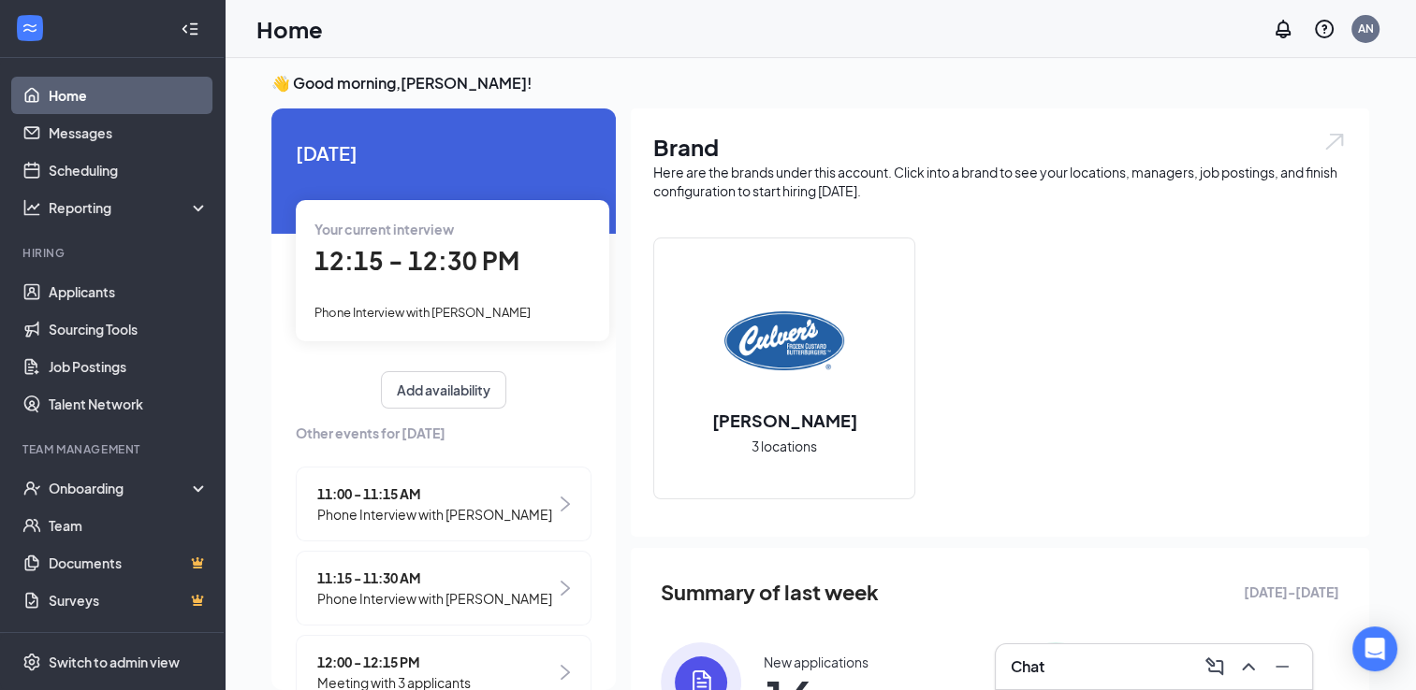
scroll to position [412, 0]
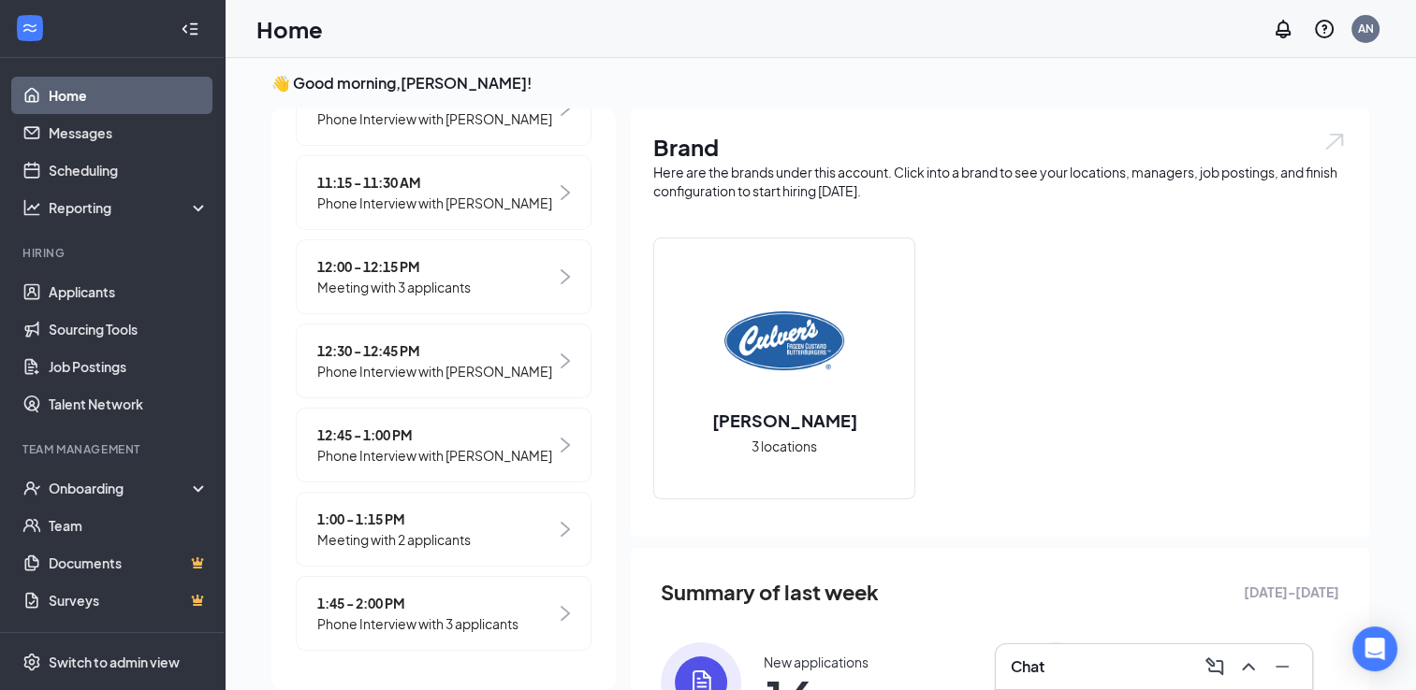
click at [379, 440] on span "12:45 - 1:00 PM" at bounding box center [434, 435] width 235 height 21
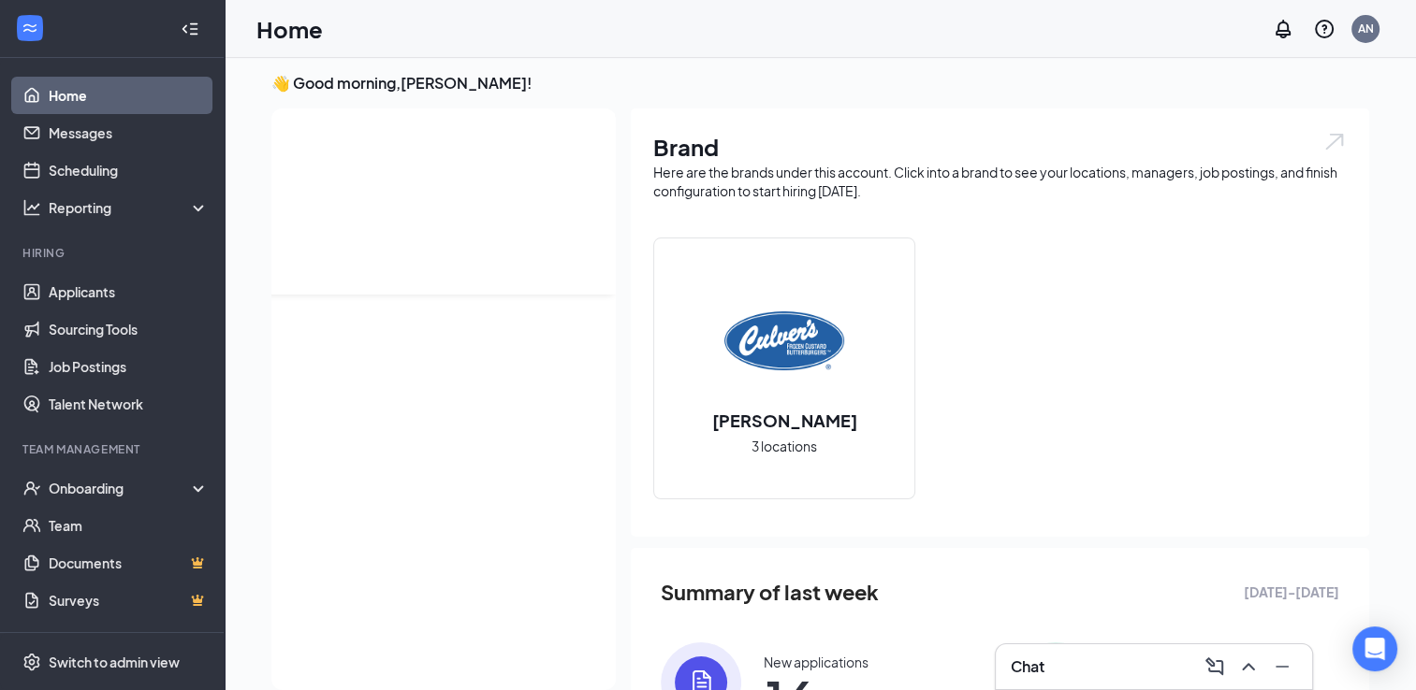
scroll to position [0, 0]
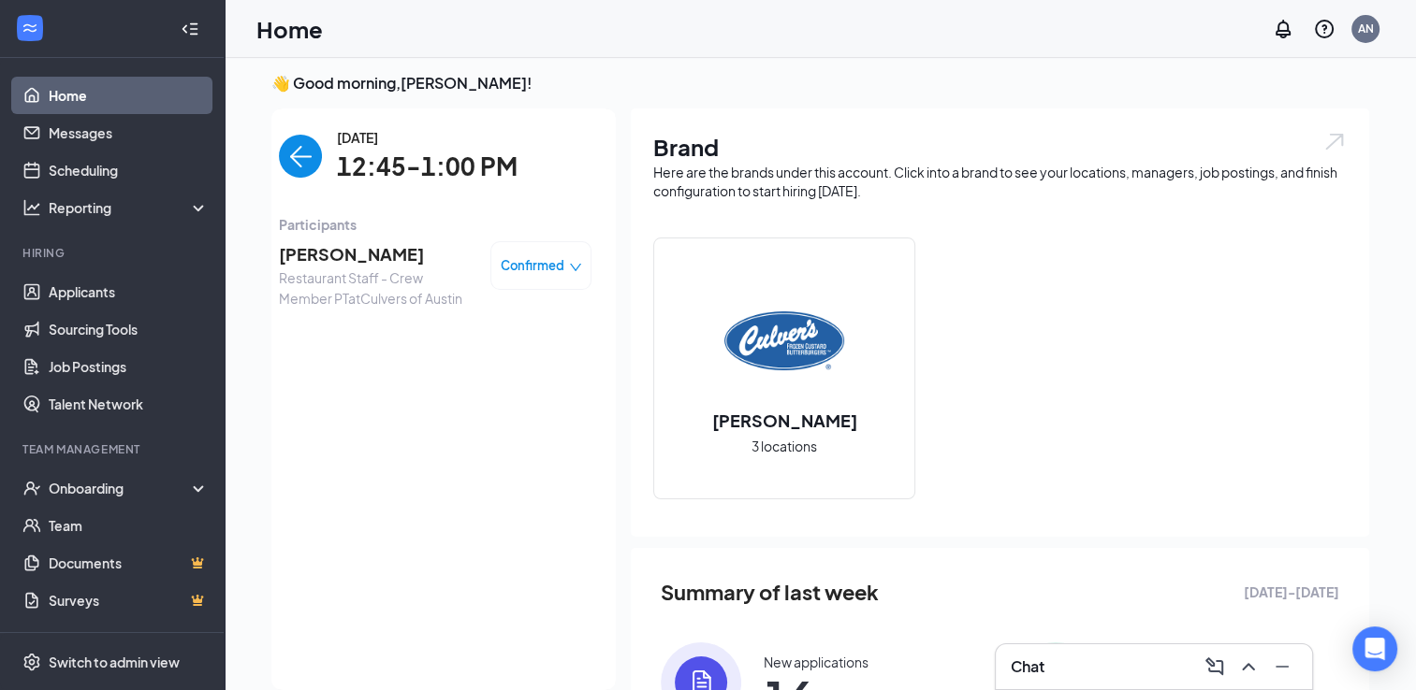
click at [292, 146] on img "back-button" at bounding box center [300, 156] width 43 height 43
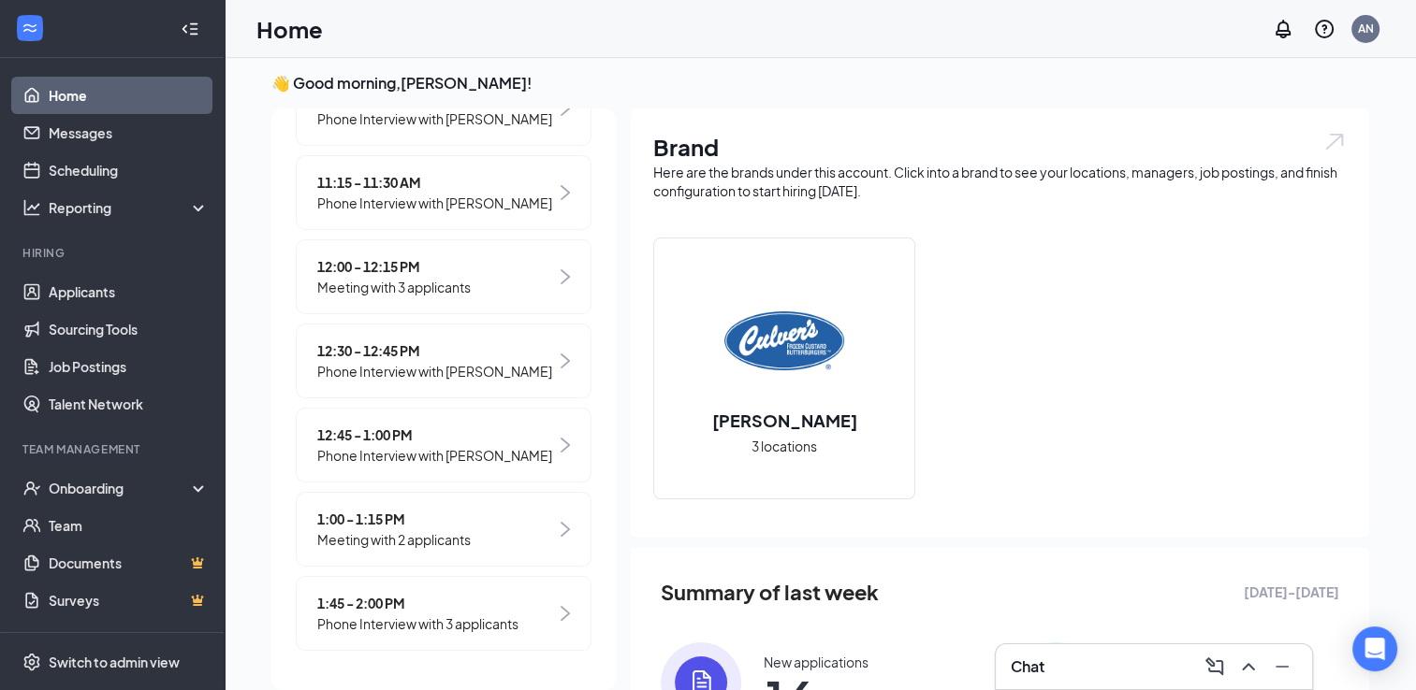
scroll to position [400, 0]
click at [60, 293] on link "Applicants" at bounding box center [129, 291] width 160 height 37
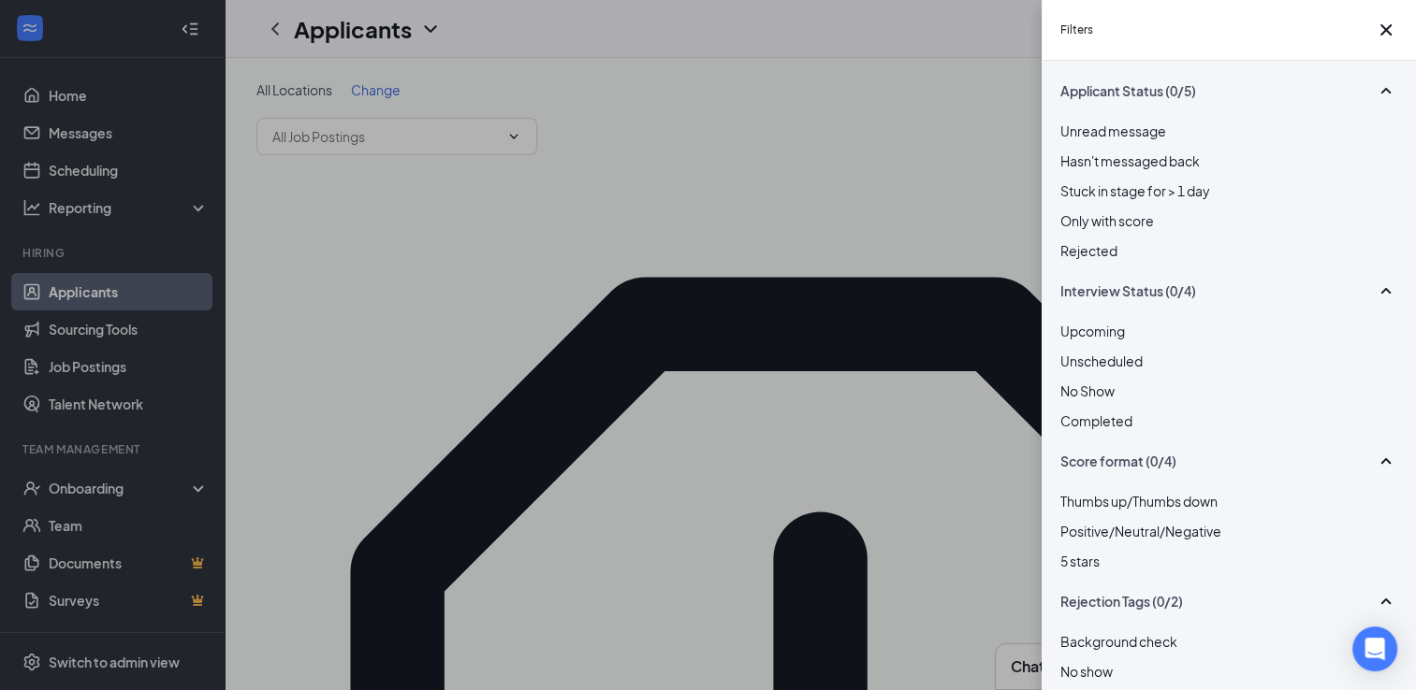
click at [1055, 426] on div "Applicant Status (0/5) Unread message Hasn't messaged back Stuck in stage for >…" at bounding box center [1228, 376] width 374 height 630
click at [1057, 425] on div "Applicant Status (0/5) Unread message Hasn't messaged back Stuck in stage for >…" at bounding box center [1228, 376] width 374 height 630
click at [1058, 424] on div "Applicant Status (0/5) Unread message Hasn't messaged back Stuck in stage for >…" at bounding box center [1228, 376] width 374 height 630
click at [1067, 351] on div at bounding box center [1228, 351] width 337 height 0
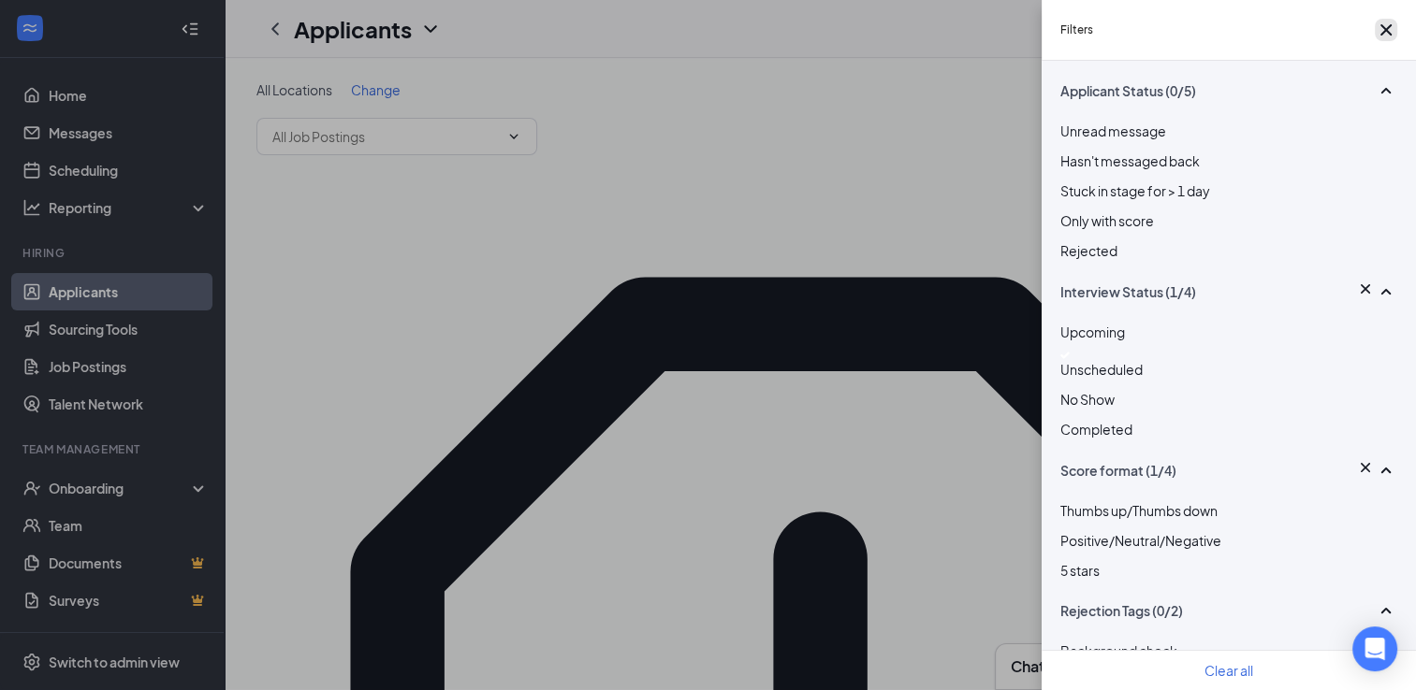
click at [1384, 34] on icon "Cross" at bounding box center [1385, 30] width 22 height 22
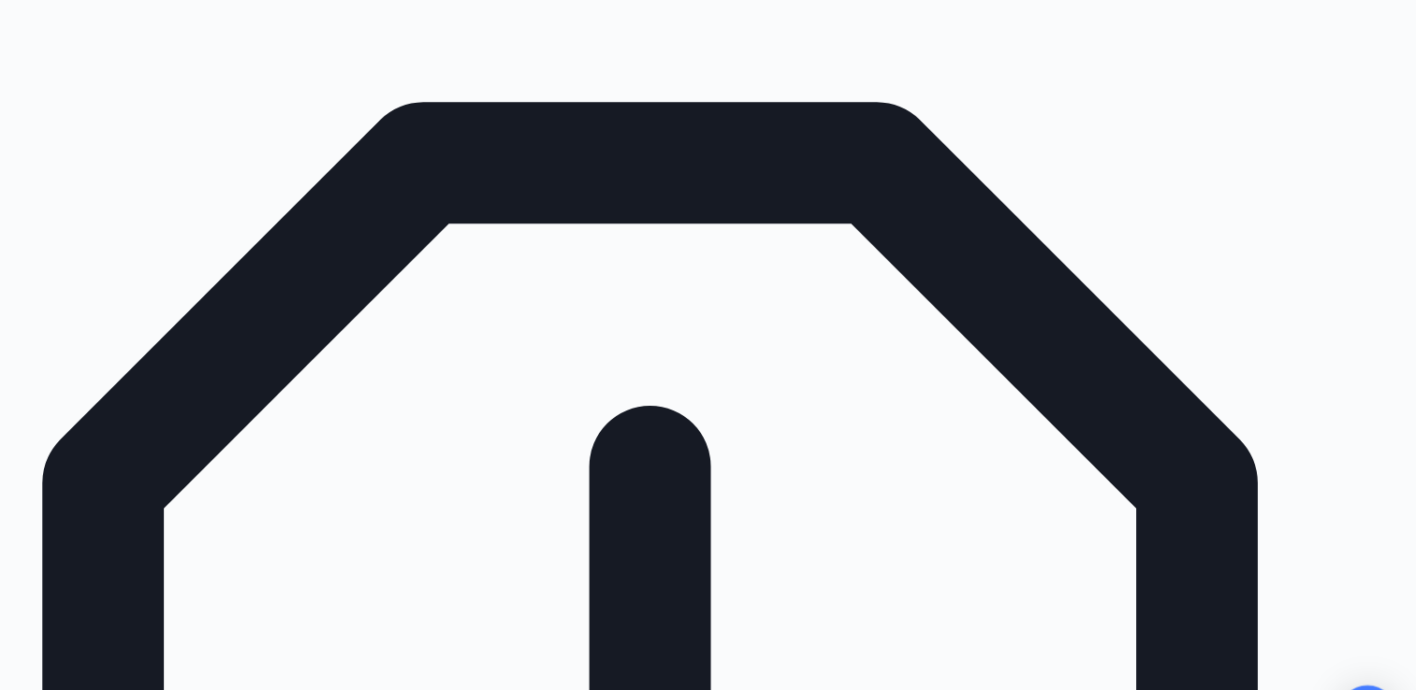
scroll to position [102, 0]
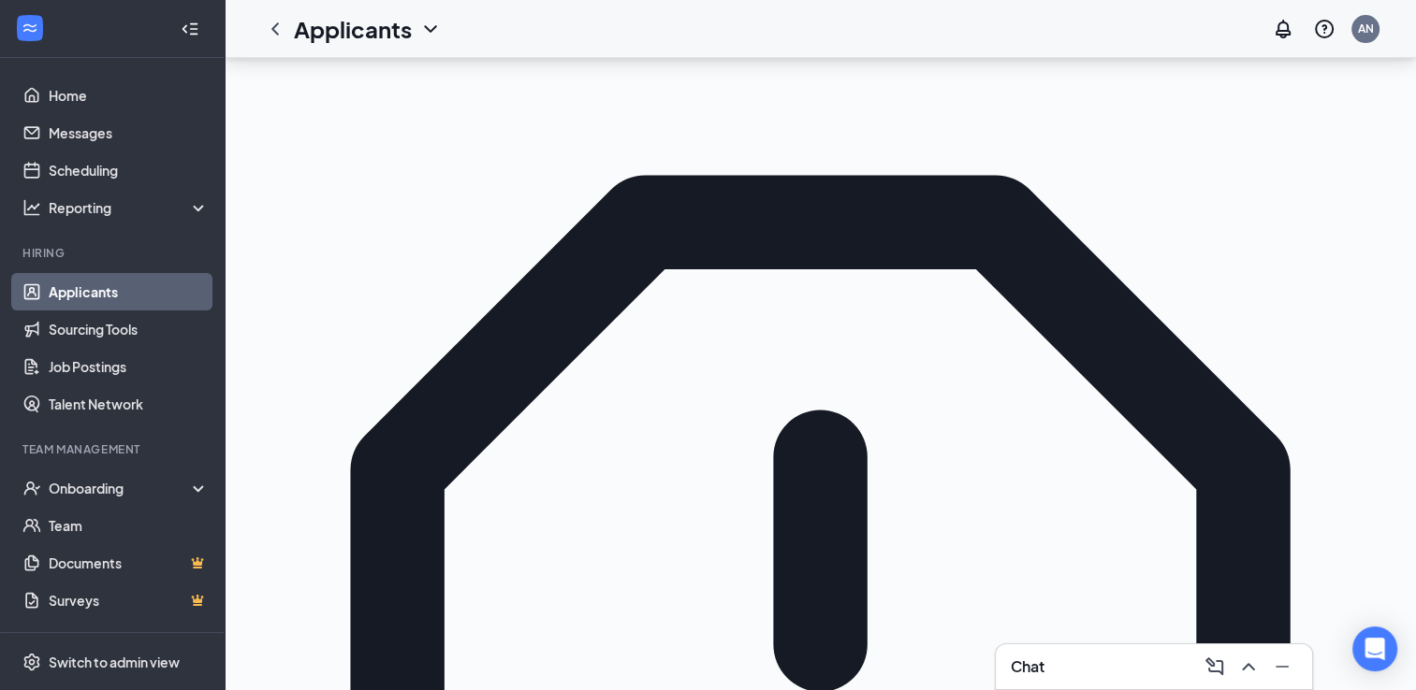
checkbox input "true"
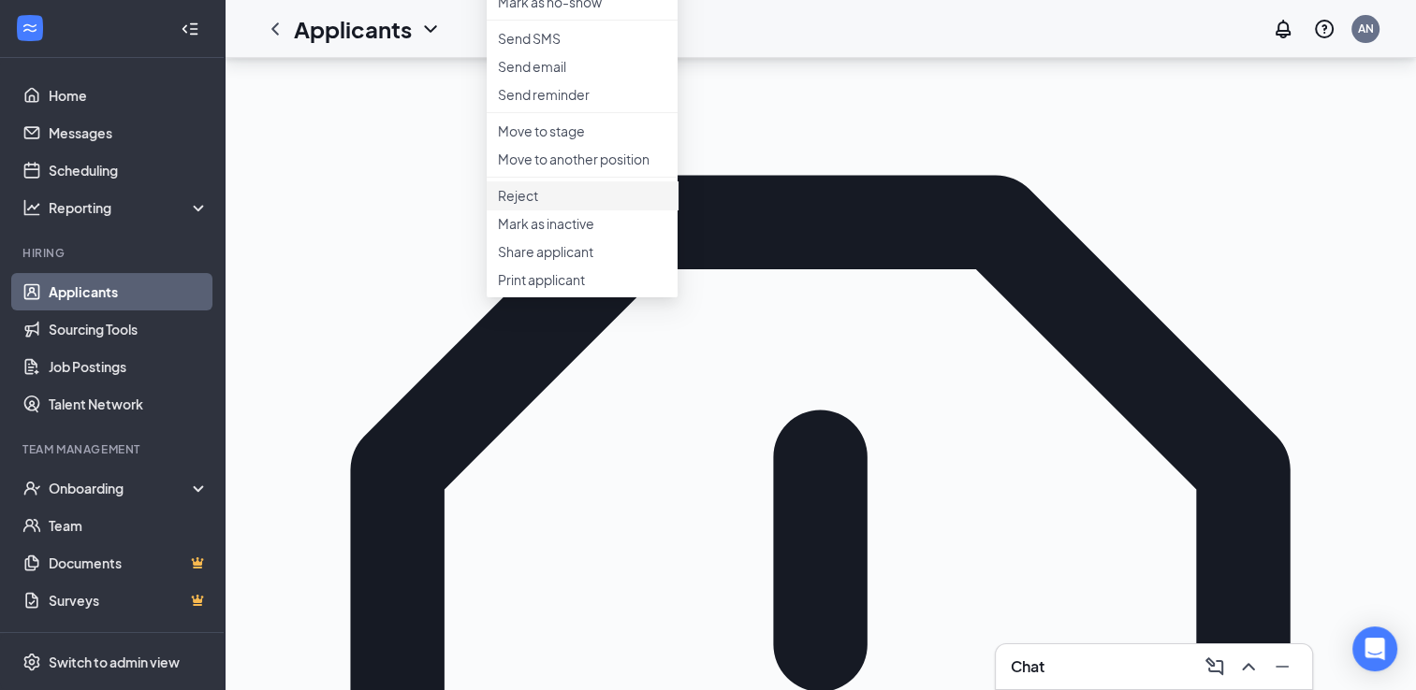
click at [516, 205] on p "Reject" at bounding box center [582, 195] width 168 height 19
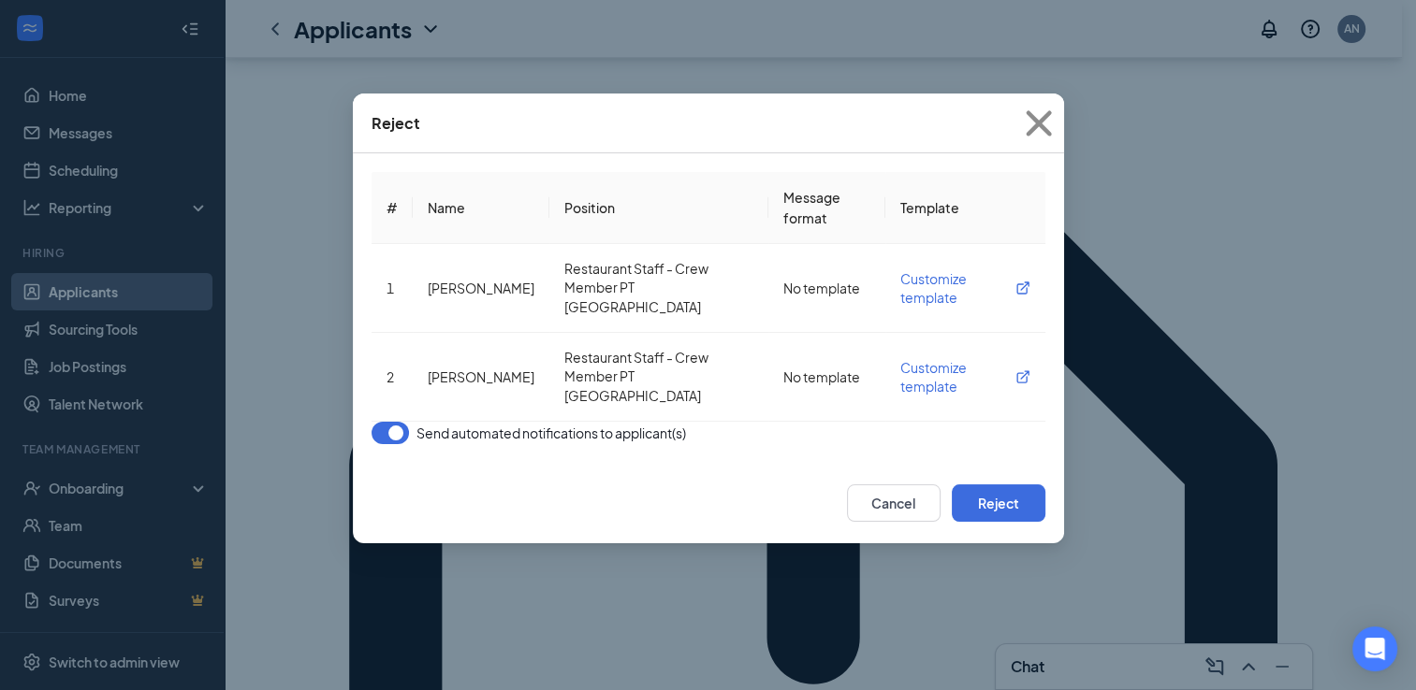
click at [393, 444] on button "button" at bounding box center [389, 433] width 37 height 22
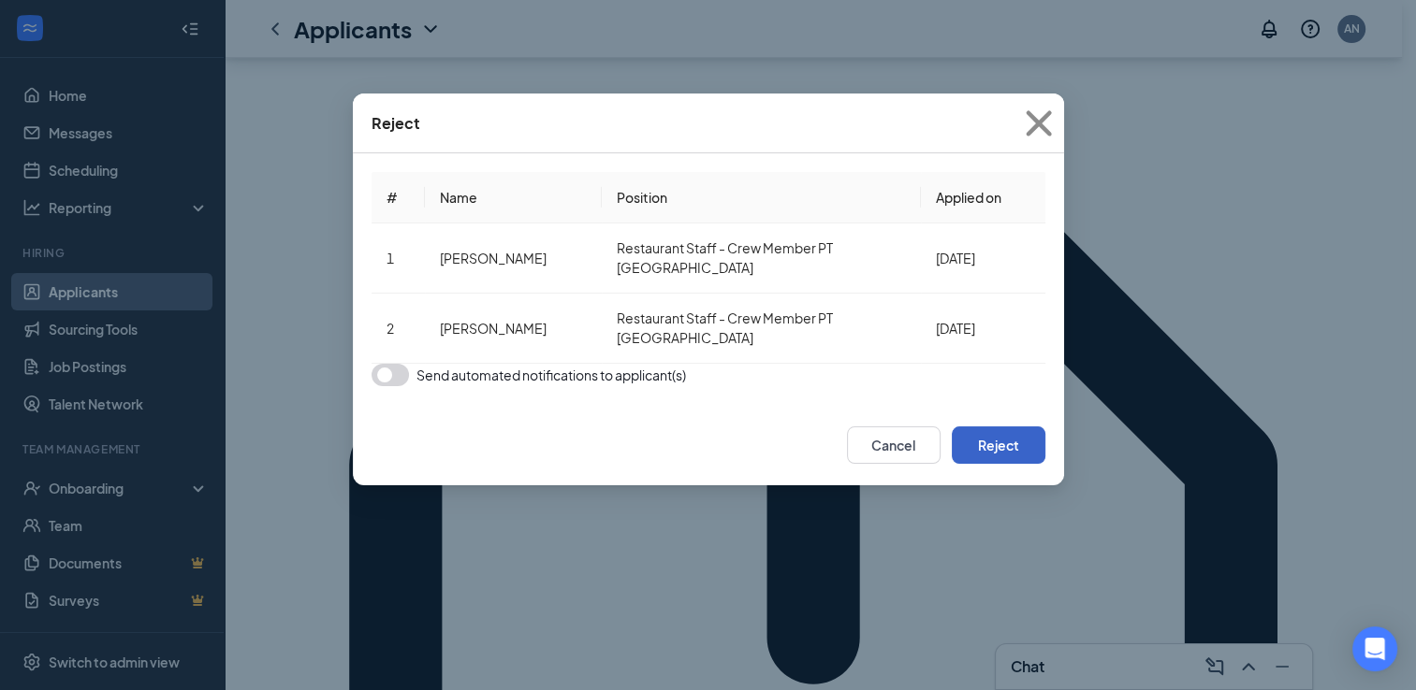
click at [979, 451] on button "Reject" at bounding box center [998, 445] width 94 height 37
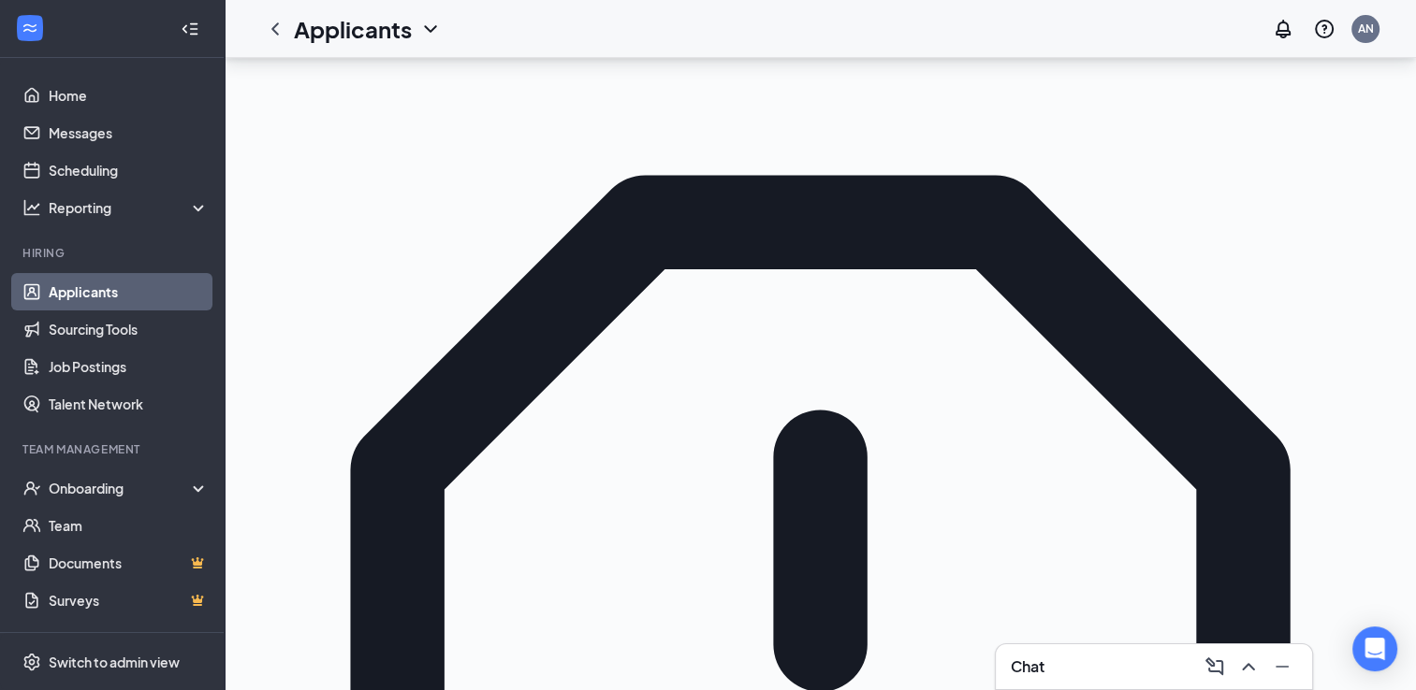
checkbox input "false"
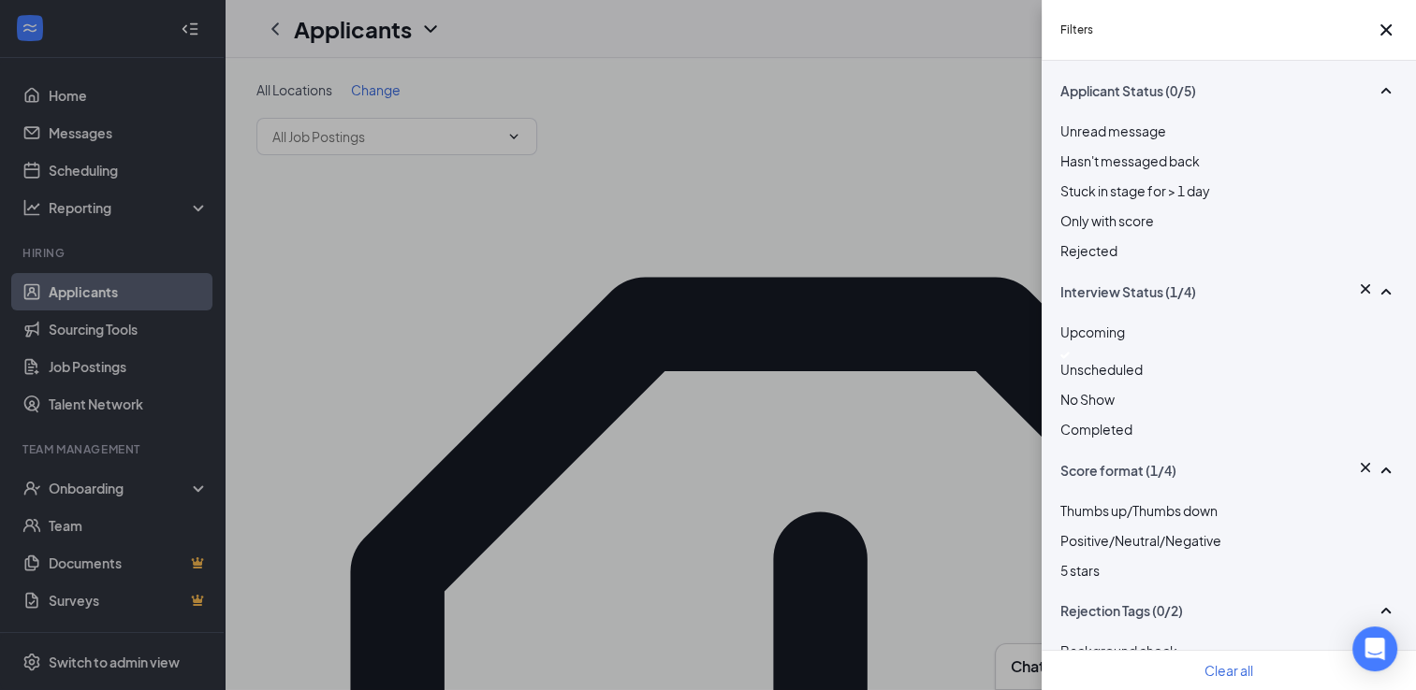
click at [1078, 359] on div at bounding box center [1228, 355] width 337 height 7
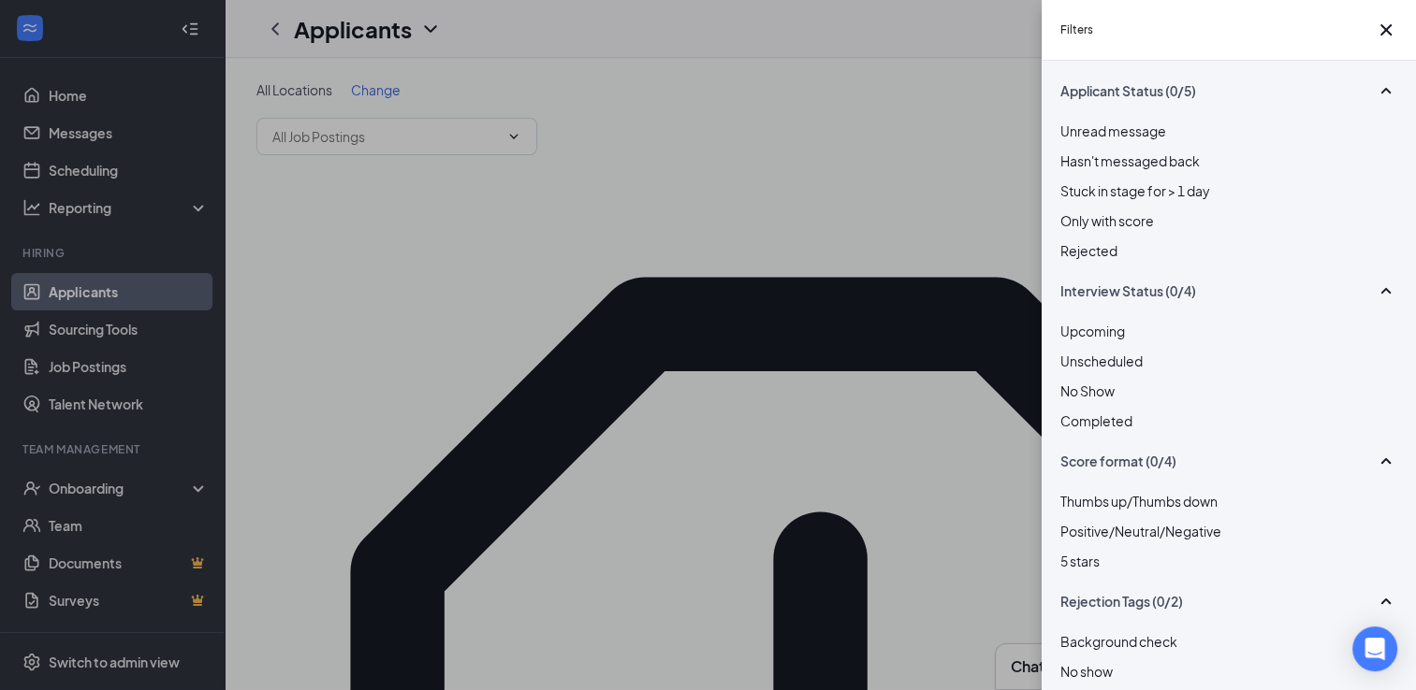
click at [920, 239] on div "Filters Applicant Status (0/5) Unread message Hasn't messaged back Stuck in sta…" at bounding box center [708, 345] width 1416 height 690
click at [1378, 21] on button "button" at bounding box center [1385, 30] width 22 height 22
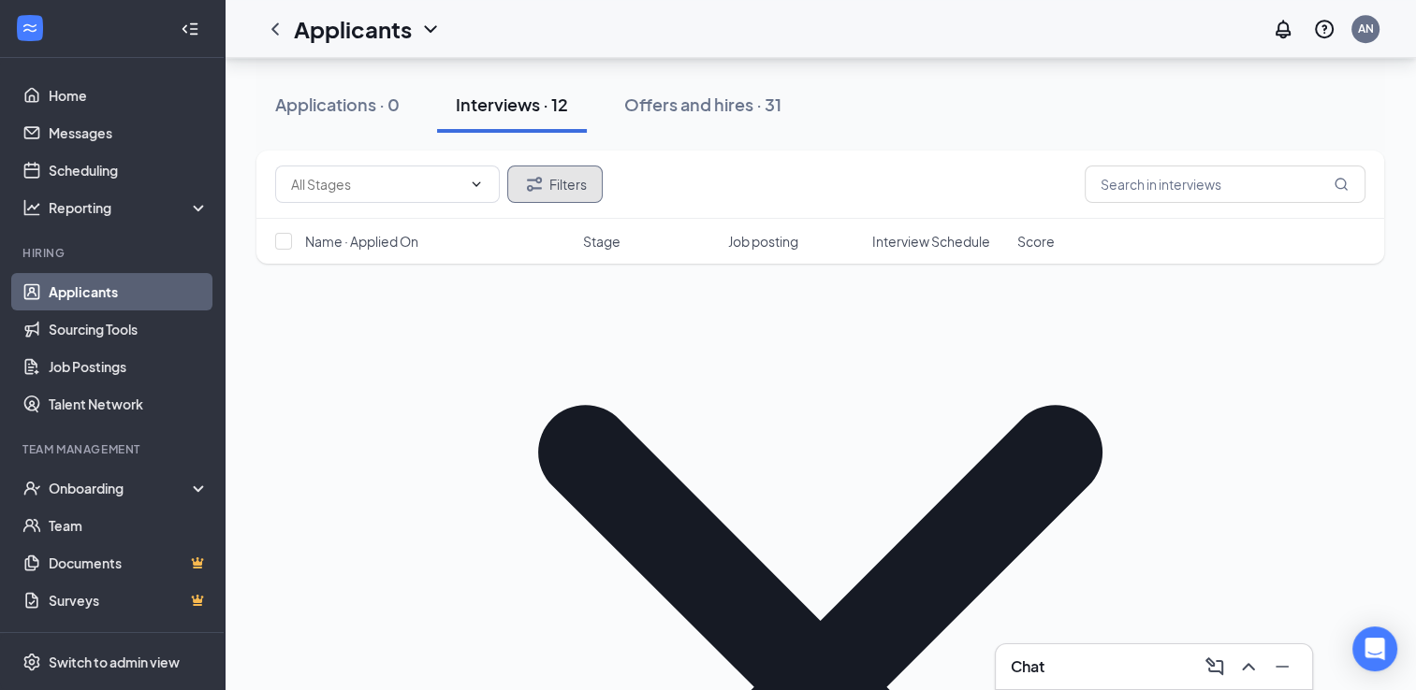
scroll to position [1328, 0]
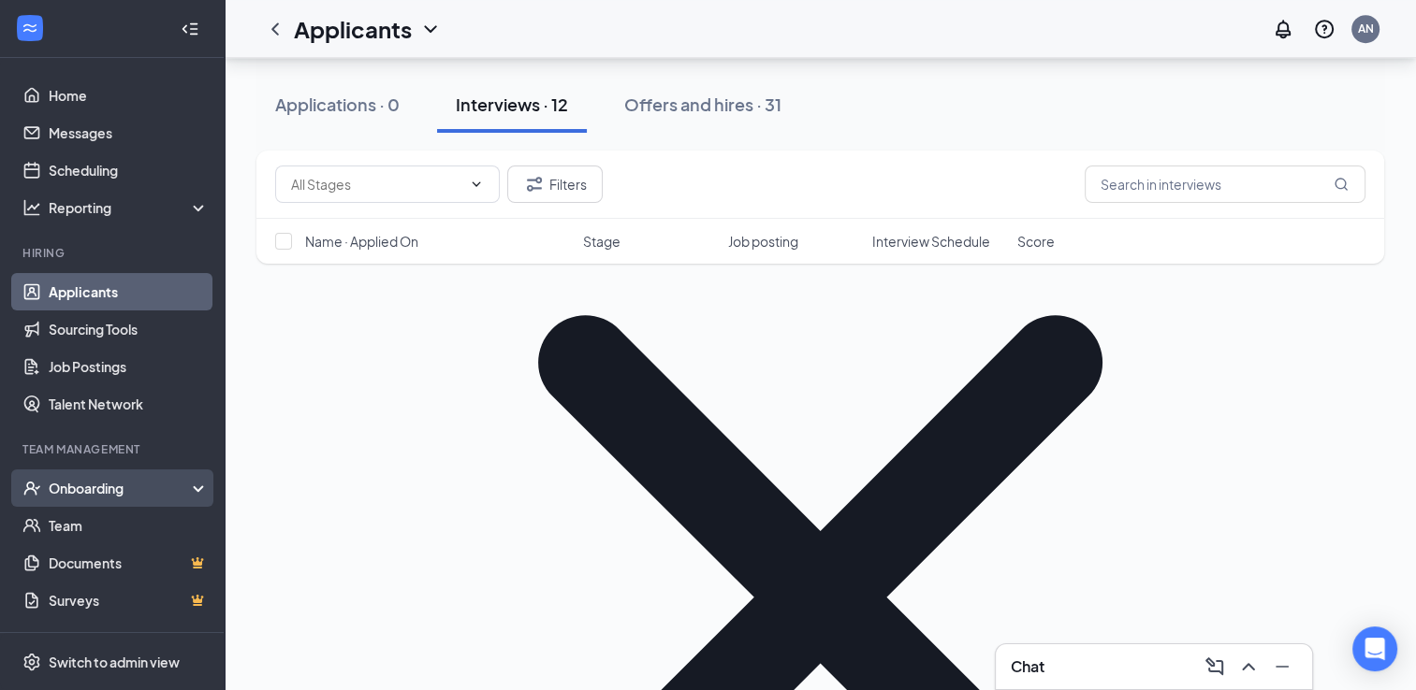
click at [66, 481] on div "Onboarding" at bounding box center [121, 488] width 144 height 19
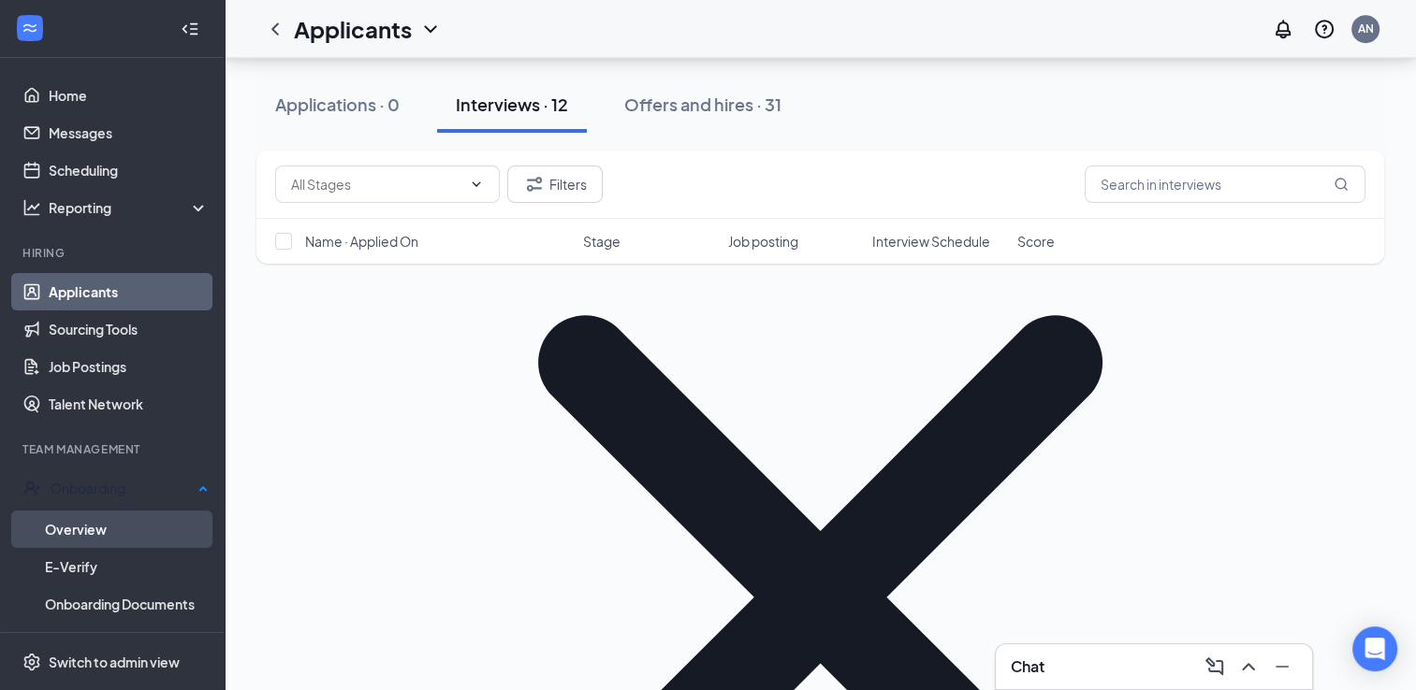
click at [72, 530] on link "Overview" at bounding box center [127, 529] width 164 height 37
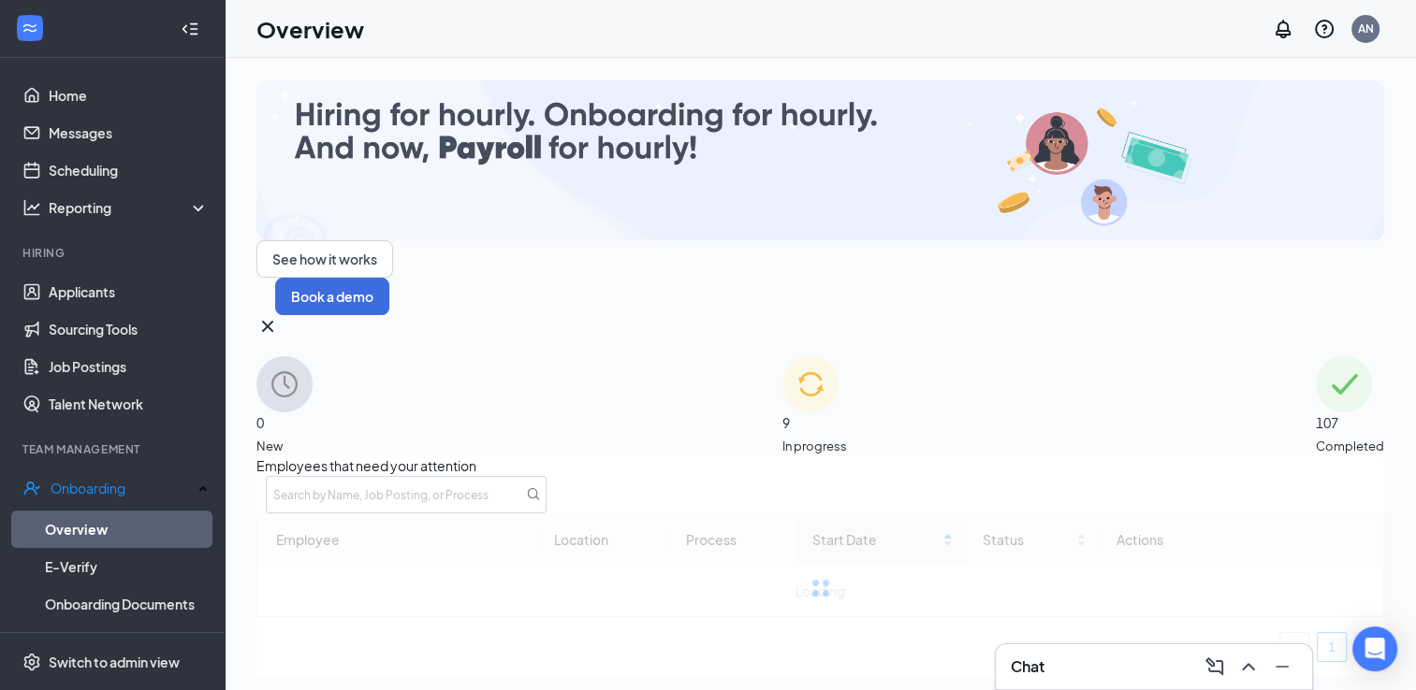
click at [782, 356] on div "9 In progress" at bounding box center [814, 405] width 65 height 99
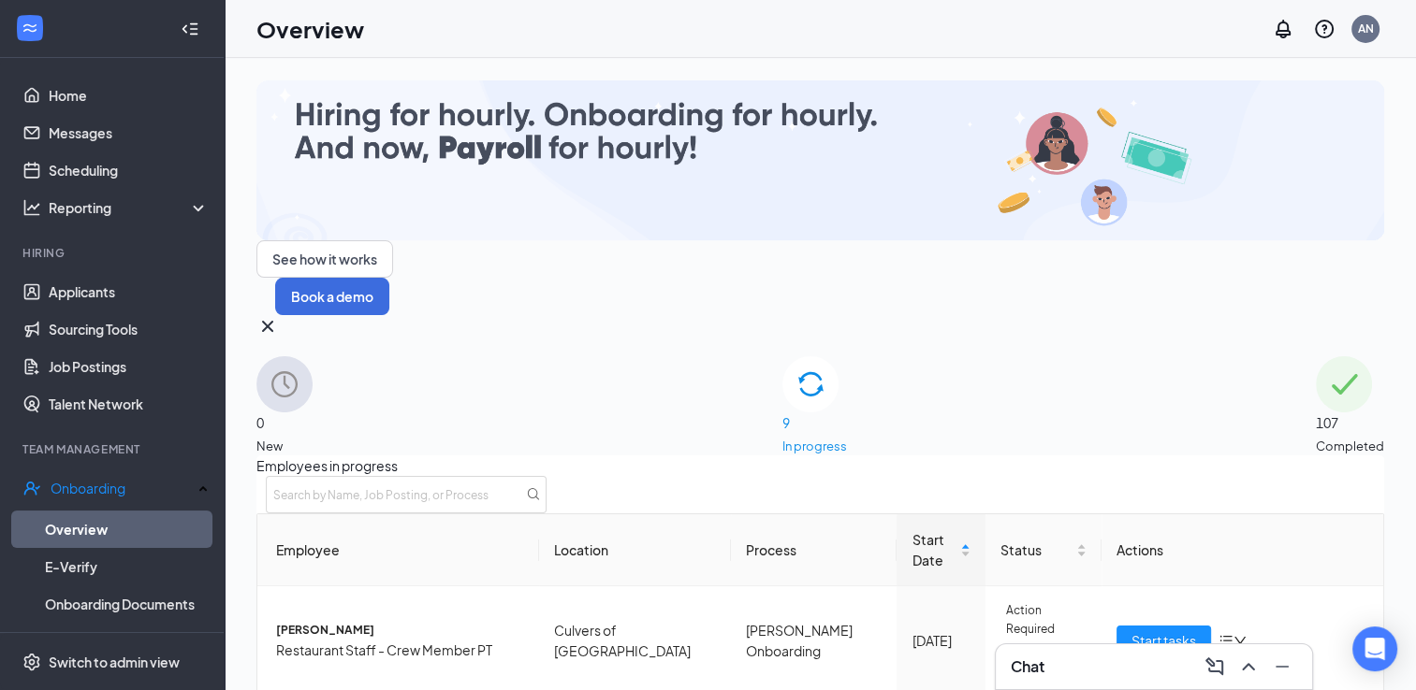
scroll to position [603, 0]
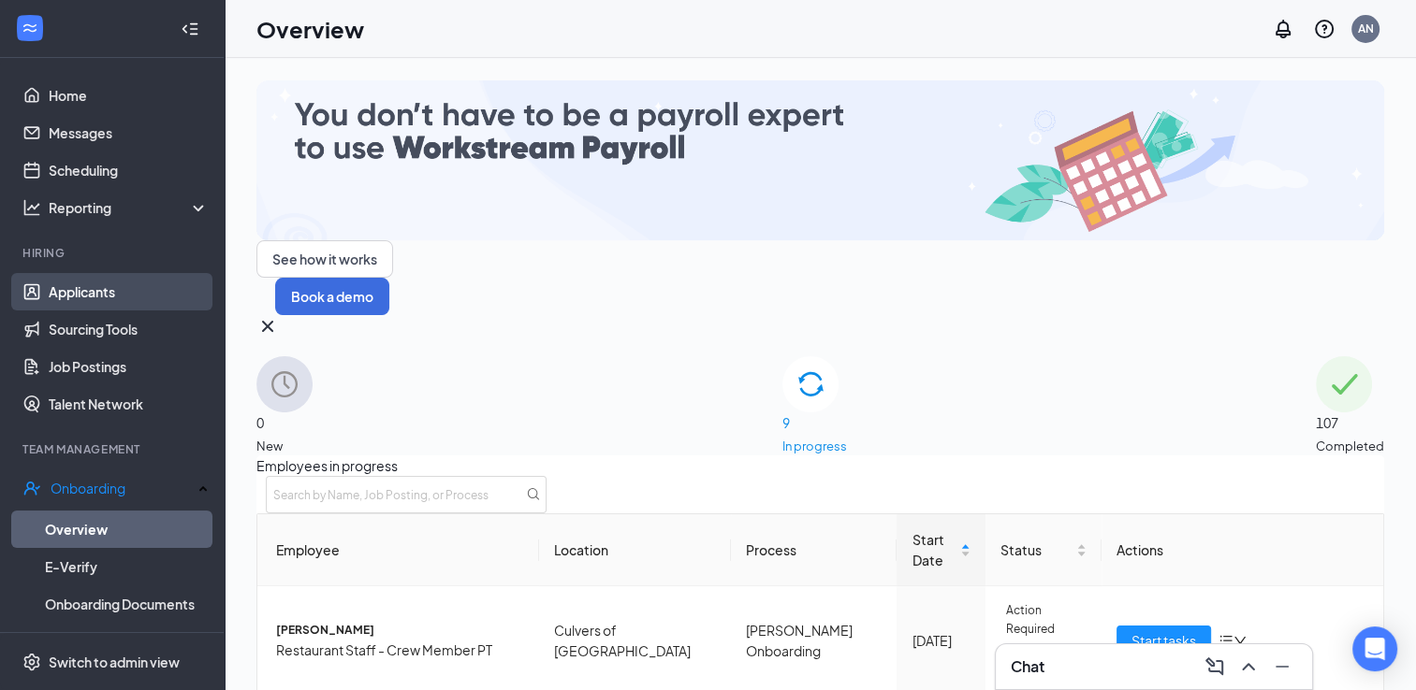
click at [66, 309] on link "Applicants" at bounding box center [129, 291] width 160 height 37
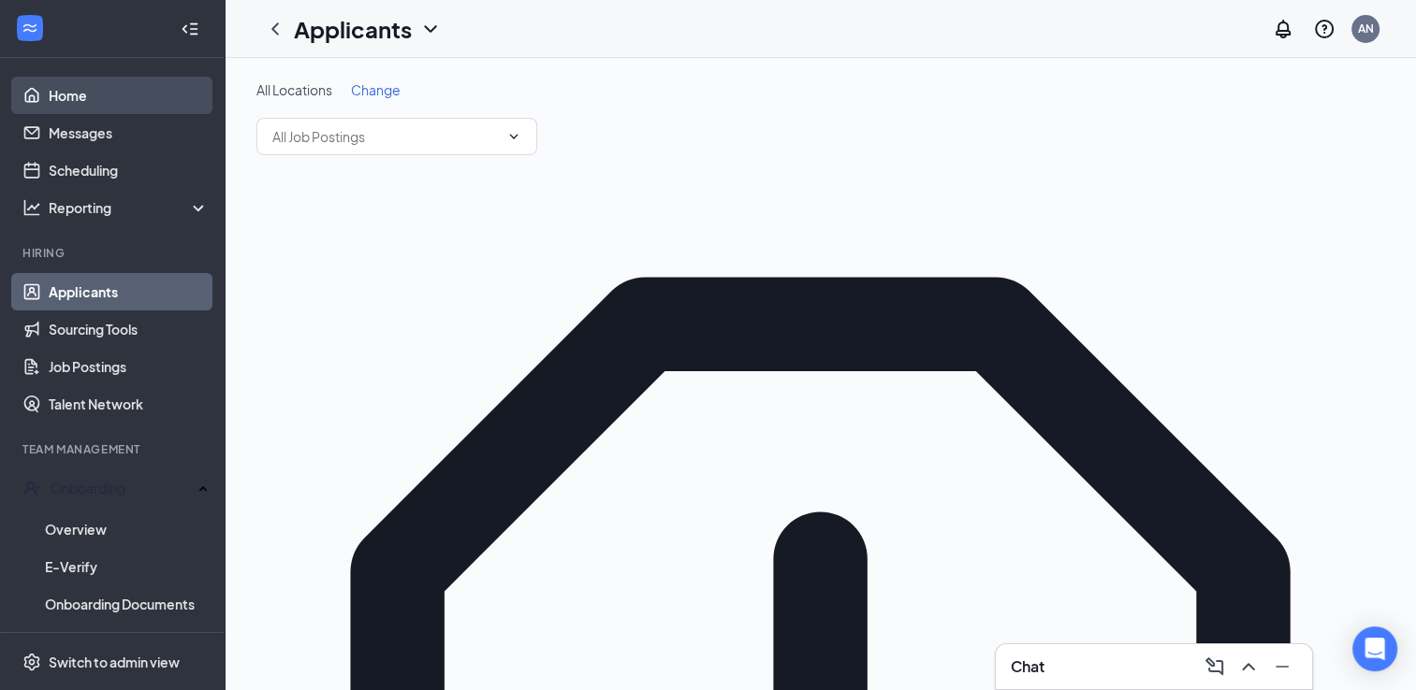
click at [98, 102] on link "Home" at bounding box center [129, 95] width 160 height 37
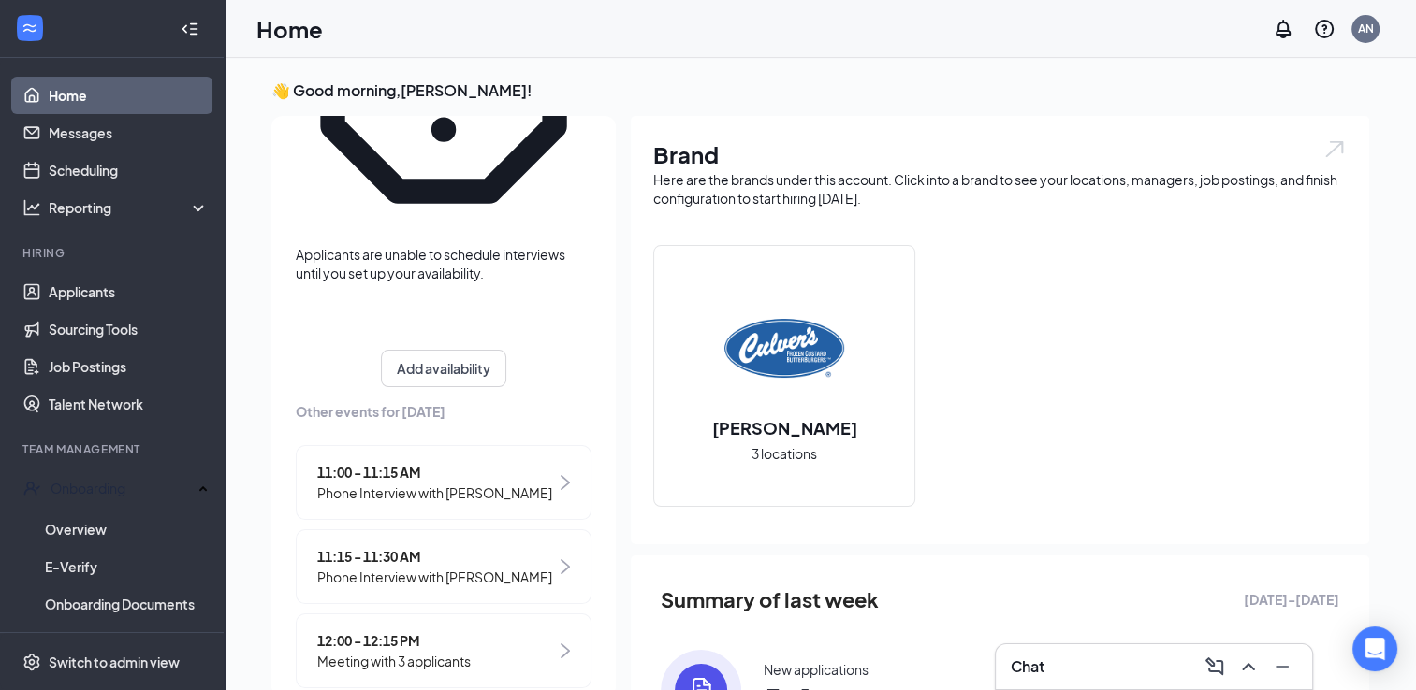
scroll to position [469, 0]
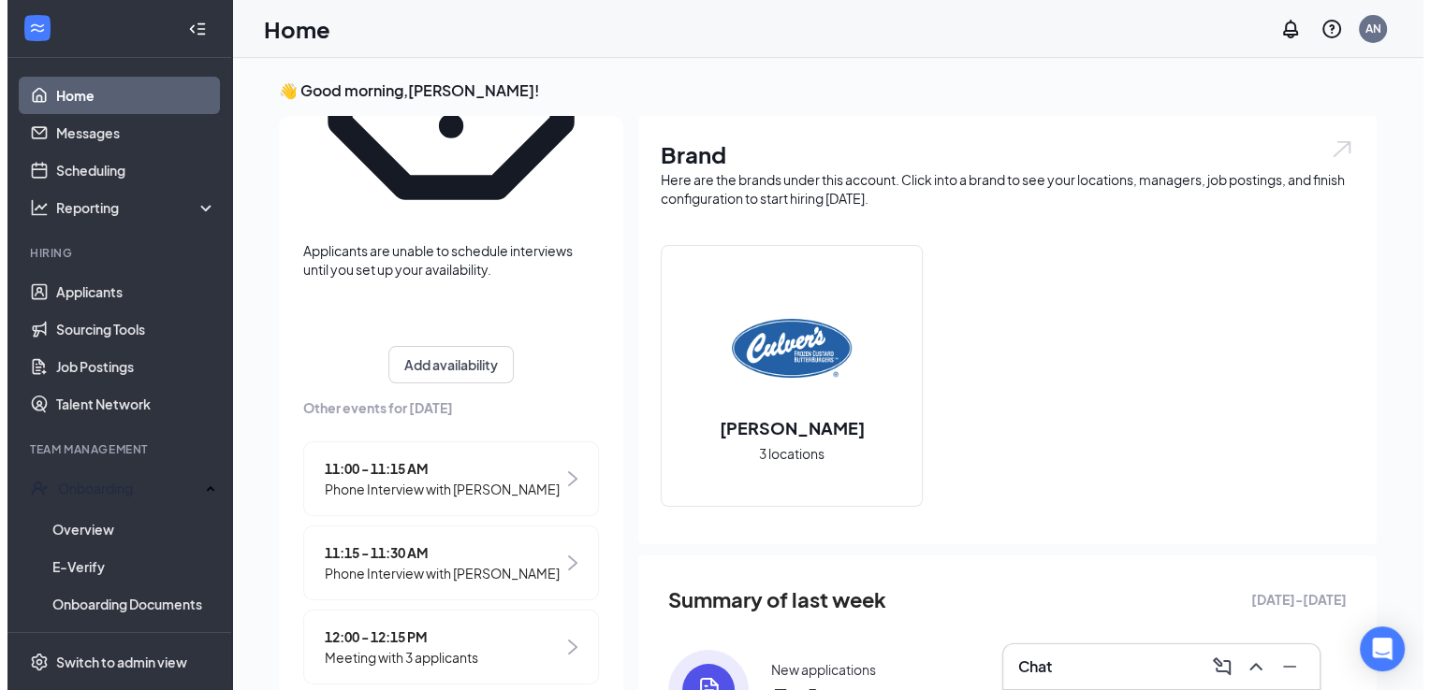
scroll to position [7, 0]
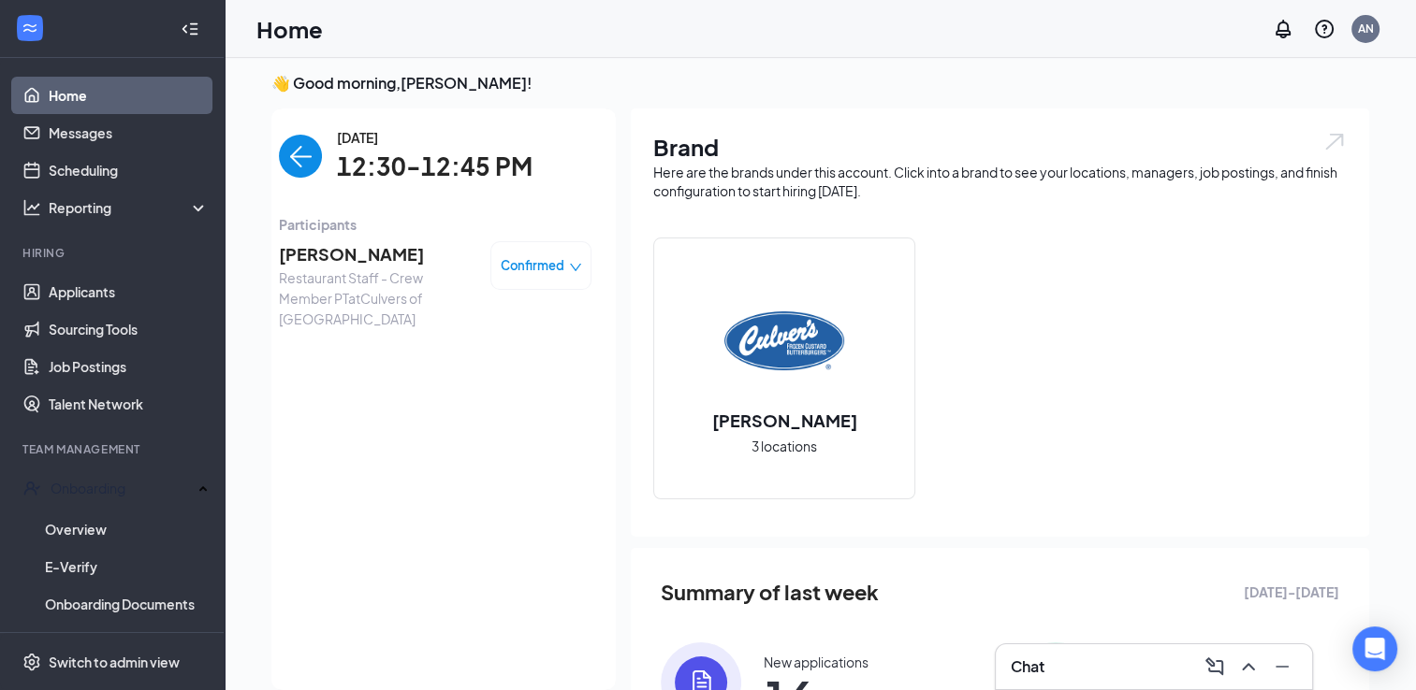
click at [282, 241] on span "[PERSON_NAME]" at bounding box center [377, 254] width 196 height 26
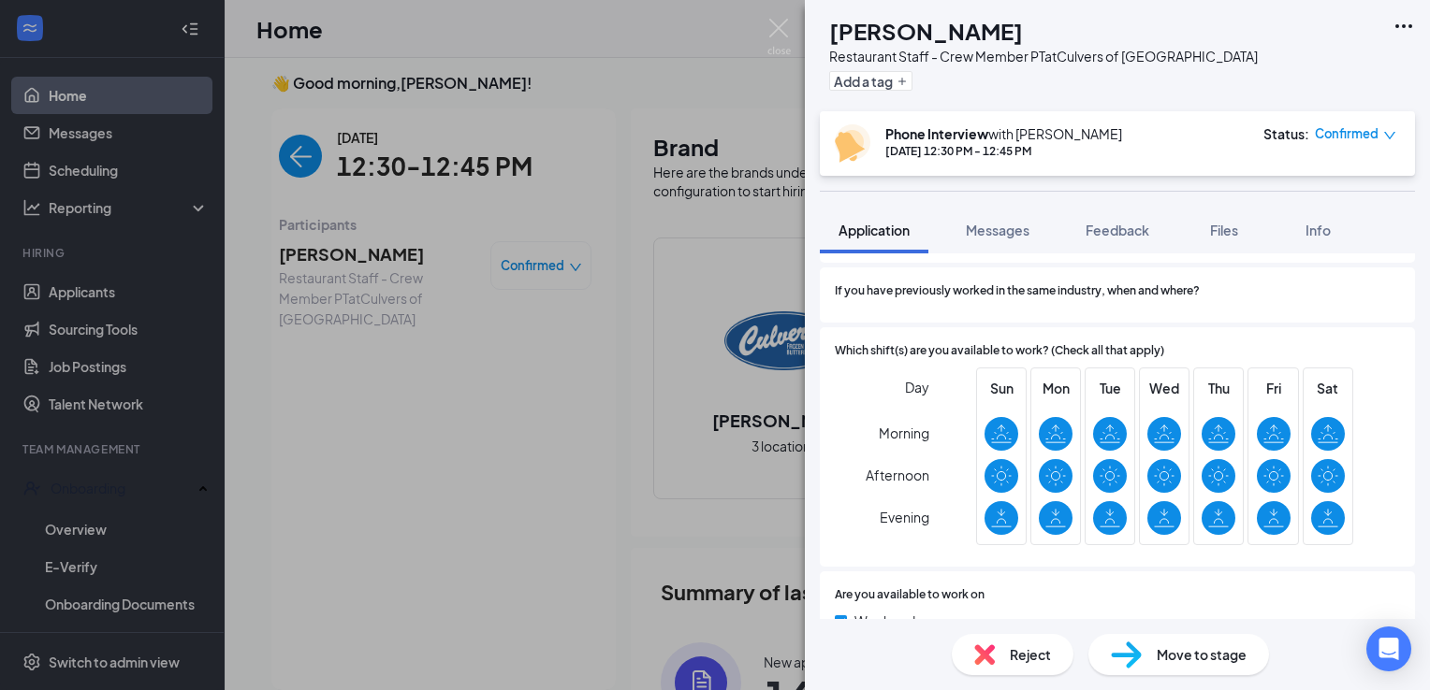
scroll to position [872, 0]
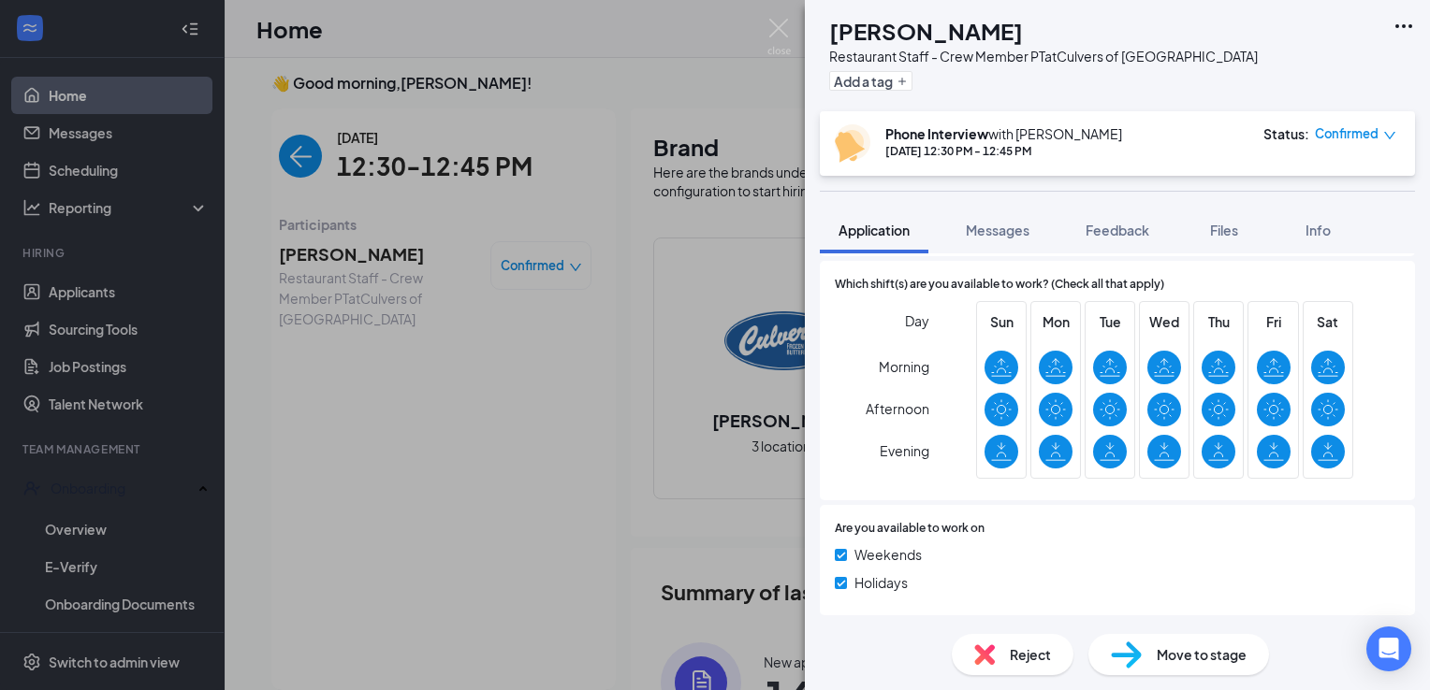
click at [1213, 263] on div "Which shift(s) are you available to work? (Check all that apply) Day Morning Af…" at bounding box center [1117, 381] width 595 height 240
click at [1235, 231] on span "Files" at bounding box center [1224, 230] width 28 height 17
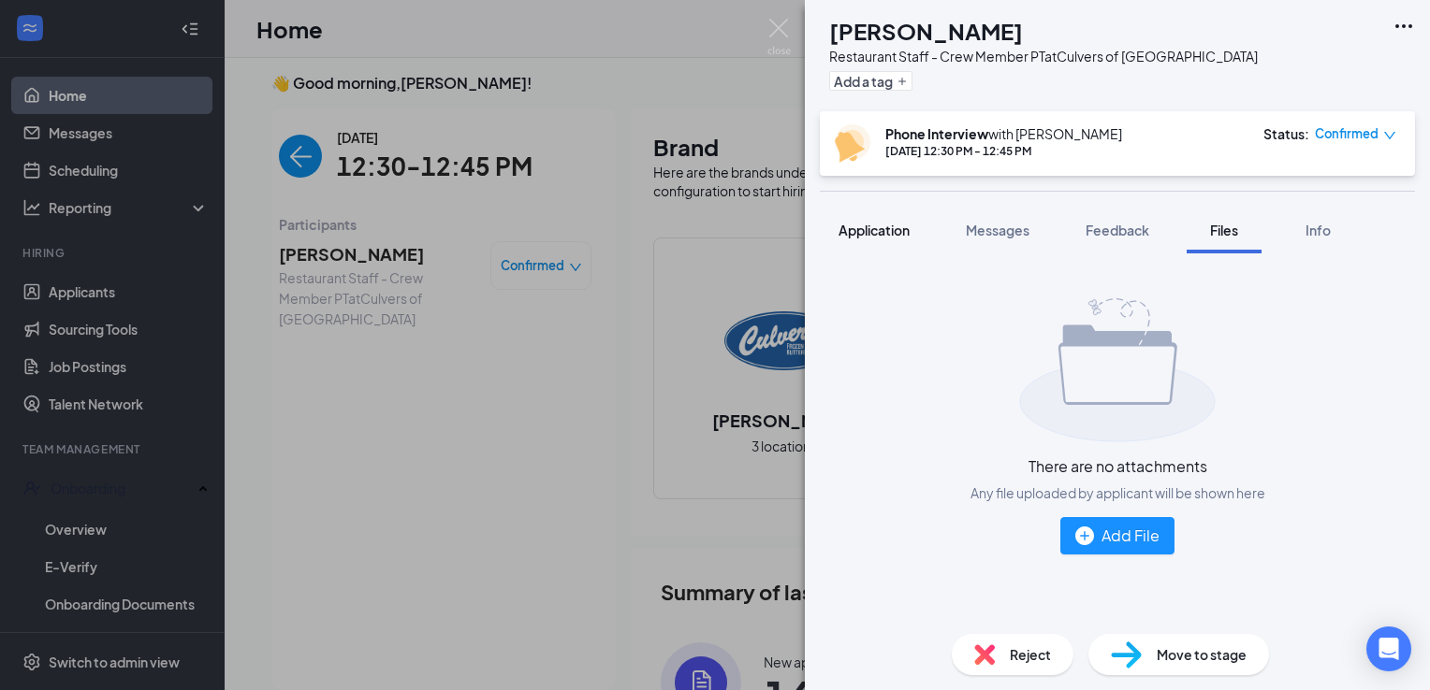
click at [894, 243] on button "Application" at bounding box center [874, 230] width 109 height 47
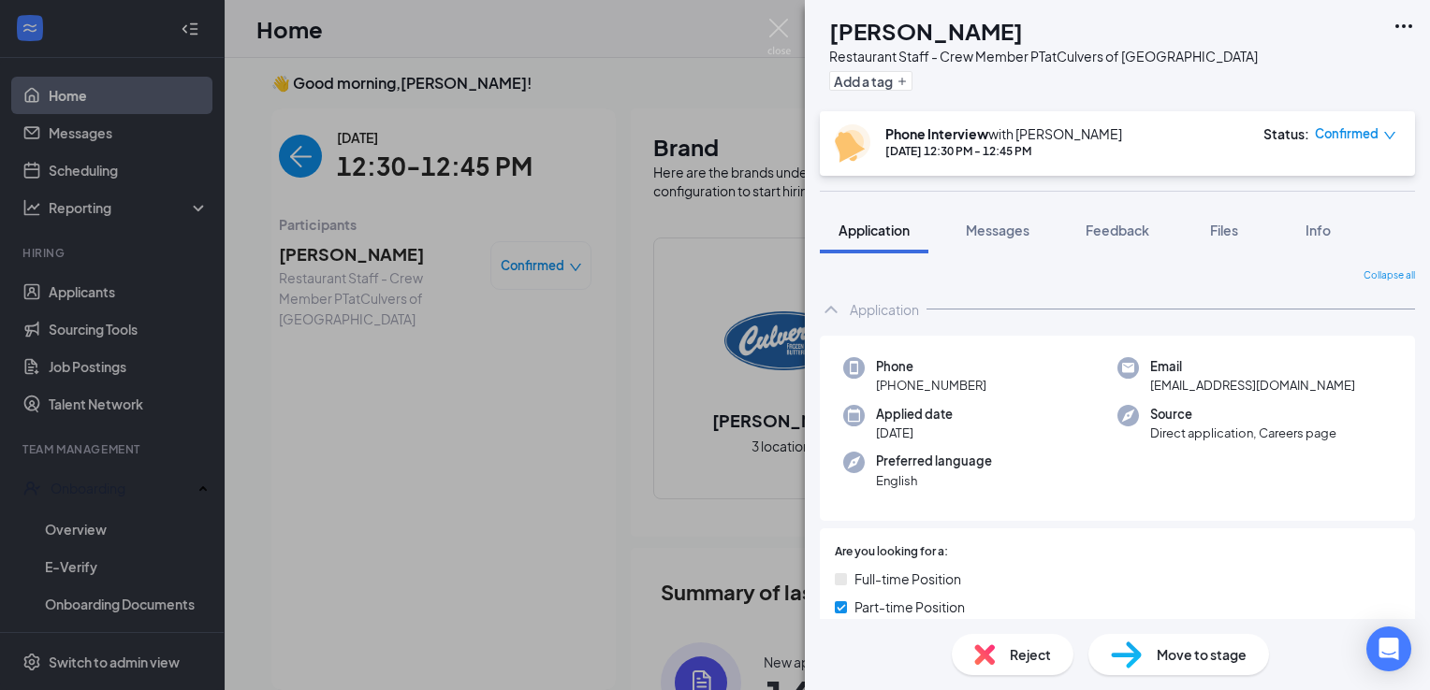
click at [1124, 663] on img at bounding box center [1126, 655] width 31 height 27
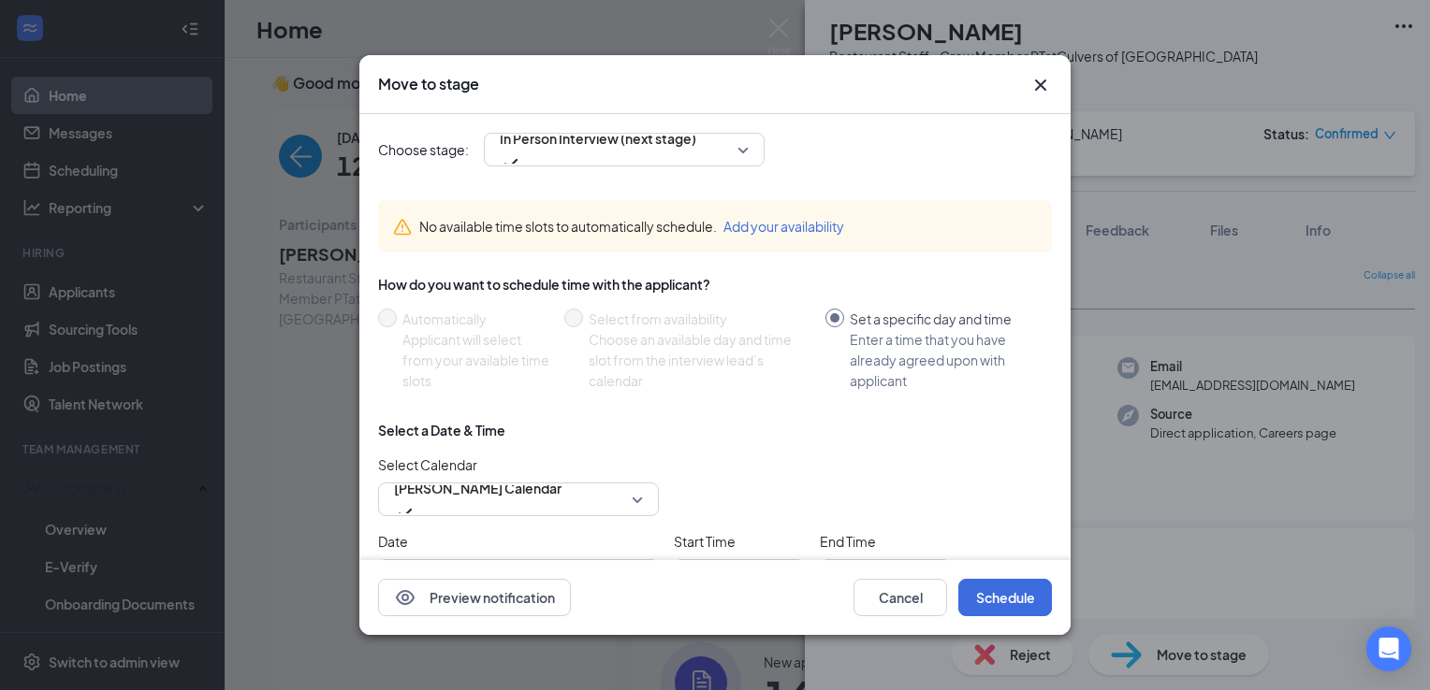
click at [499, 523] on div "Select a Date & Time Select Calendar [PERSON_NAME] Calendar Date [DATE] Start T…" at bounding box center [715, 515] width 674 height 189
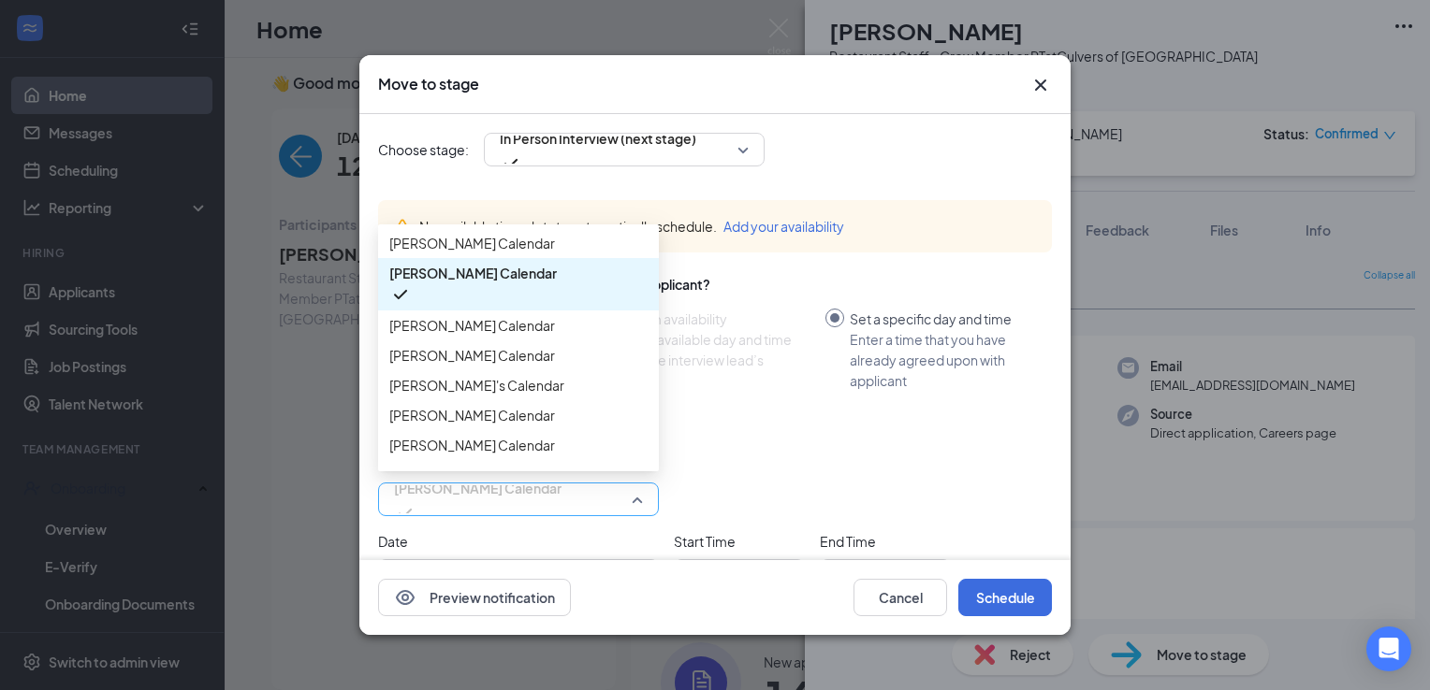
click at [494, 502] on span "[PERSON_NAME] Calendar" at bounding box center [477, 488] width 167 height 28
click at [504, 396] on span "[PERSON_NAME]'s Calendar" at bounding box center [476, 385] width 175 height 21
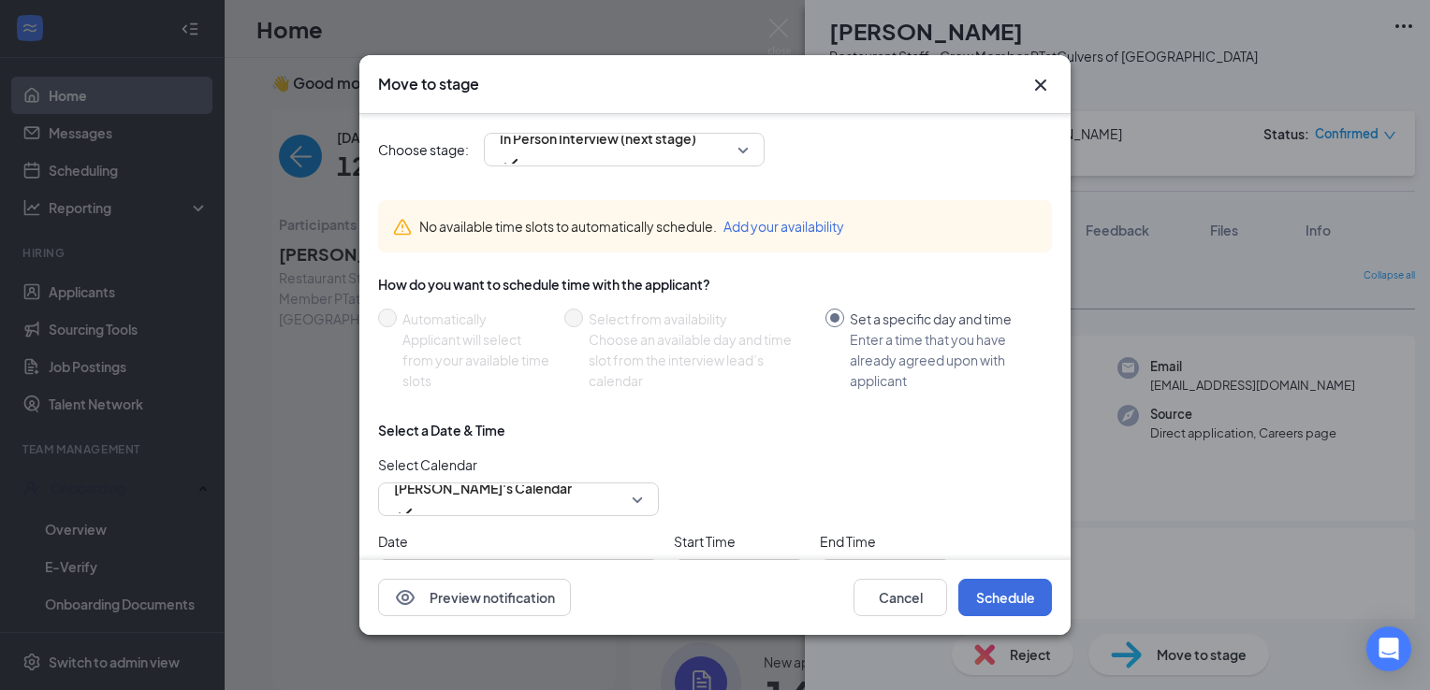
scroll to position [135, 0]
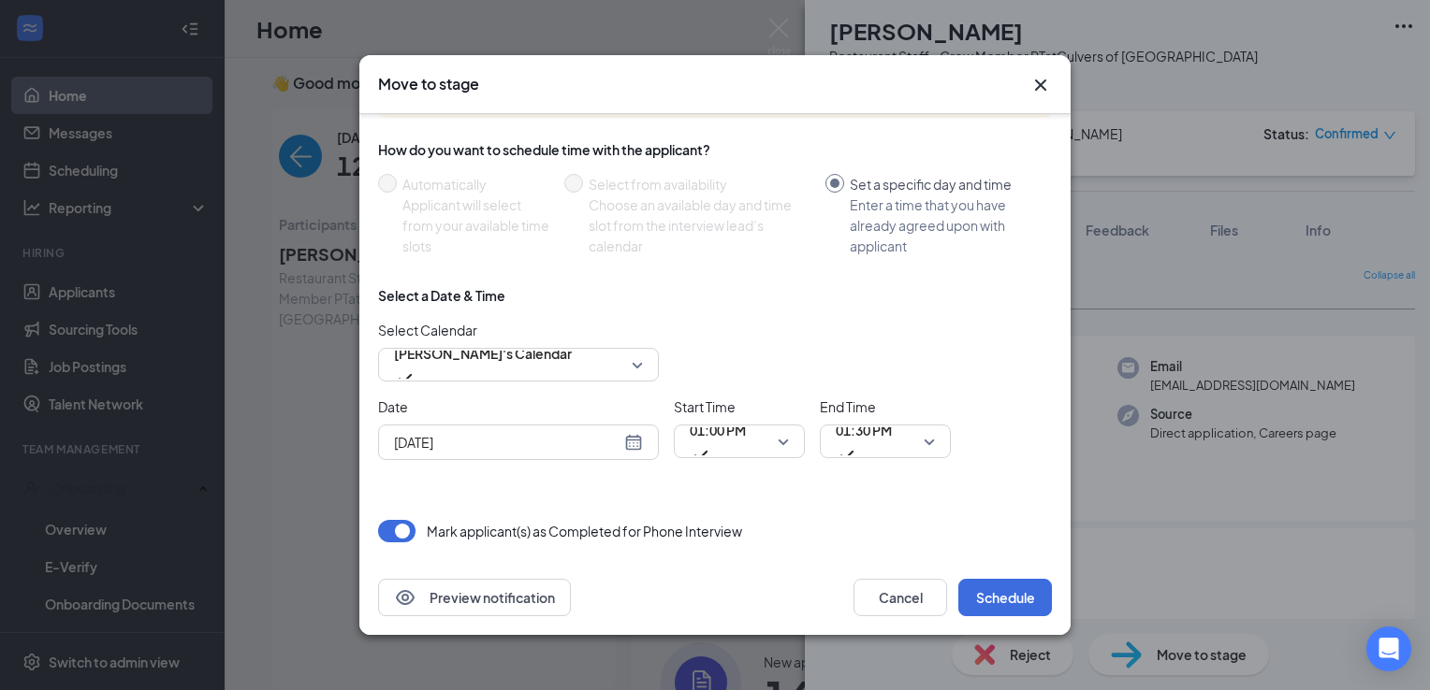
click at [632, 446] on div "[DATE]" at bounding box center [518, 442] width 249 height 21
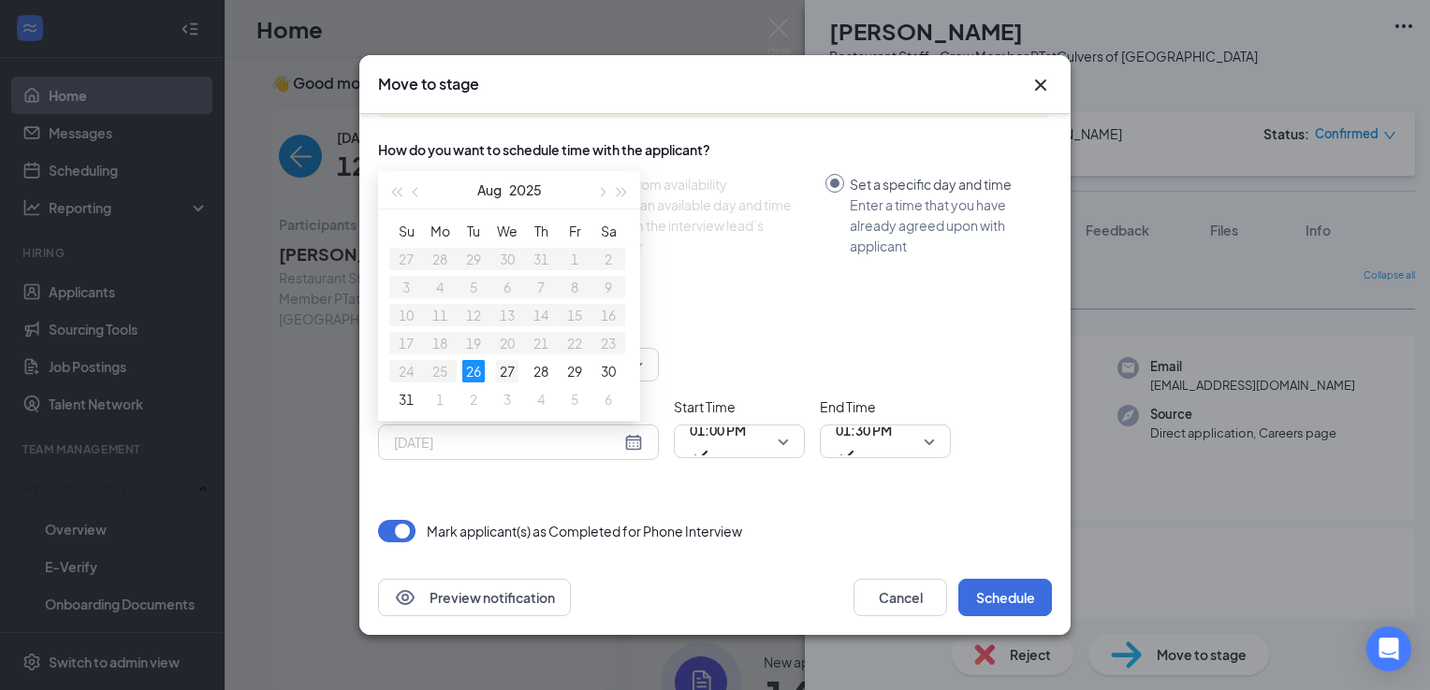
type input "[DATE]"
click at [499, 370] on div "27" at bounding box center [507, 371] width 22 height 22
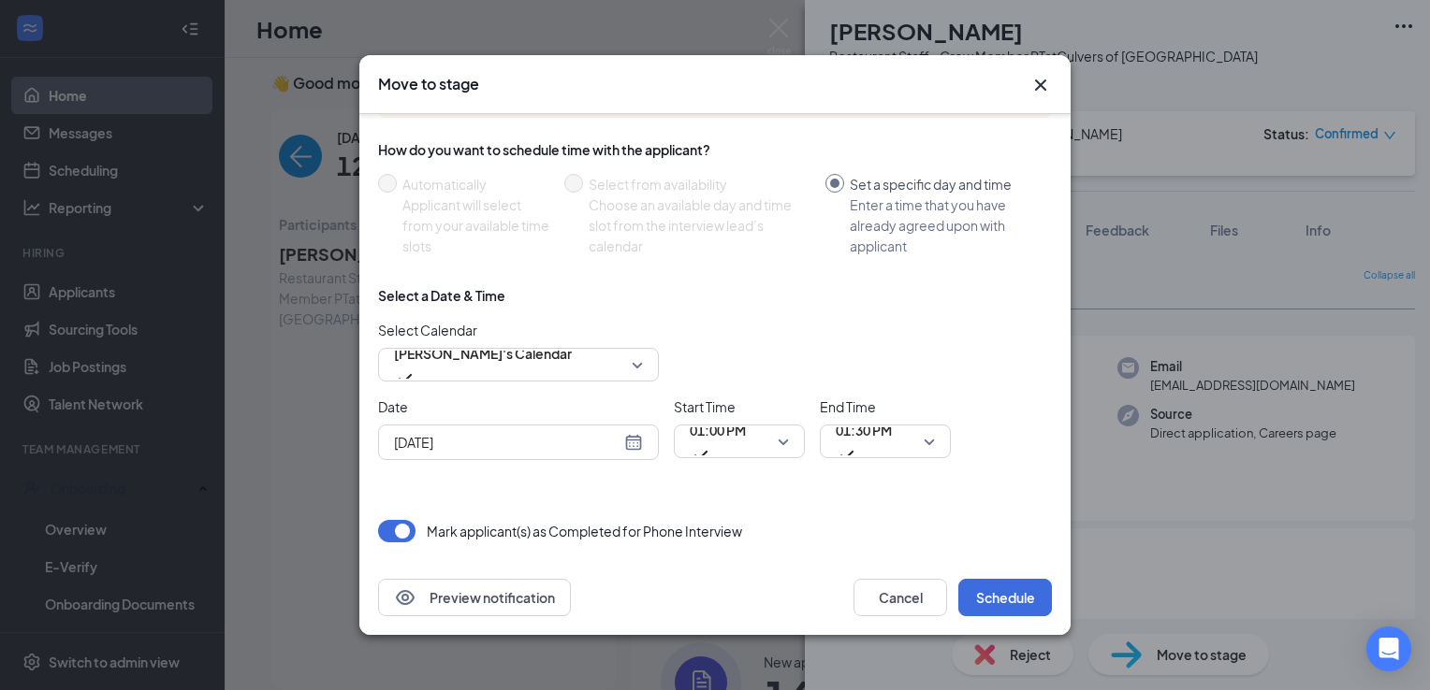
click at [725, 458] on div "Start Time 01:00 PM" at bounding box center [739, 429] width 131 height 64
click at [725, 444] on span "01:00 PM" at bounding box center [718, 430] width 56 height 28
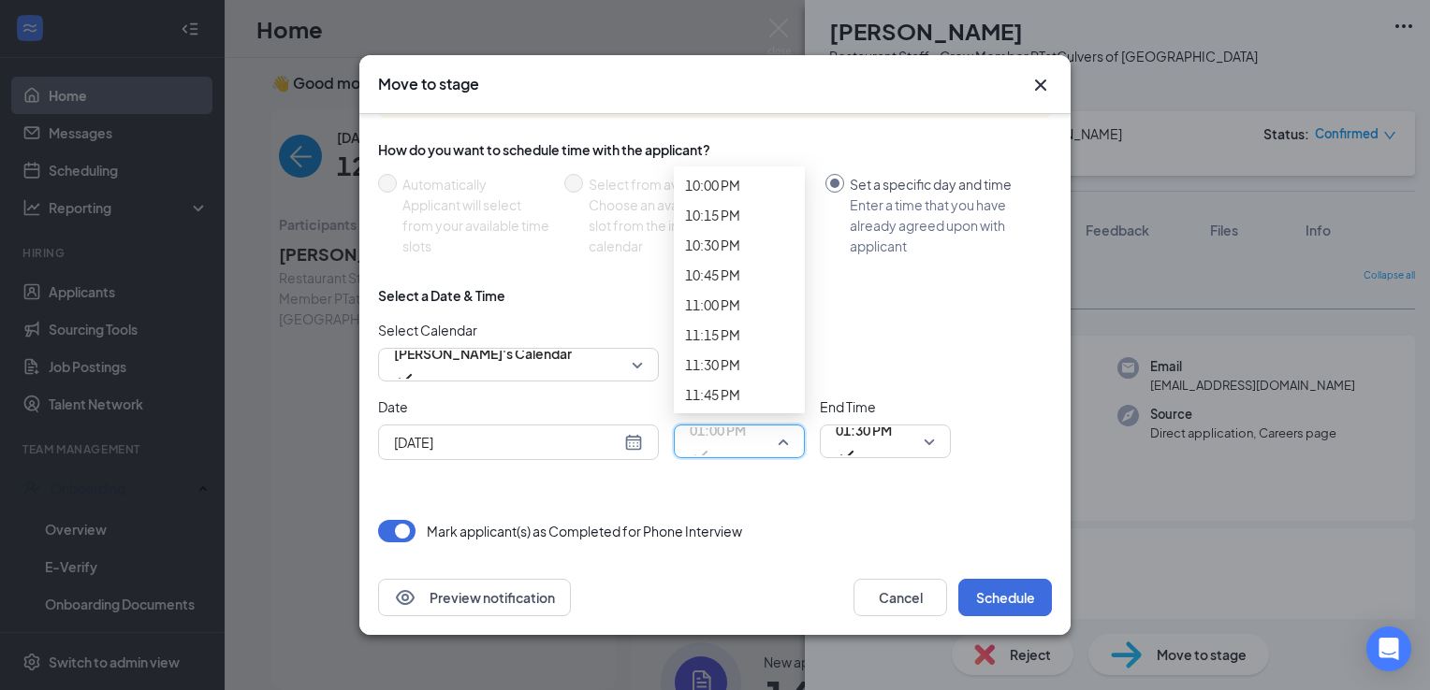
scroll to position [2681, 0]
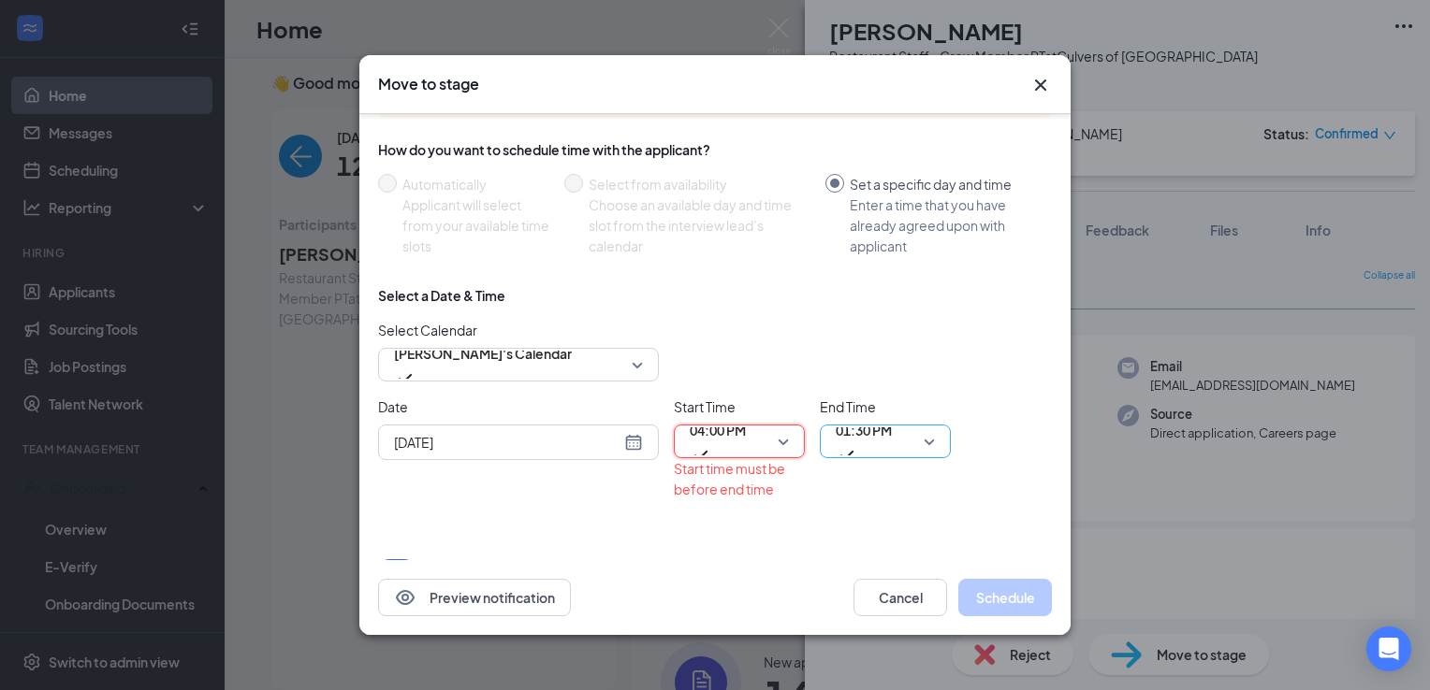
click at [861, 437] on span "01:30 PM" at bounding box center [863, 430] width 56 height 28
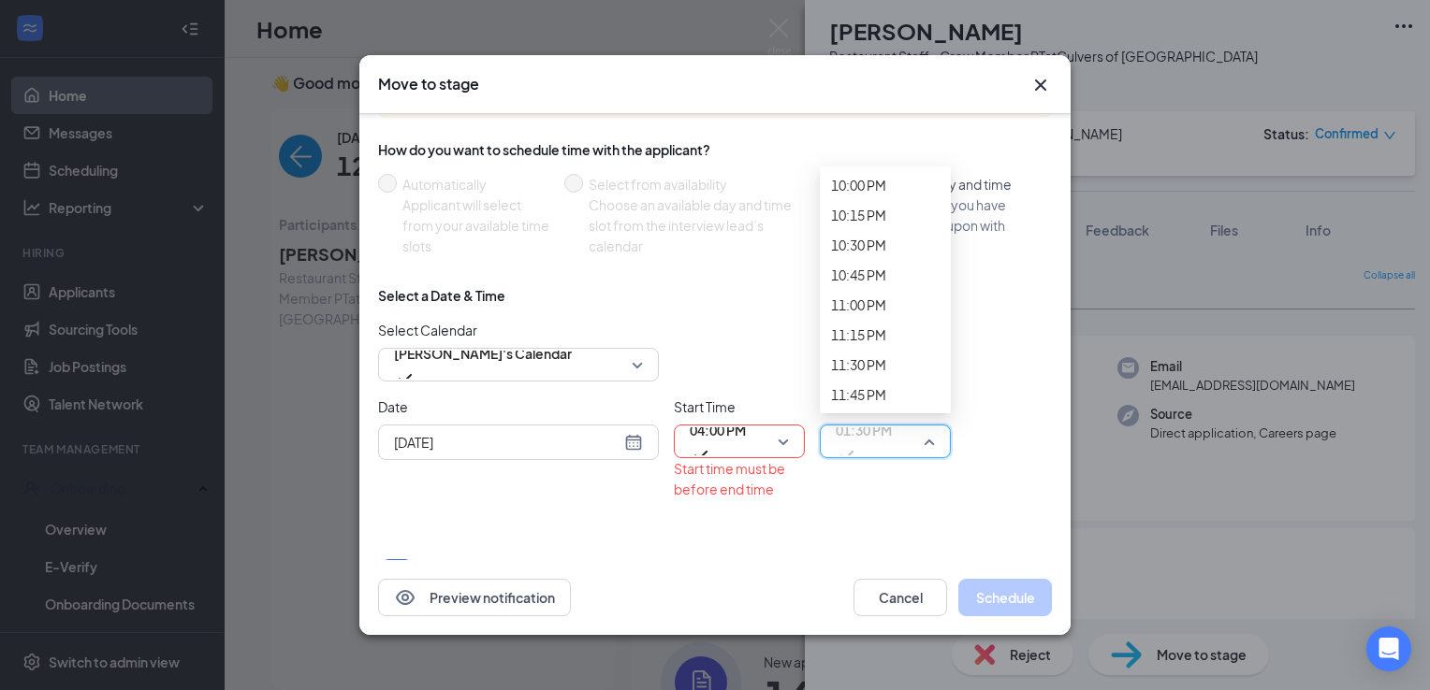
scroll to position [3494, 0]
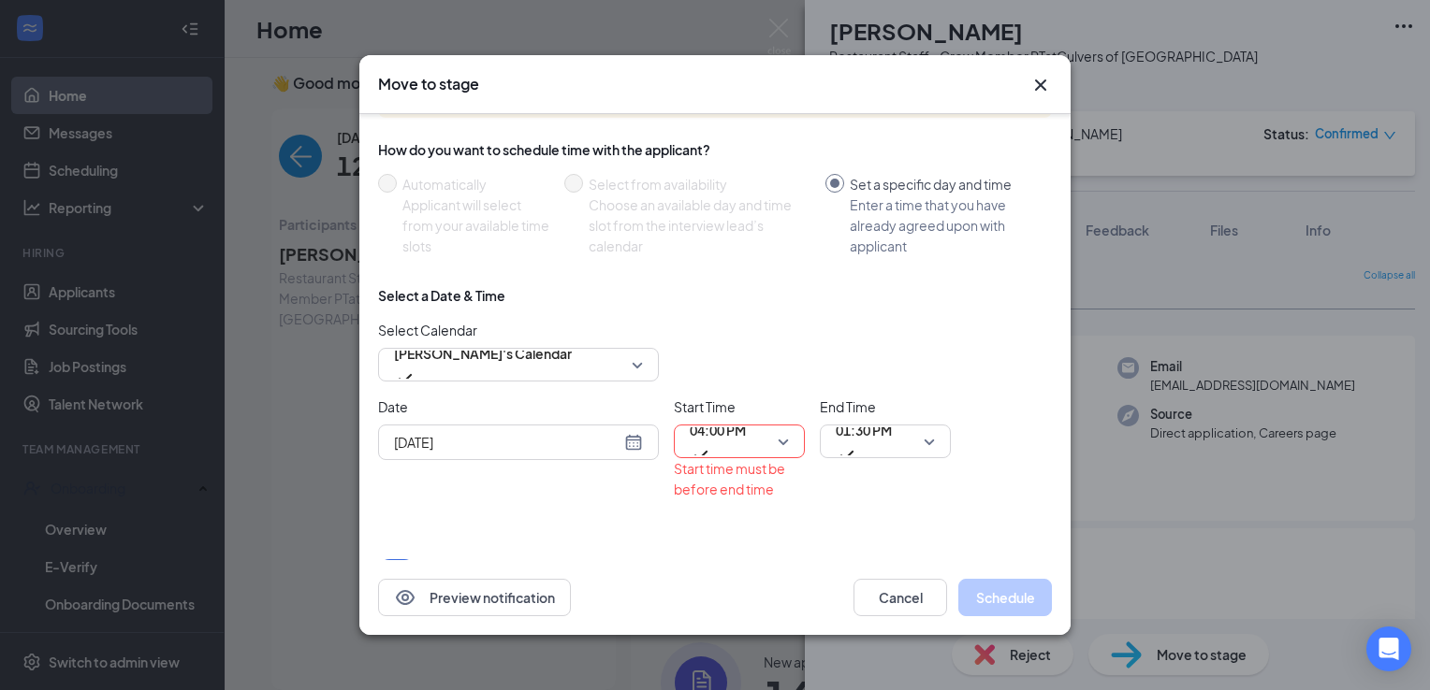
click at [957, 367] on div "Select Calendar [PERSON_NAME]'s Calendar 104839 104840 133350 [PERSON_NAME] Cal…" at bounding box center [715, 351] width 674 height 62
click at [892, 443] on span "01:30 PM" at bounding box center [863, 441] width 56 height 51
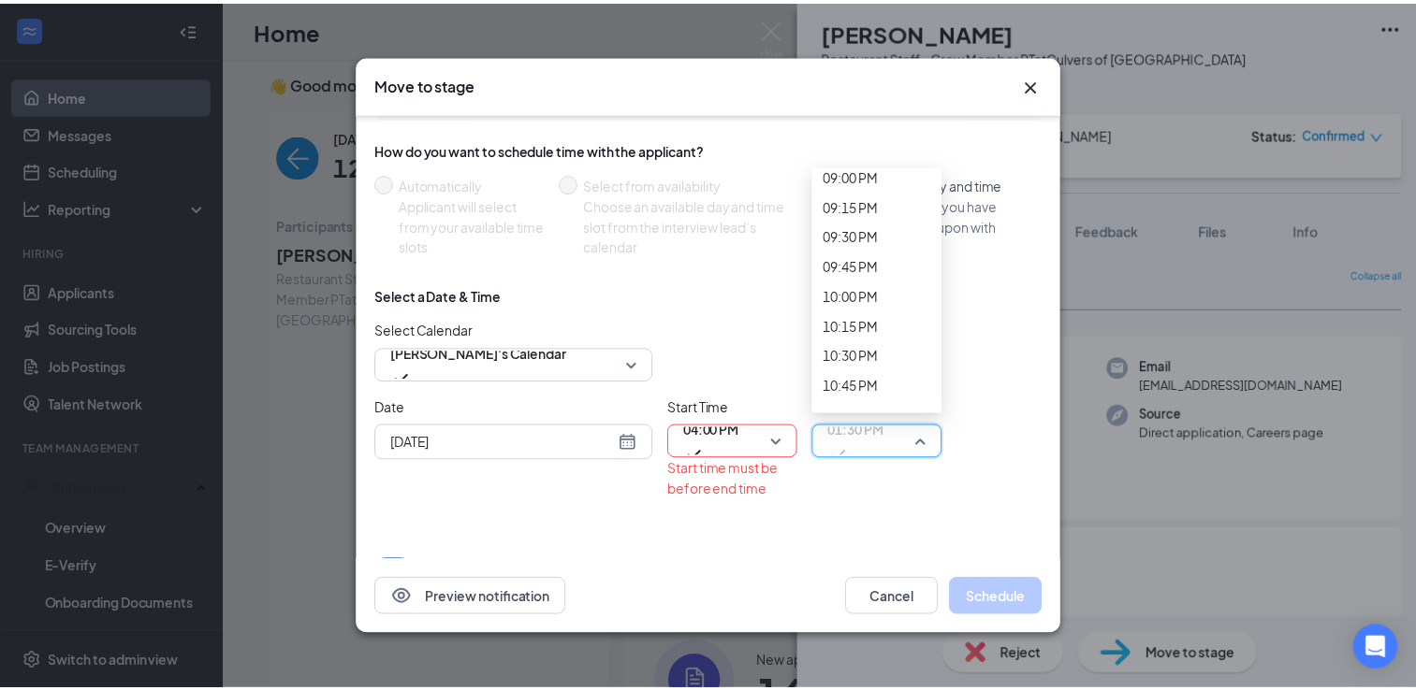
scroll to position [2635, 0]
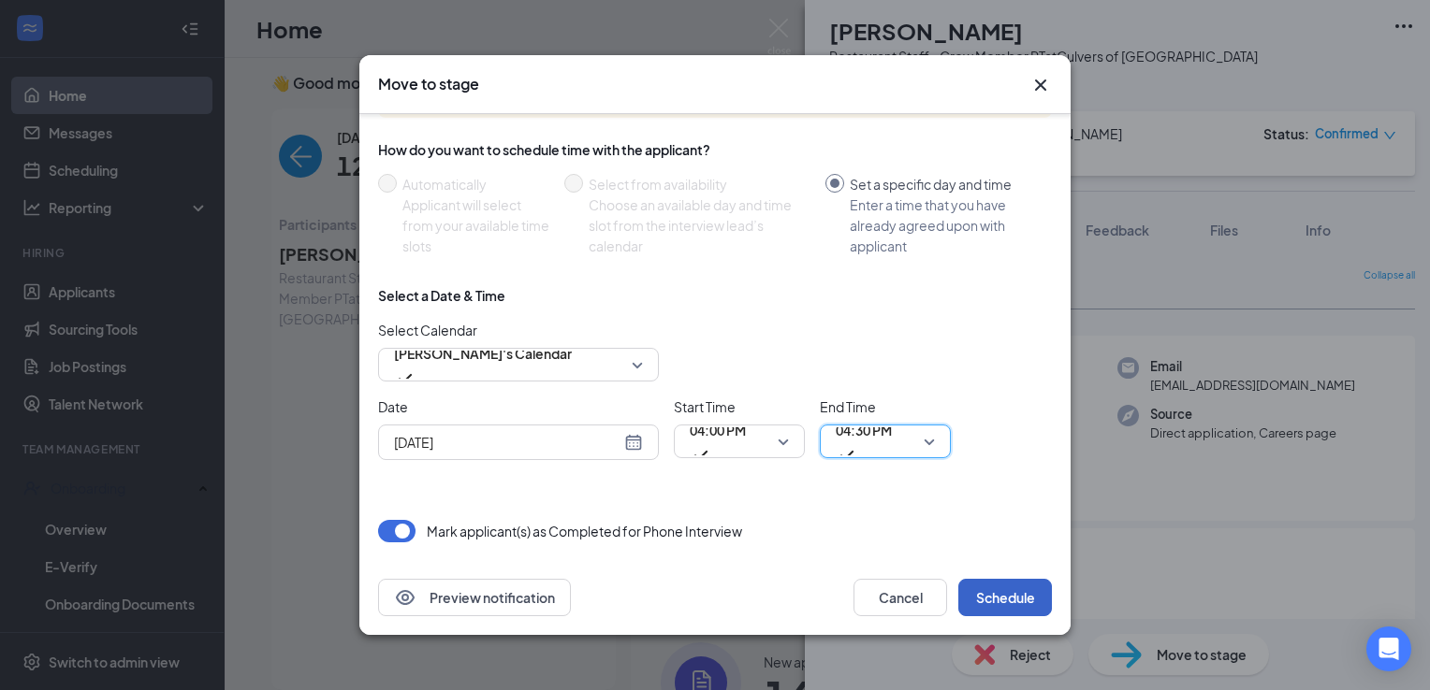
click at [996, 579] on button "Schedule" at bounding box center [1005, 597] width 94 height 37
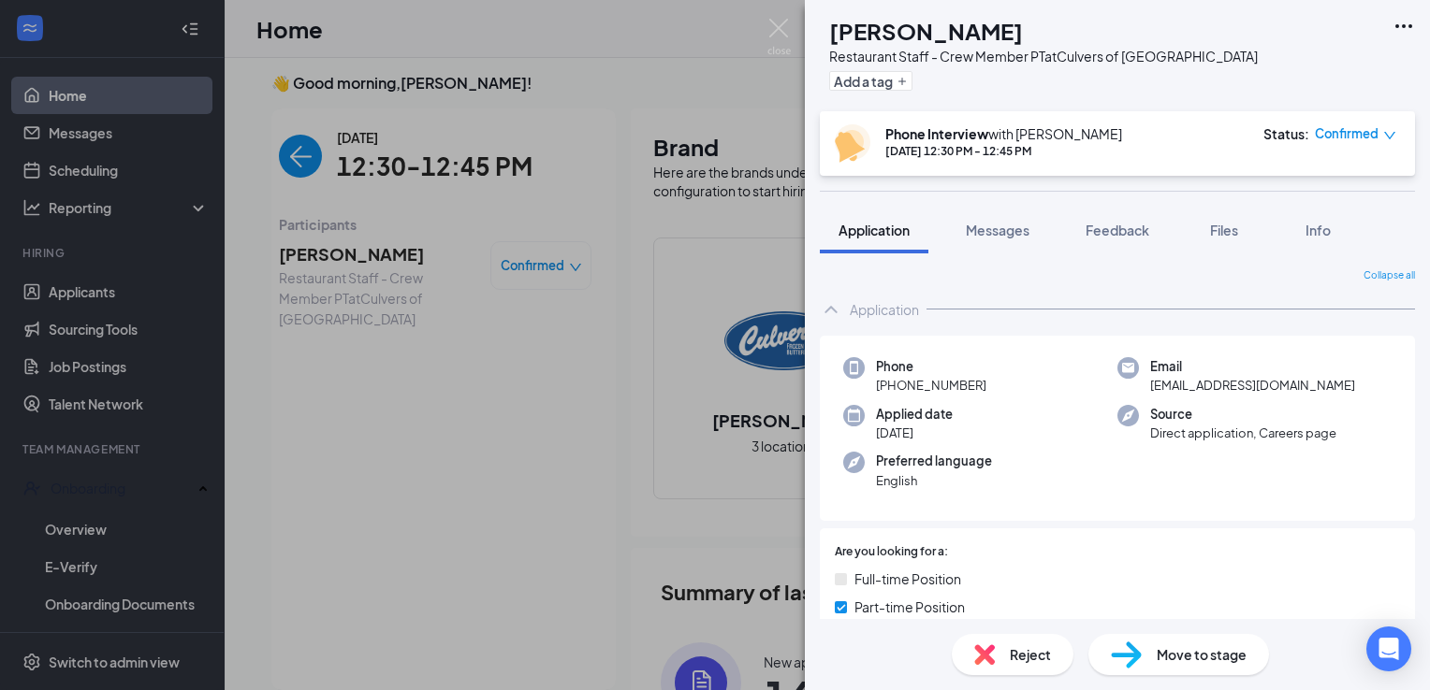
click at [763, 37] on div "NV [PERSON_NAME] Restaurant Staff - Crew Member PT at Culvers of [GEOGRAPHIC_DA…" at bounding box center [715, 345] width 1430 height 690
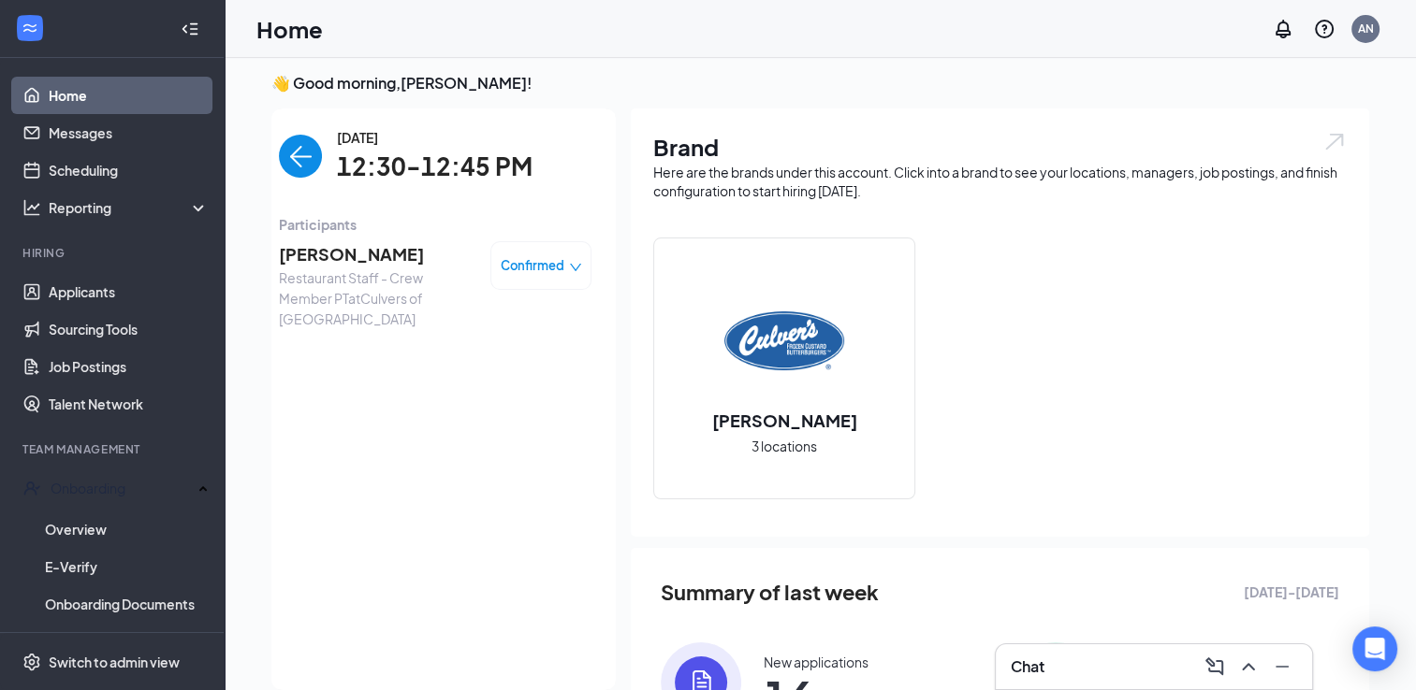
click at [289, 154] on img "back-button" at bounding box center [300, 156] width 43 height 43
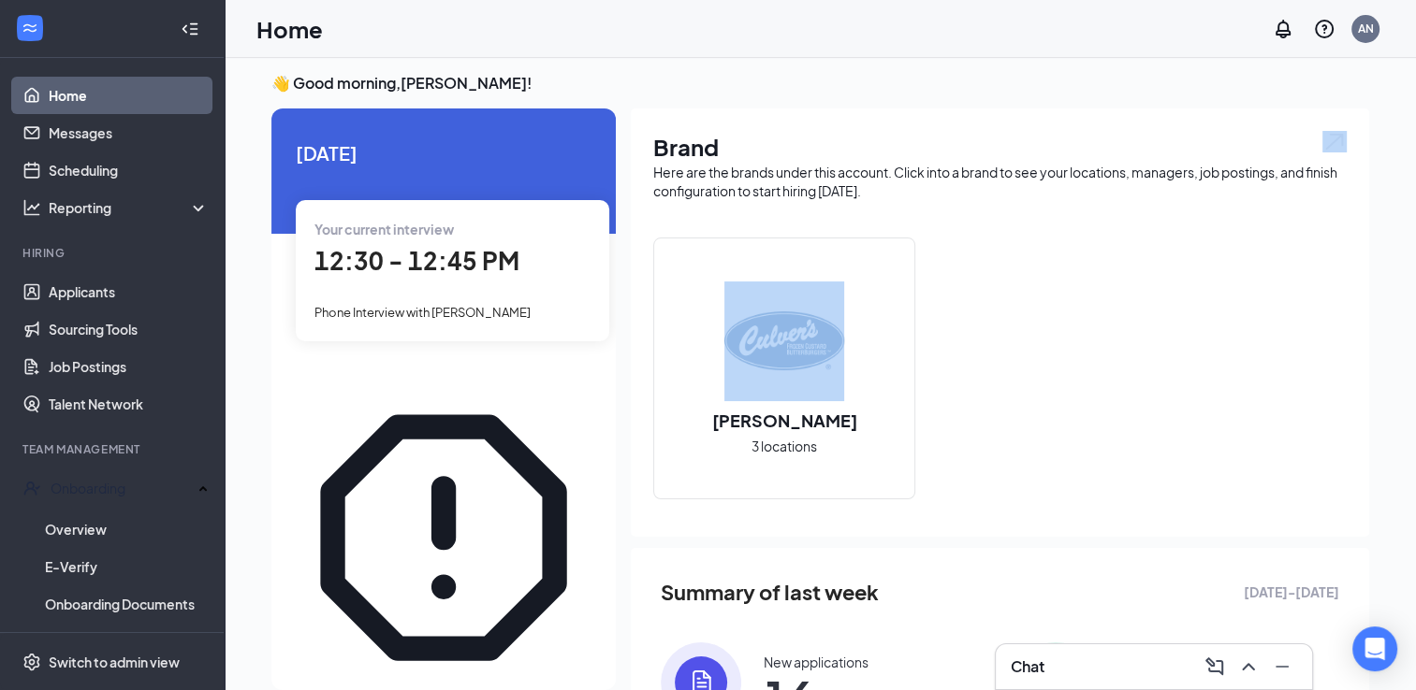
drag, startPoint x: 623, startPoint y: 301, endPoint x: 623, endPoint y: 485, distance: 183.4
click at [623, 485] on div "[DATE] Your current interview 12:30 - 12:45 PM Phone Interview with [PERSON_NAM…" at bounding box center [819, 497] width 1097 height 776
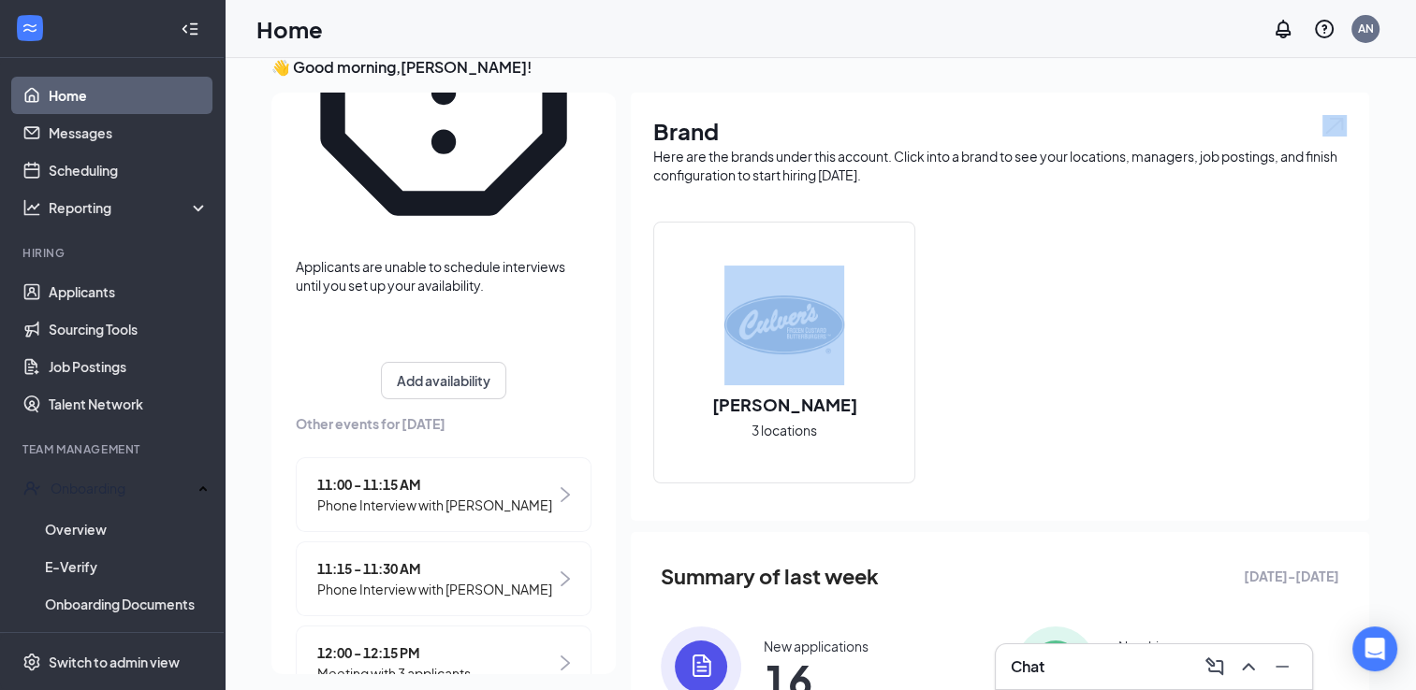
scroll to position [557, 0]
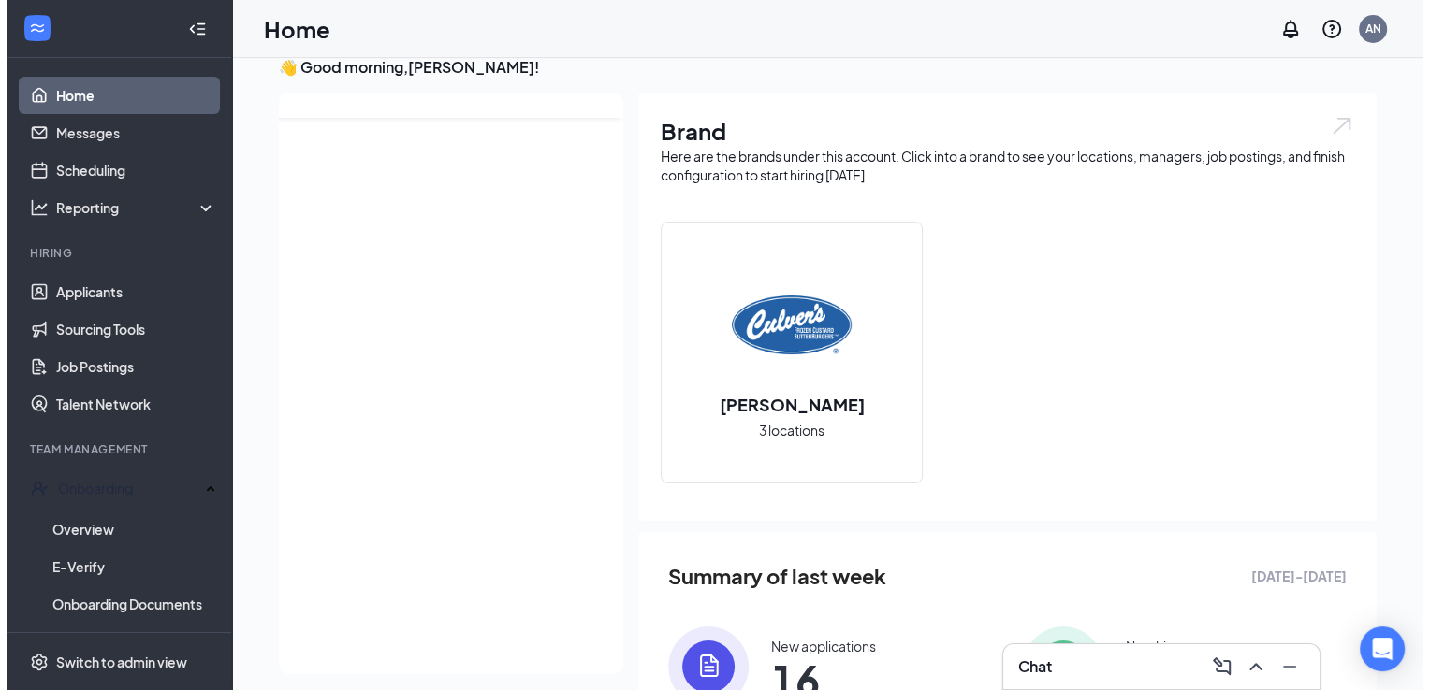
scroll to position [0, 0]
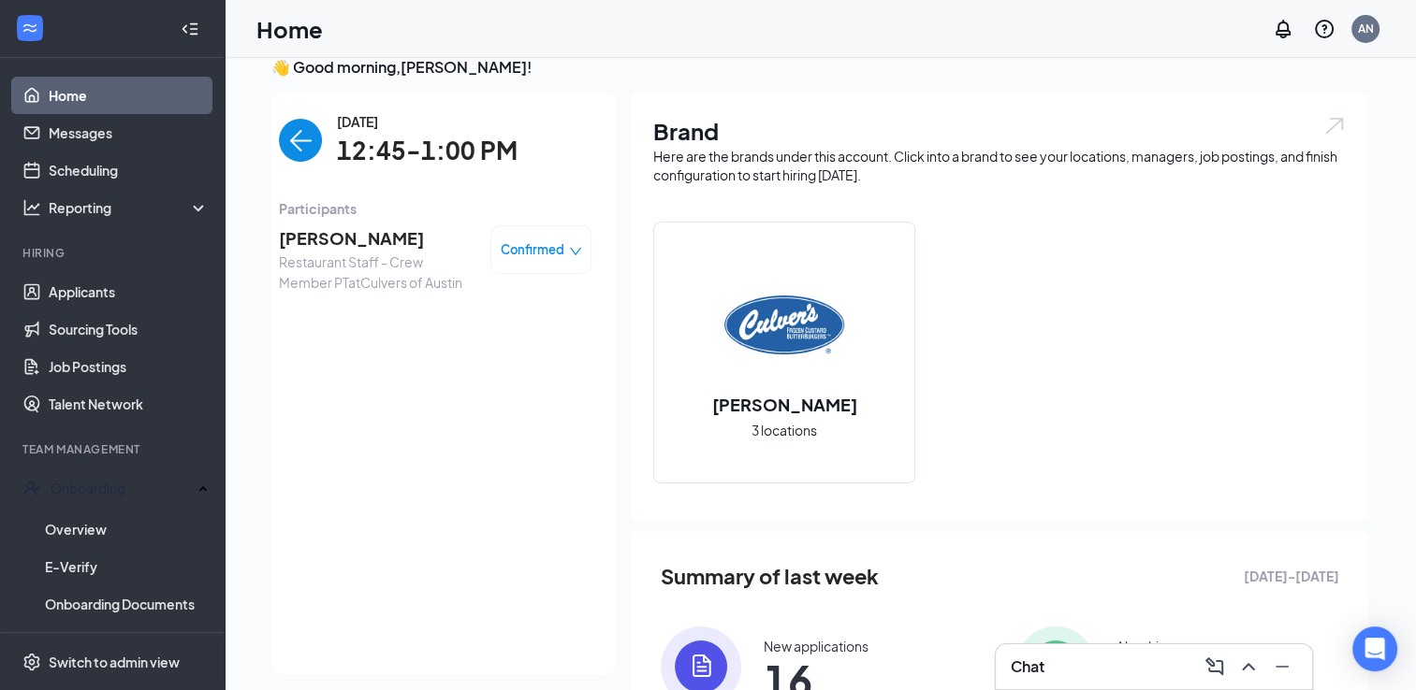
click at [333, 230] on span "[PERSON_NAME]" at bounding box center [377, 238] width 196 height 26
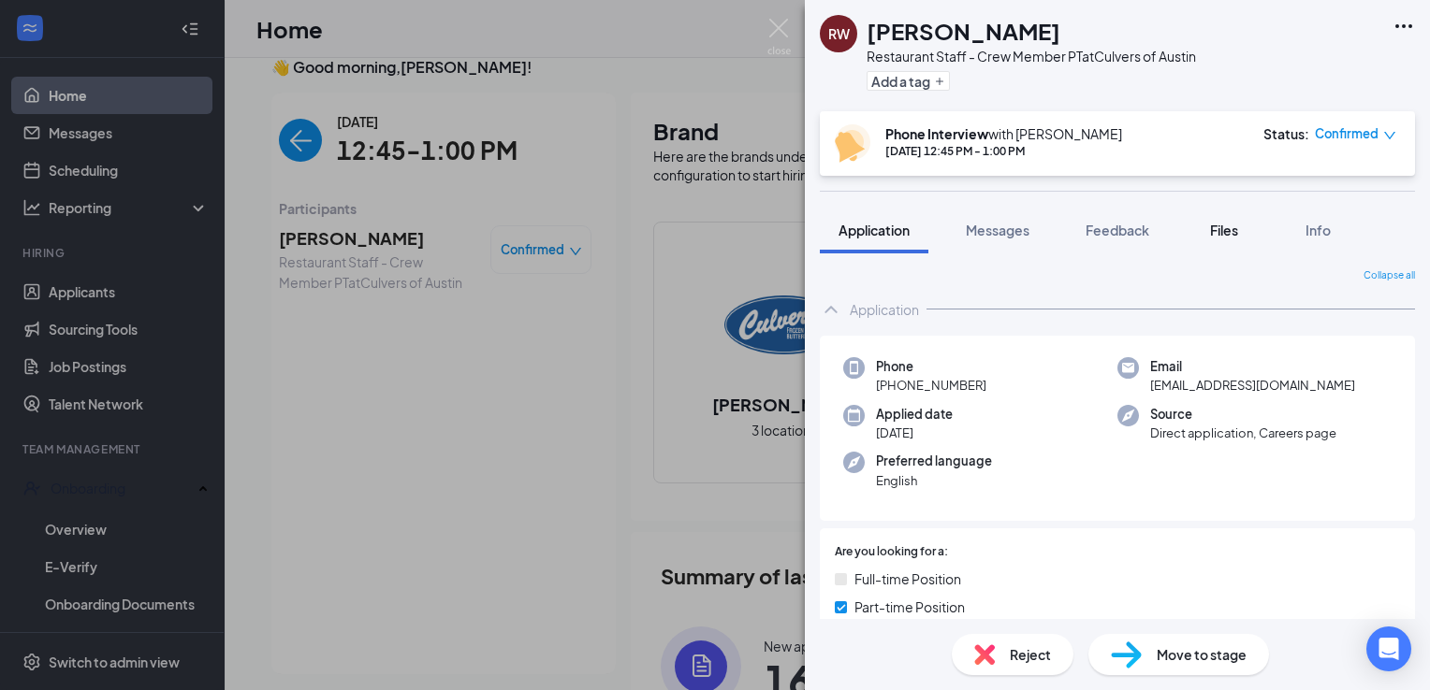
click at [1213, 244] on button "Files" at bounding box center [1223, 230] width 75 height 47
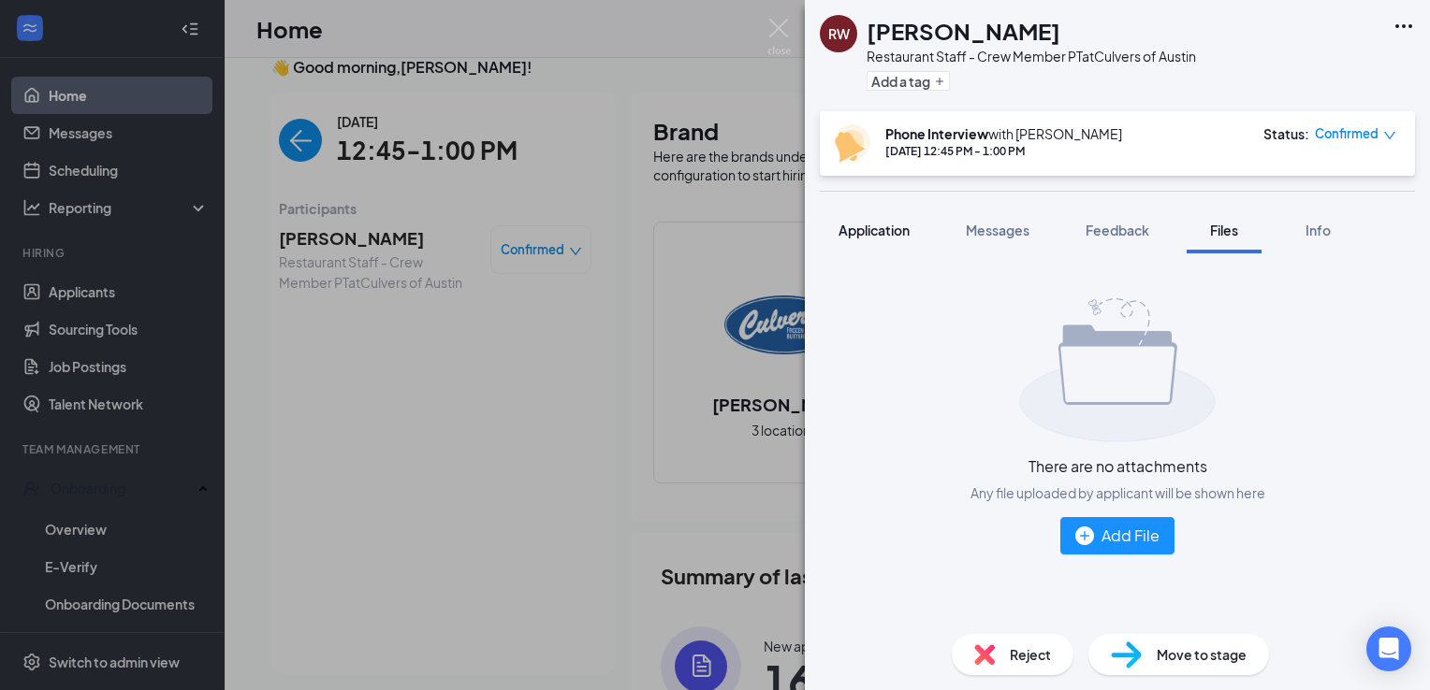
click at [902, 247] on button "Application" at bounding box center [874, 230] width 109 height 47
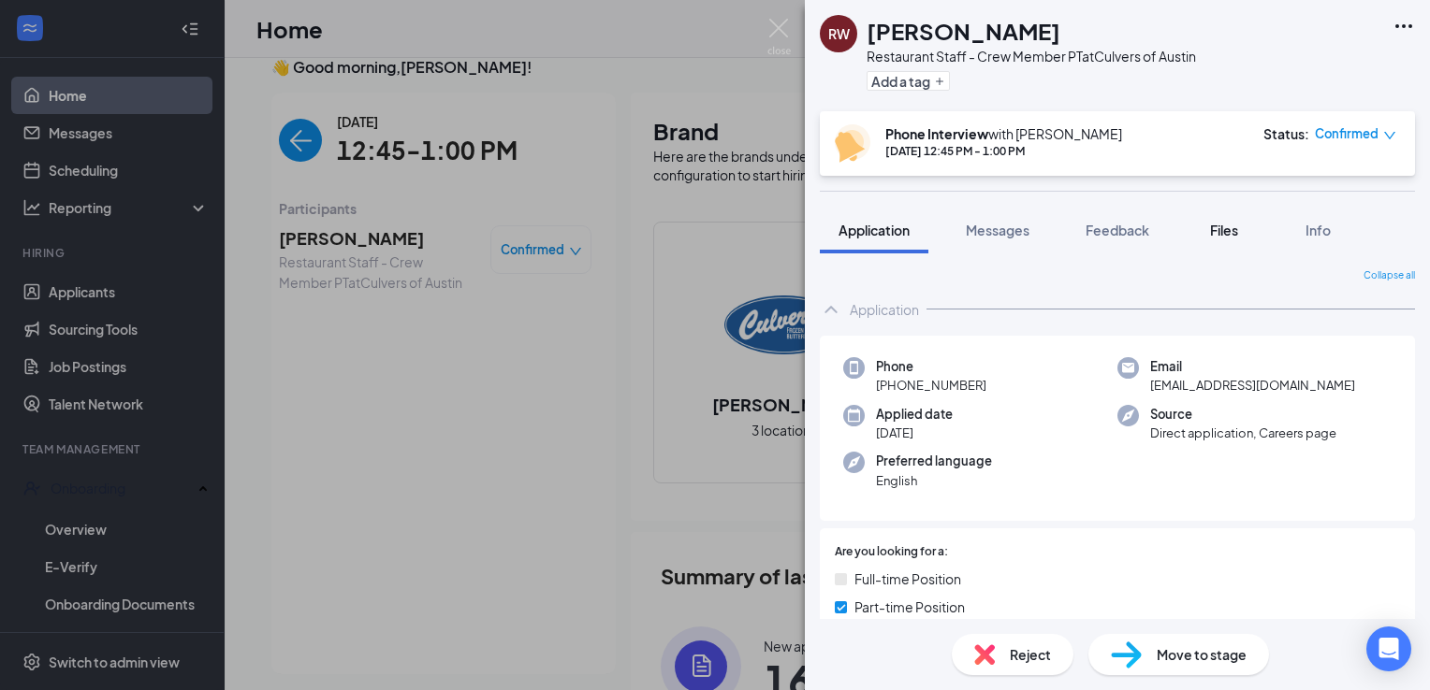
click at [1216, 249] on button "Files" at bounding box center [1223, 230] width 75 height 47
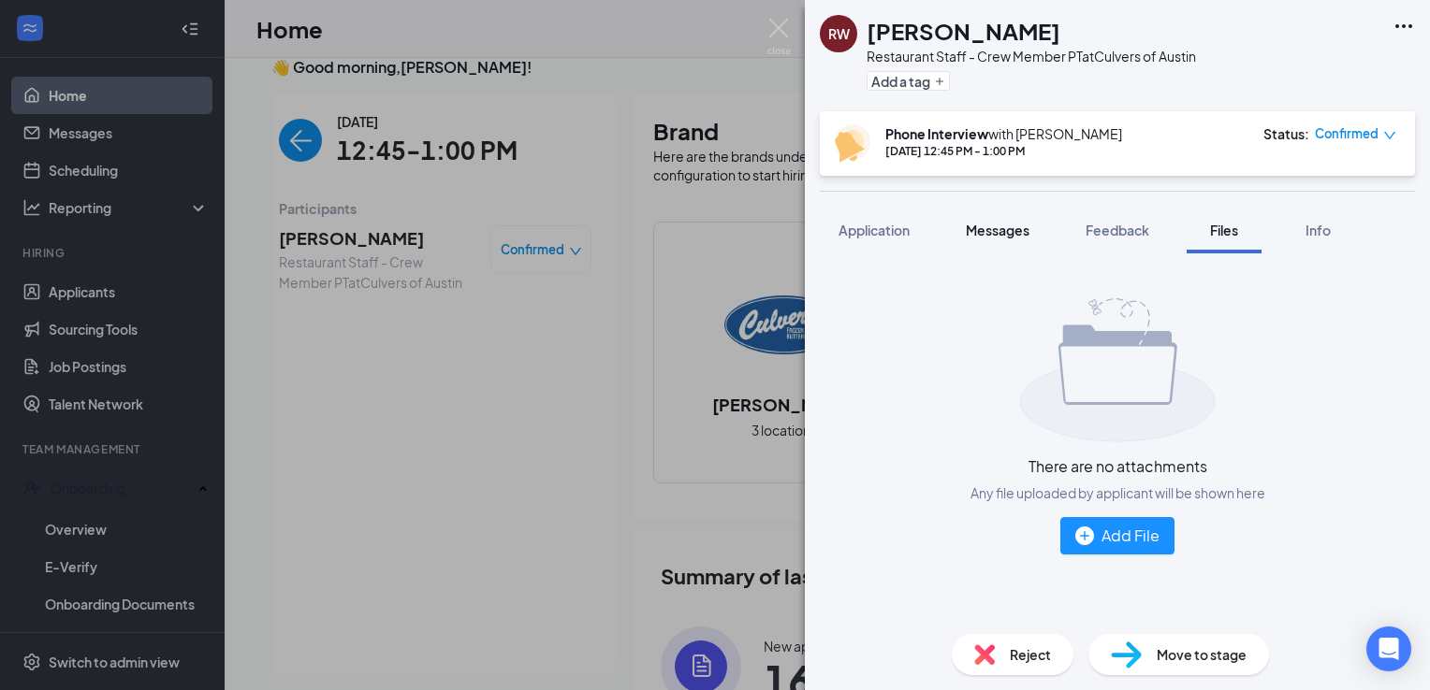
click at [994, 227] on span "Messages" at bounding box center [998, 230] width 64 height 17
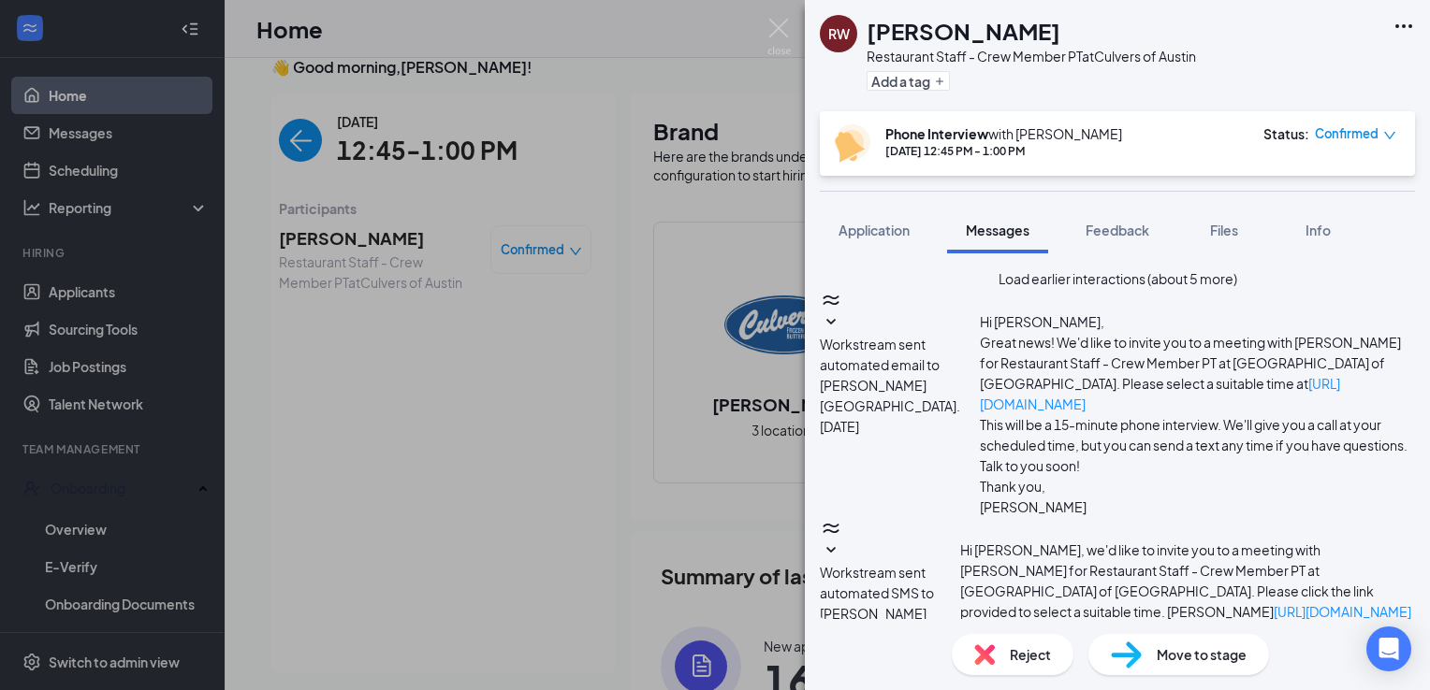
scroll to position [778, 0]
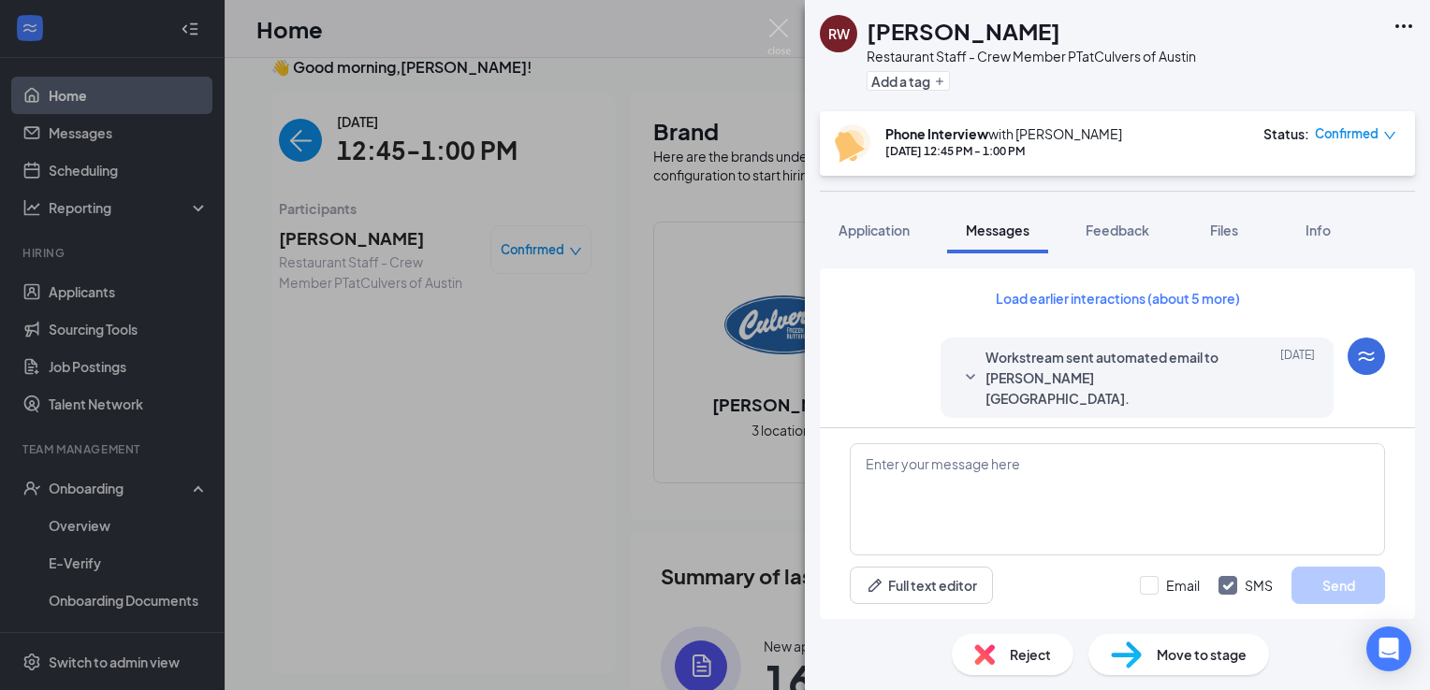
scroll to position [778, 0]
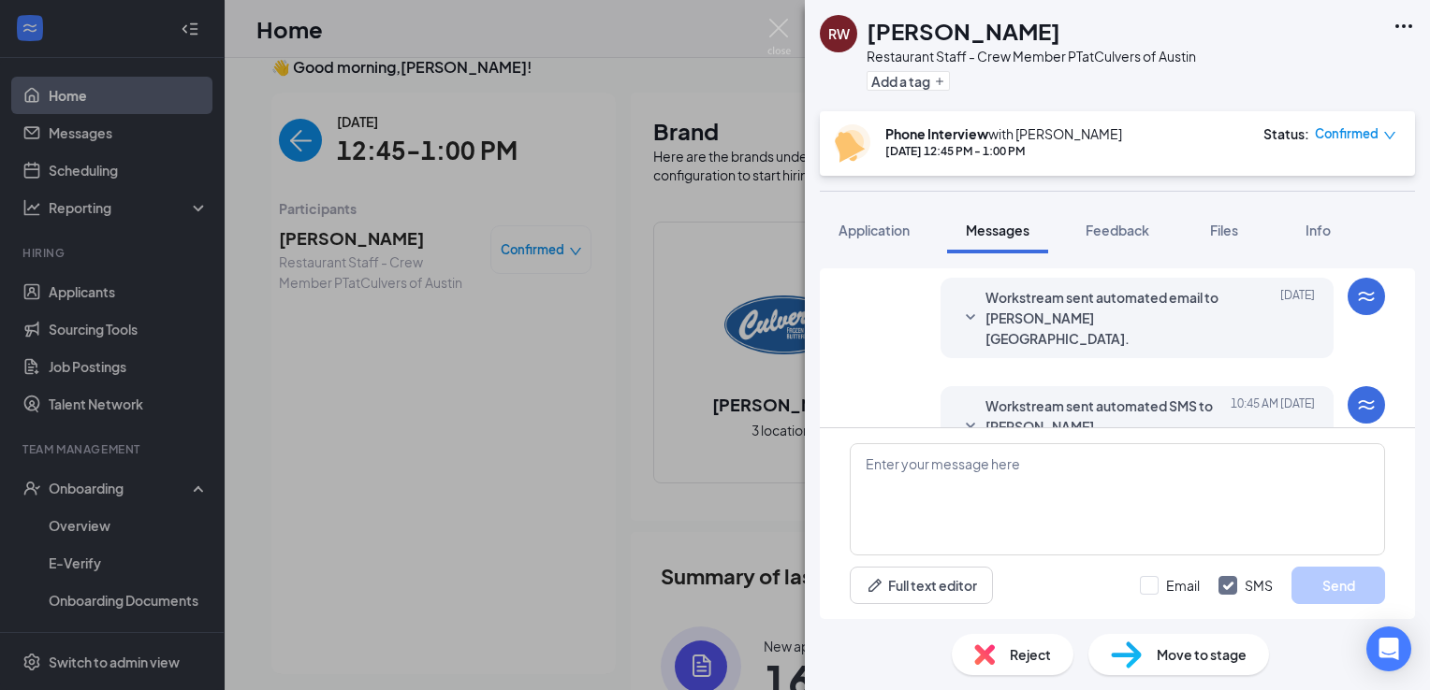
click at [1135, 429] on div "Full text editor Email SMS Send" at bounding box center [1117, 524] width 595 height 191
drag, startPoint x: 1129, startPoint y: 426, endPoint x: 1109, endPoint y: 462, distance: 41.9
click at [1109, 462] on div "Load earlier interactions (about 5 more) Workstream sent automated email to RJ …" at bounding box center [1117, 444] width 595 height 351
click at [834, 430] on div "Full text editor Email SMS Send" at bounding box center [1117, 524] width 595 height 191
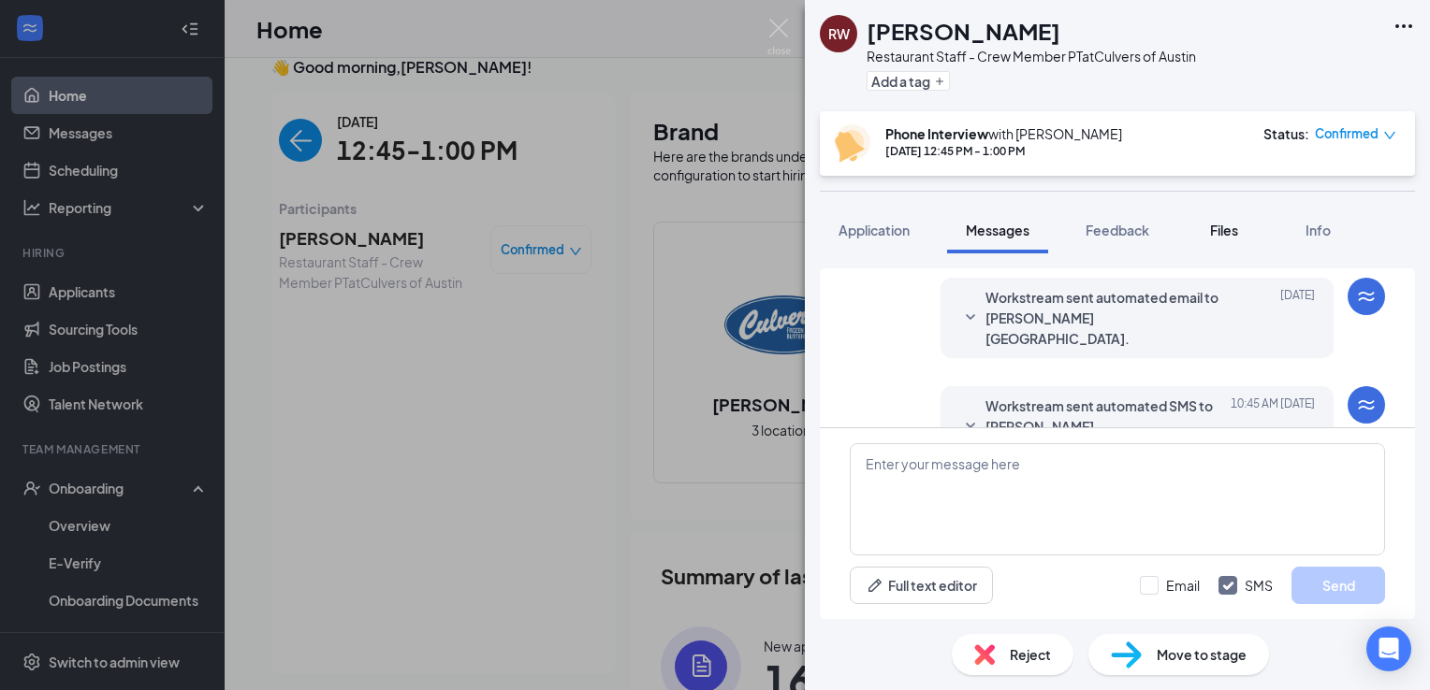
click at [1213, 232] on span "Files" at bounding box center [1224, 230] width 28 height 17
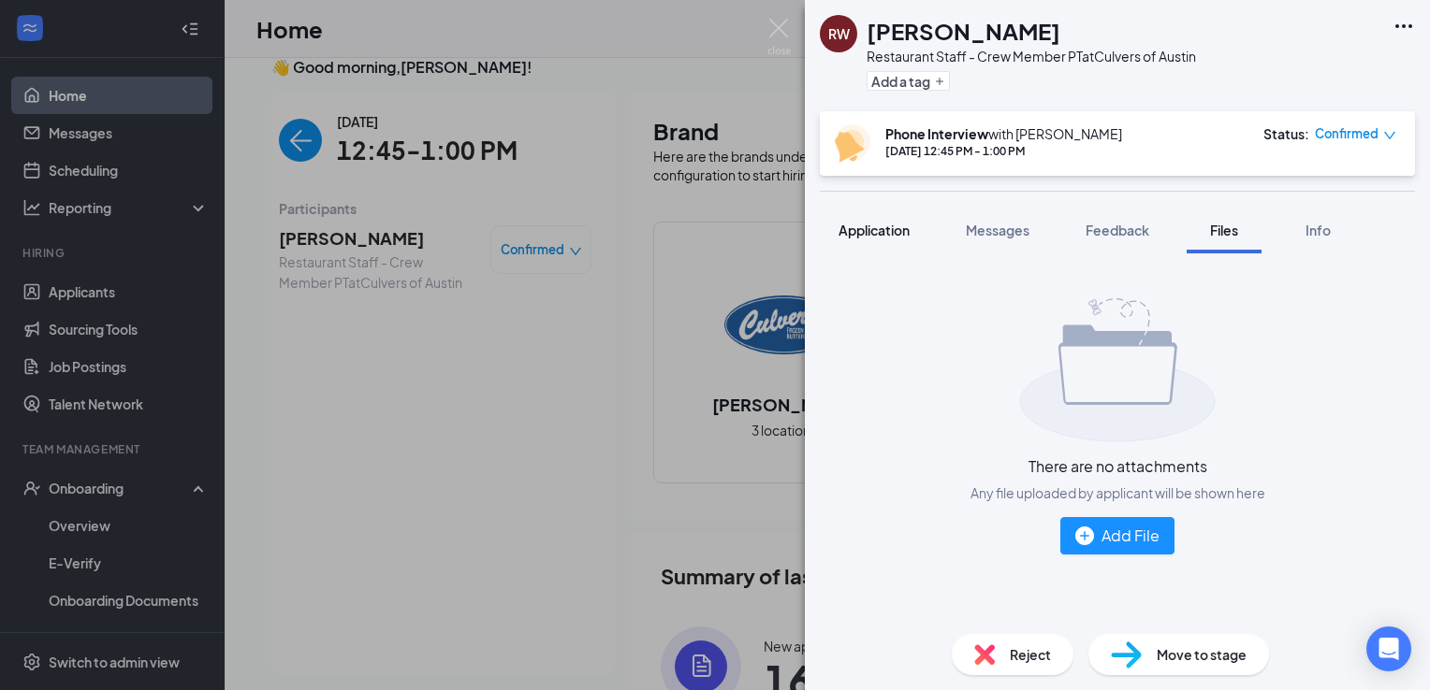
click at [861, 211] on button "Application" at bounding box center [874, 230] width 109 height 47
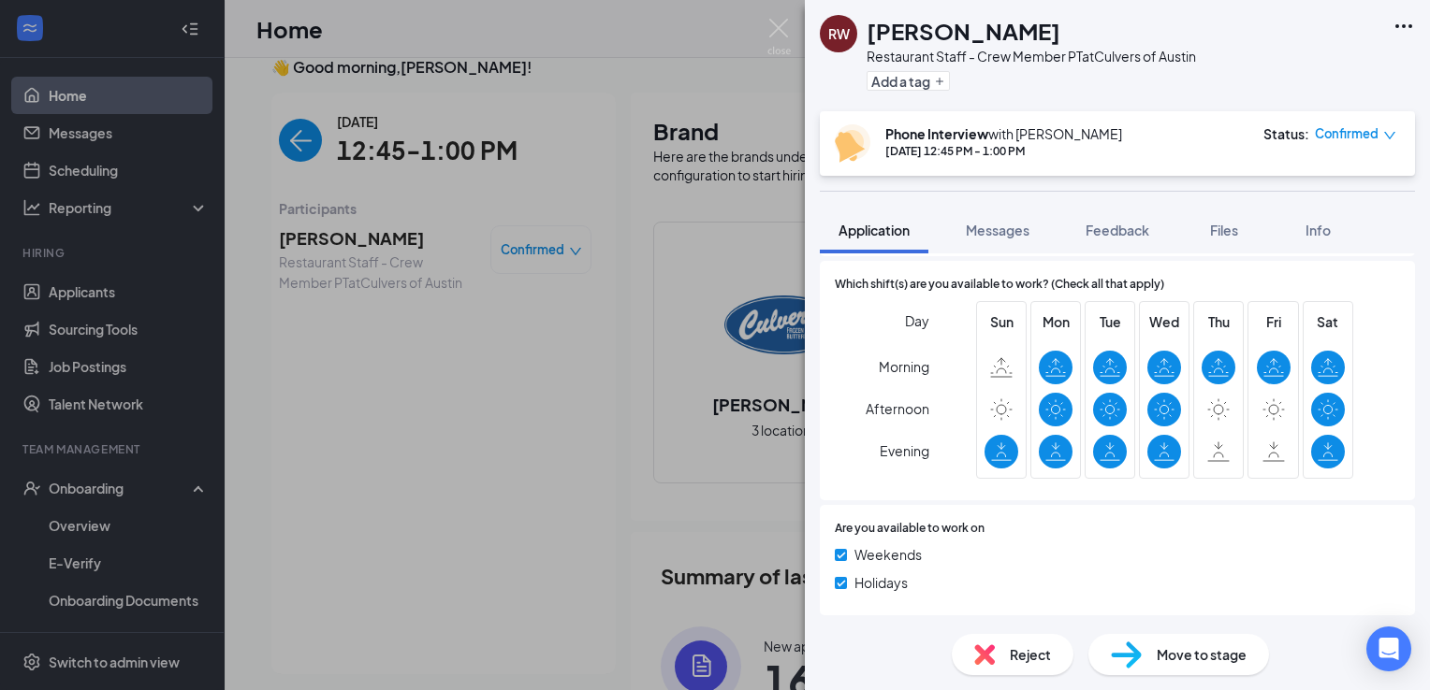
scroll to position [864, 0]
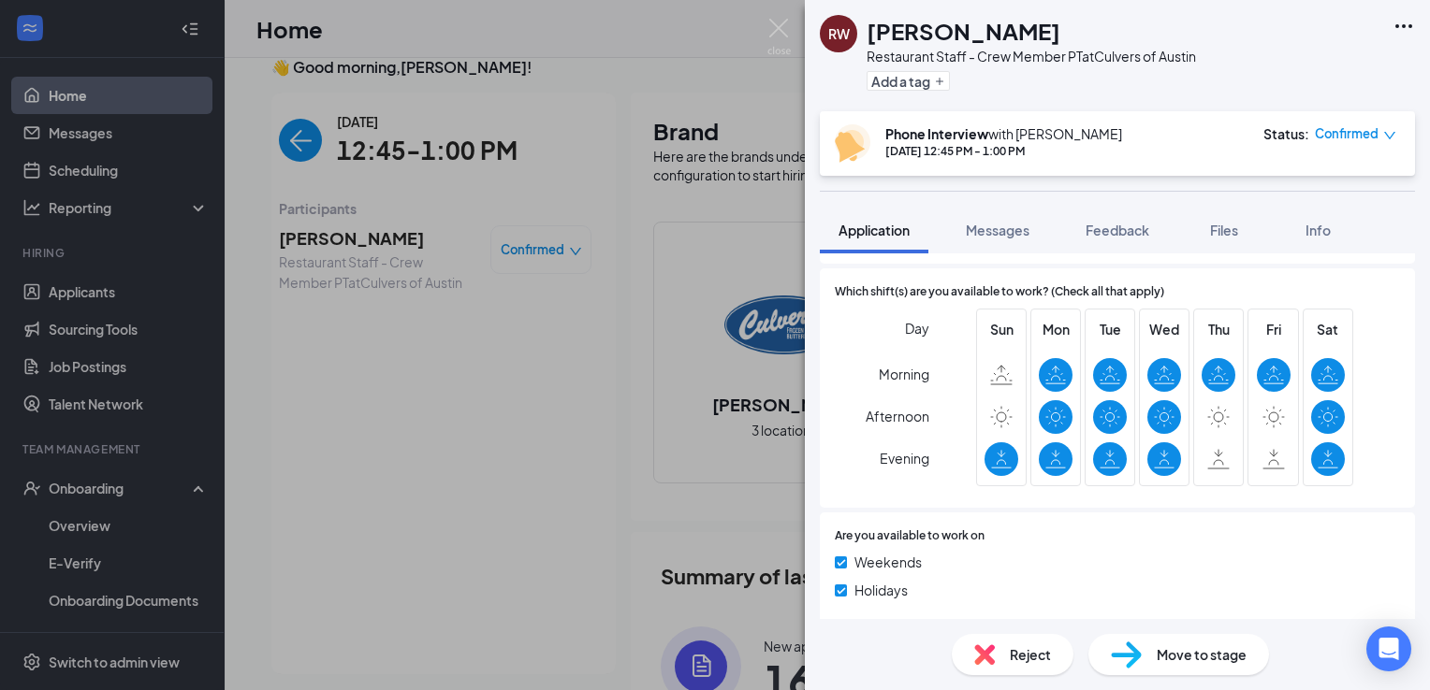
click at [1141, 644] on div "Move to stage" at bounding box center [1178, 654] width 181 height 41
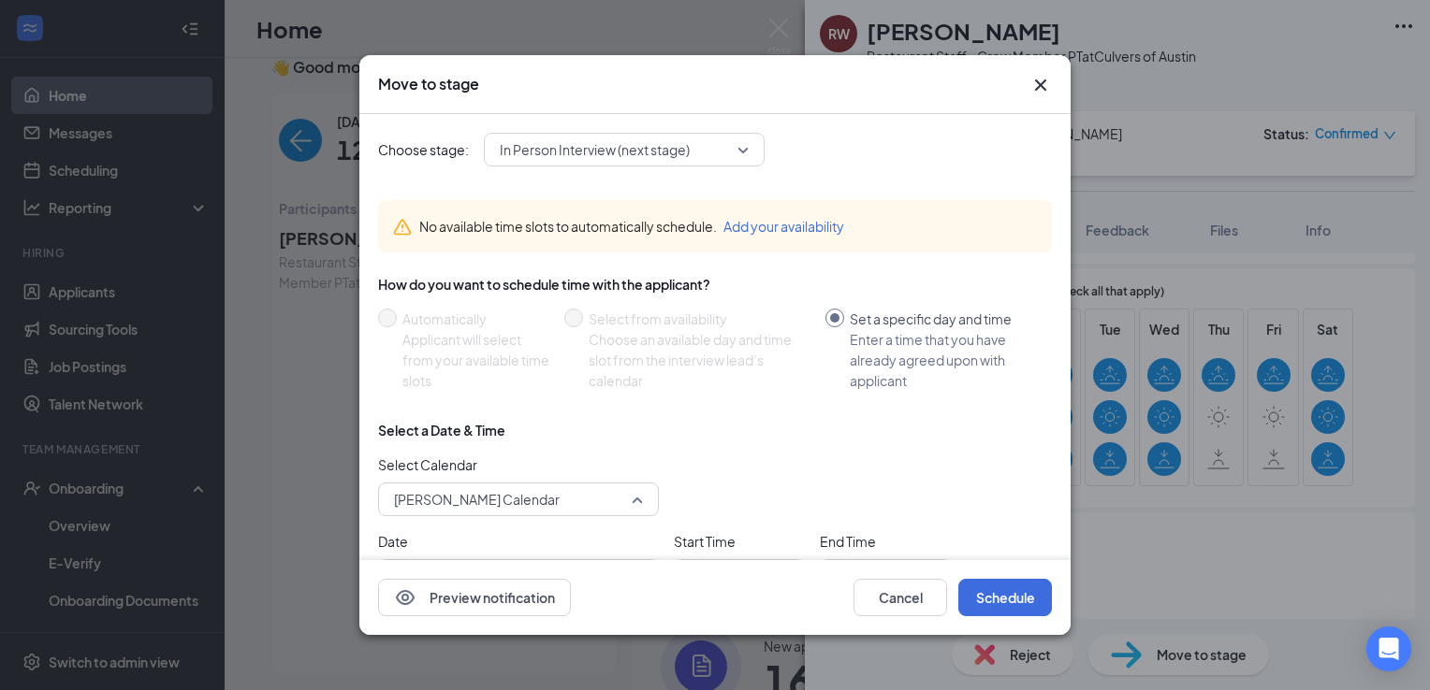
click at [516, 492] on span "[PERSON_NAME] Calendar" at bounding box center [477, 500] width 166 height 28
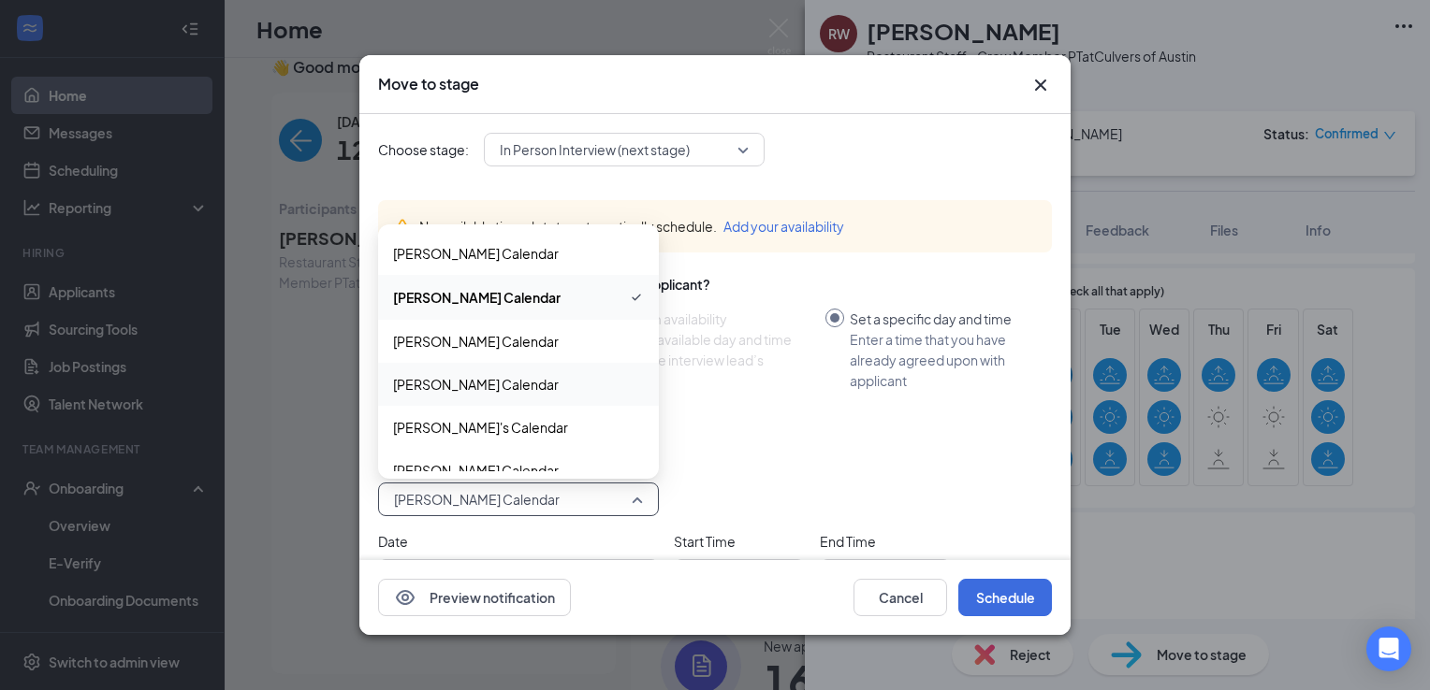
click at [577, 377] on span "[PERSON_NAME] Calendar" at bounding box center [518, 384] width 251 height 21
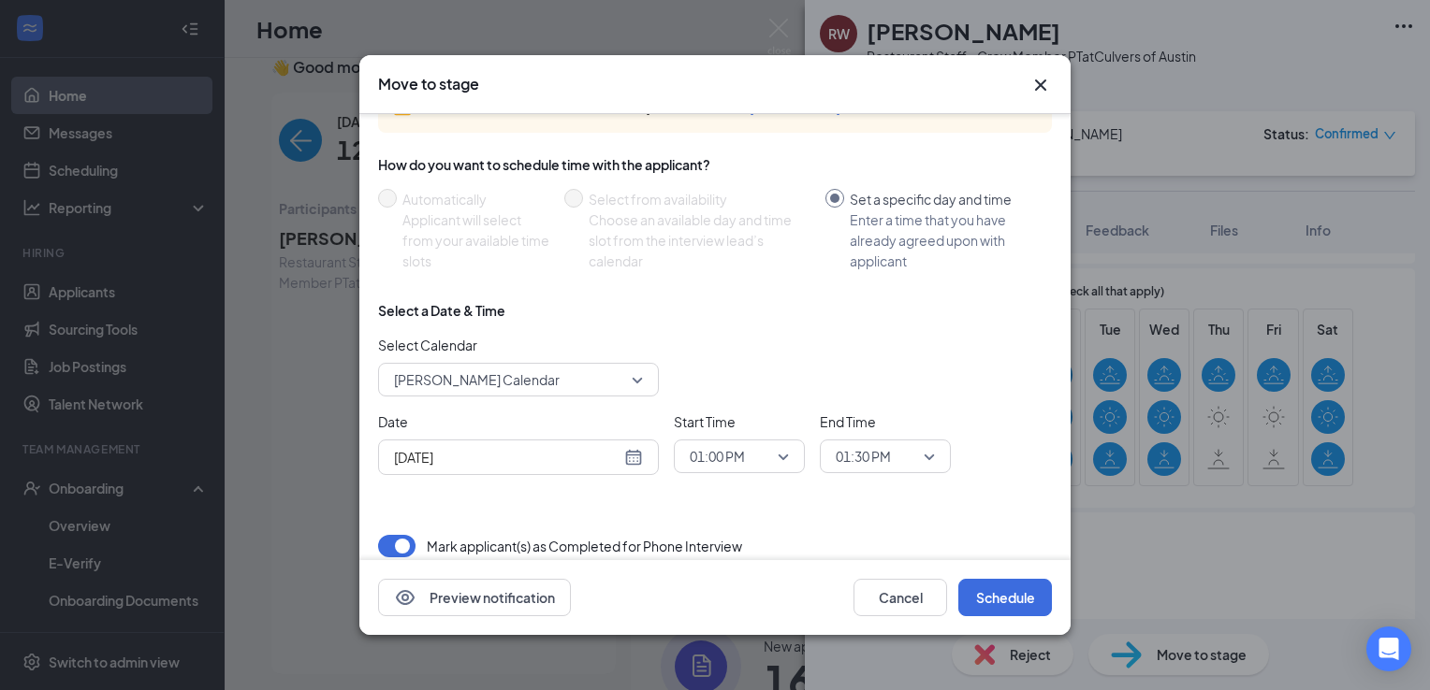
scroll to position [135, 0]
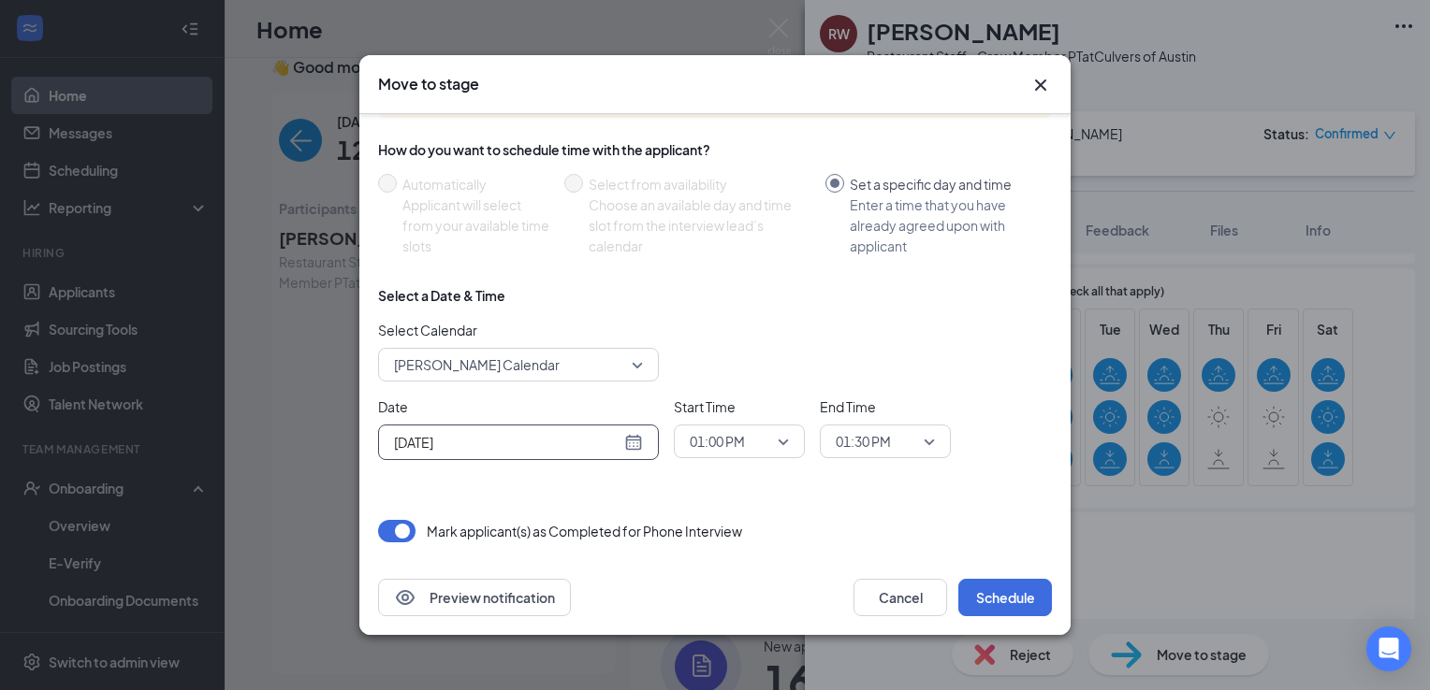
click at [634, 443] on div "[DATE]" at bounding box center [518, 442] width 249 height 21
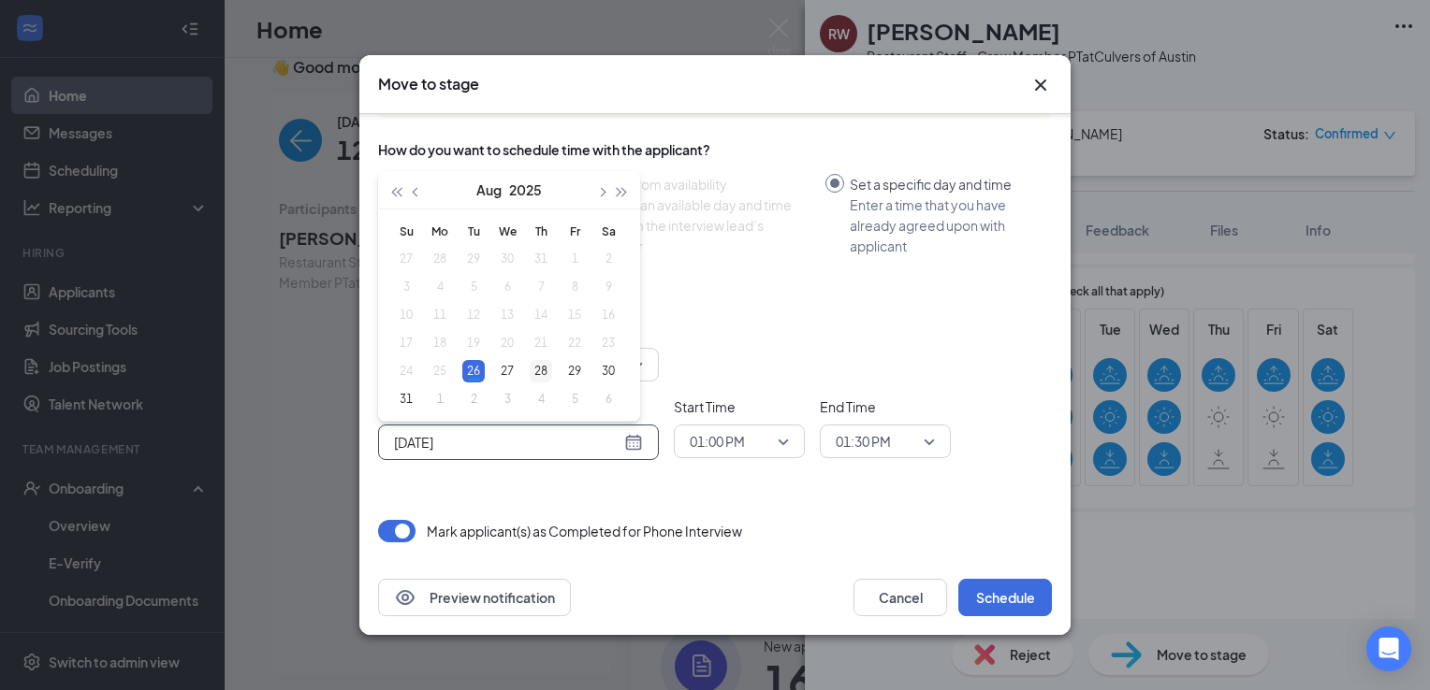
type input "[DATE]"
click at [541, 370] on div "28" at bounding box center [541, 371] width 22 height 22
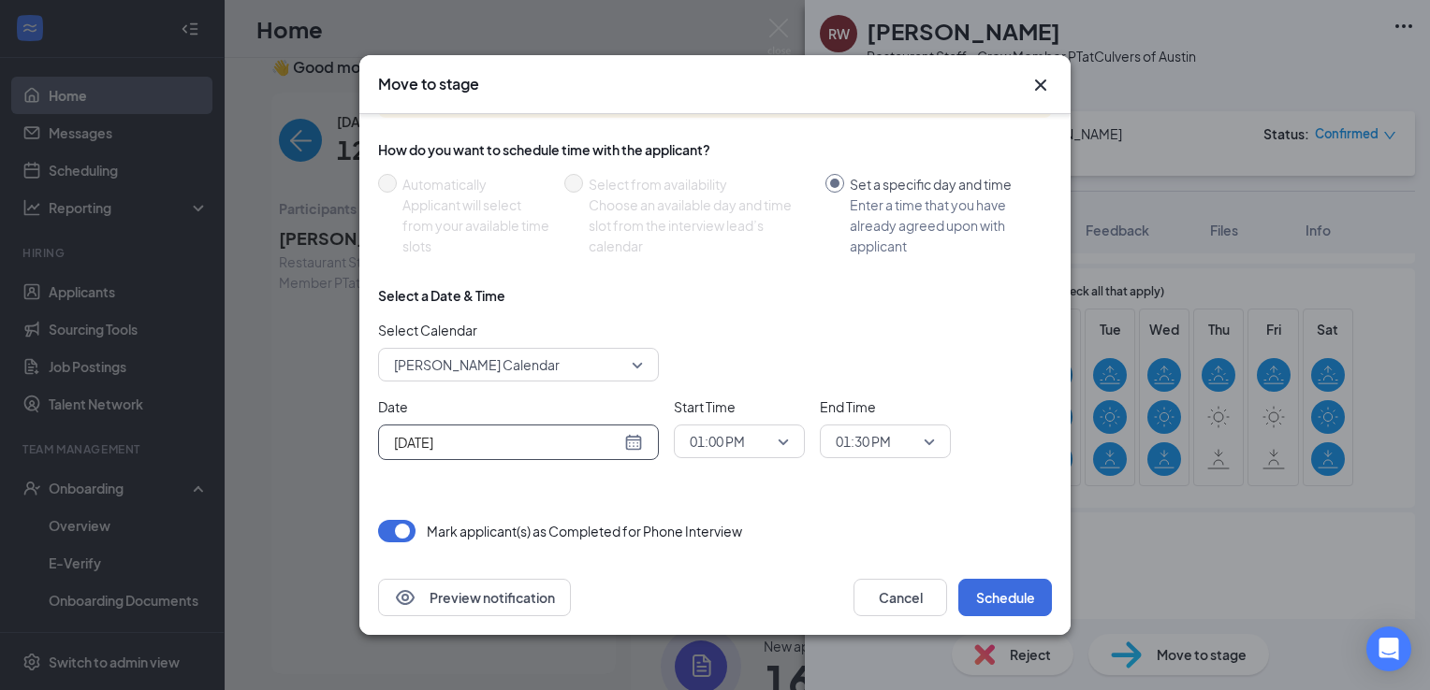
click at [747, 454] on span "01:00 PM" at bounding box center [731, 442] width 82 height 28
click at [757, 180] on span "04:00 PM" at bounding box center [739, 178] width 101 height 21
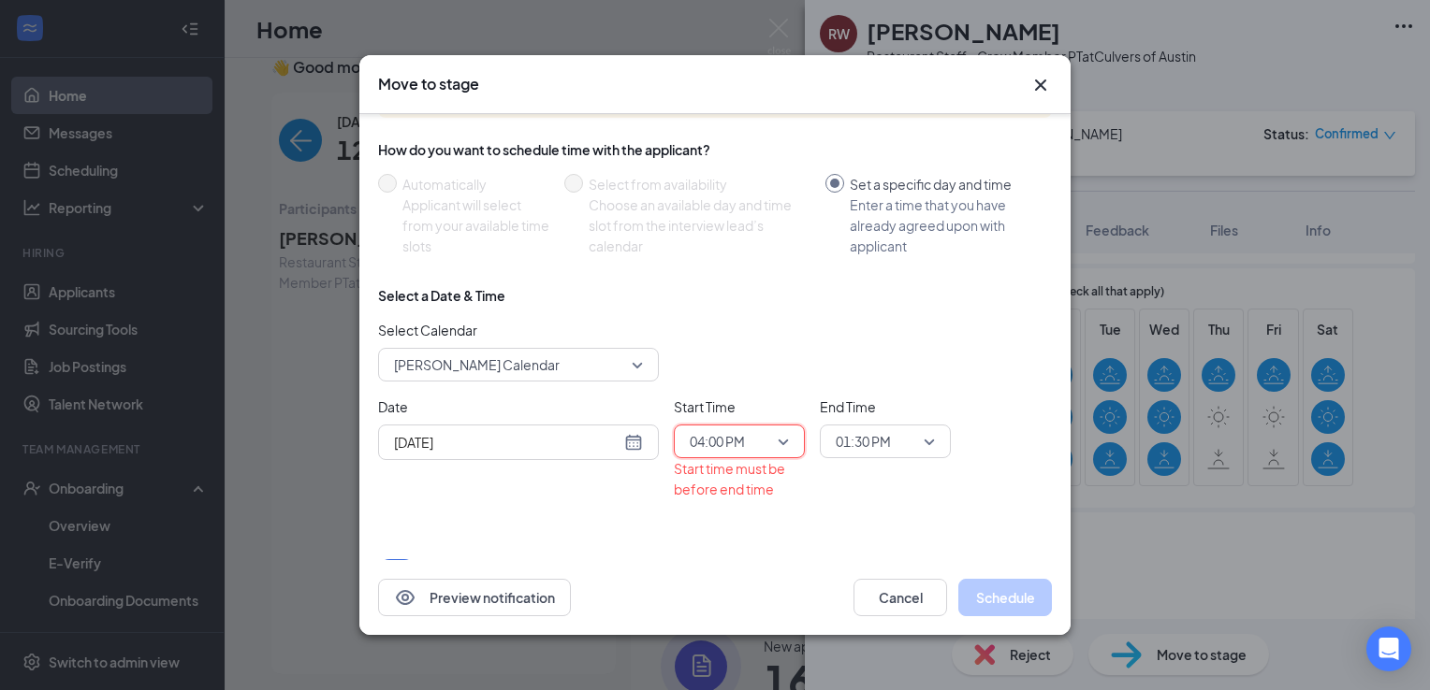
click at [884, 468] on div "End Time 01:30 PM" at bounding box center [885, 448] width 131 height 103
click at [879, 443] on span "01:30 PM" at bounding box center [862, 442] width 55 height 28
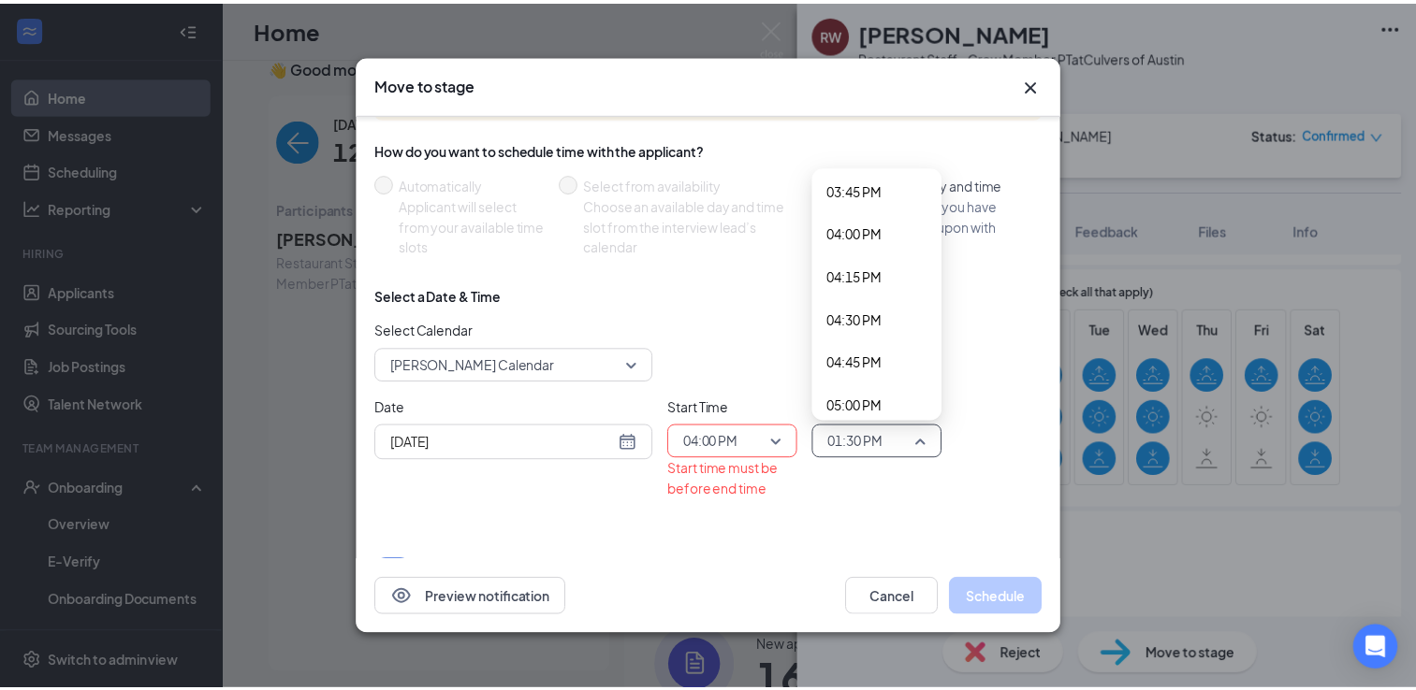
scroll to position [2735, 0]
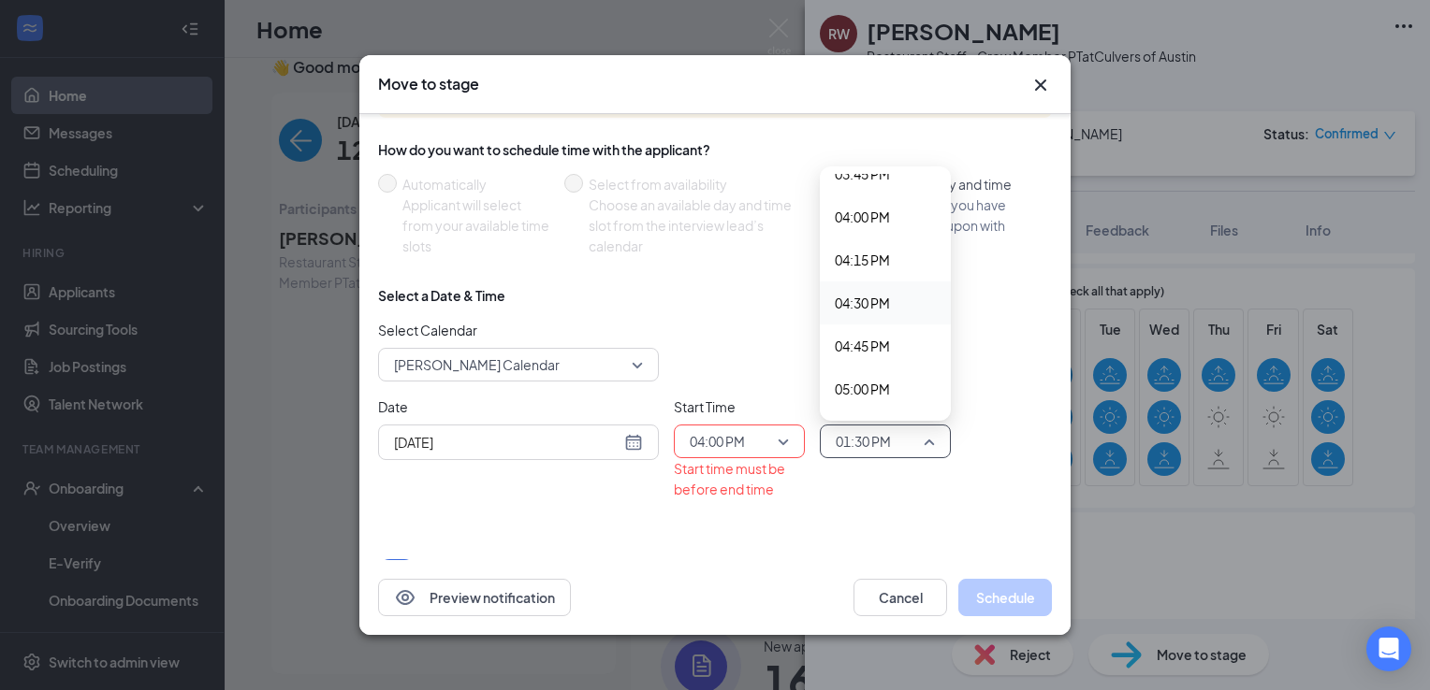
click at [921, 306] on div "04:30 PM" at bounding box center [885, 303] width 131 height 43
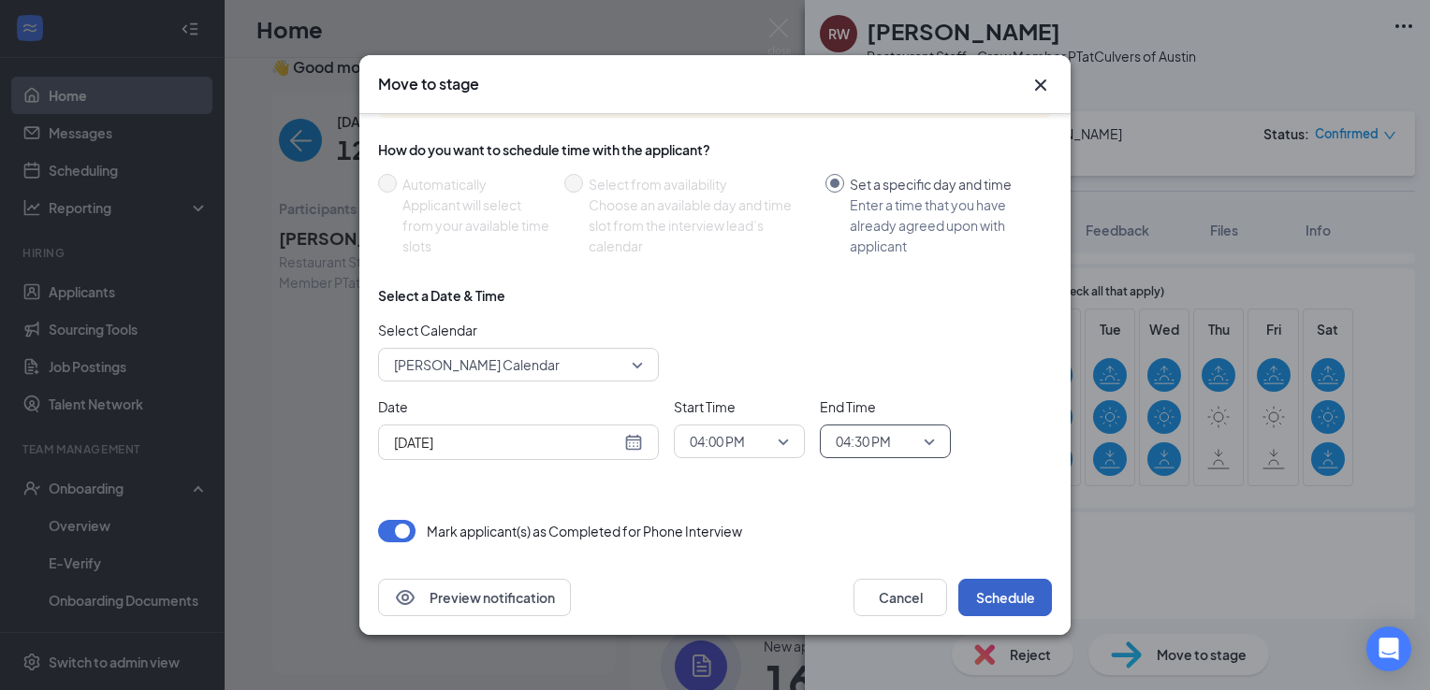
click at [1039, 594] on button "Schedule" at bounding box center [1005, 597] width 94 height 37
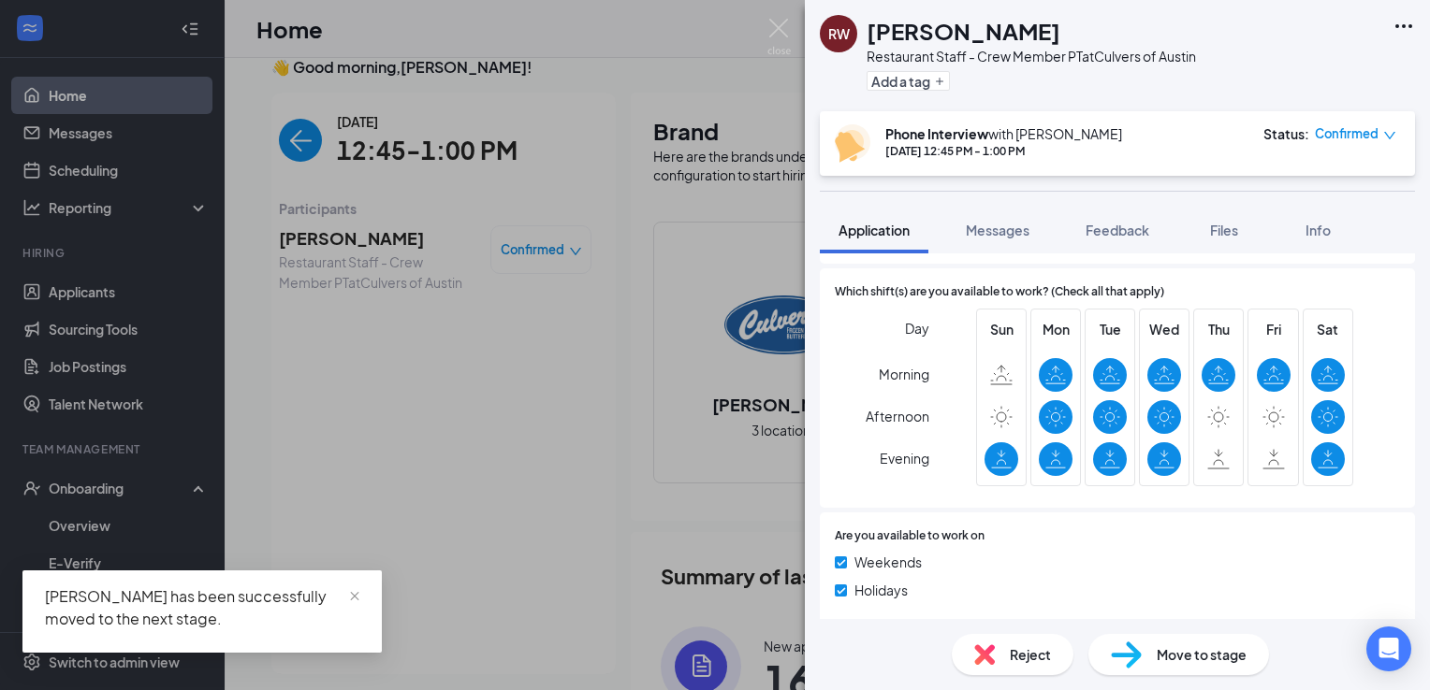
click at [770, 36] on img at bounding box center [778, 37] width 23 height 36
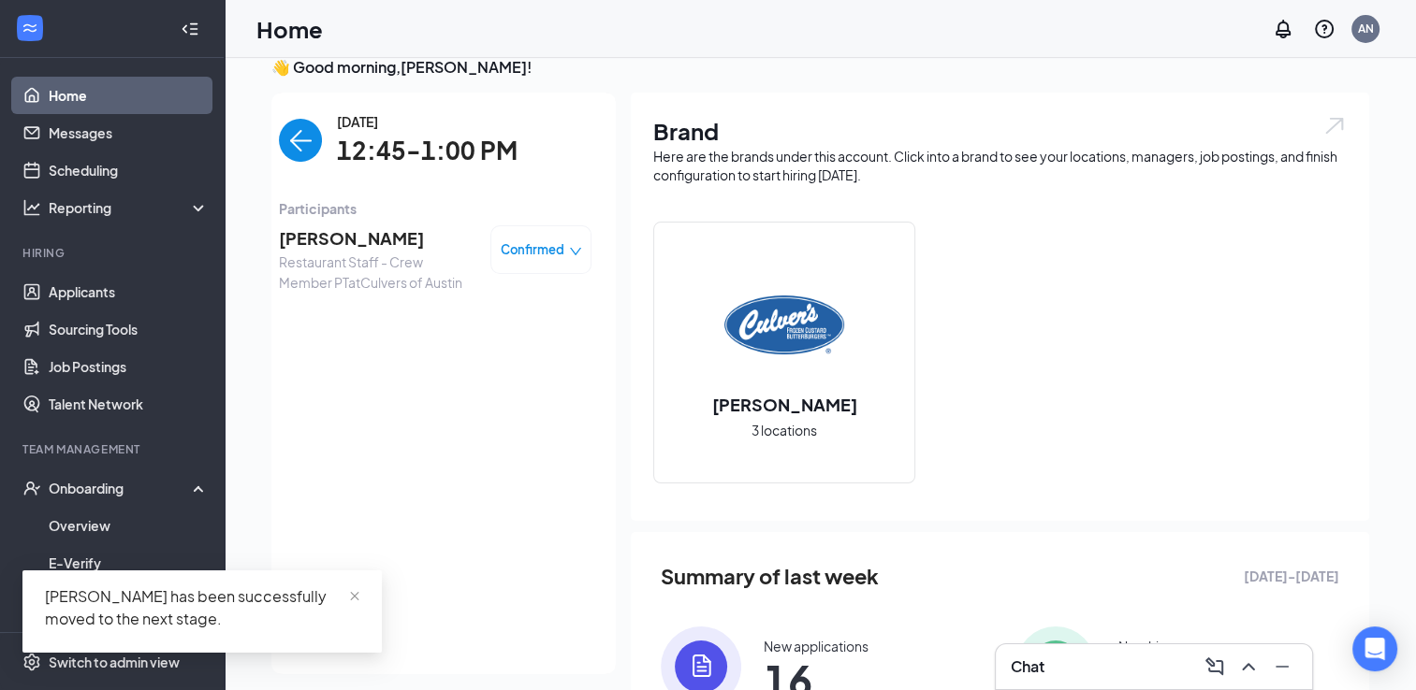
click at [284, 129] on img "back-button" at bounding box center [300, 140] width 43 height 43
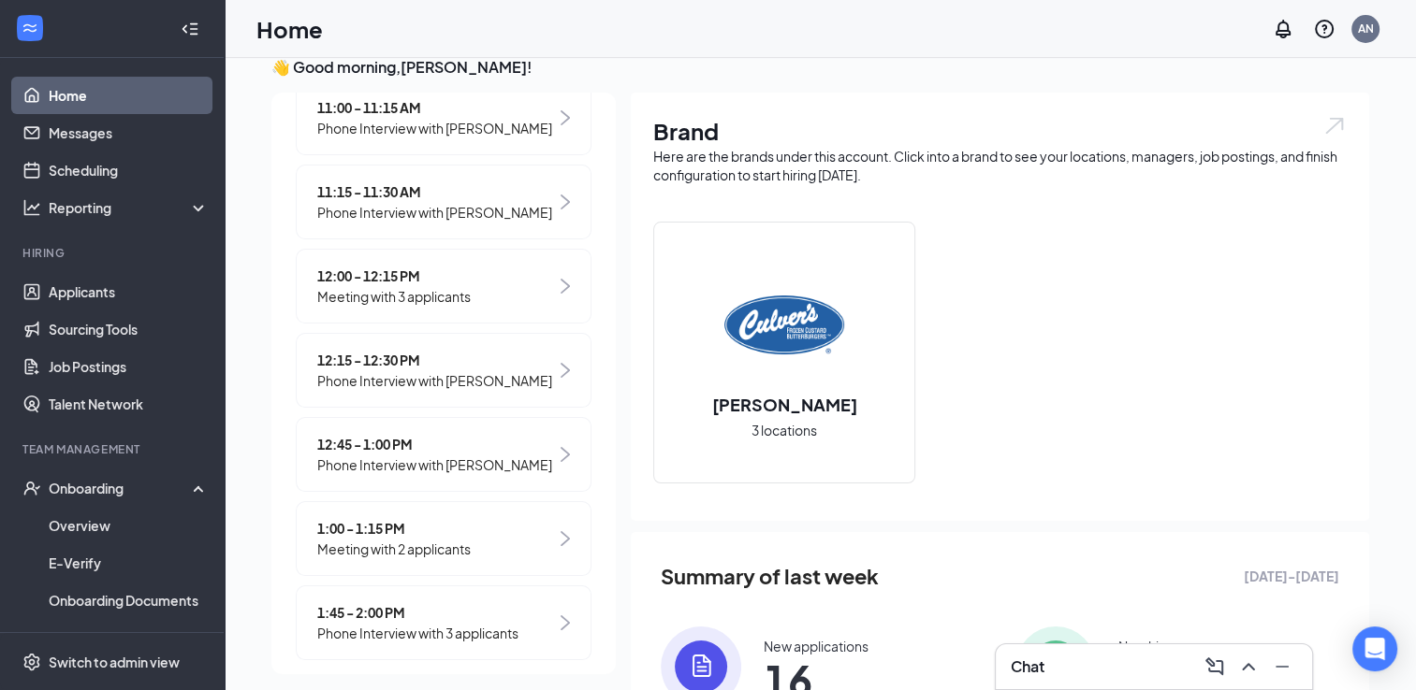
scroll to position [557, 0]
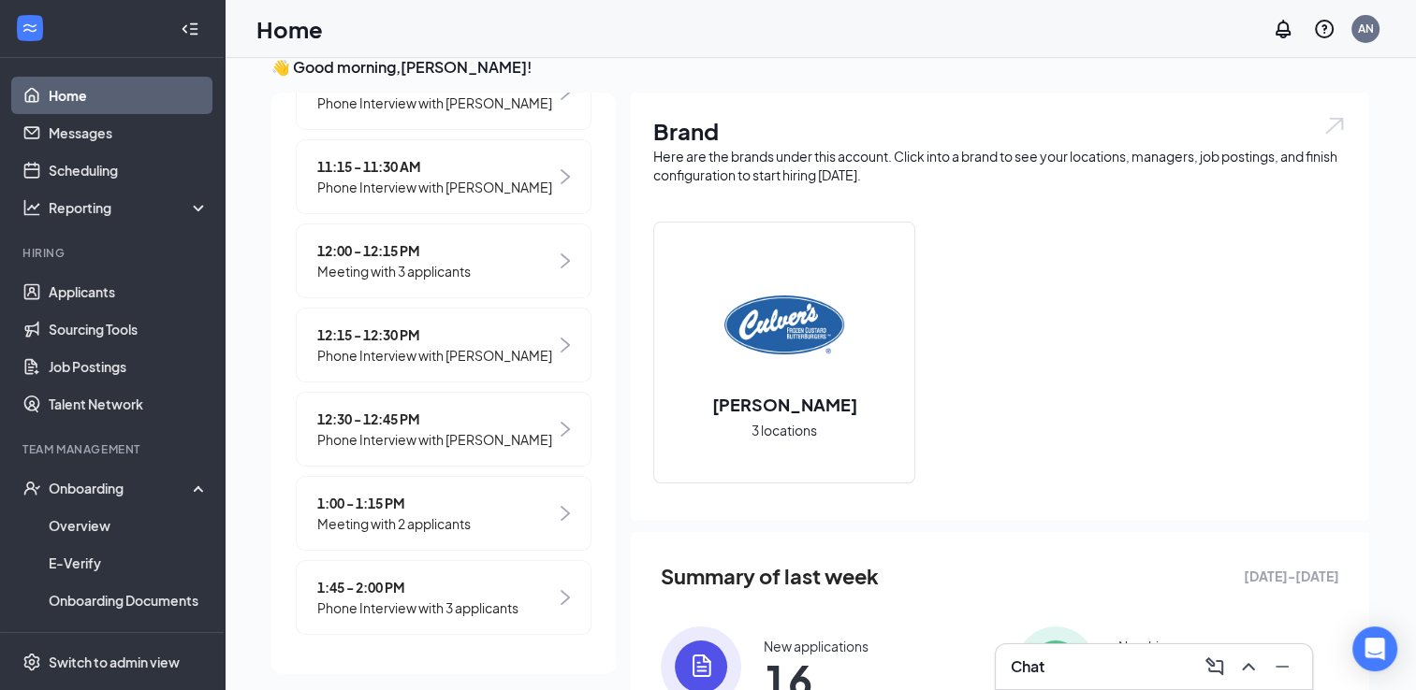
click at [383, 506] on span "1:00 - 1:15 PM" at bounding box center [393, 503] width 153 height 21
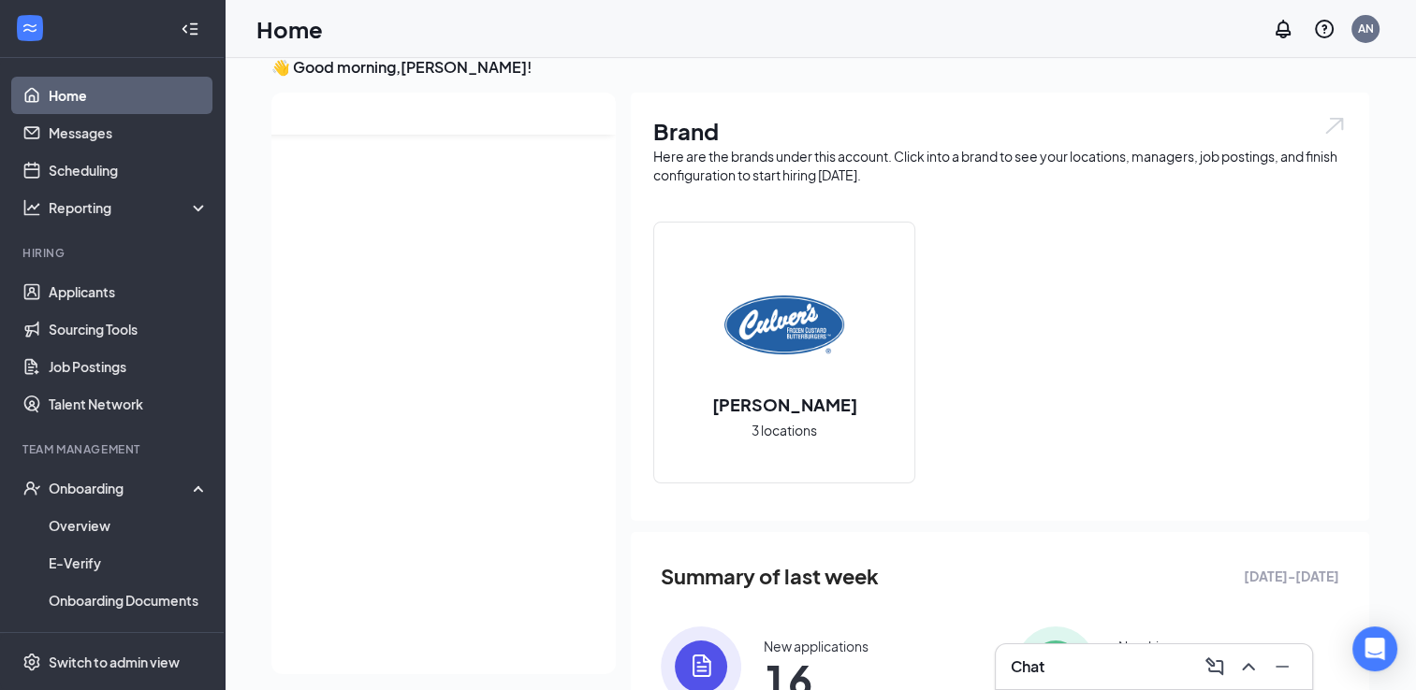
scroll to position [0, 0]
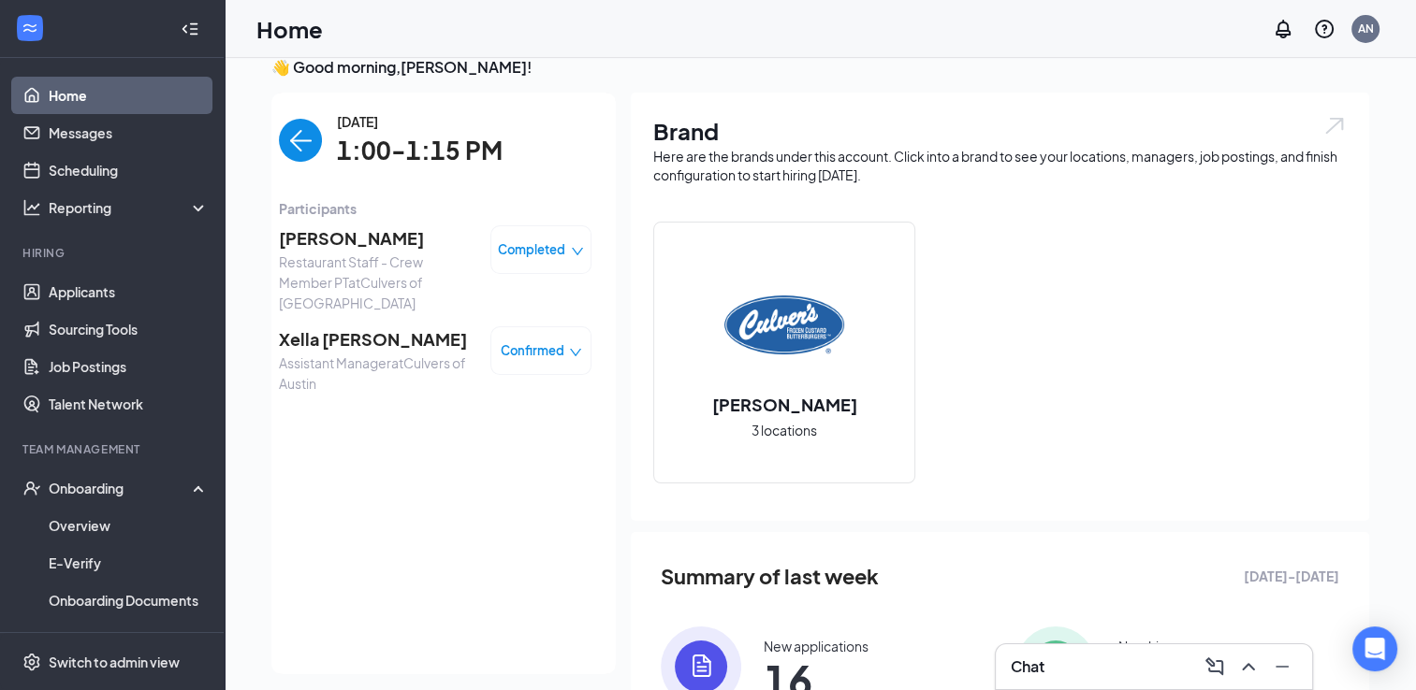
click at [311, 339] on span "Xella [PERSON_NAME]" at bounding box center [377, 340] width 196 height 26
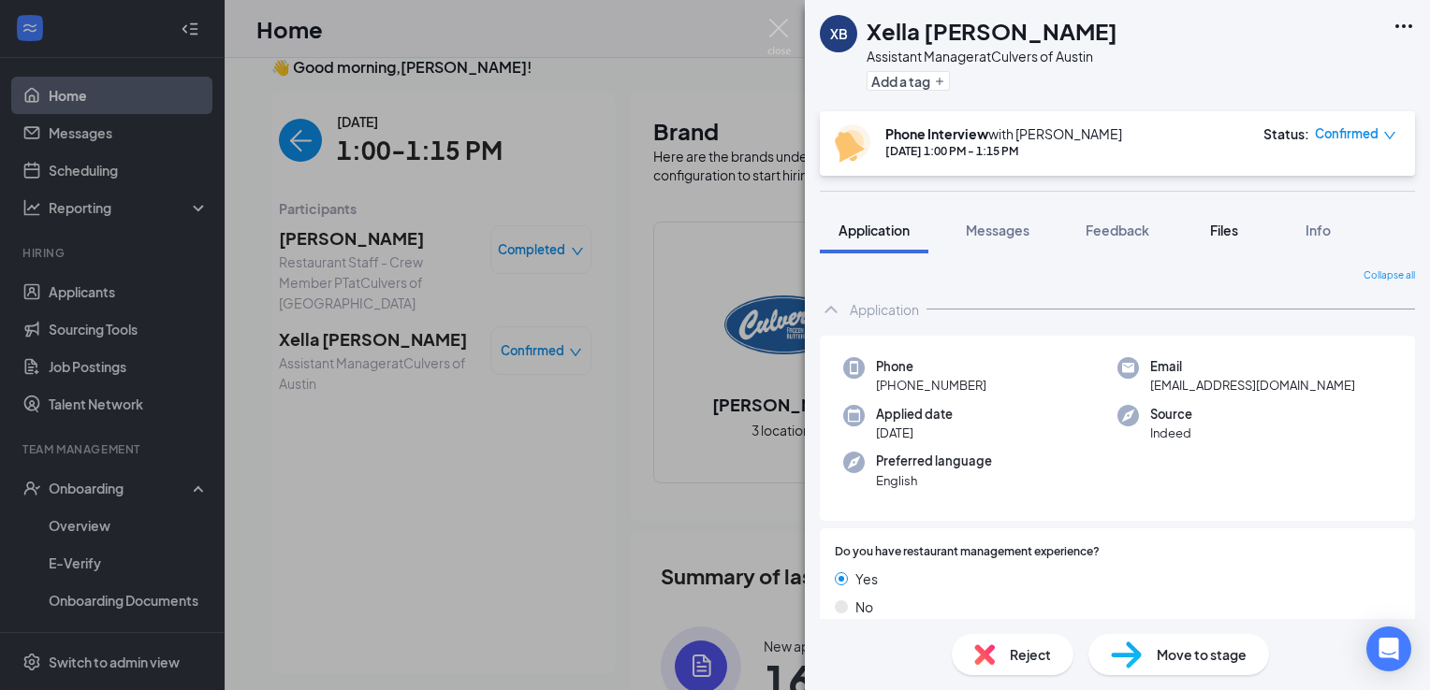
click at [1224, 241] on button "Files" at bounding box center [1223, 230] width 75 height 47
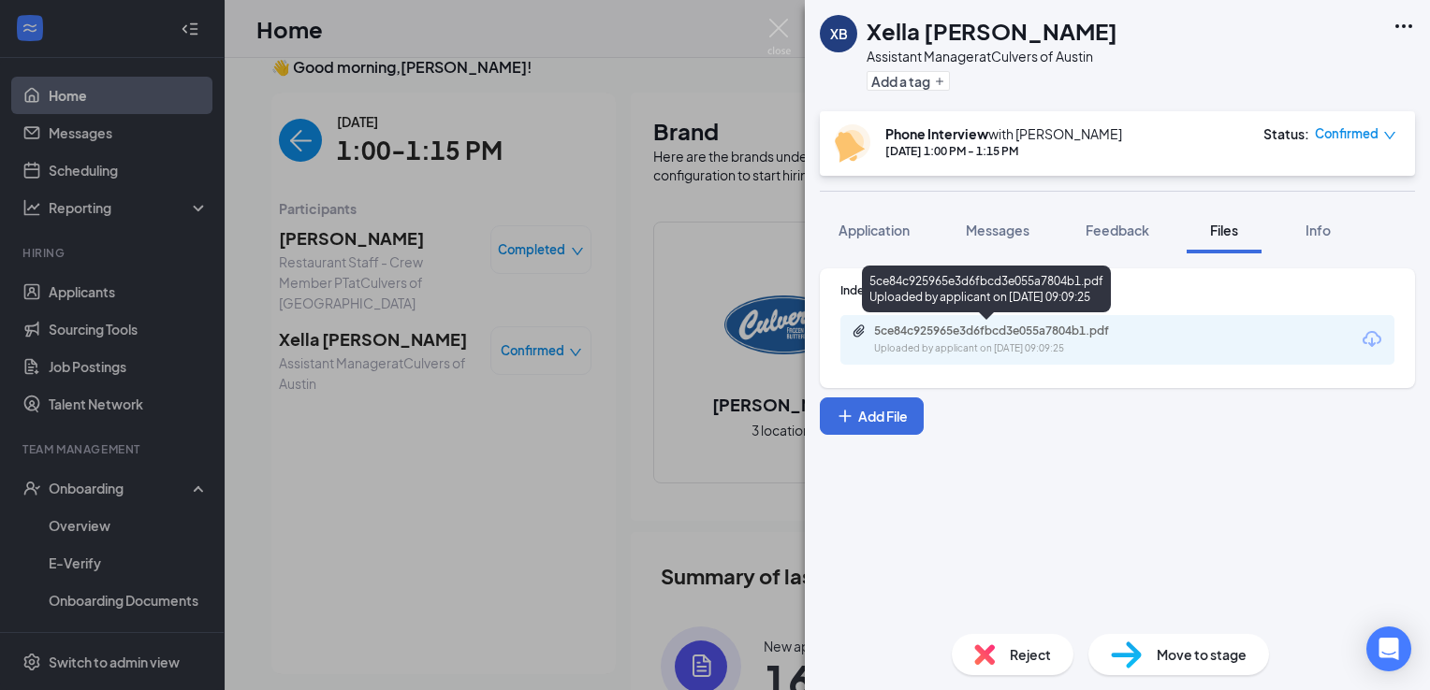
click at [1059, 331] on div "5ce84c925965e3d6fbcd3e055a7804b1.pdf" at bounding box center [1005, 331] width 262 height 15
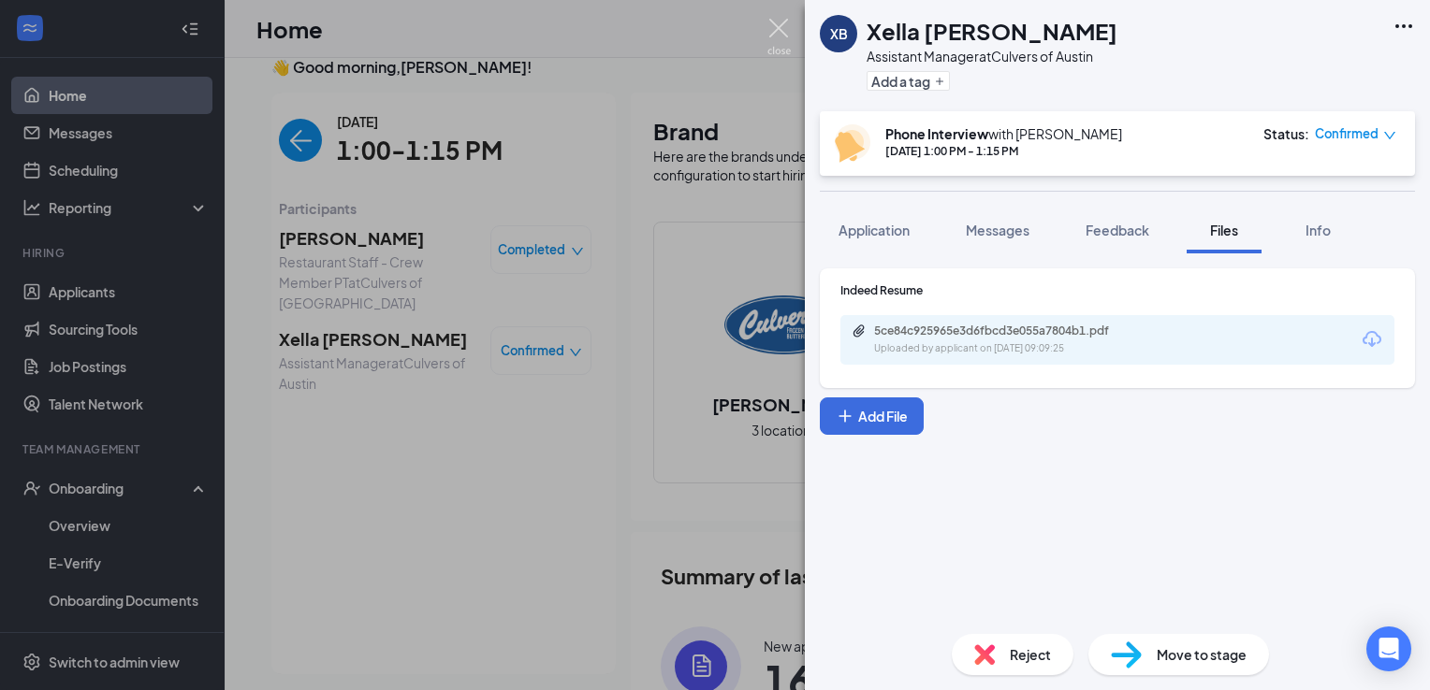
click at [778, 37] on img at bounding box center [778, 37] width 23 height 36
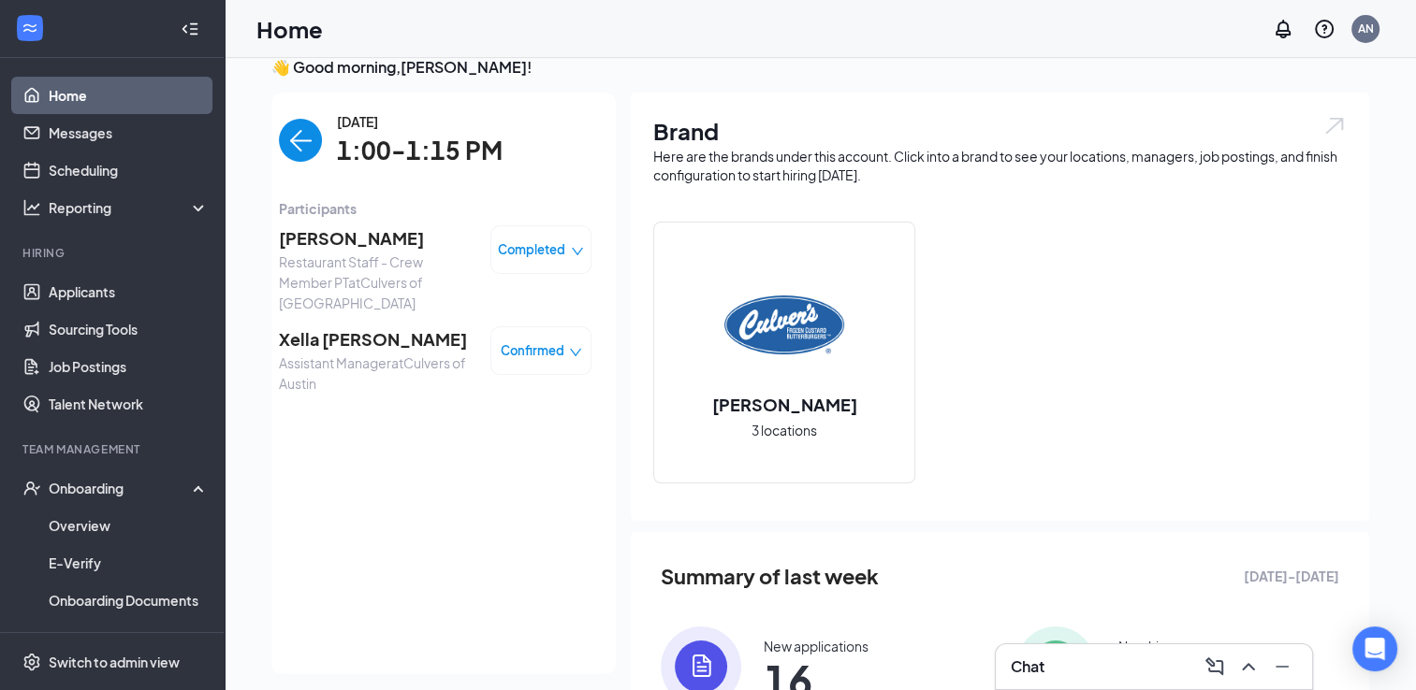
click at [298, 137] on img "back-button" at bounding box center [300, 140] width 43 height 43
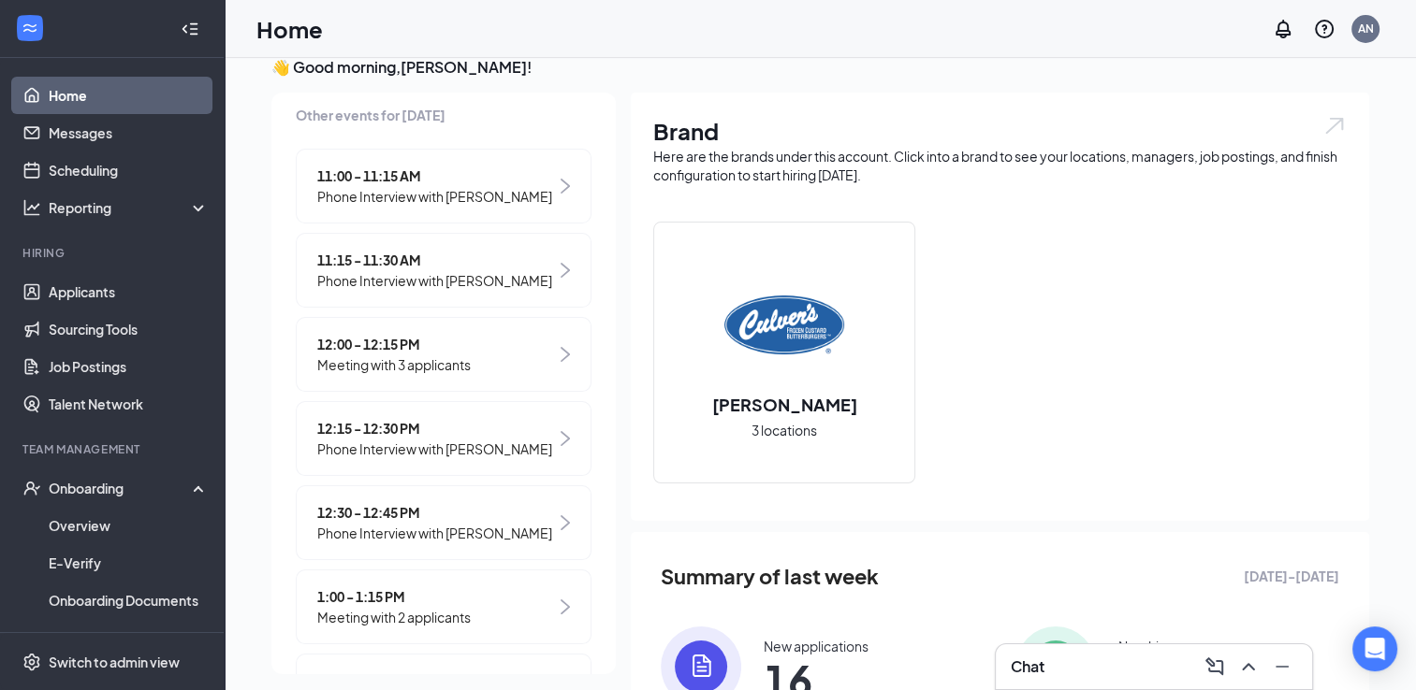
scroll to position [557, 0]
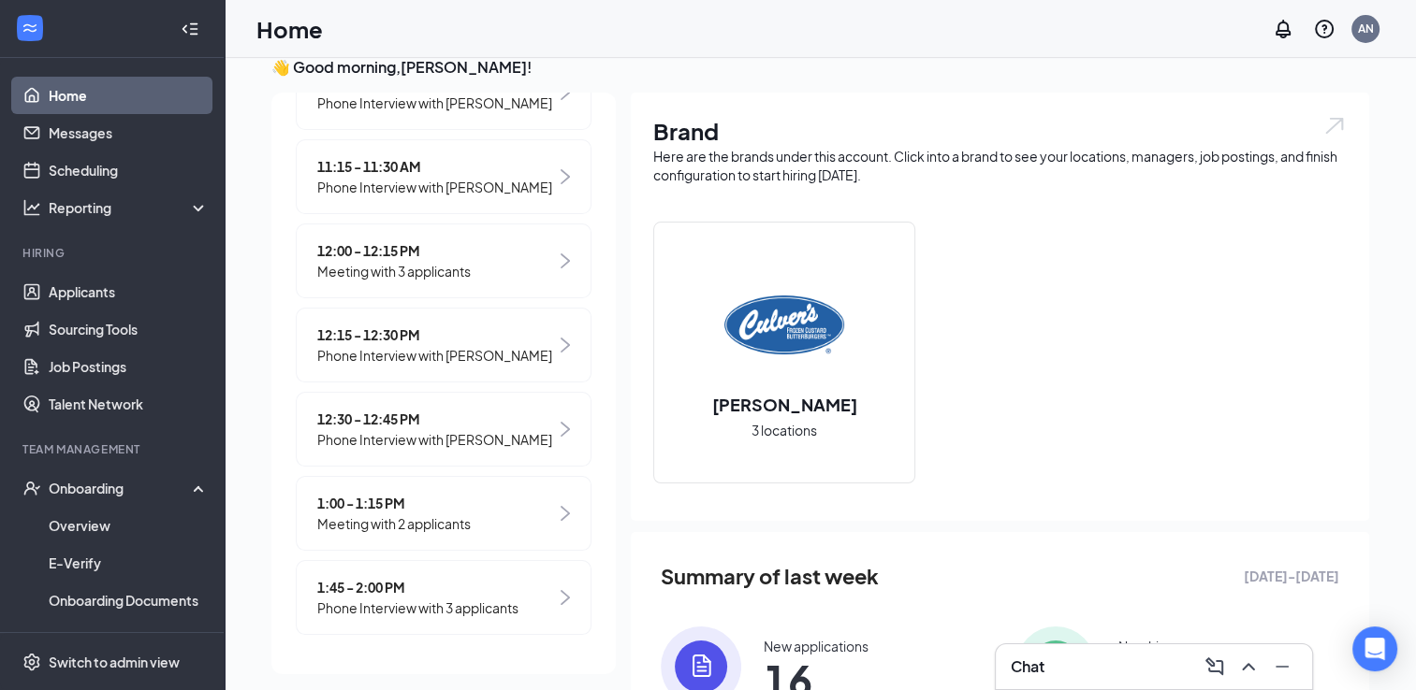
click at [400, 622] on div "1:45 - 2:00 PM Phone Interview with 3 applicants" at bounding box center [444, 597] width 296 height 75
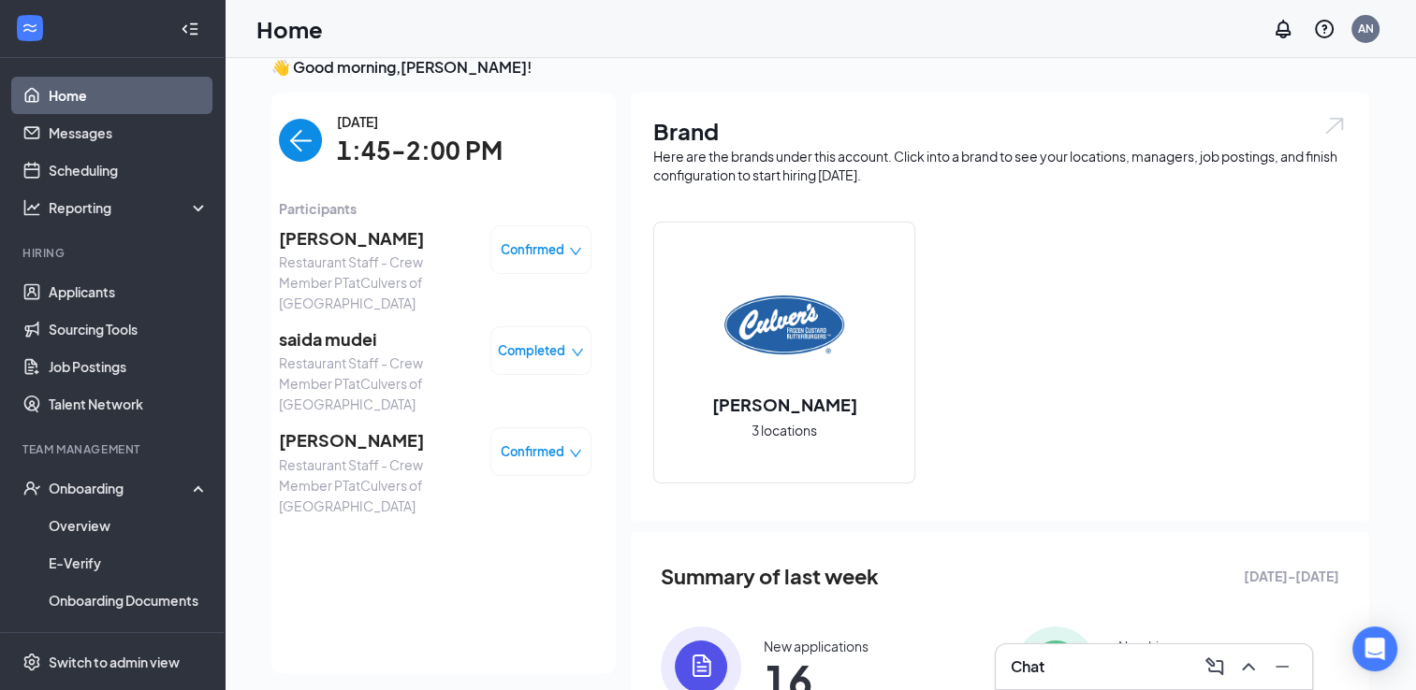
click at [296, 157] on img "back-button" at bounding box center [300, 140] width 43 height 43
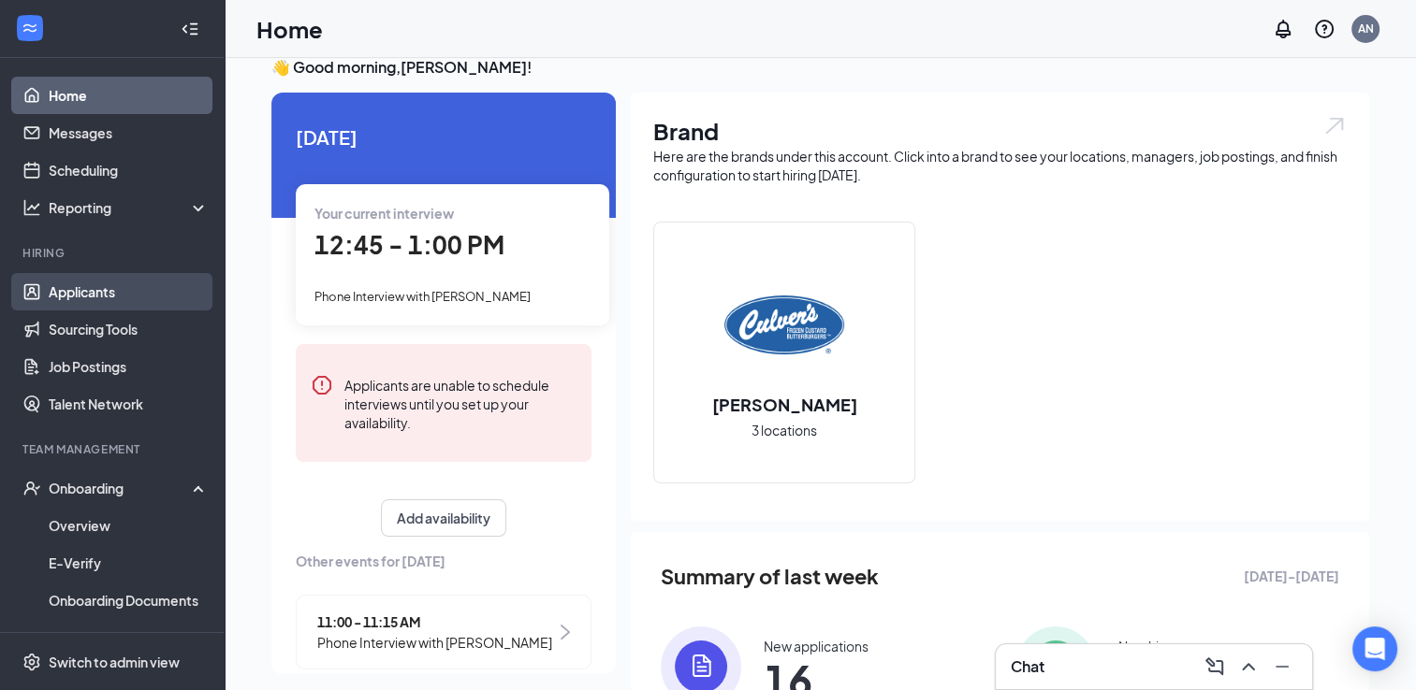
click at [68, 302] on link "Applicants" at bounding box center [129, 291] width 160 height 37
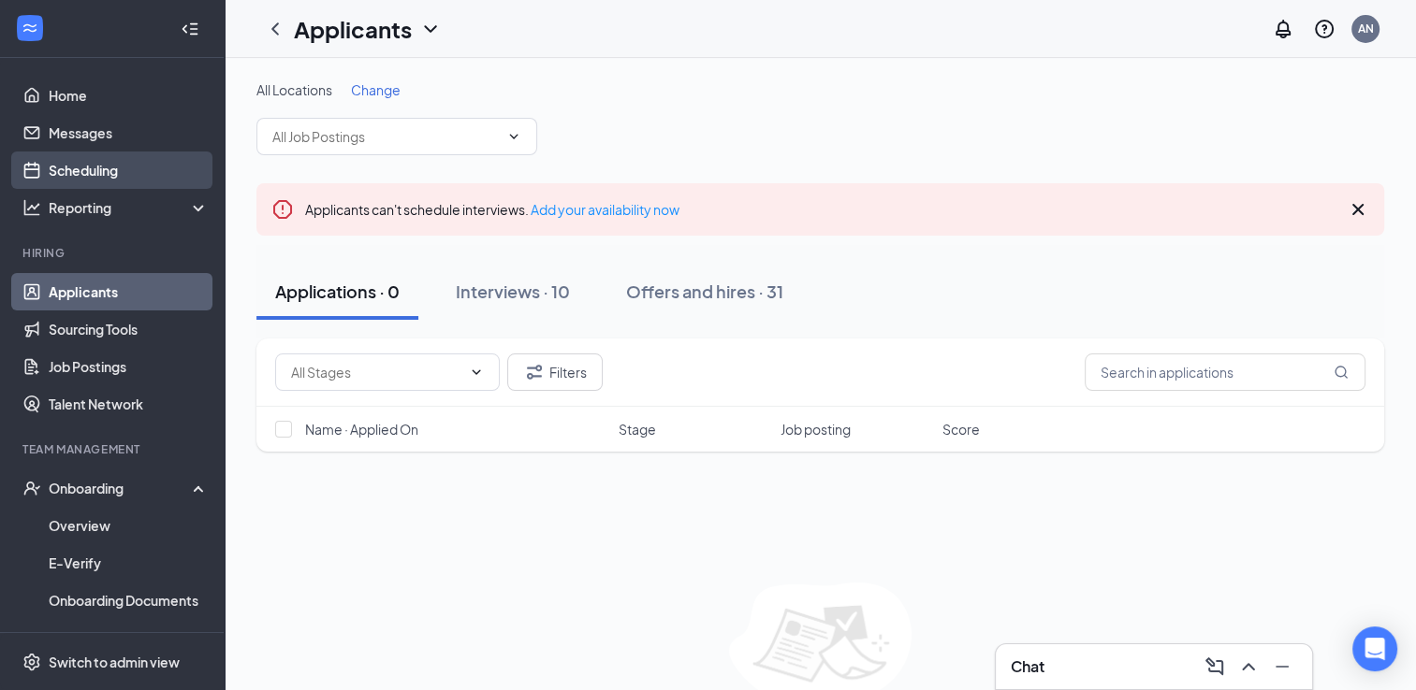
click at [76, 167] on link "Scheduling" at bounding box center [129, 170] width 160 height 37
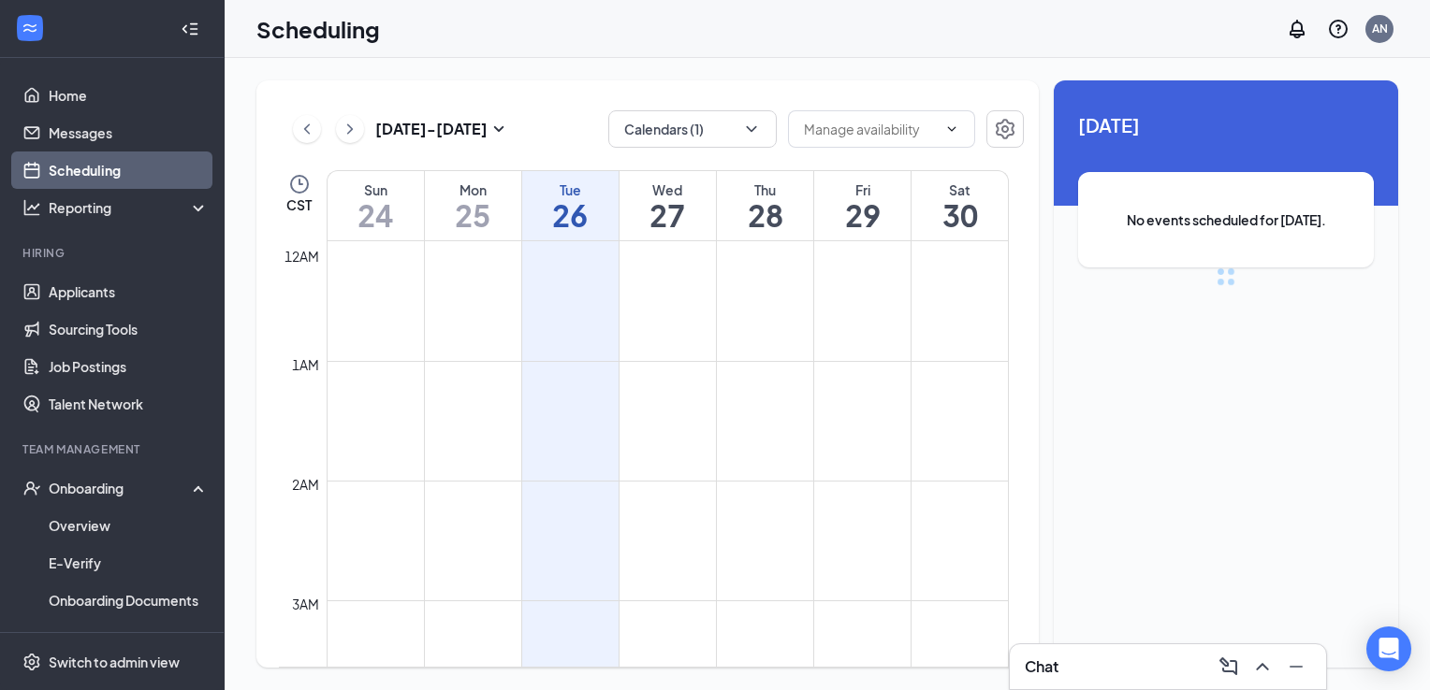
scroll to position [920, 0]
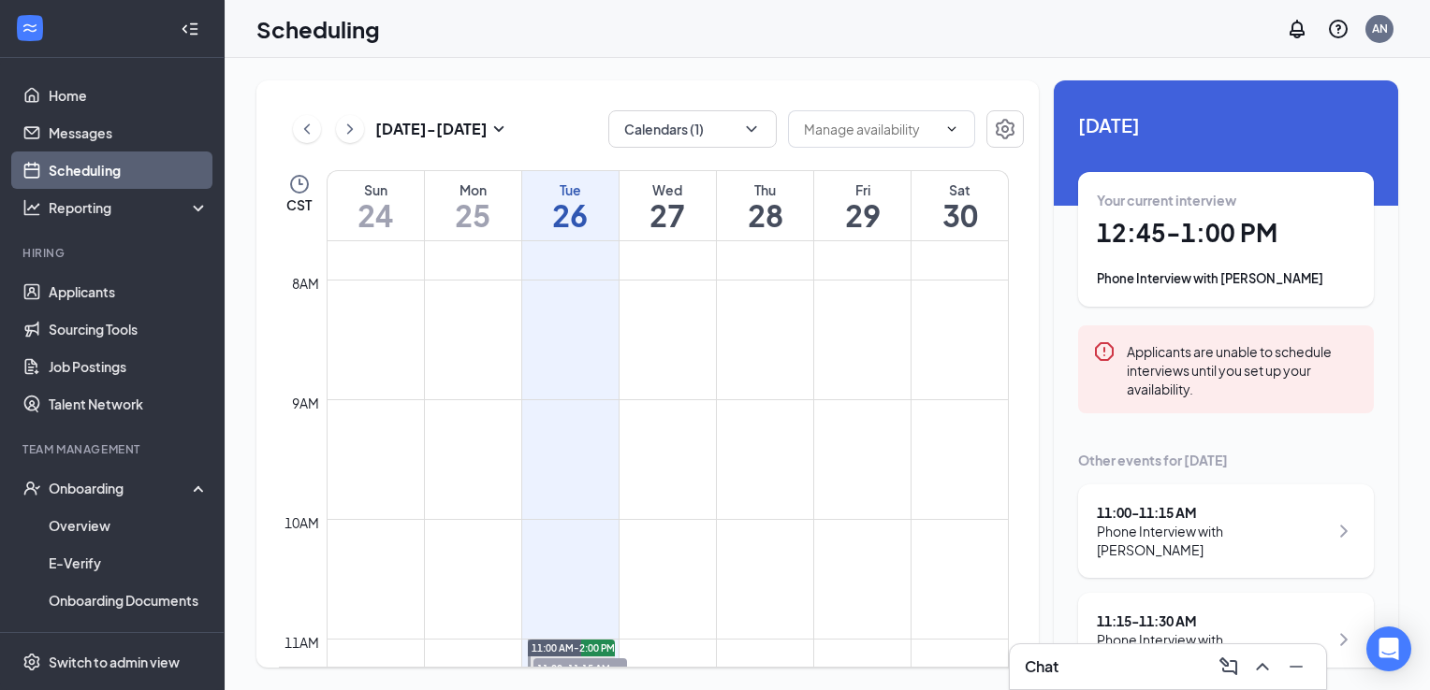
click at [746, 155] on div "Aug 24 - Aug 30 Calendars (1) CST Sun 24 Mon 25 Tue 26 Wed 27 Thu 28 Fri 29 Sat…" at bounding box center [647, 374] width 782 height 588
click at [745, 138] on button "Calendars (1)" at bounding box center [692, 128] width 168 height 37
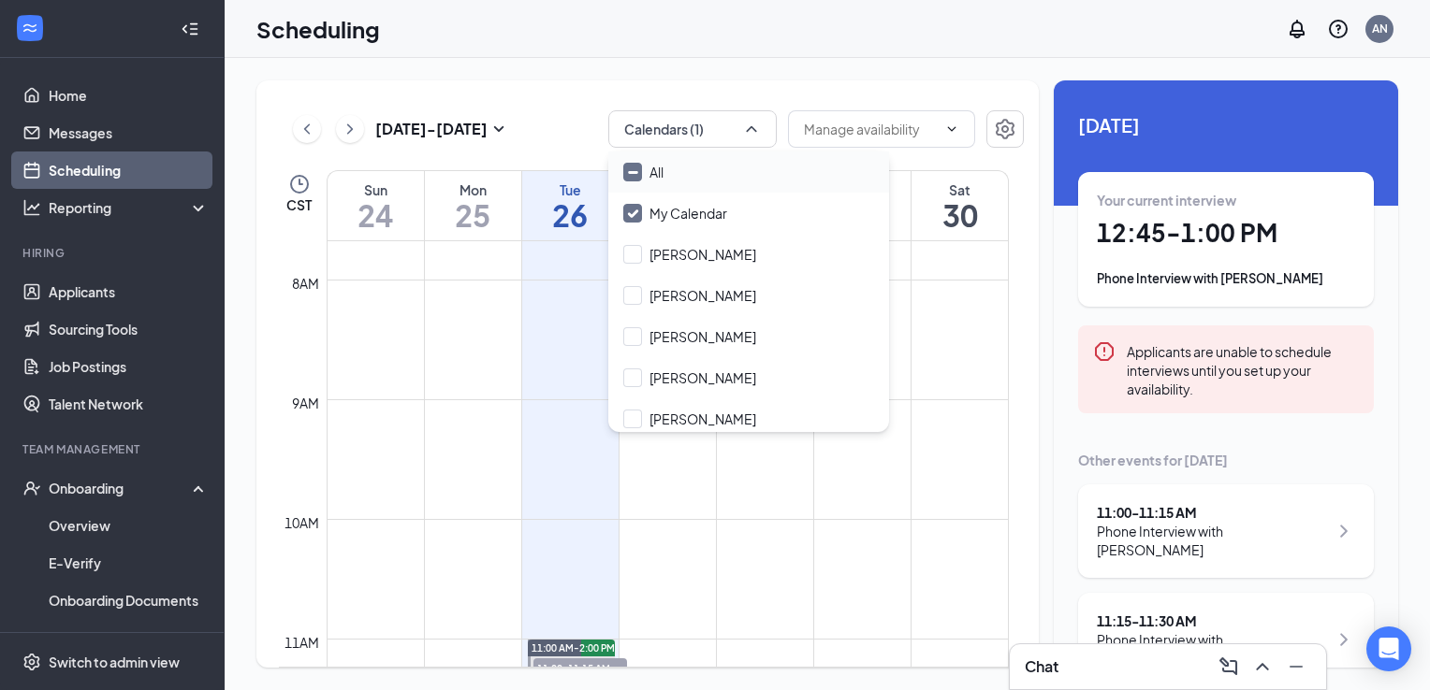
click at [672, 173] on div "All" at bounding box center [748, 172] width 281 height 41
checkbox input "true"
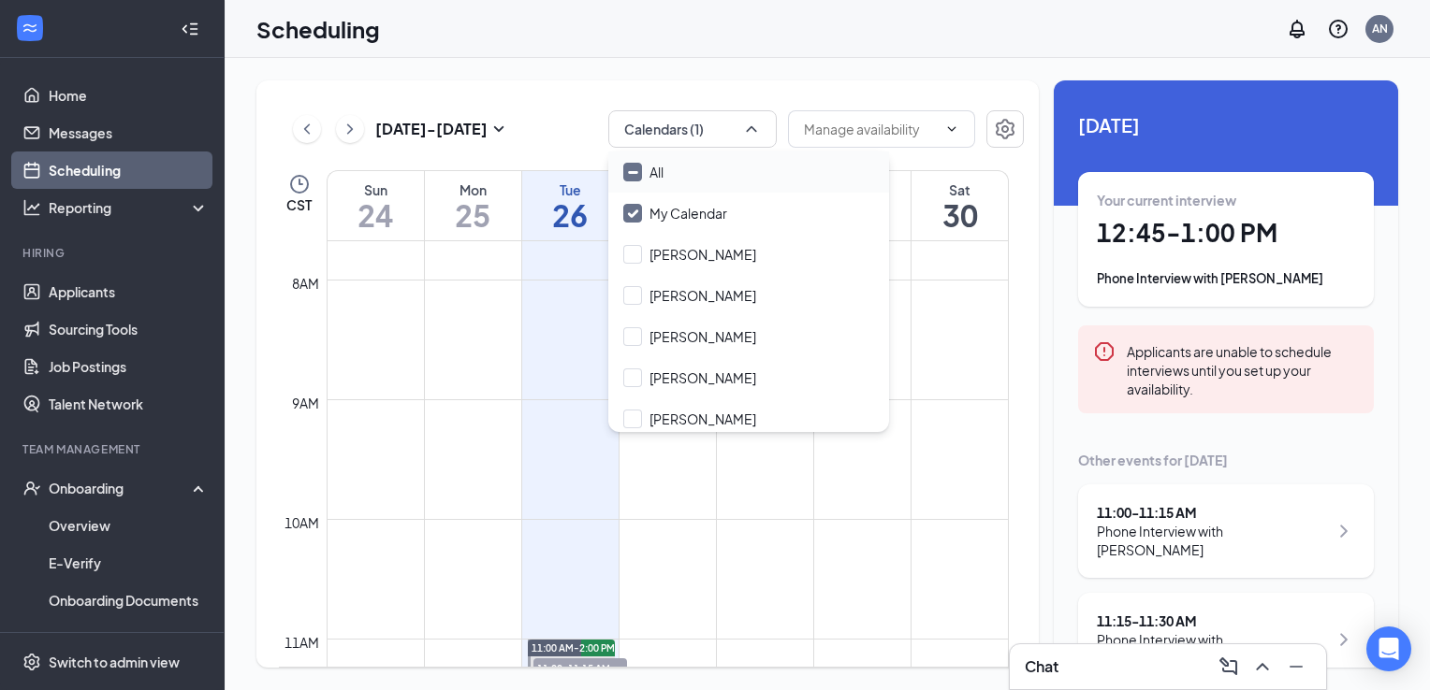
checkbox input "true"
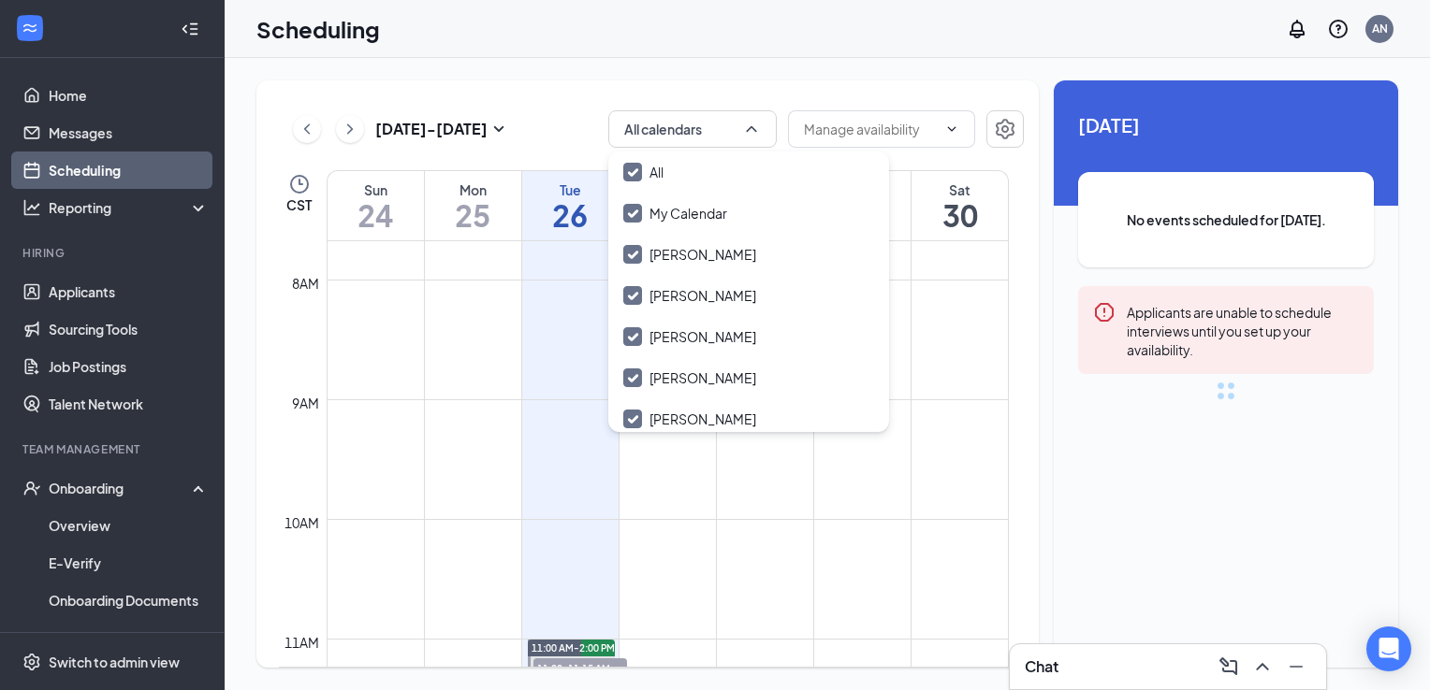
click at [844, 84] on div "Aug 24 - Aug 30 All calendars CST Sun 24 Mon 25 Tue 26 Wed 27 Thu 28 Fri 29 Sat…" at bounding box center [647, 374] width 782 height 588
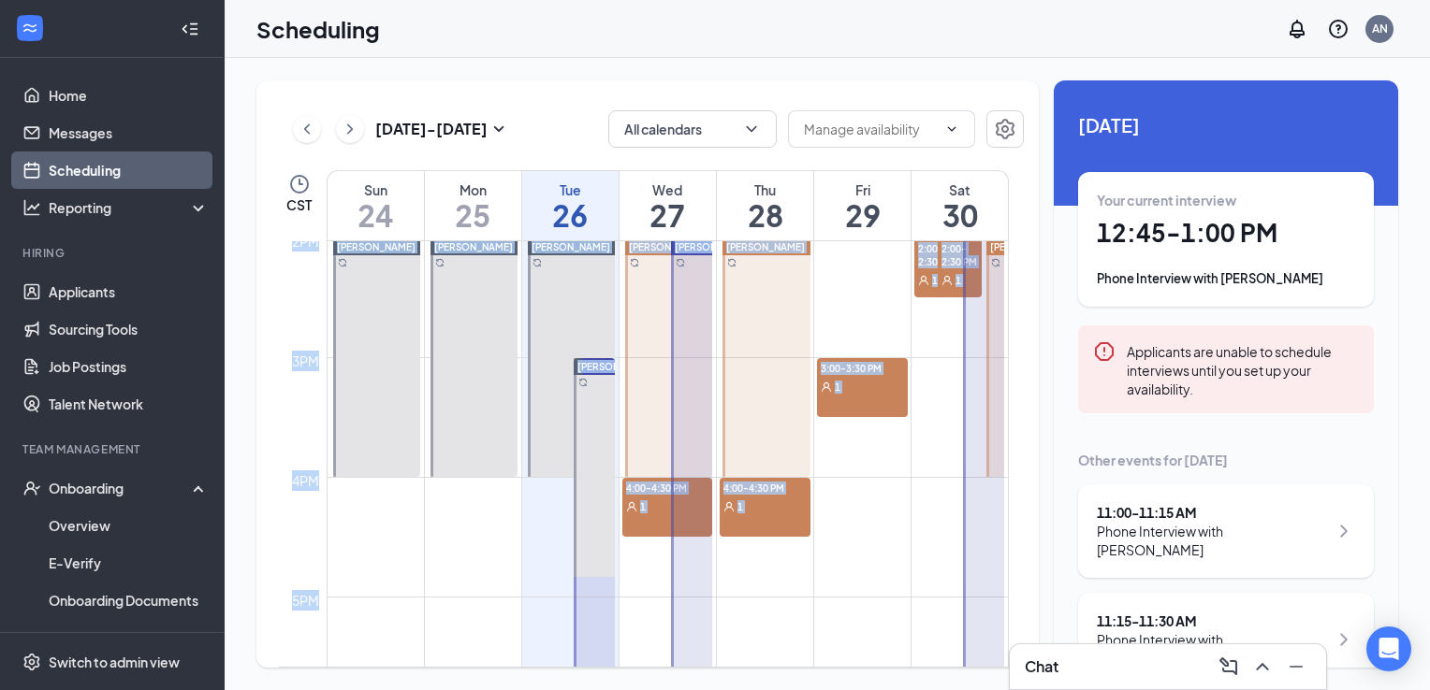
drag, startPoint x: 1022, startPoint y: 410, endPoint x: 988, endPoint y: 513, distance: 108.3
click at [988, 513] on div "12am 1am 2am 3am 4am 5am 6am 7am 8am 9am 10am 11am 12pm 1pm 2pm 3pm 4pm 5pm 6pm…" at bounding box center [651, 454] width 744 height 426
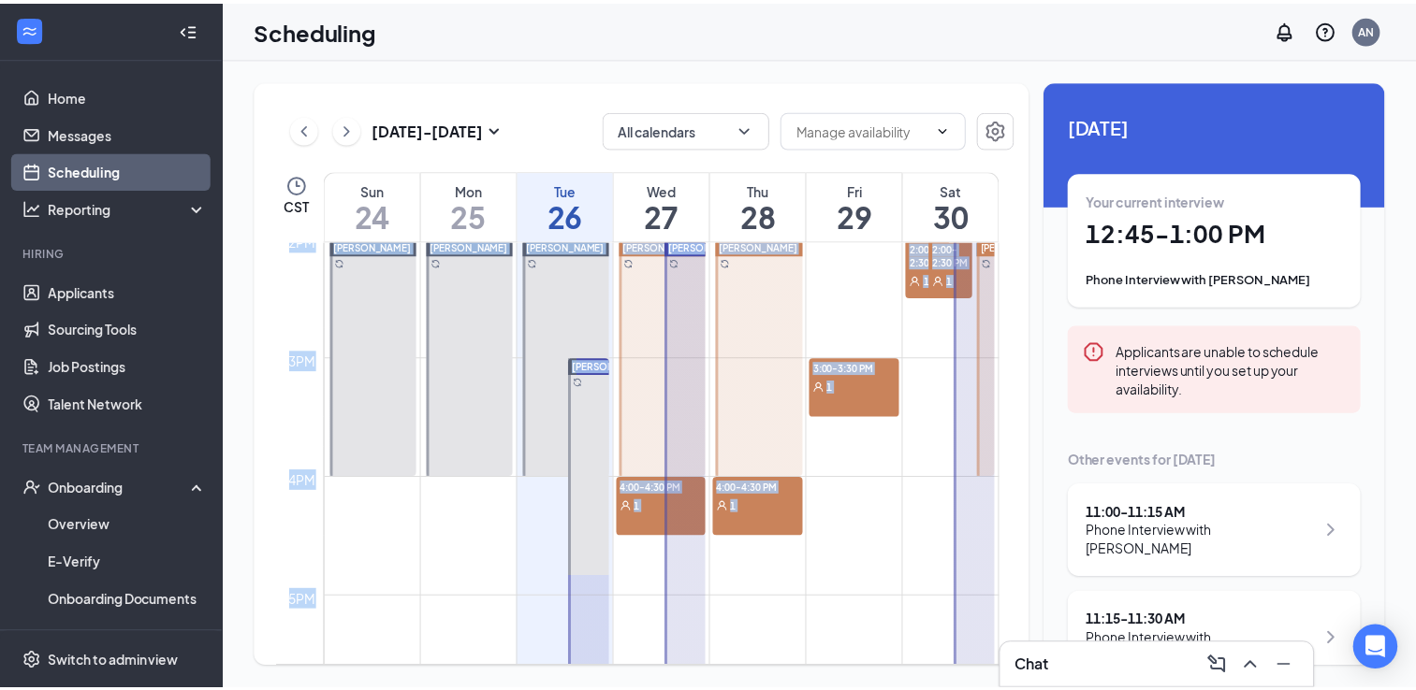
scroll to position [1692, 0]
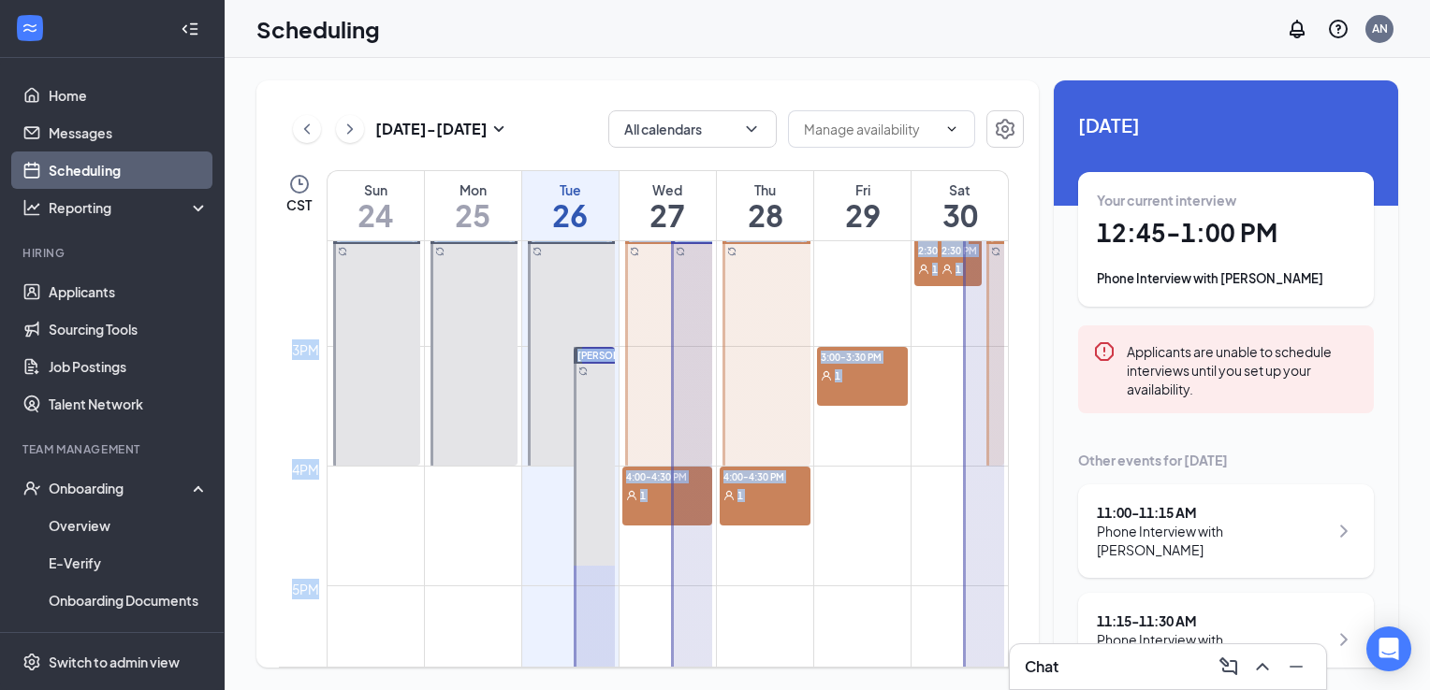
click at [760, 500] on div "1" at bounding box center [764, 495] width 91 height 19
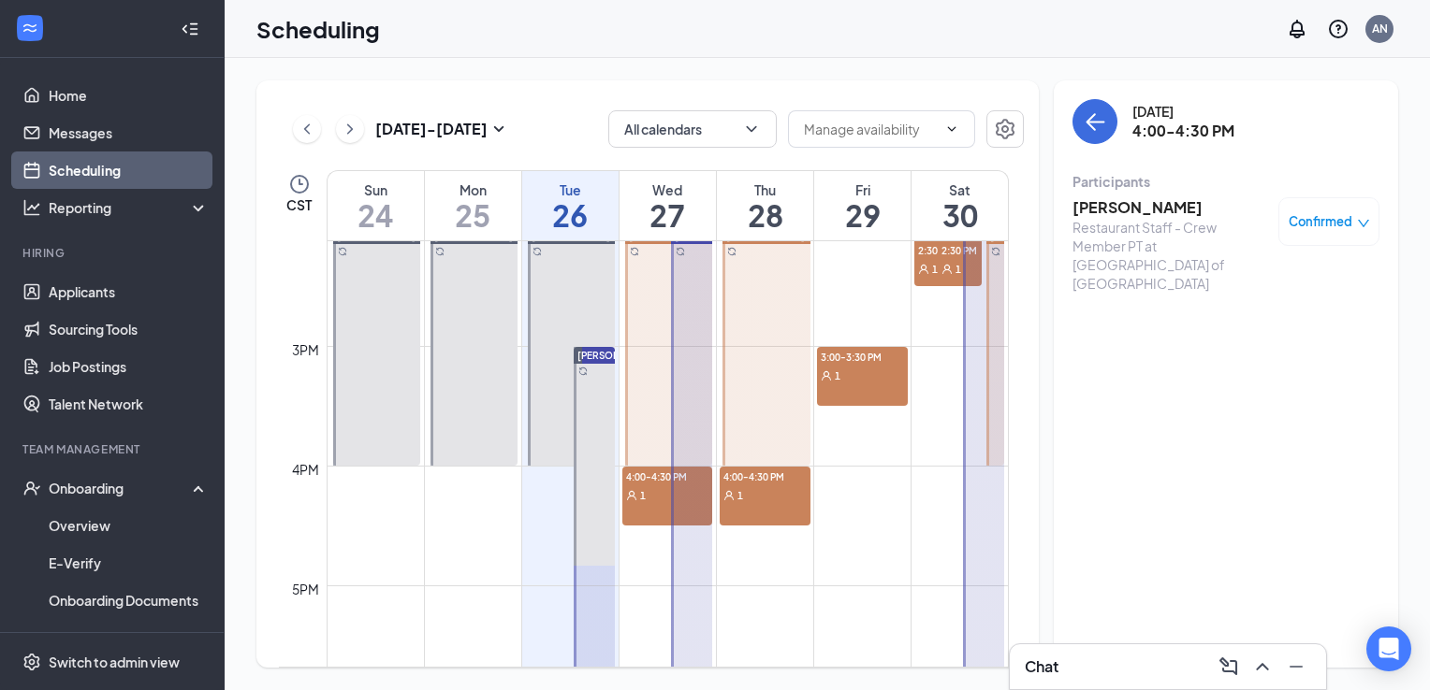
drag, startPoint x: 749, startPoint y: 414, endPoint x: 812, endPoint y: 441, distance: 68.3
click at [785, 563] on td at bounding box center [668, 571] width 682 height 30
click at [785, 562] on td at bounding box center [668, 571] width 682 height 30
click at [740, 447] on div at bounding box center [766, 346] width 88 height 239
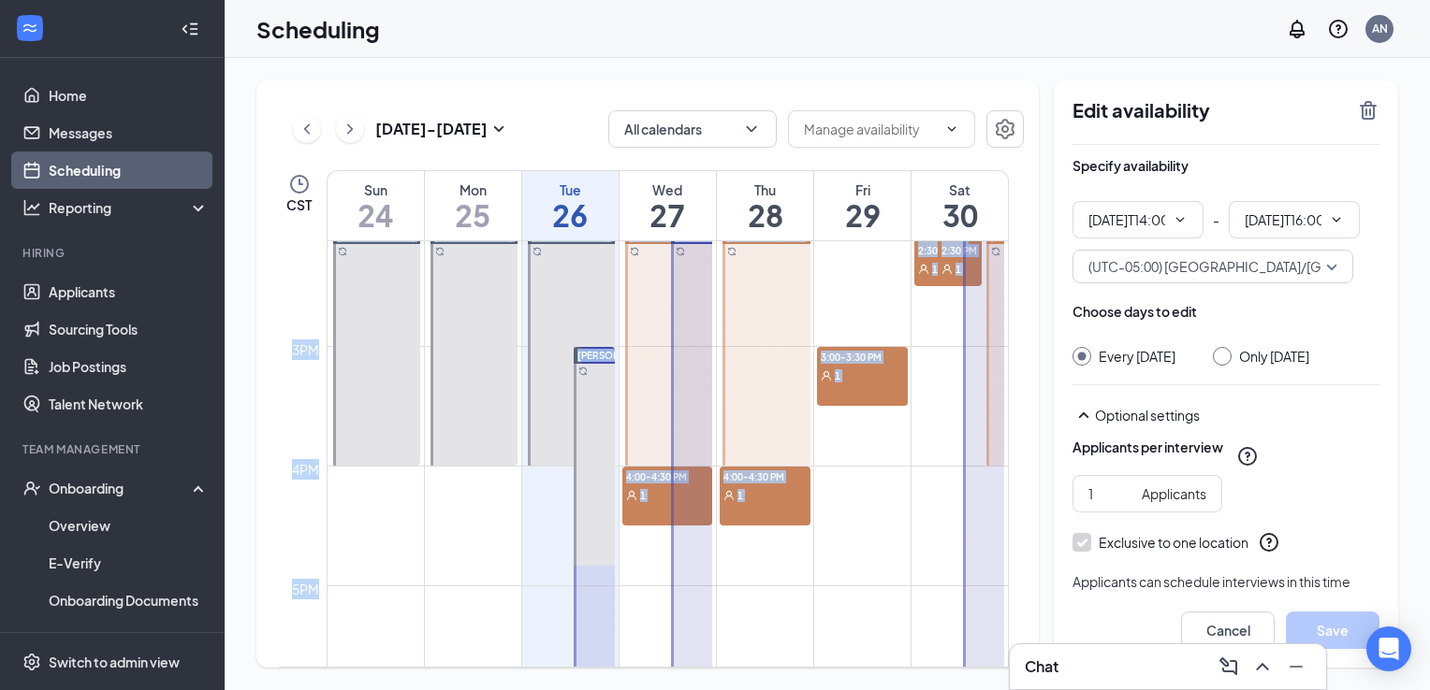
type input "02:00 PM"
type input "04:00 PM"
click at [49, 111] on link "Home" at bounding box center [129, 95] width 160 height 37
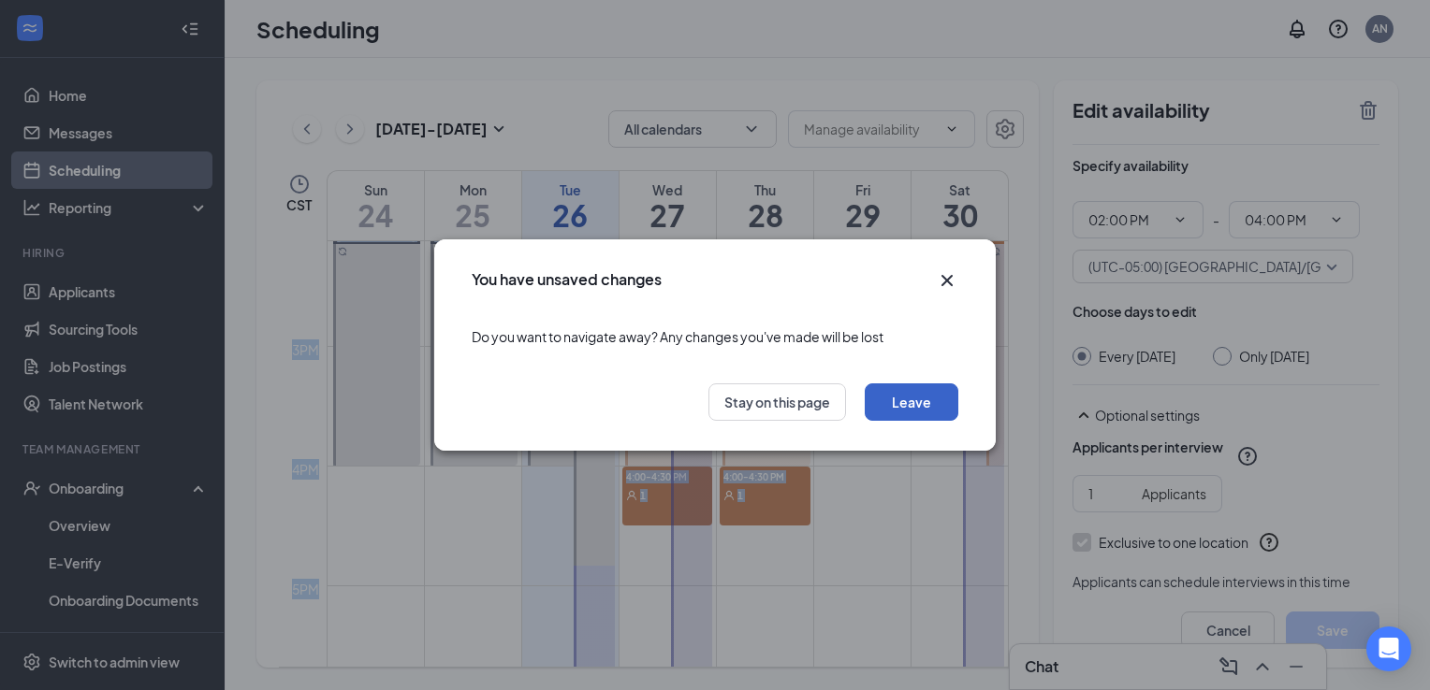
click at [871, 414] on button "Leave" at bounding box center [911, 402] width 94 height 37
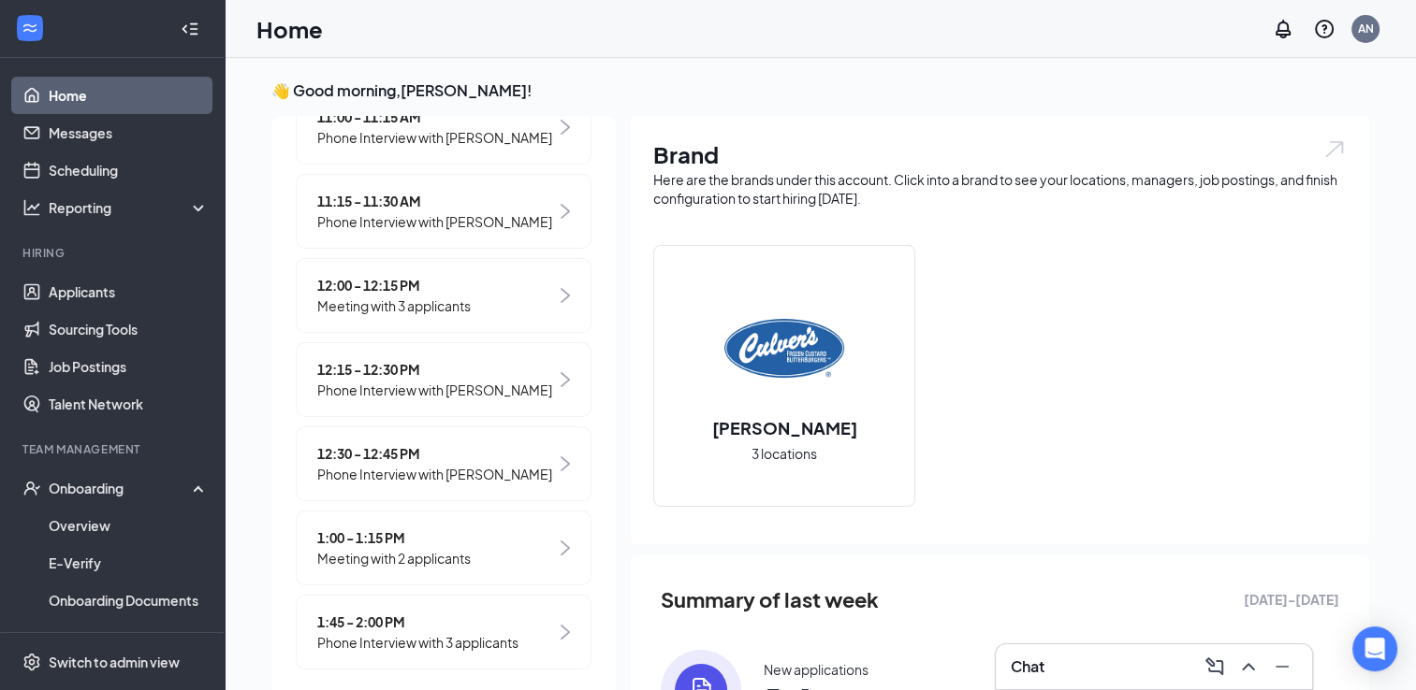
scroll to position [557, 0]
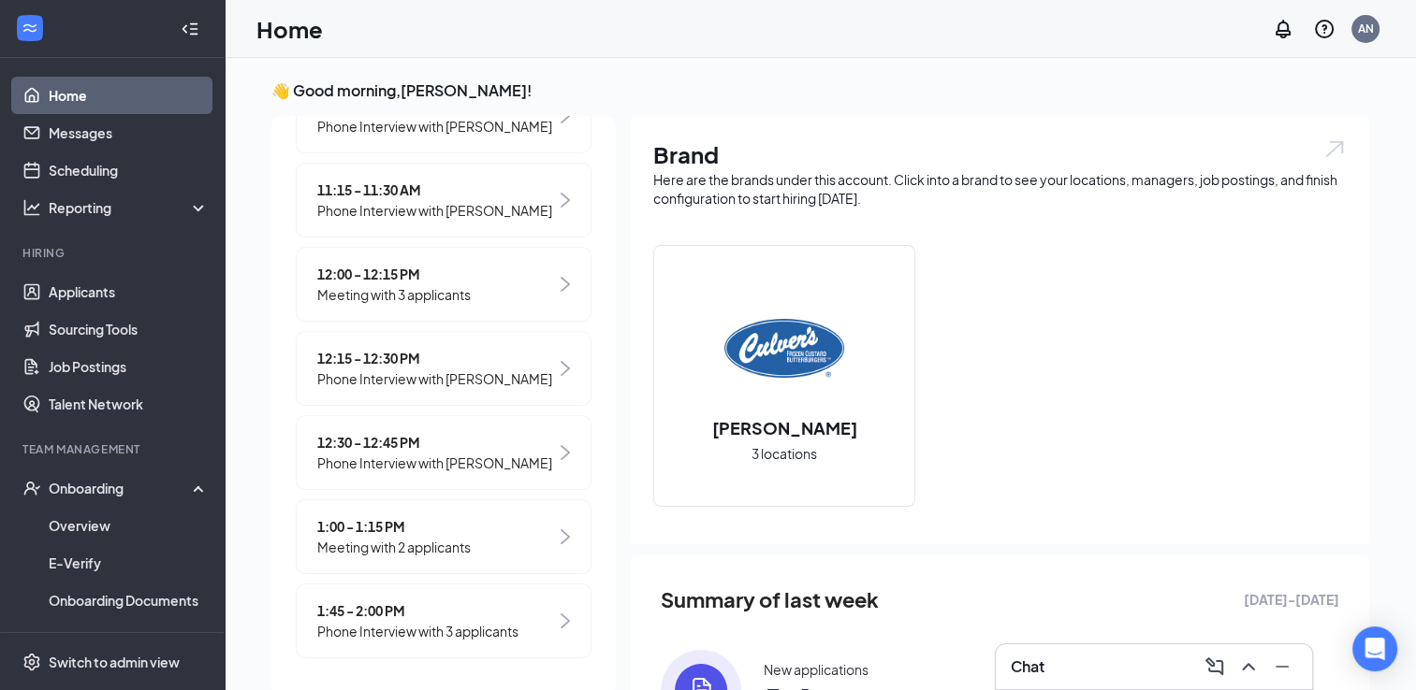
click at [423, 543] on span "Meeting with 2 applicants" at bounding box center [393, 547] width 153 height 21
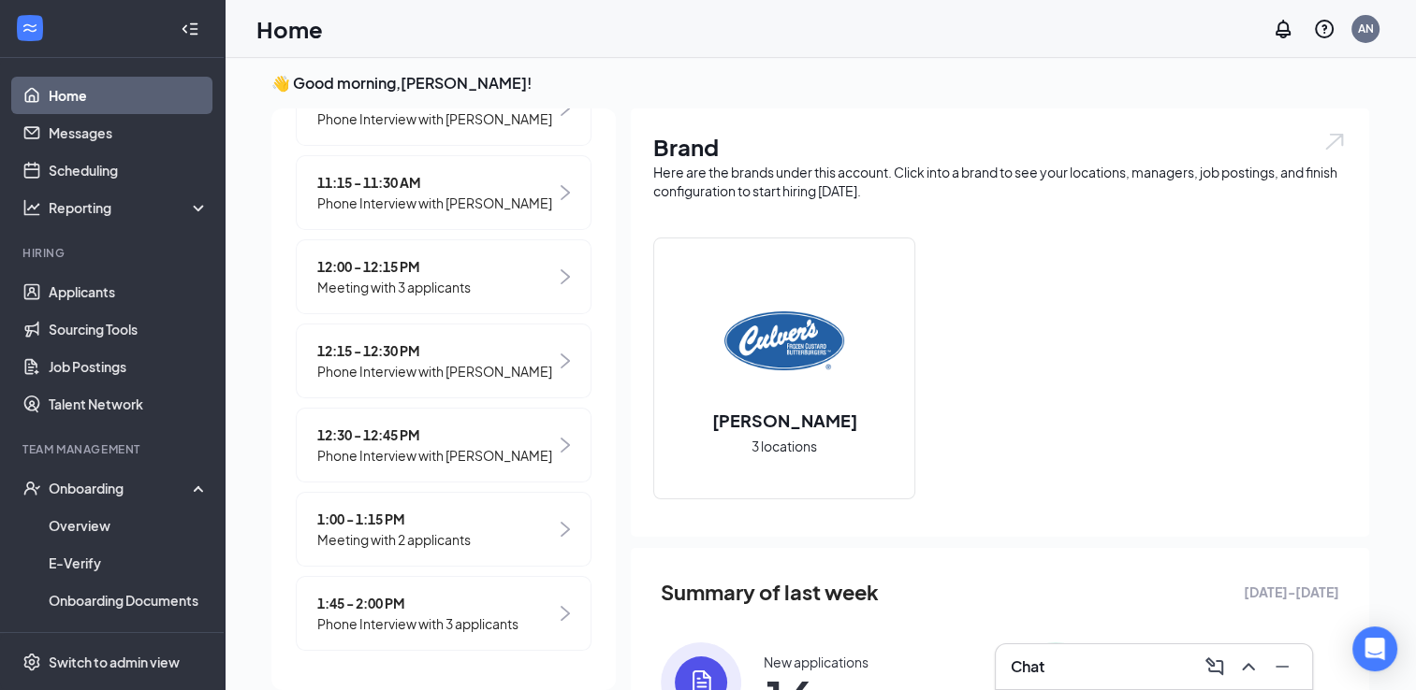
scroll to position [0, 0]
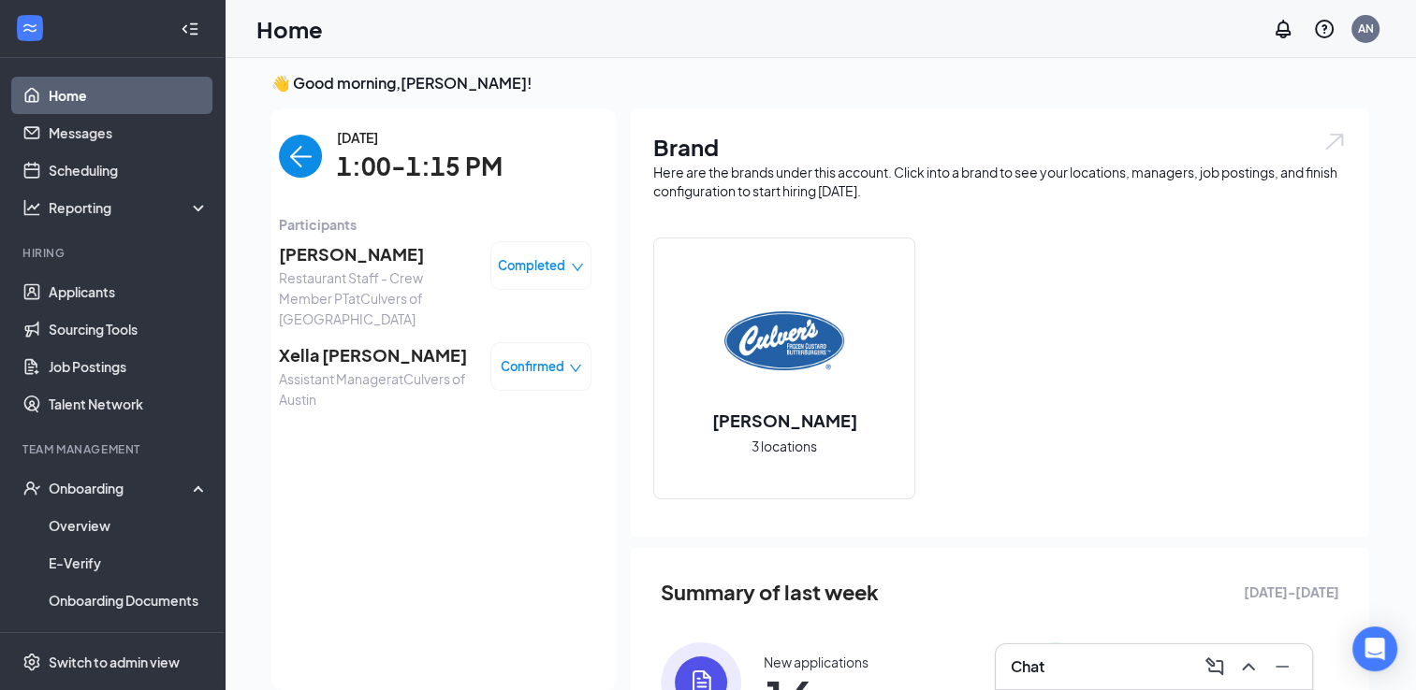
click at [501, 365] on span "Confirmed" at bounding box center [533, 366] width 64 height 19
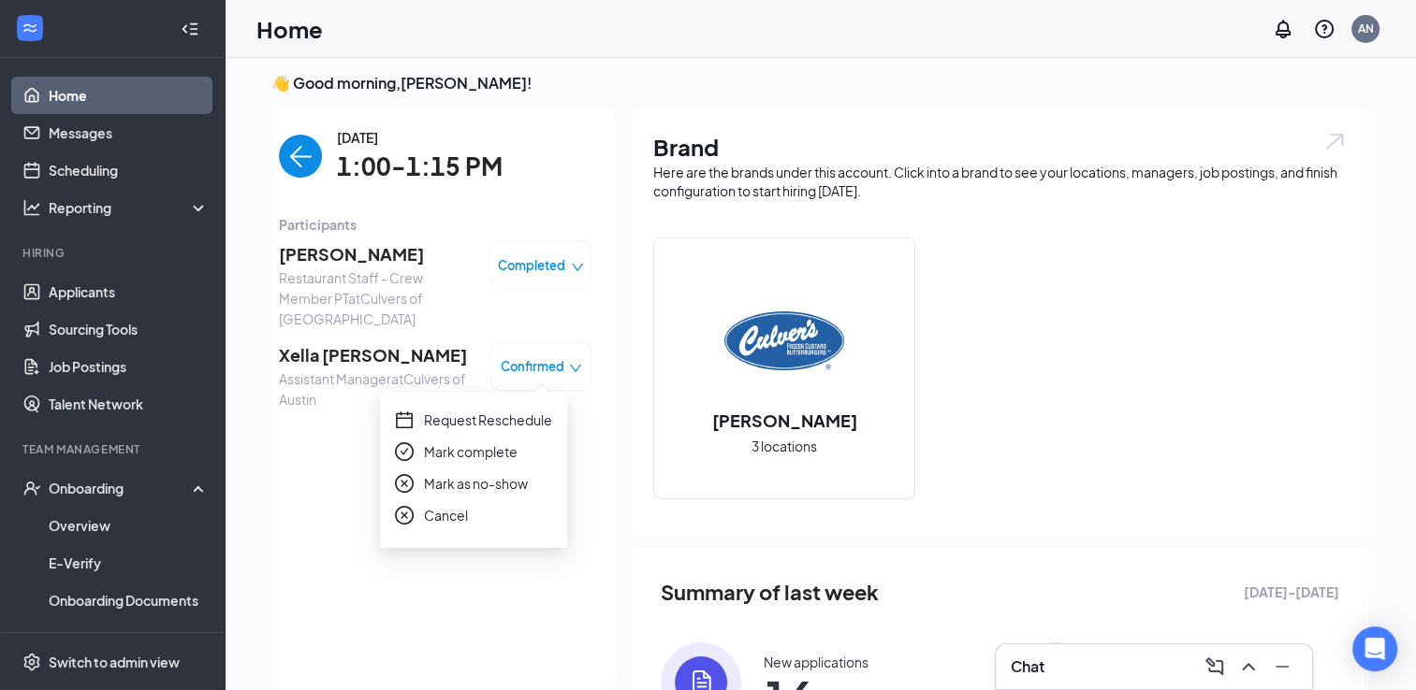
click at [449, 443] on span "Mark complete" at bounding box center [471, 452] width 94 height 21
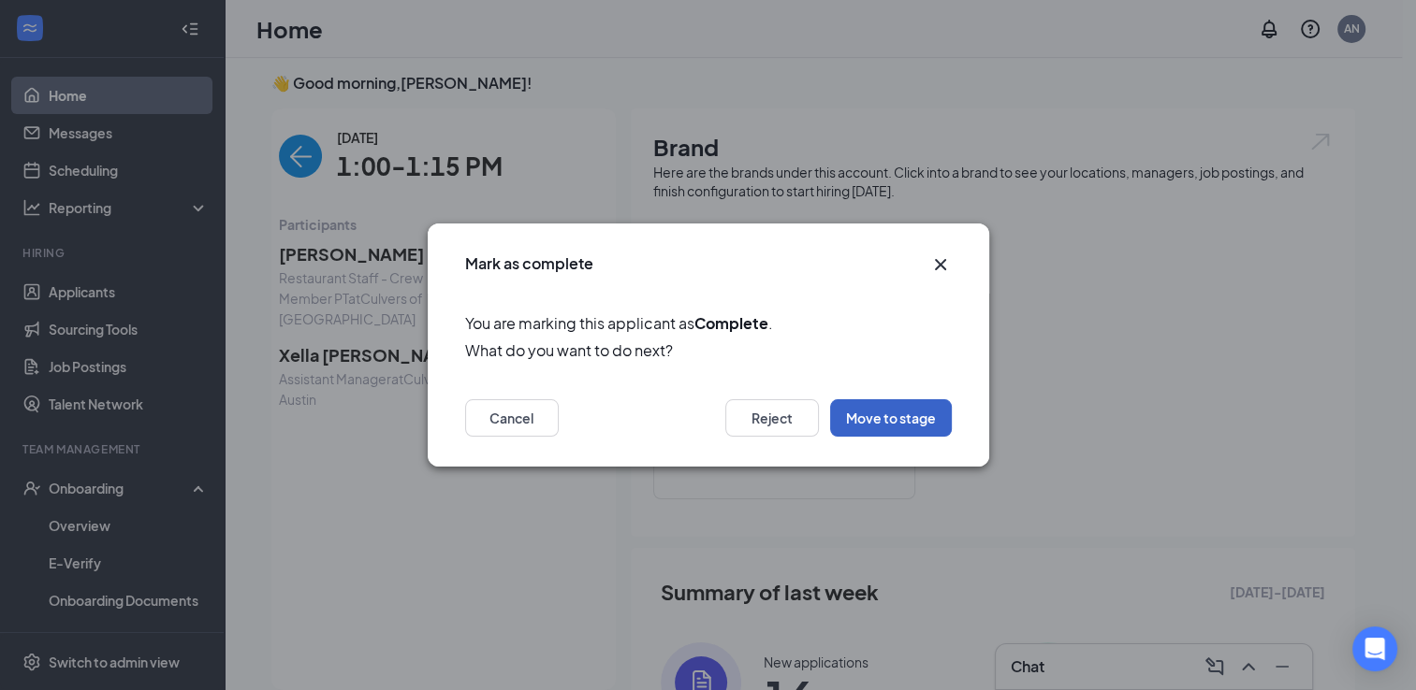
click at [876, 424] on button "Move to stage" at bounding box center [891, 417] width 122 height 37
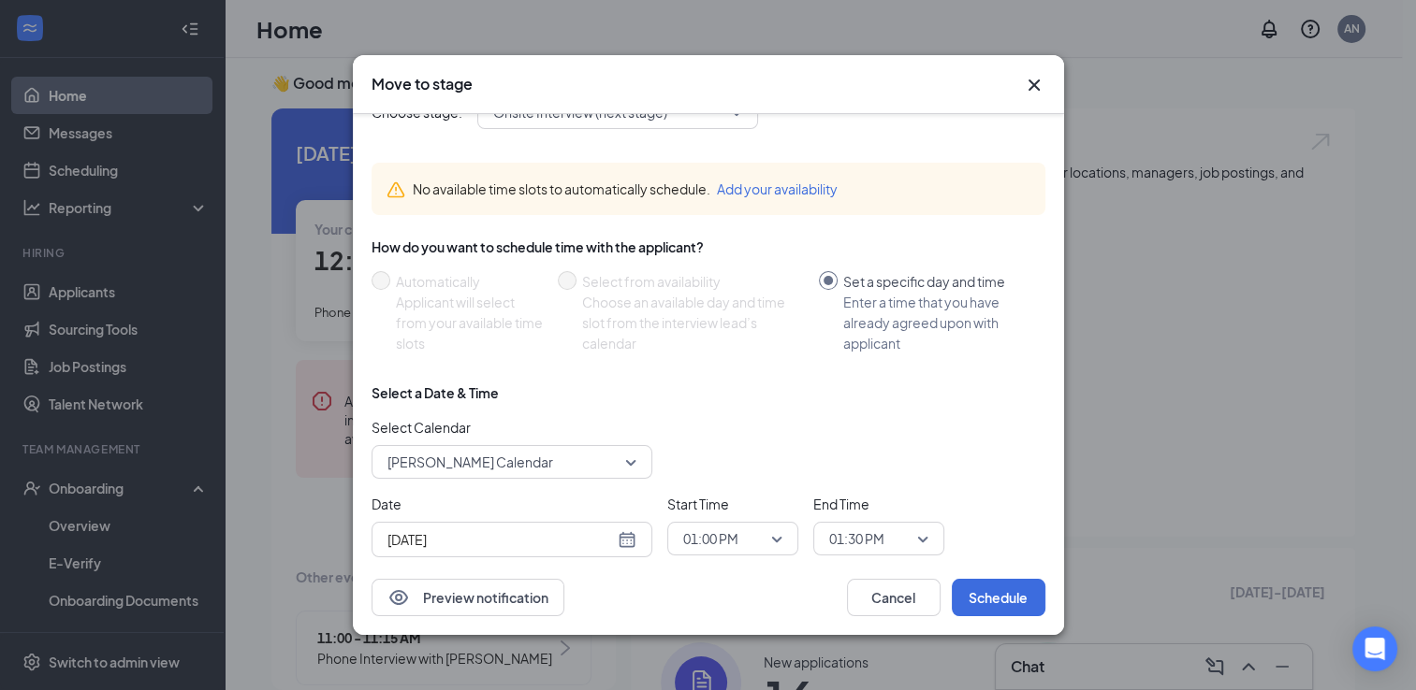
scroll to position [82, 0]
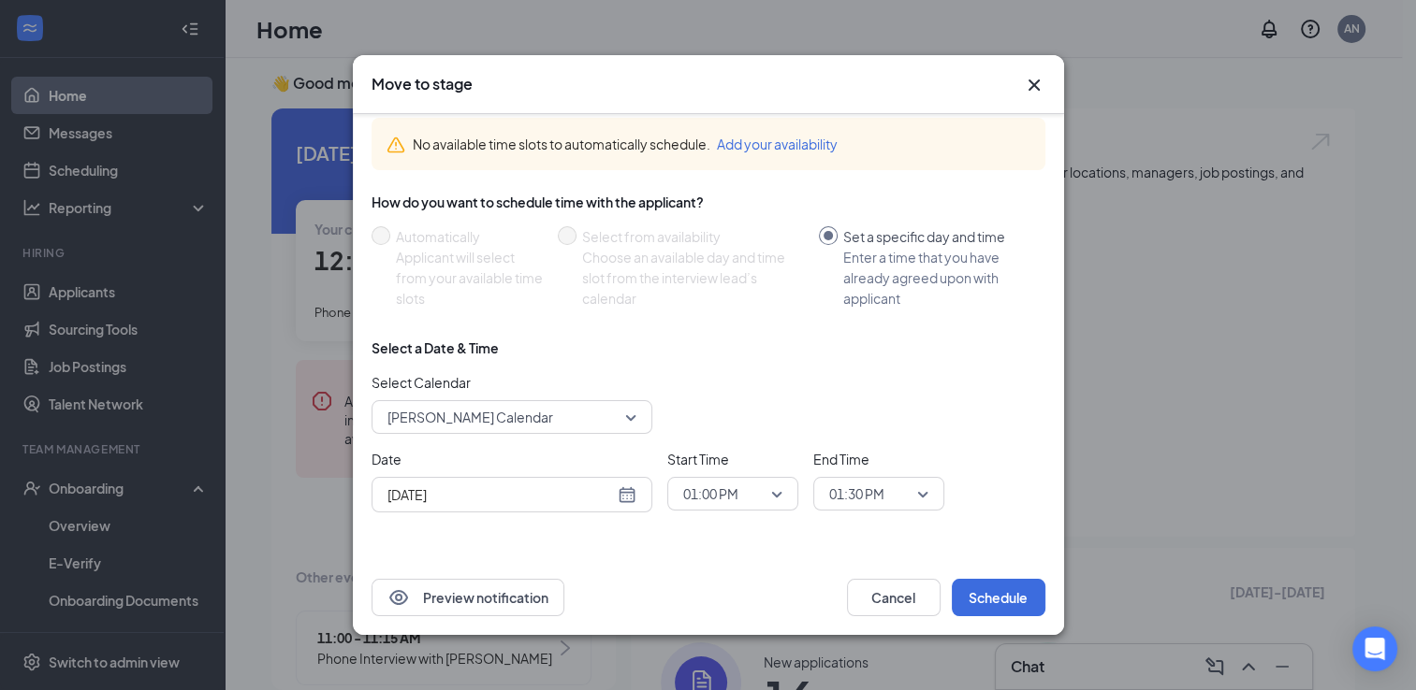
click at [520, 413] on span "[PERSON_NAME] Calendar" at bounding box center [470, 417] width 166 height 28
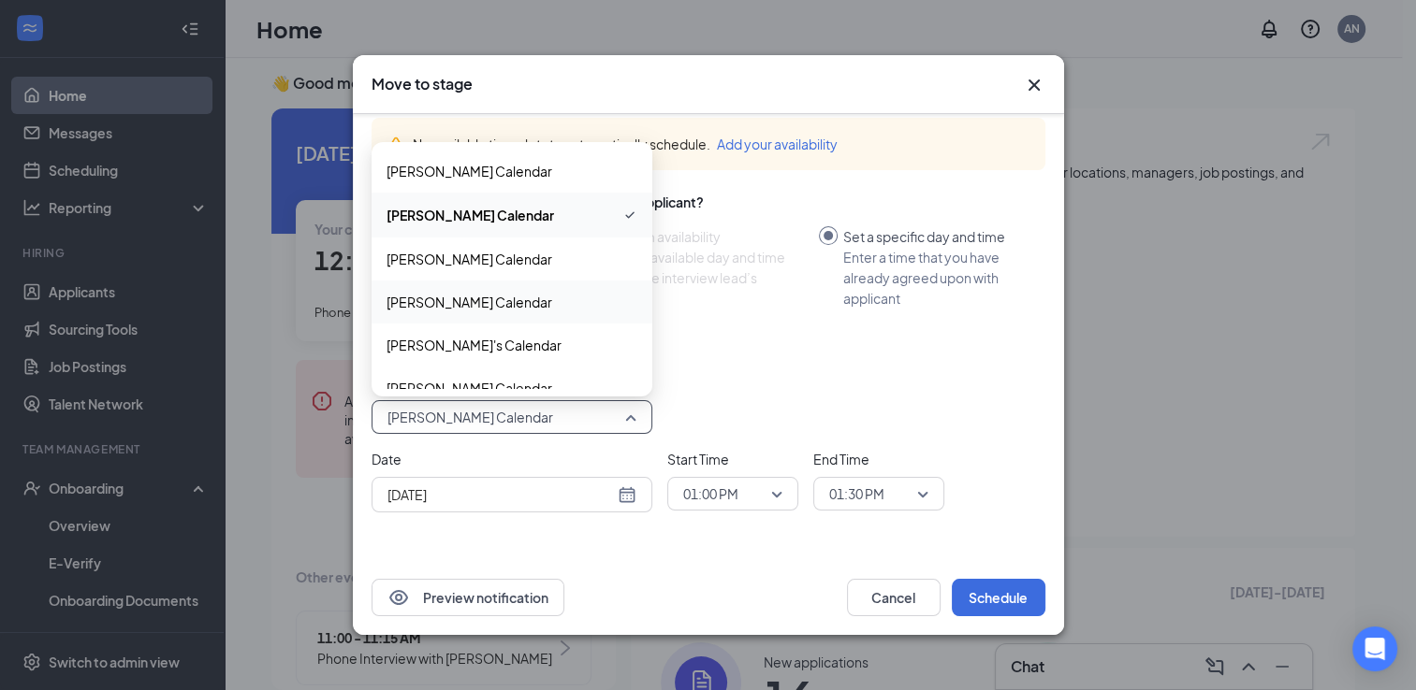
click at [482, 286] on div "[PERSON_NAME] Calendar" at bounding box center [511, 302] width 281 height 43
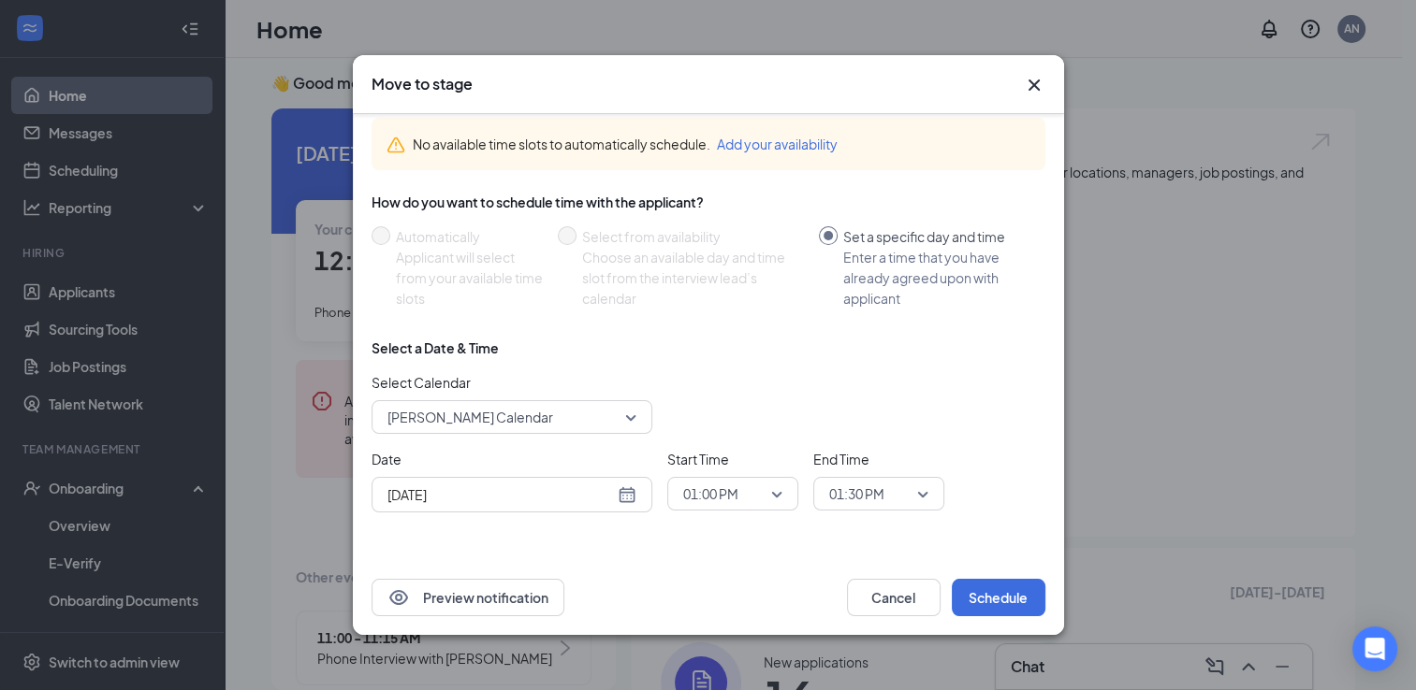
click at [619, 518] on div "Select a Date & Time Select Calendar Brandon Olson's Calendar 104843 104839 104…" at bounding box center [708, 433] width 674 height 189
click at [620, 492] on div "[DATE]" at bounding box center [511, 495] width 249 height 21
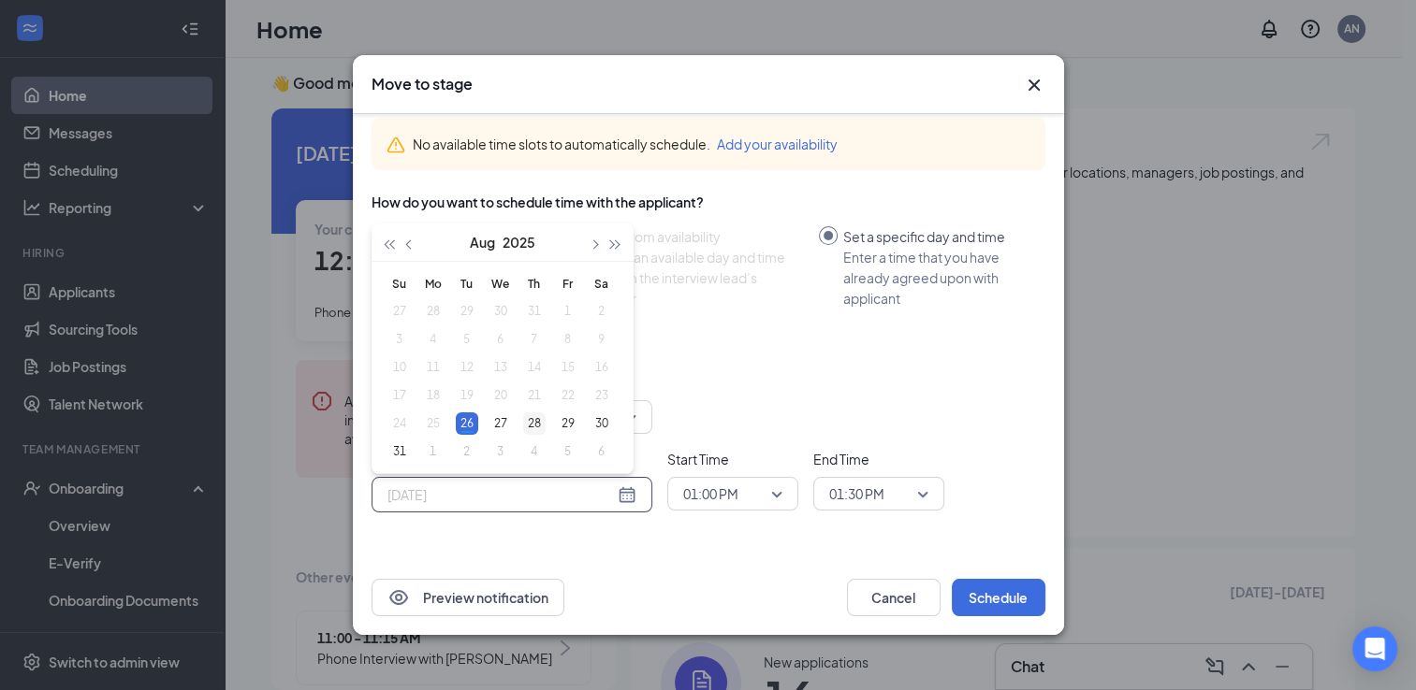
type input "[DATE]"
click at [525, 427] on div "28" at bounding box center [534, 424] width 22 height 22
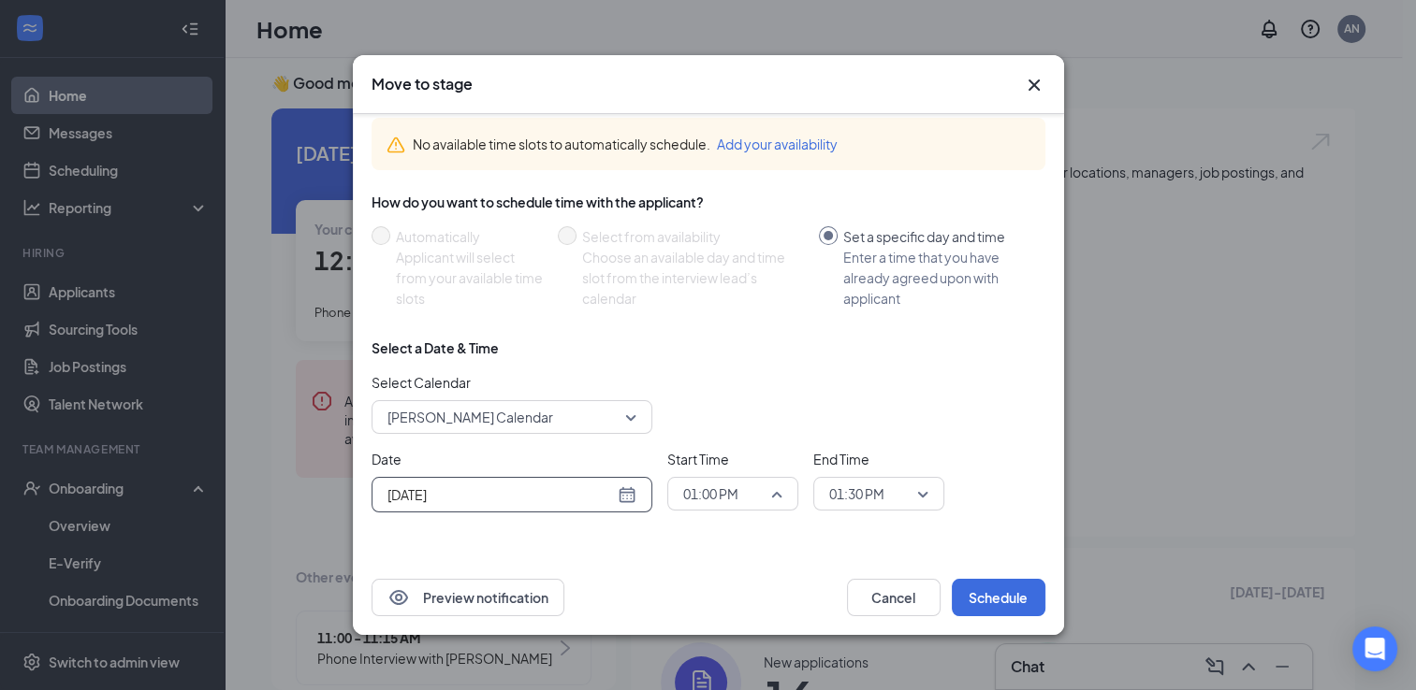
click at [726, 496] on span "01:00 PM" at bounding box center [710, 494] width 55 height 28
click at [696, 300] on span "03:00 PM" at bounding box center [709, 296] width 55 height 21
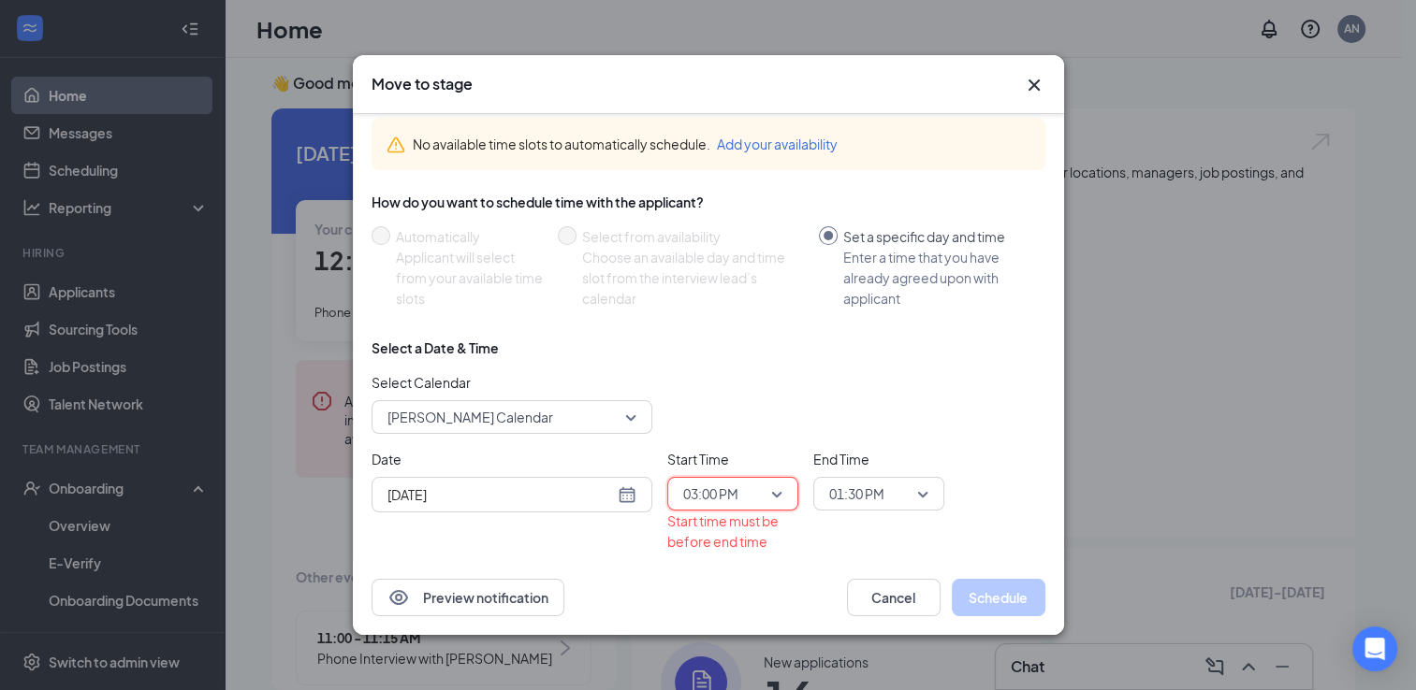
click at [850, 496] on span "01:30 PM" at bounding box center [856, 494] width 55 height 28
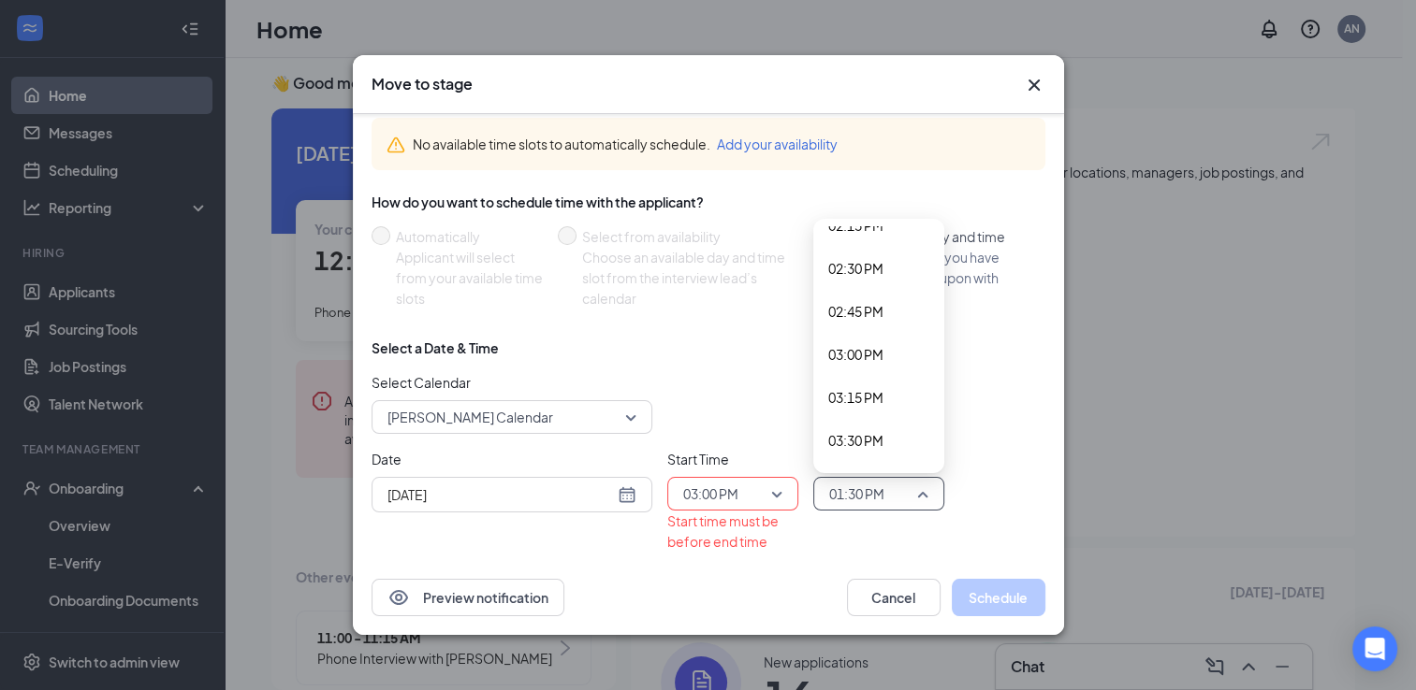
scroll to position [2515, 0]
click at [868, 399] on span "03:30 PM" at bounding box center [855, 403] width 55 height 21
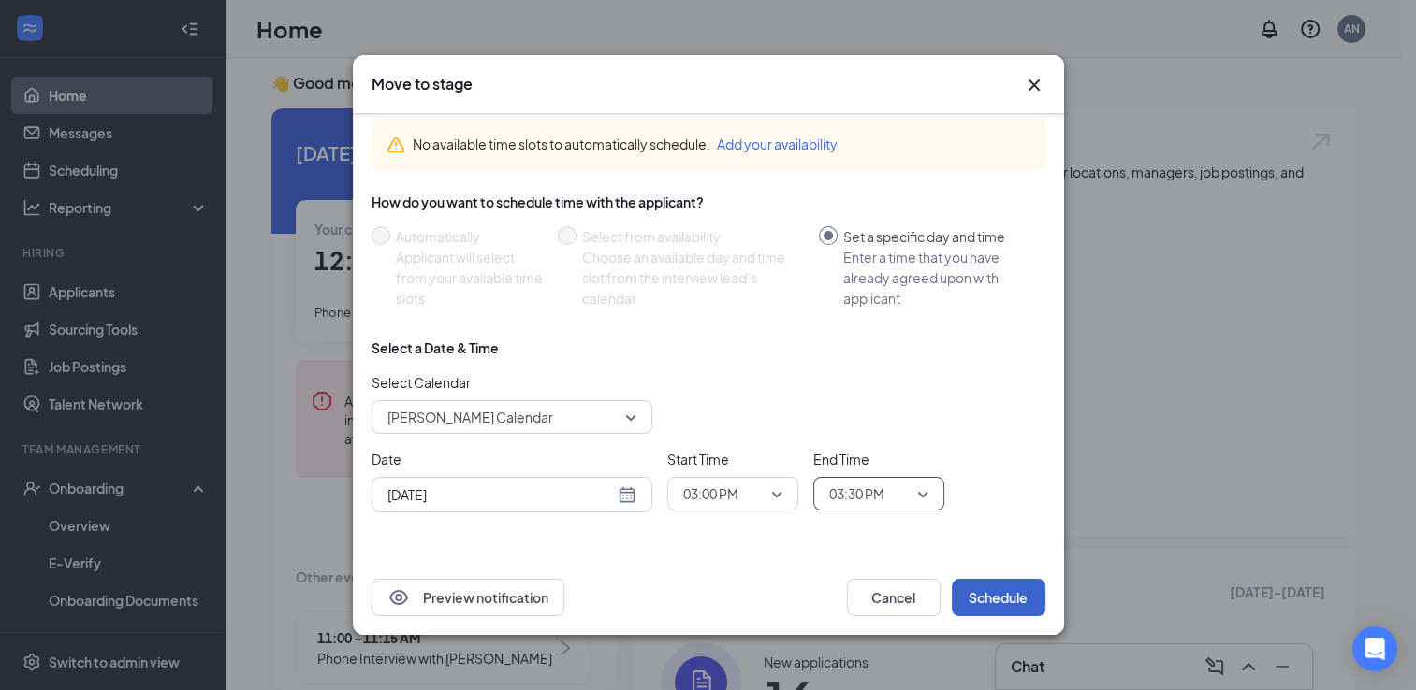
click at [986, 586] on button "Schedule" at bounding box center [998, 597] width 94 height 37
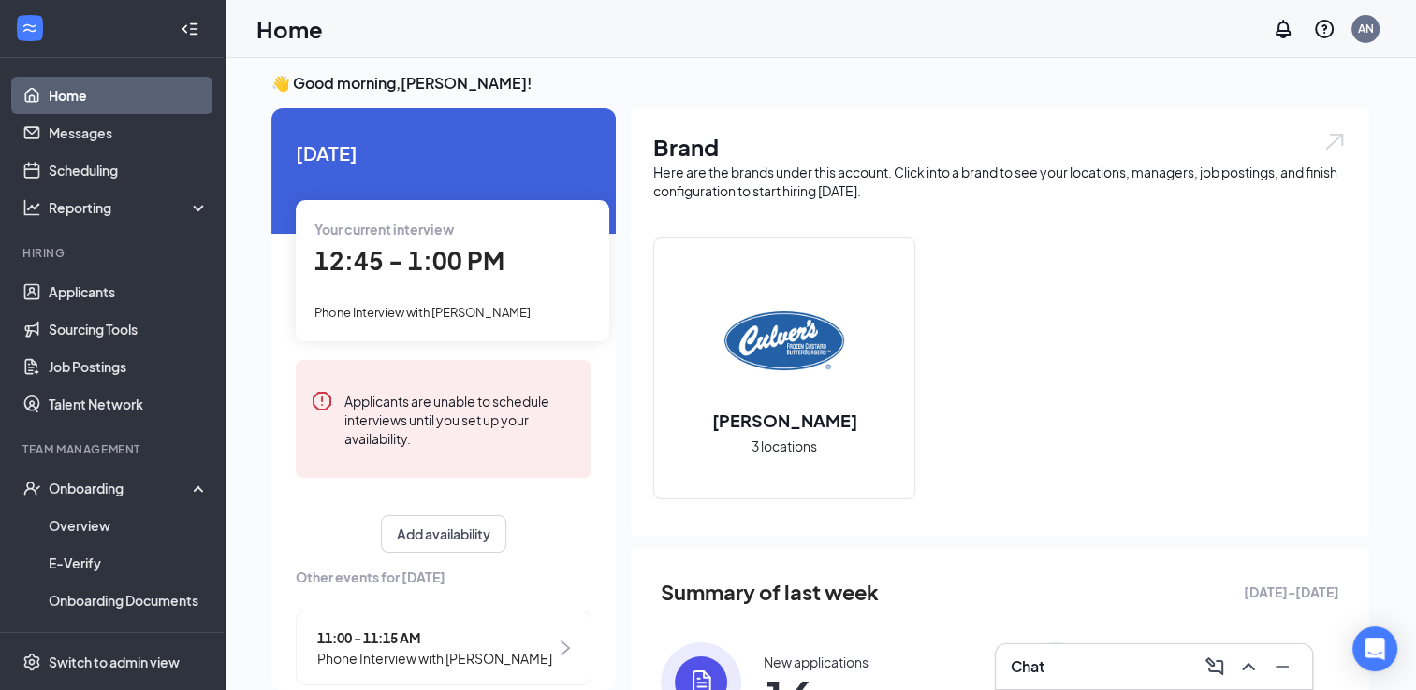
click at [599, 306] on div "Your current interview 12:45 - 1:00 PM Phone Interview with RJ Wolphagen" at bounding box center [452, 270] width 313 height 140
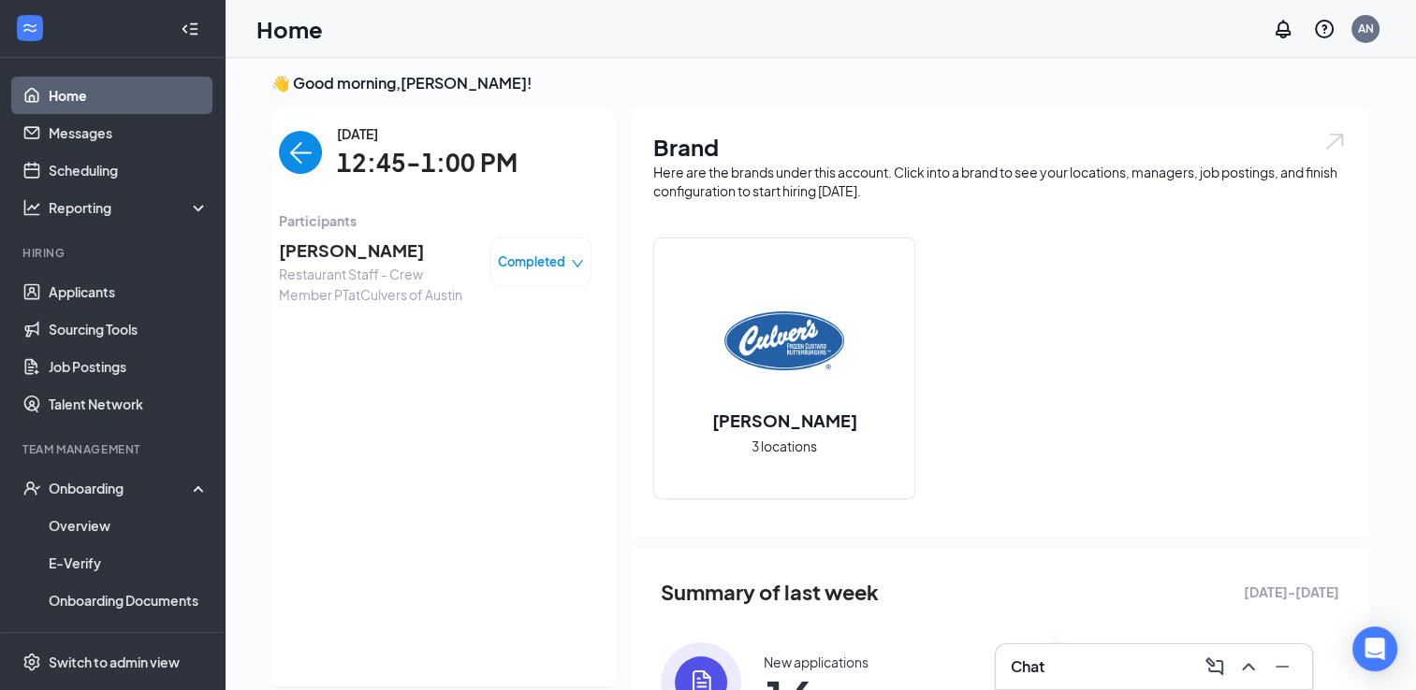
scroll to position [0, 0]
click at [263, 153] on div "👋 Good morning, Allison Nygren ! Today Your current interview 12:45 - 1:00 PM P…" at bounding box center [819, 478] width 1127 height 811
click at [287, 150] on img "back-button" at bounding box center [300, 156] width 43 height 43
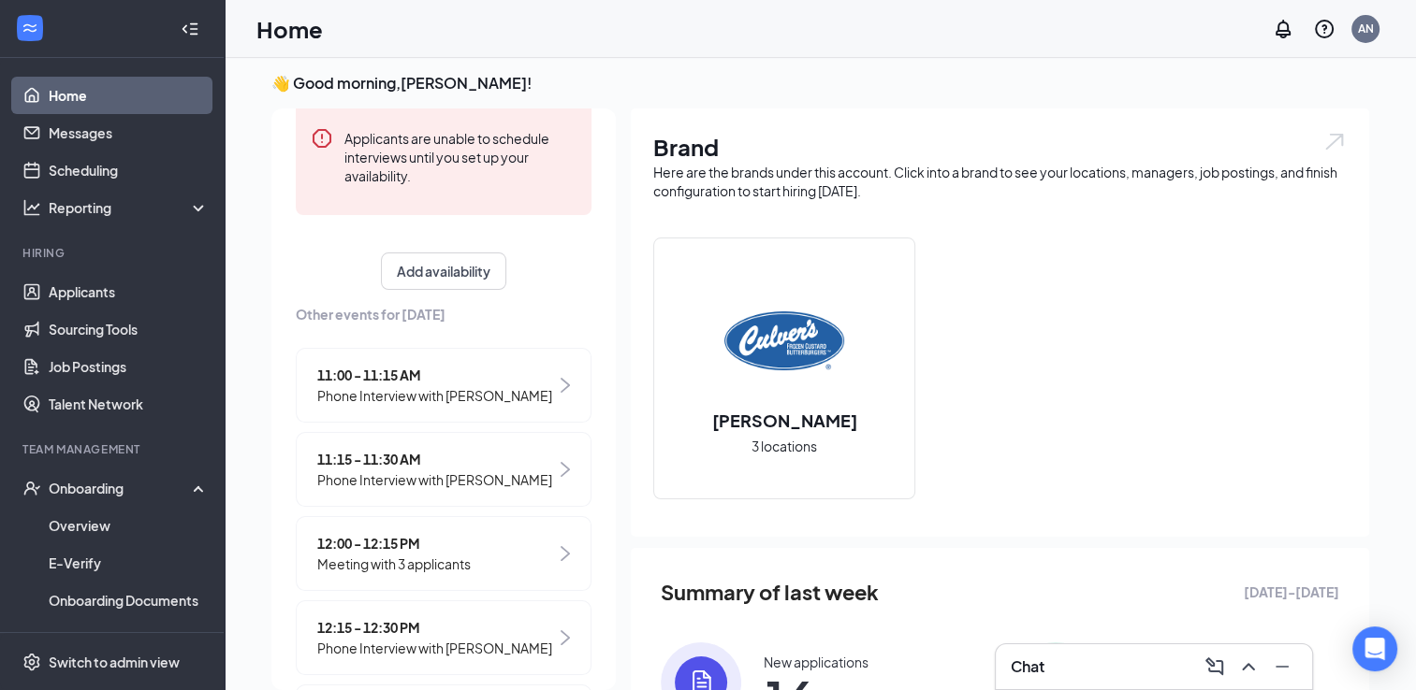
scroll to position [557, 0]
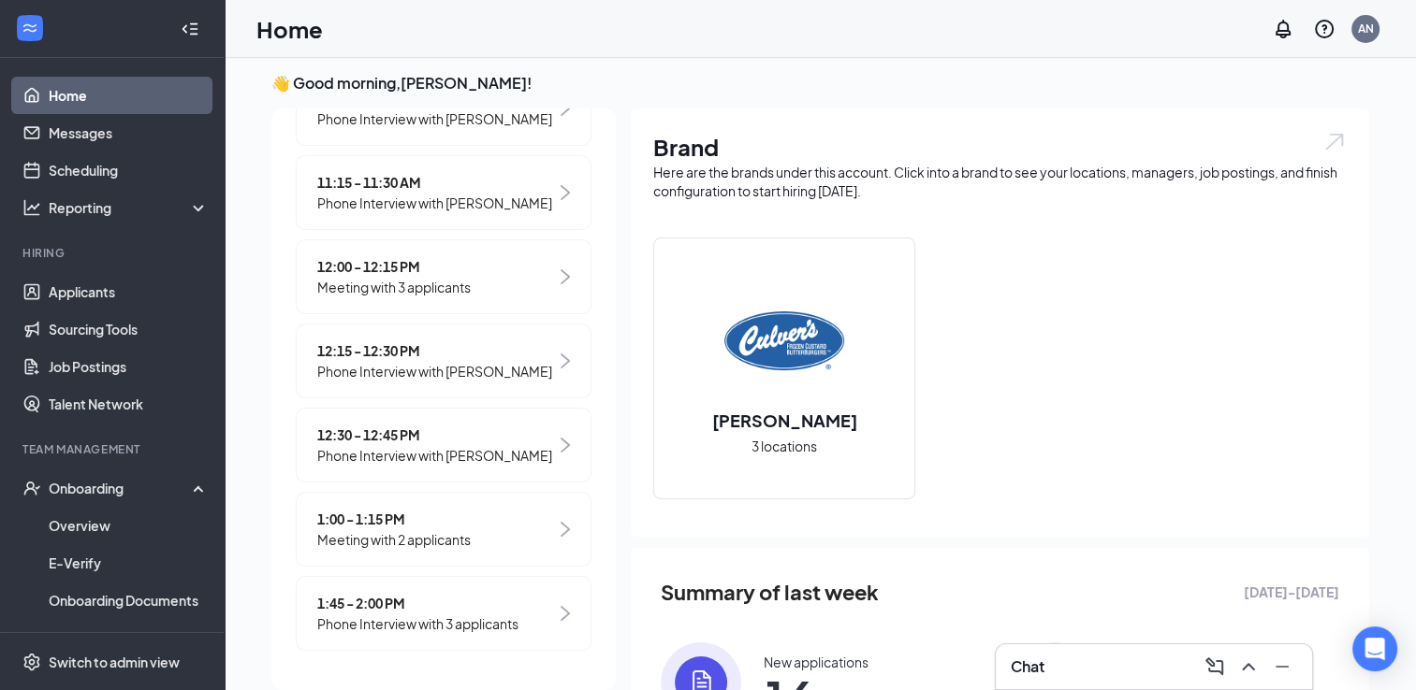
click at [429, 541] on span "Meeting with 2 applicants" at bounding box center [393, 540] width 153 height 21
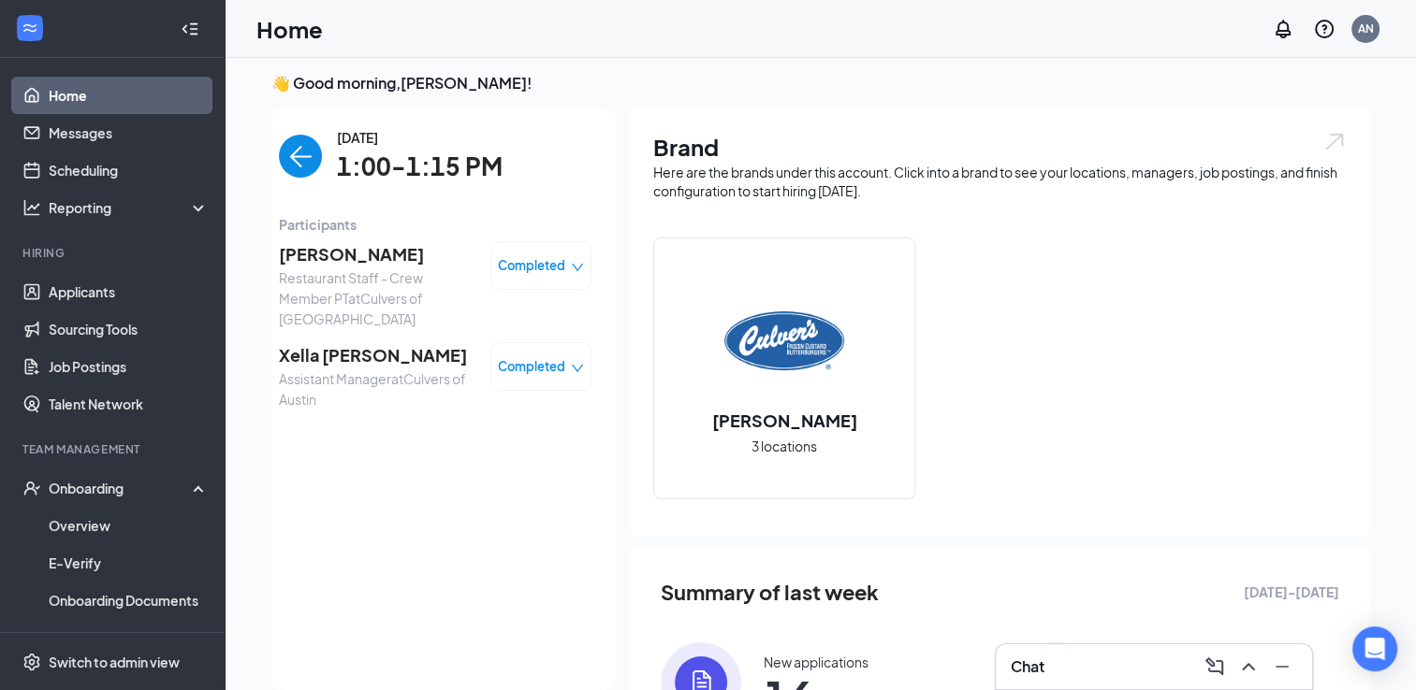
click at [294, 171] on img "back-button" at bounding box center [300, 156] width 43 height 43
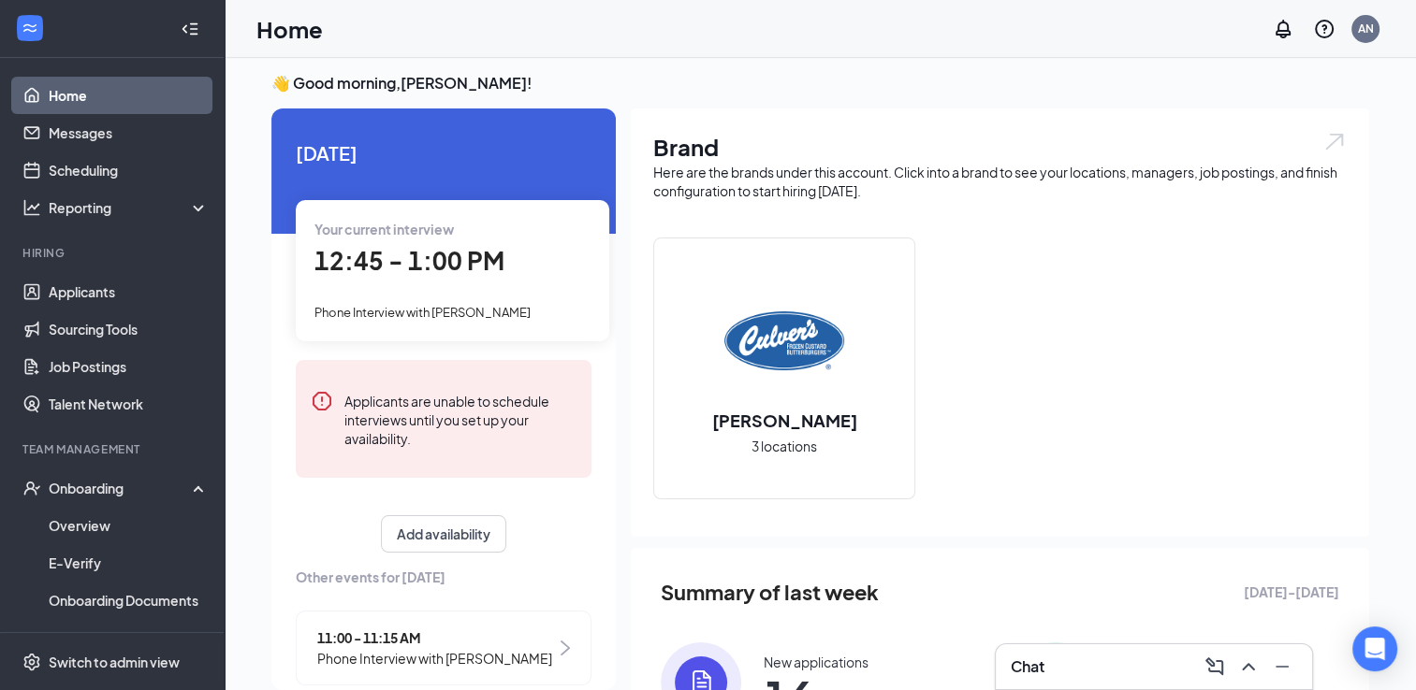
scroll to position [557, 0]
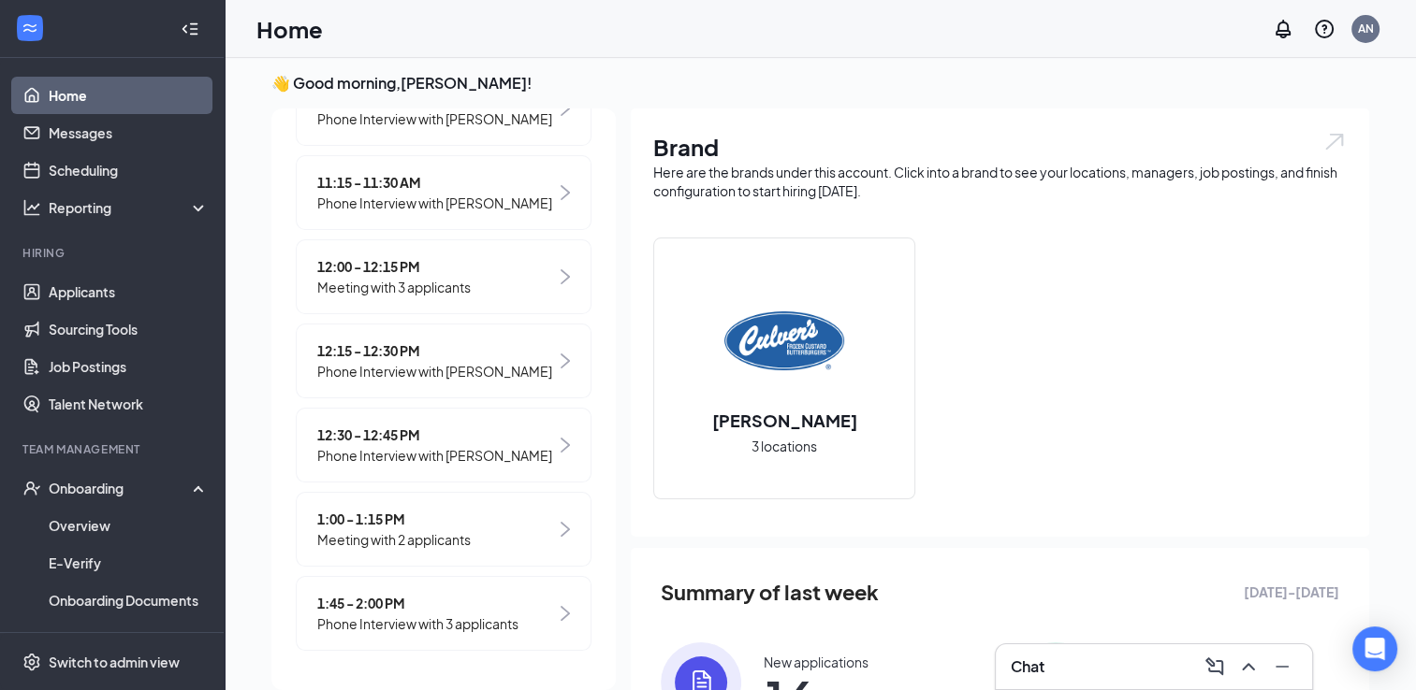
click at [406, 608] on span "1:45 - 2:00 PM" at bounding box center [417, 603] width 201 height 21
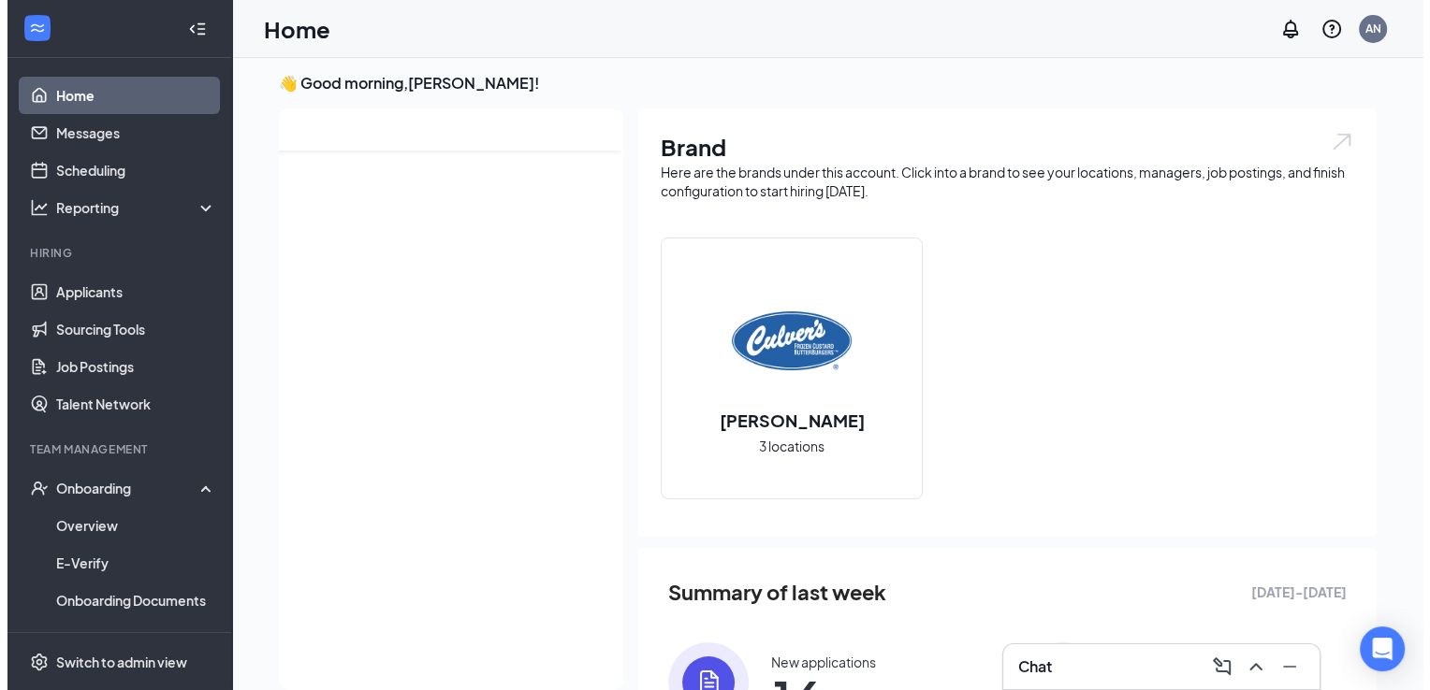
scroll to position [0, 0]
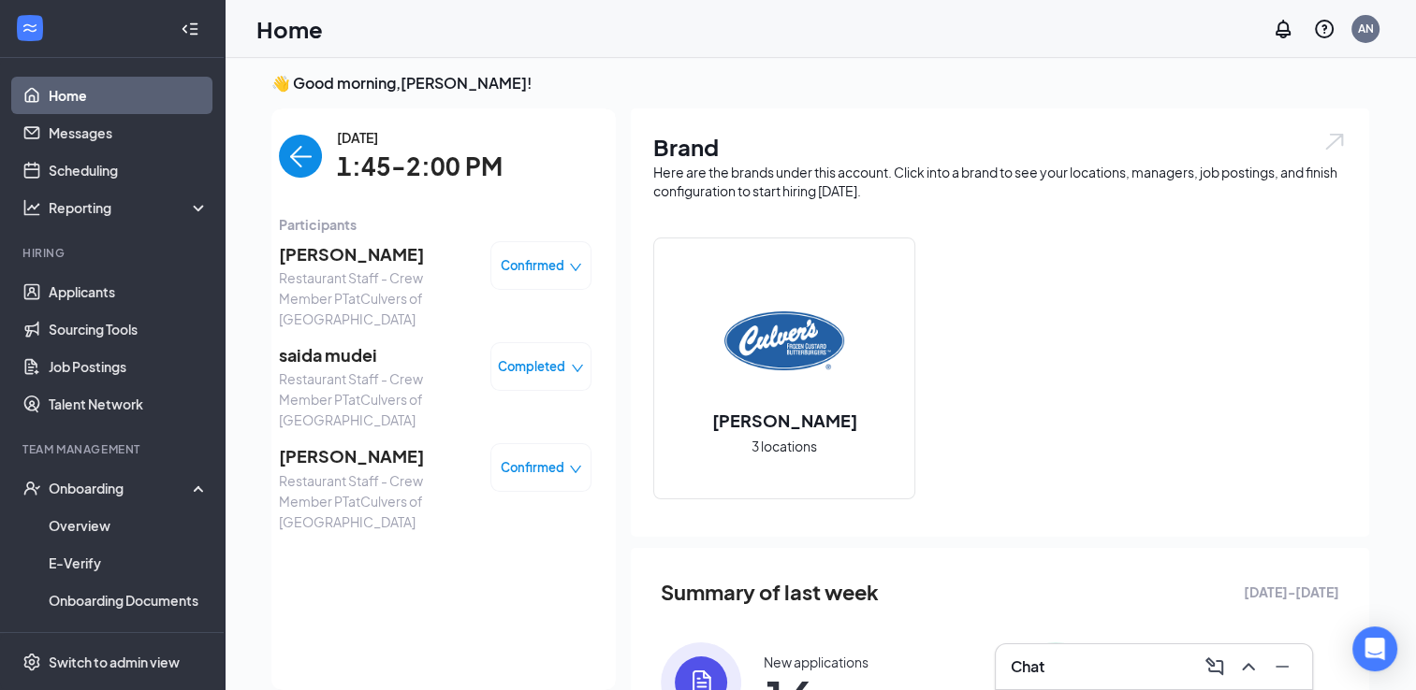
click at [312, 263] on span "[PERSON_NAME]" at bounding box center [377, 254] width 196 height 26
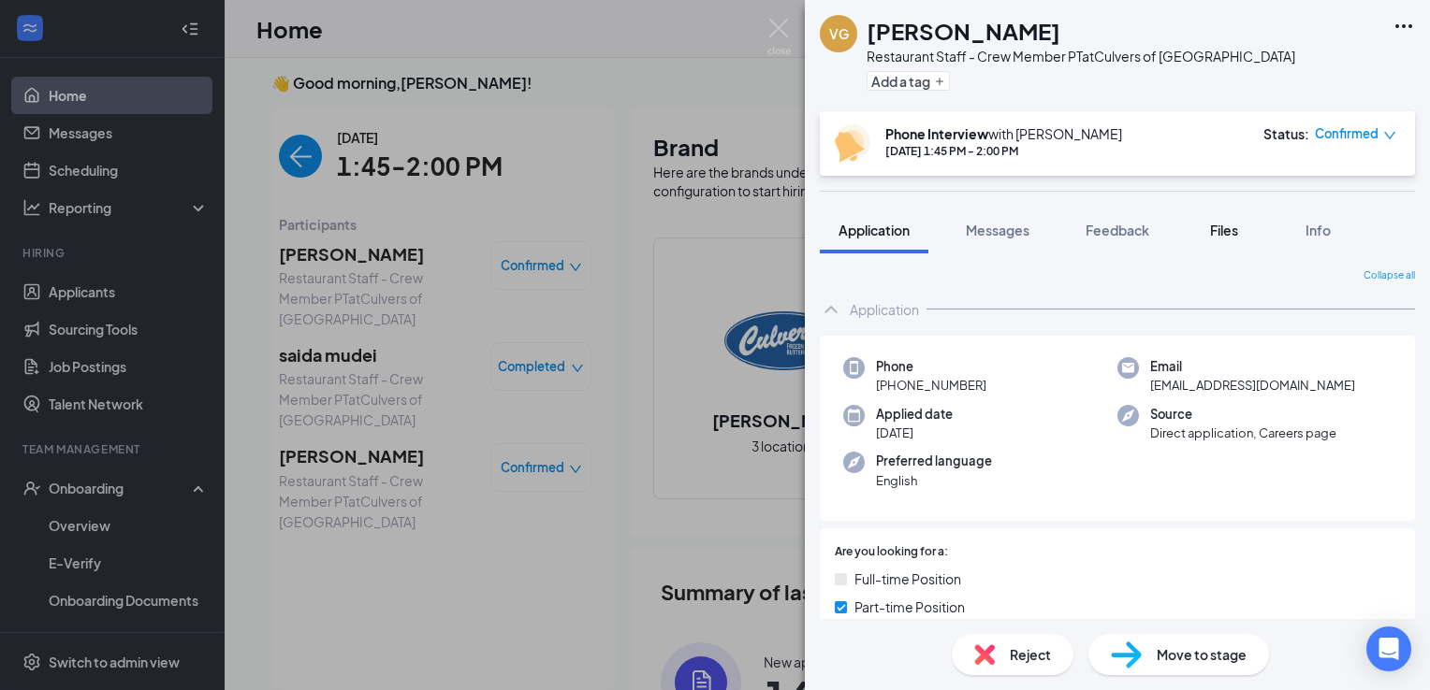
click at [1227, 241] on button "Files" at bounding box center [1223, 230] width 75 height 47
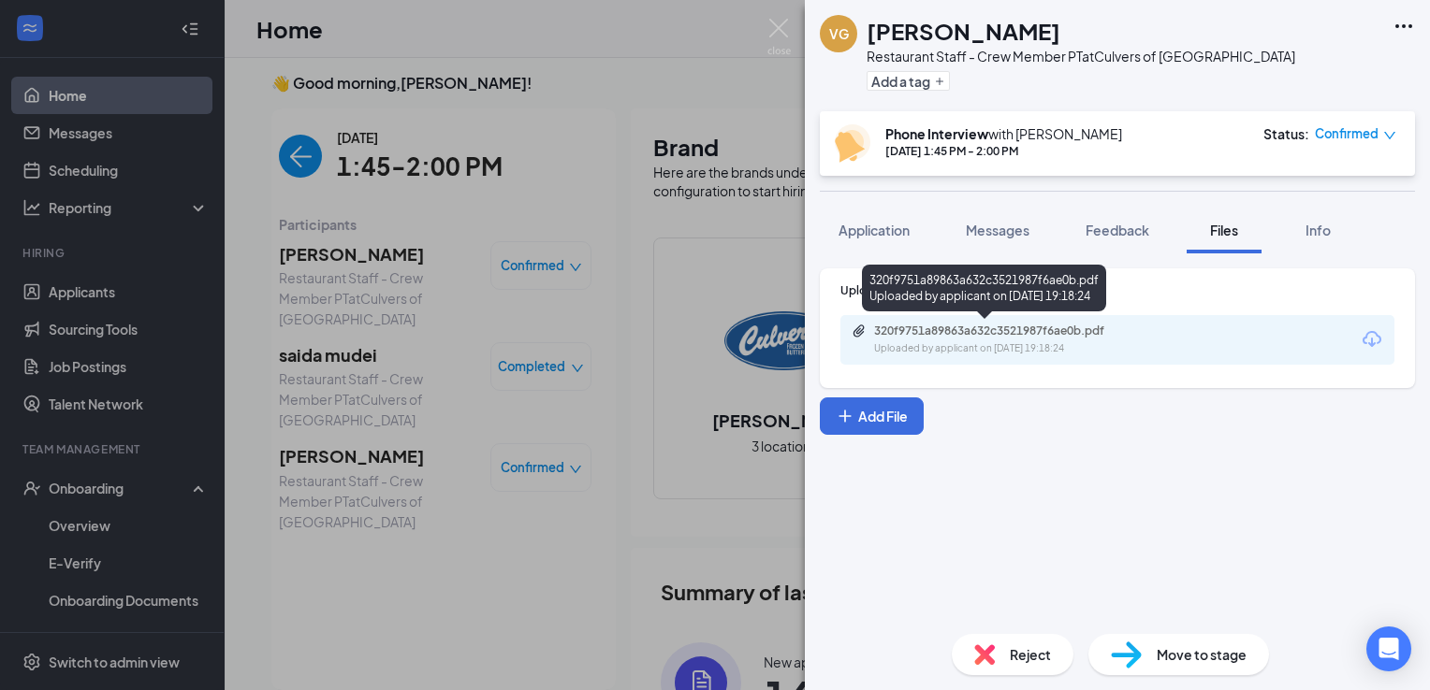
click at [993, 327] on div "320f9751a89863a632c3521987f6ae0b.pdf" at bounding box center [1005, 331] width 262 height 15
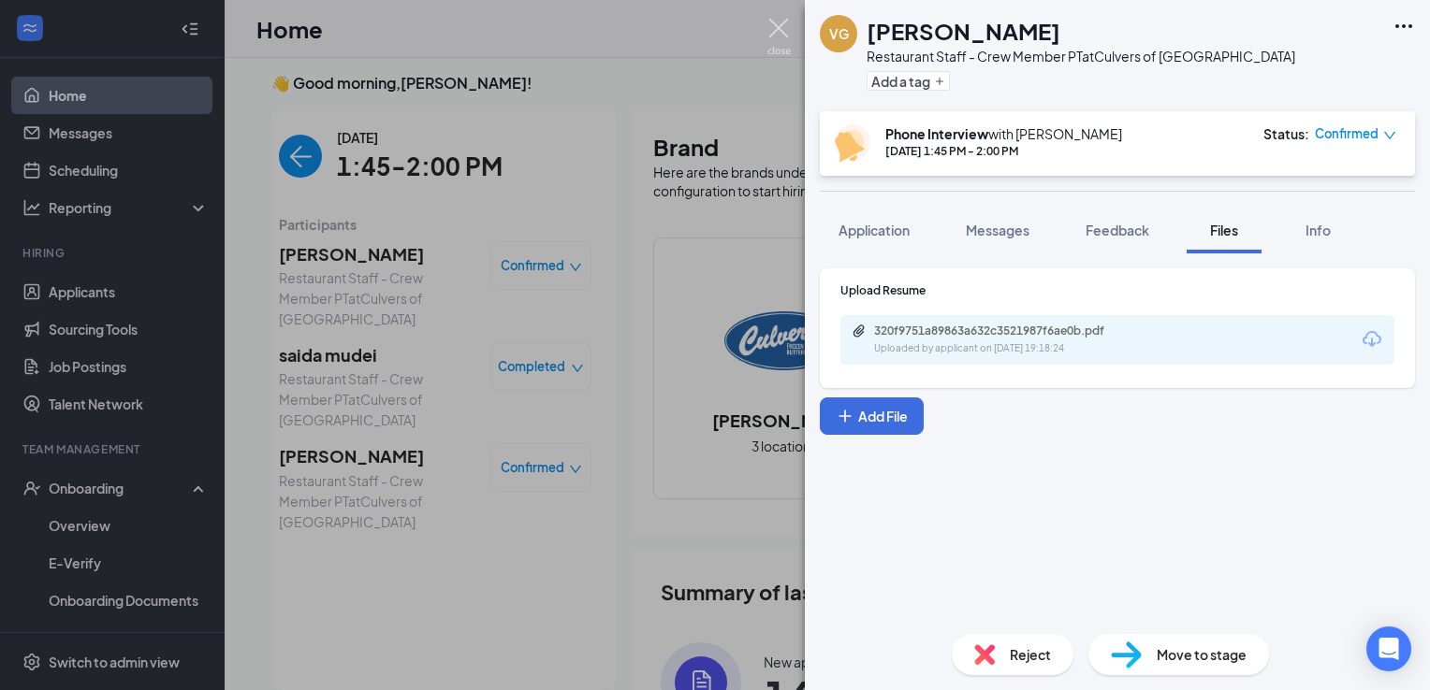
click at [780, 39] on img at bounding box center [778, 37] width 23 height 36
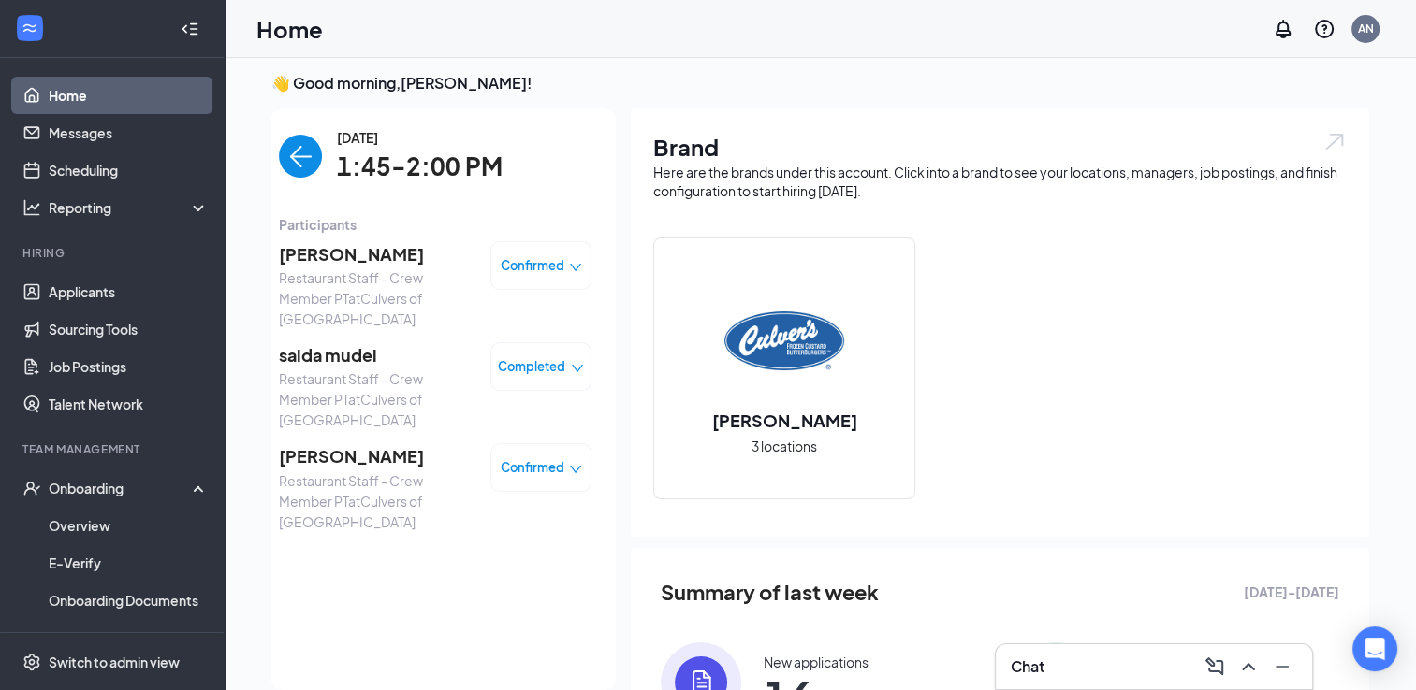
click at [351, 471] on span "Restaurant Staff - Crew Member PT at Culvers of Rochester- North" at bounding box center [377, 502] width 196 height 62
click at [345, 462] on span "[PERSON_NAME]" at bounding box center [377, 456] width 196 height 26
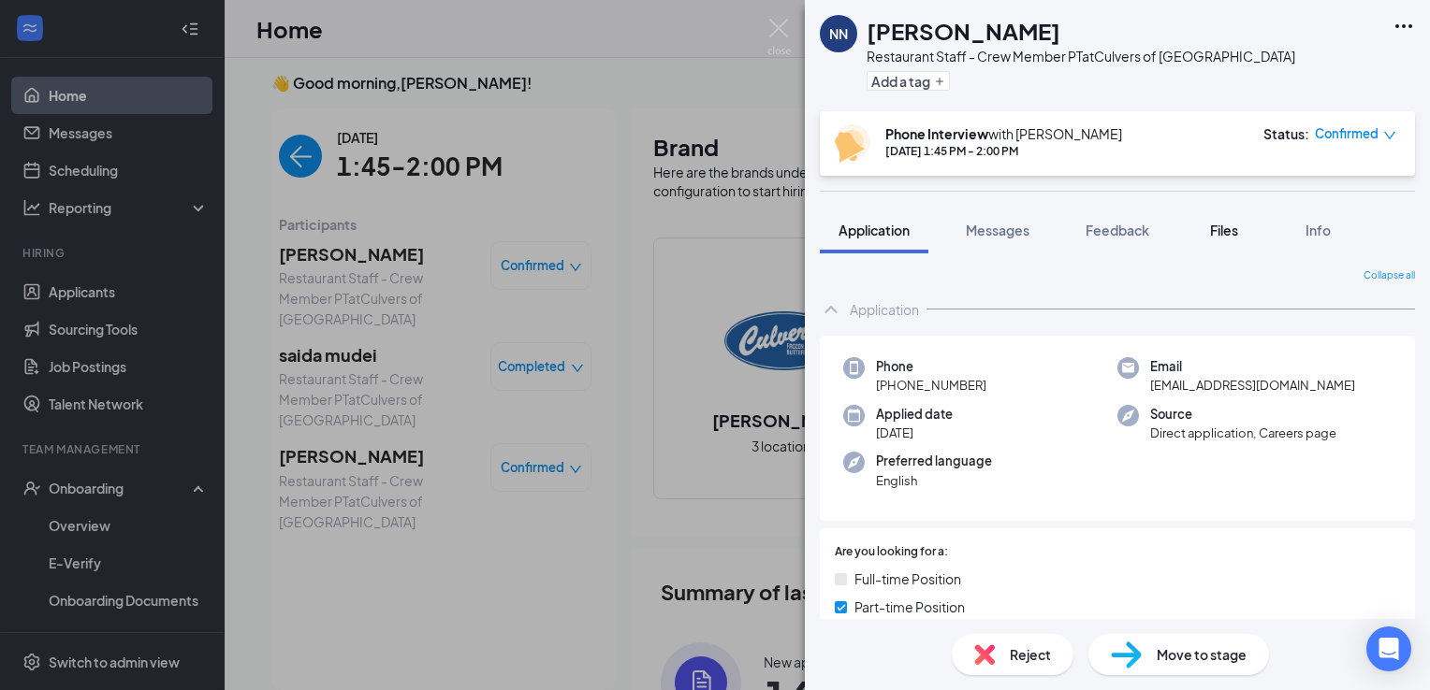
click at [1238, 230] on span "Files" at bounding box center [1224, 230] width 28 height 17
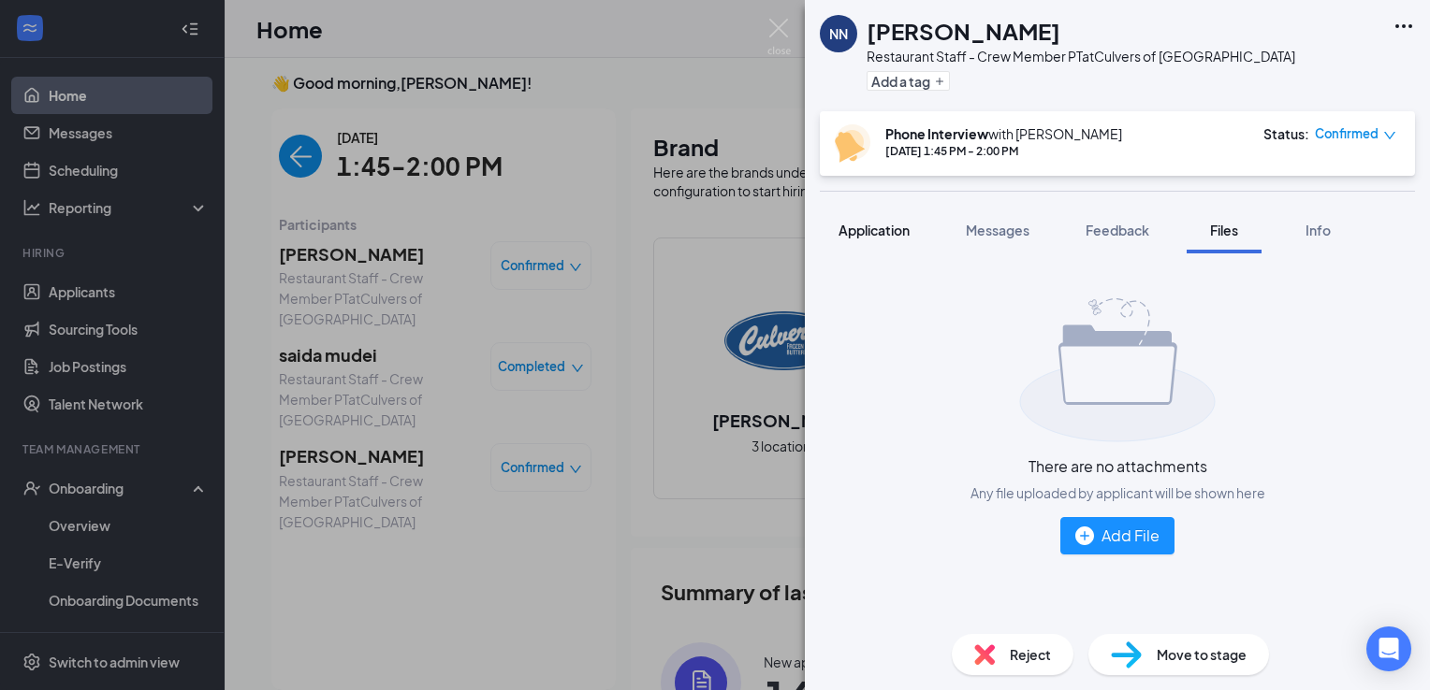
click at [861, 224] on span "Application" at bounding box center [873, 230] width 71 height 17
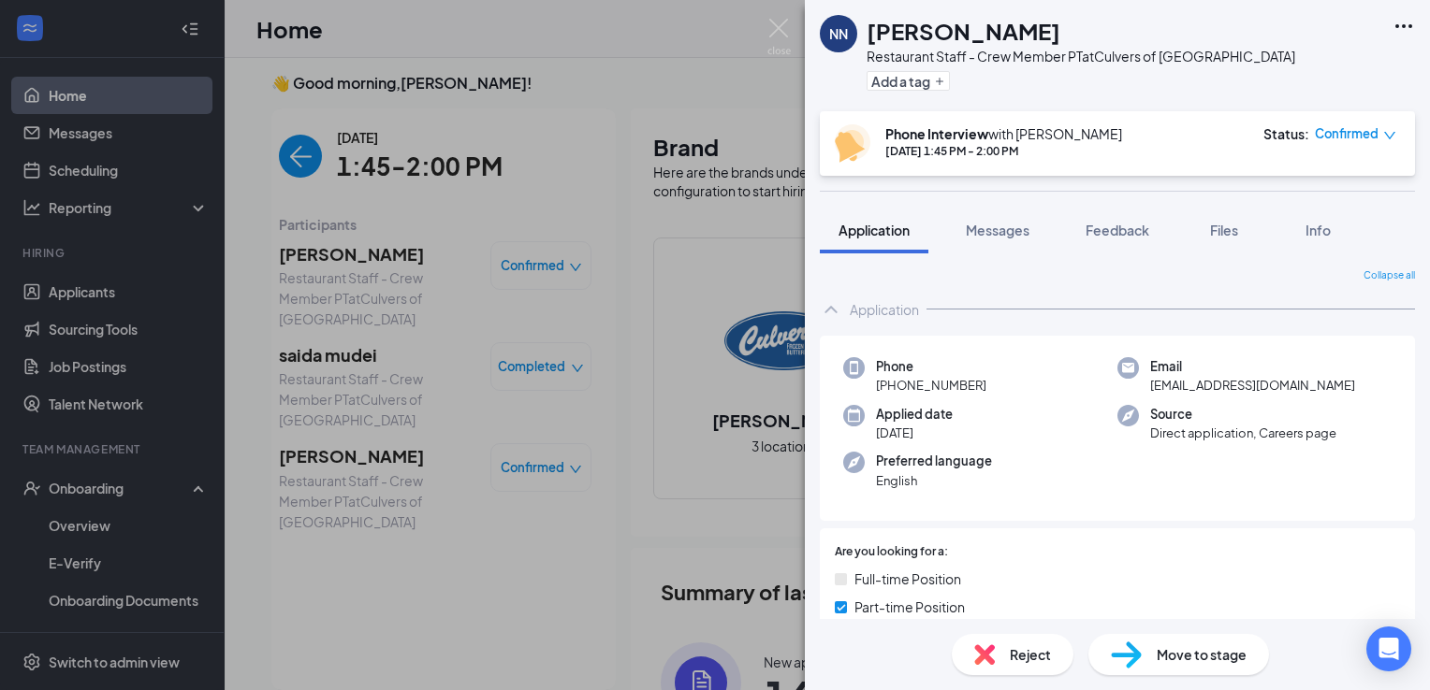
click at [766, 30] on div "NN Nakayla Nathaniel Restaurant Staff - Crew Member PT at Culvers of Rochester-…" at bounding box center [715, 345] width 1430 height 690
click at [786, 43] on img at bounding box center [778, 37] width 23 height 36
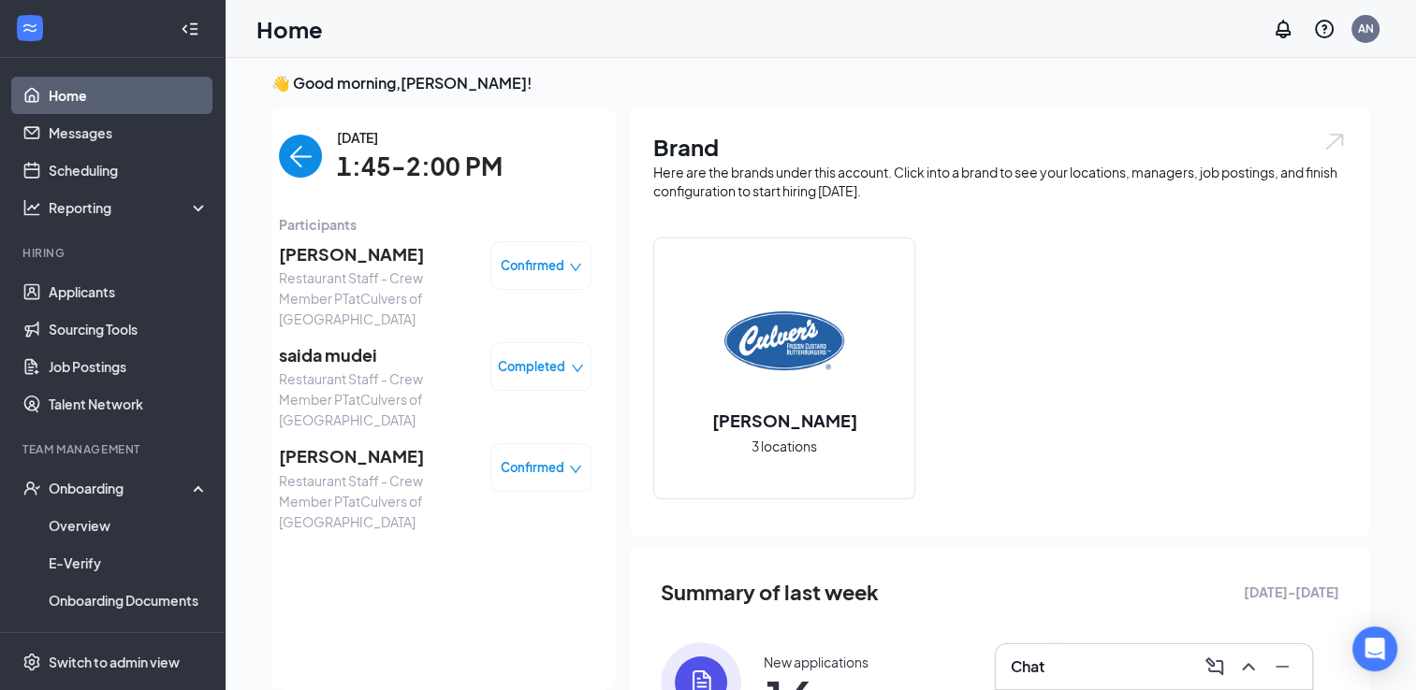
click at [786, 43] on div "Home AN" at bounding box center [820, 29] width 1191 height 58
